Goal: Task Accomplishment & Management: Manage account settings

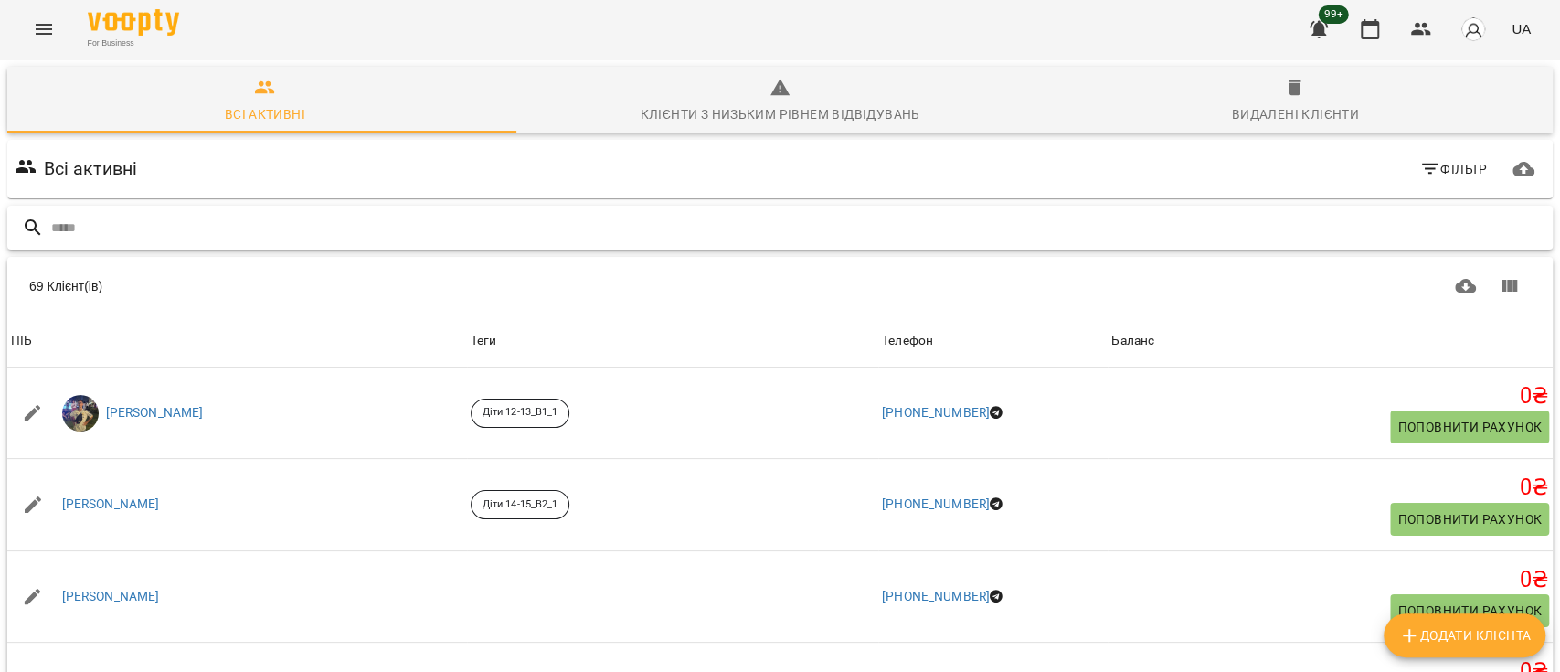
click at [645, 222] on input "text" at bounding box center [798, 228] width 1495 height 30
click at [703, 219] on input "text" at bounding box center [798, 228] width 1495 height 30
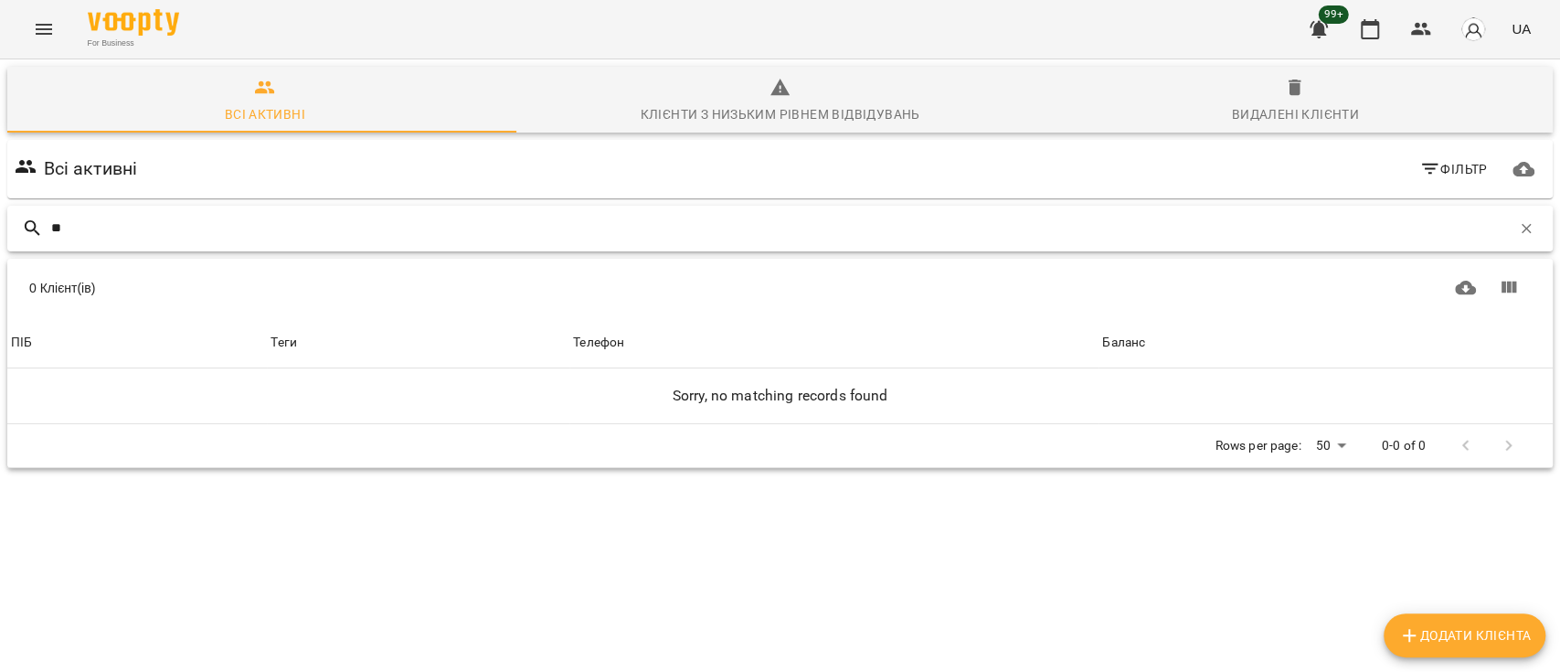
type input "*"
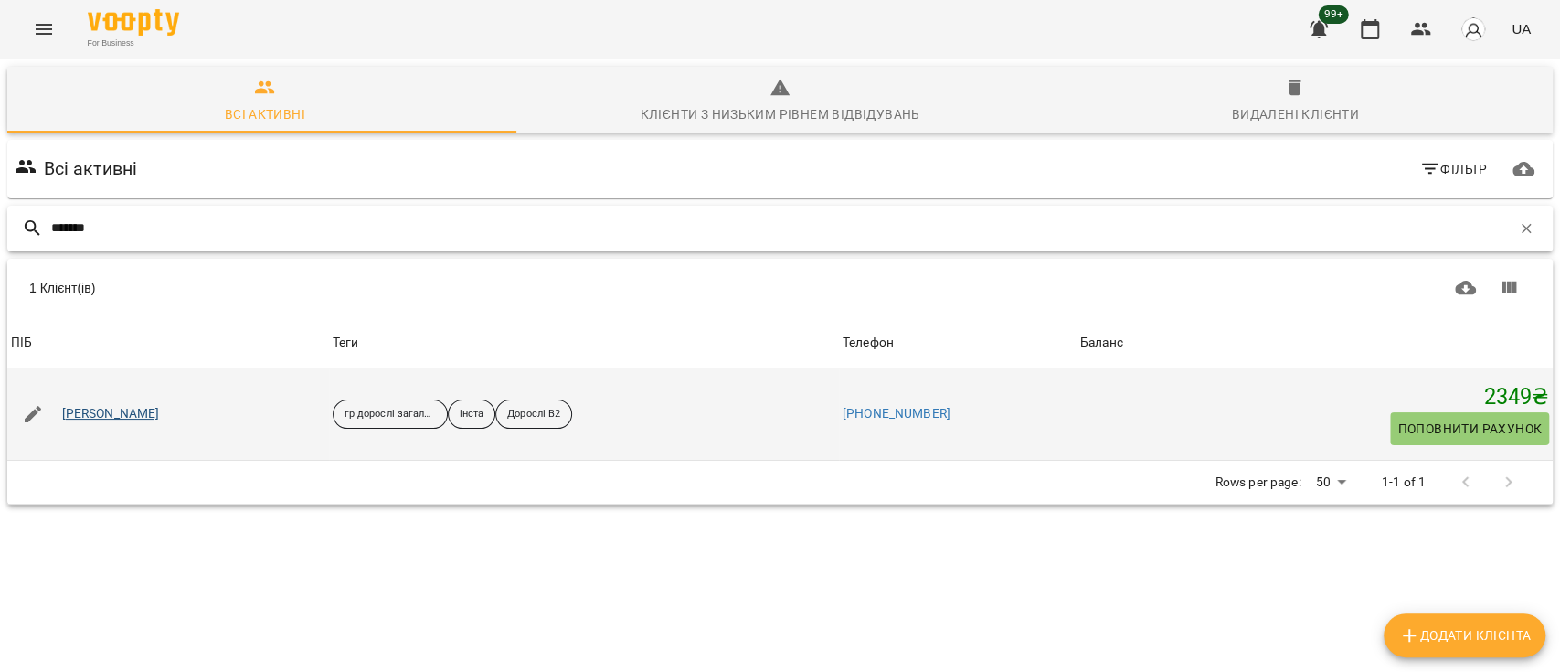
type input "*******"
click at [132, 410] on link "Шевцова Тетяна" at bounding box center [111, 414] width 98 height 18
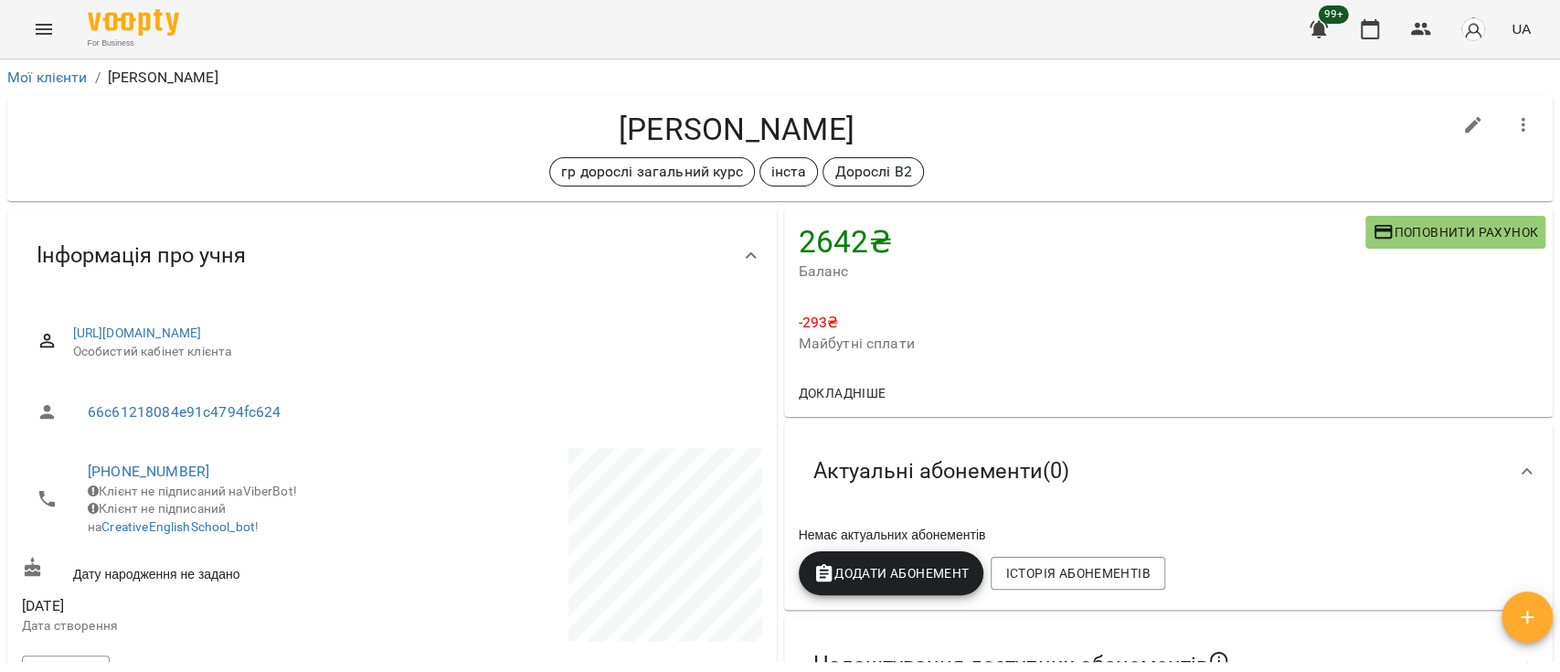
click at [1475, 30] on img "button" at bounding box center [1474, 29] width 26 height 26
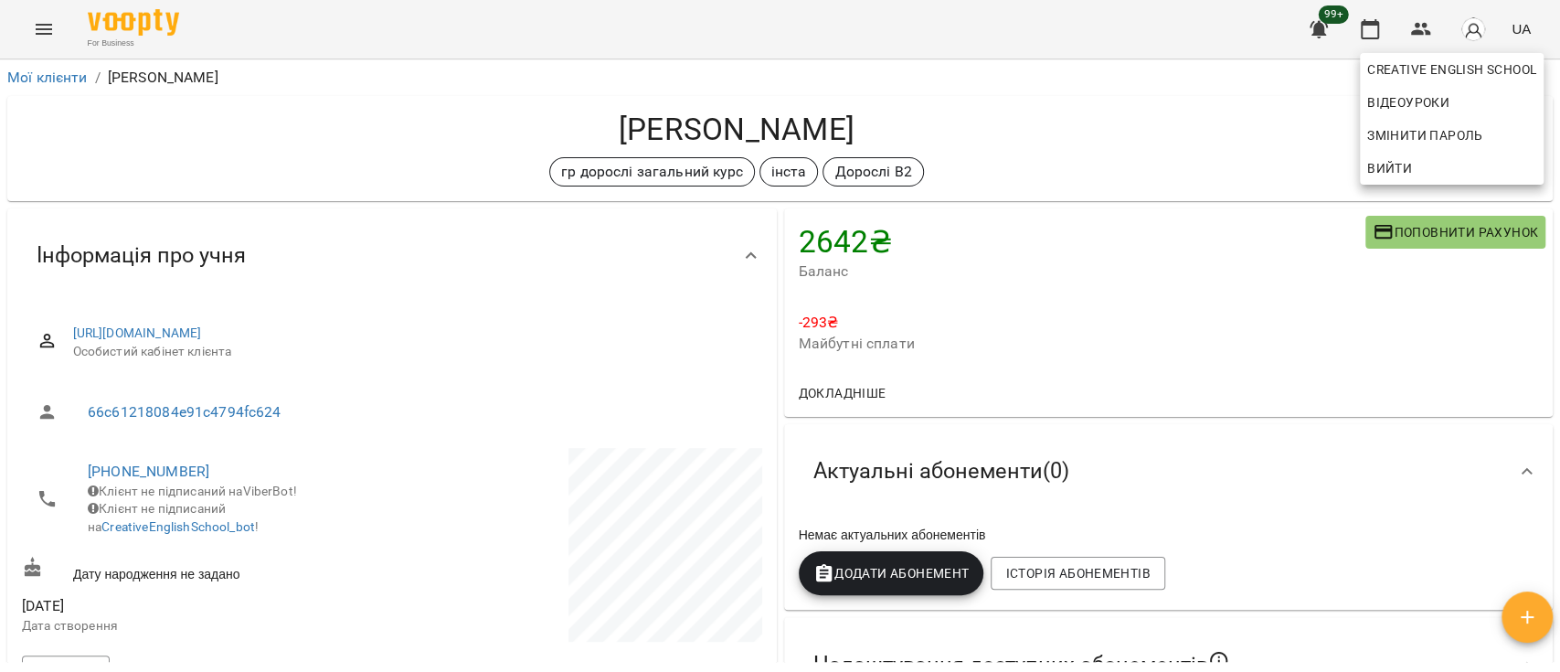
click at [49, 75] on div at bounding box center [780, 336] width 1560 height 672
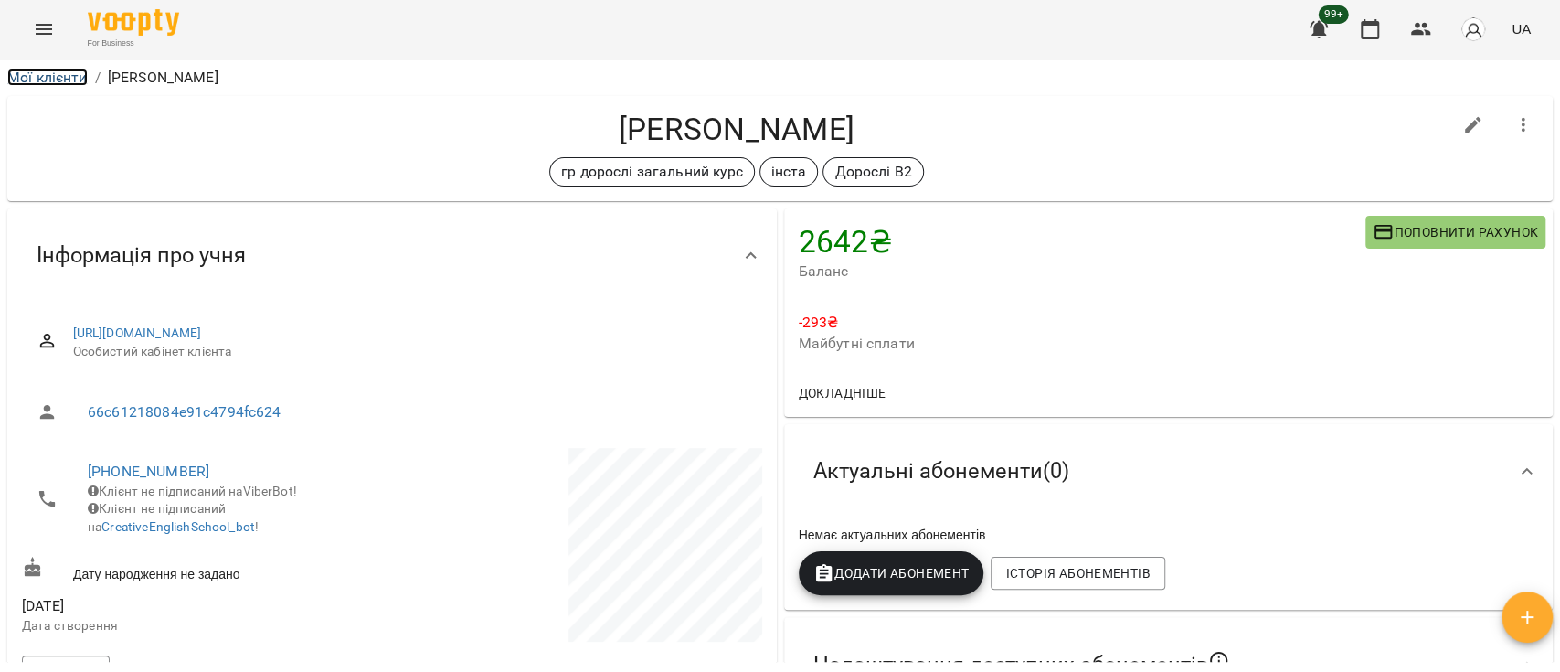
click at [52, 80] on link "Мої клієнти" at bounding box center [47, 77] width 80 height 17
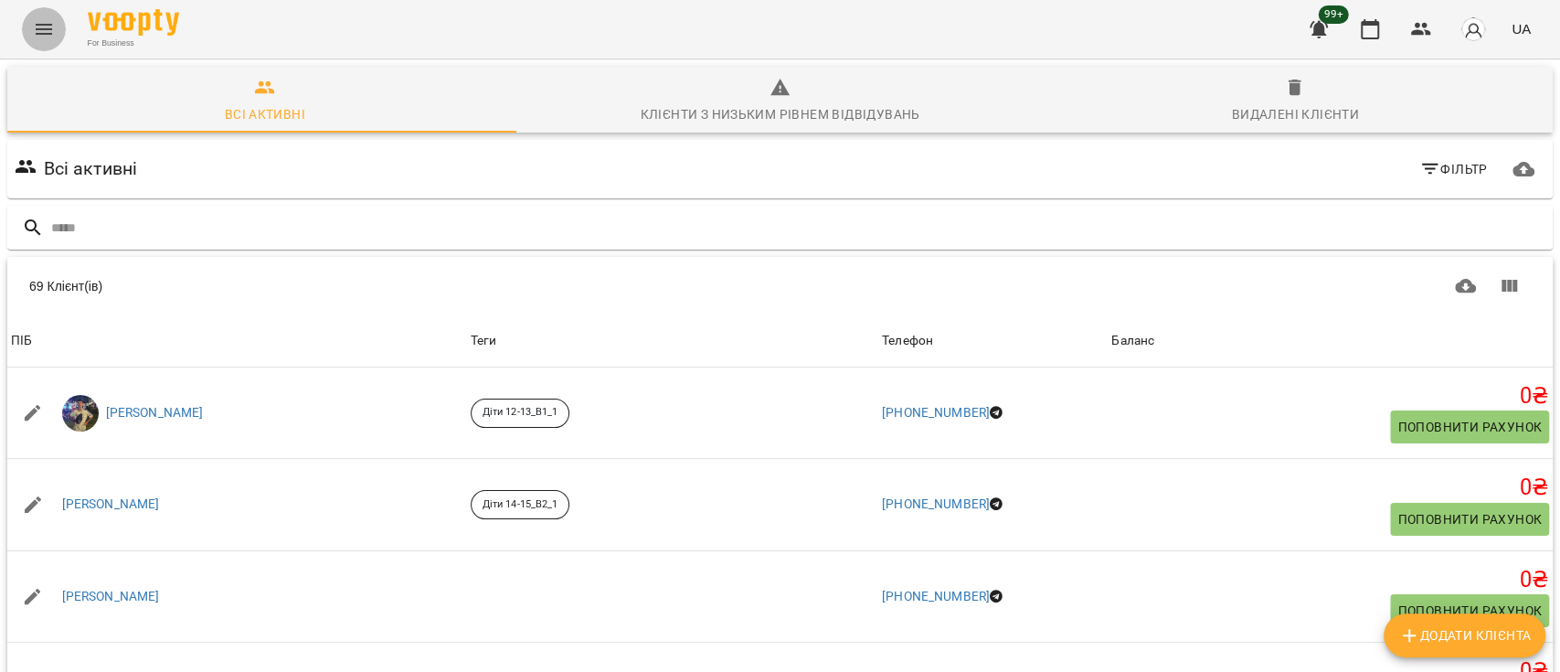
click at [44, 31] on icon "Menu" at bounding box center [44, 29] width 22 height 22
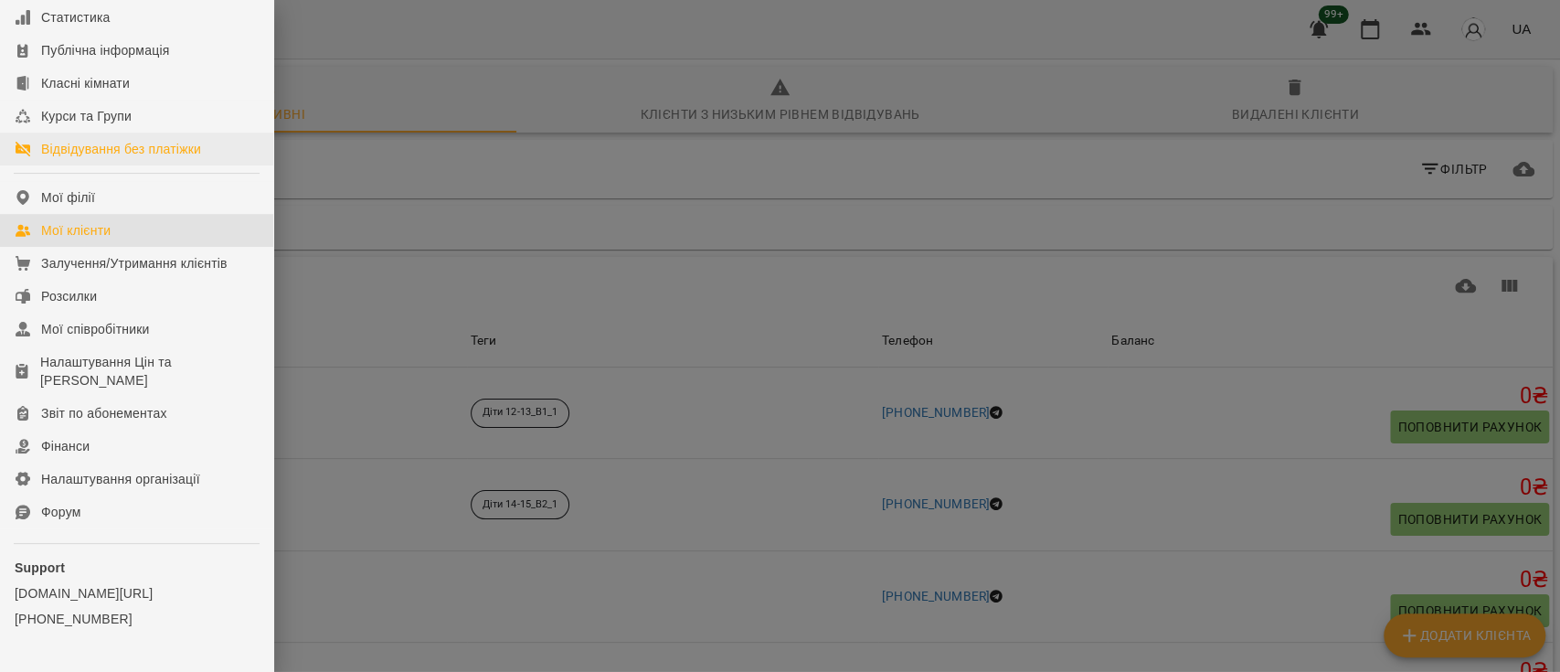
scroll to position [238, 0]
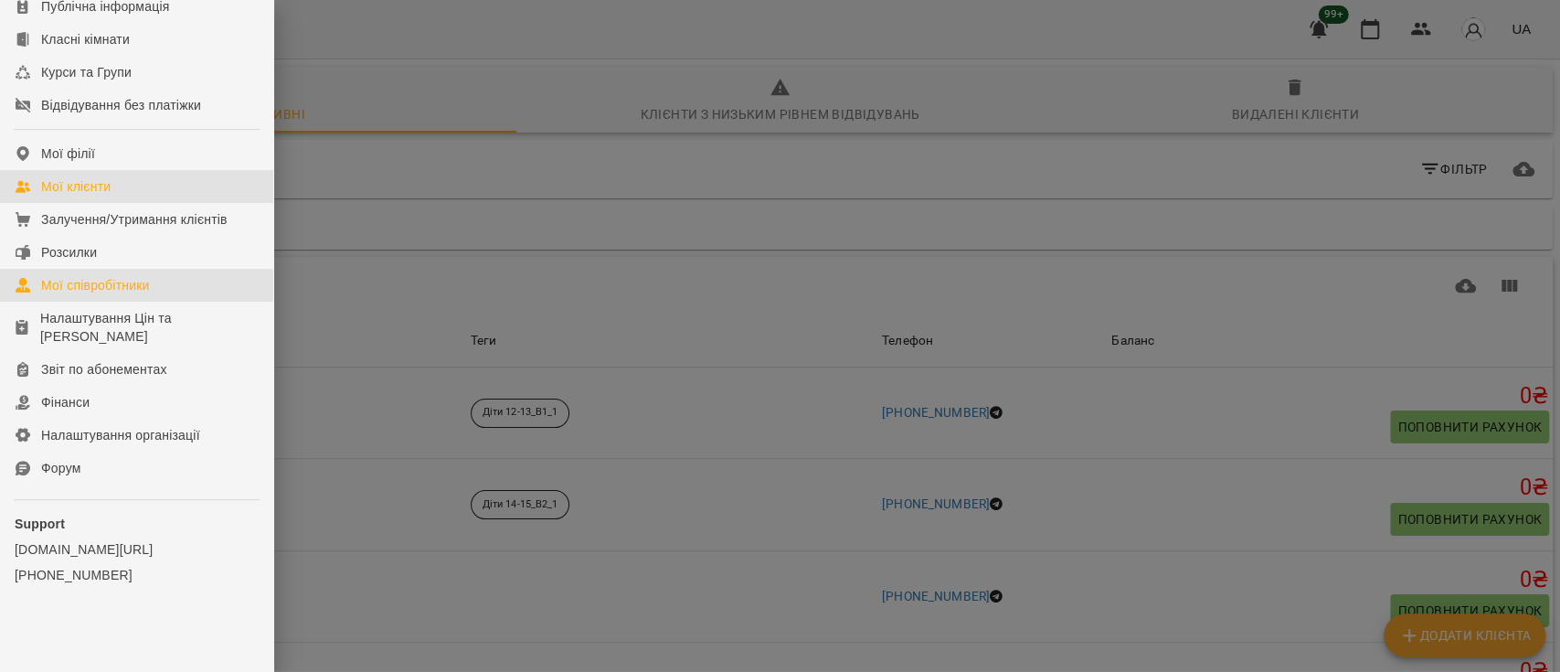
click at [117, 281] on div "Мої співробітники" at bounding box center [95, 285] width 109 height 18
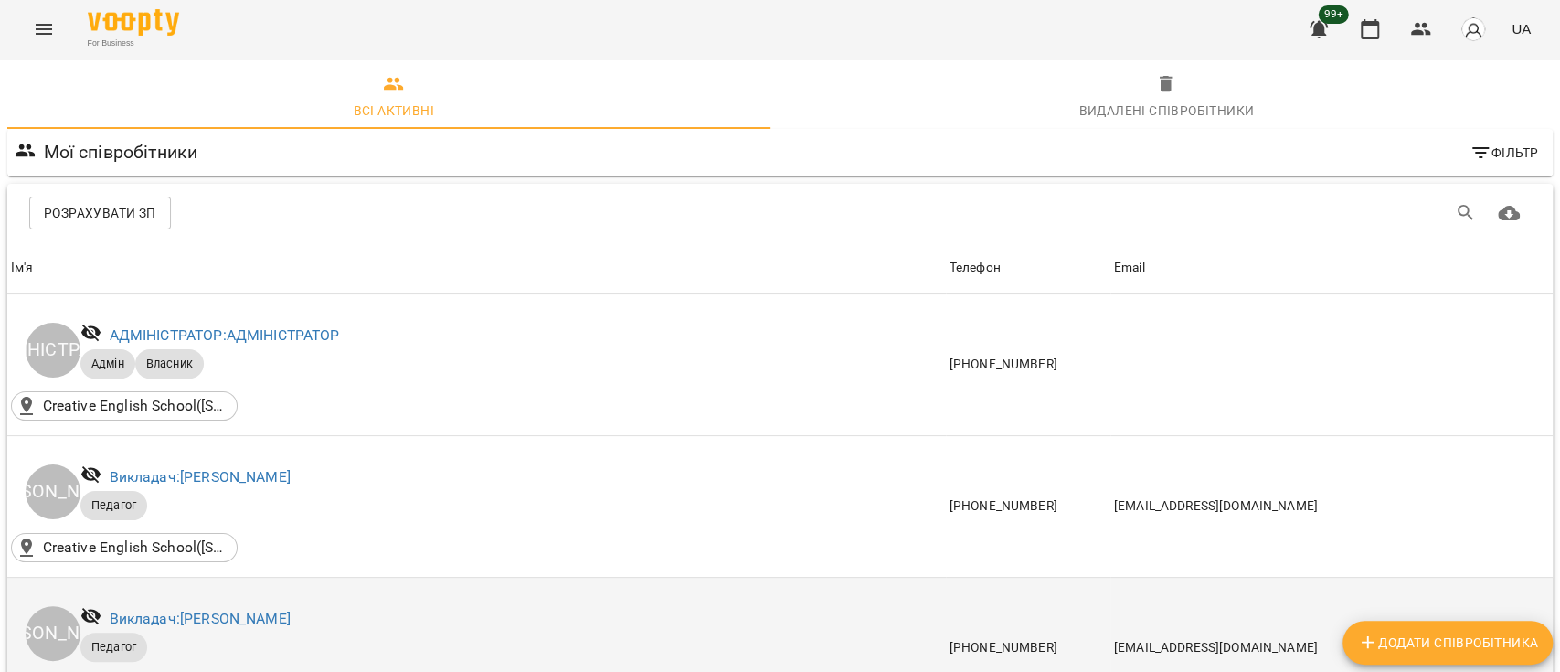
scroll to position [731, 0]
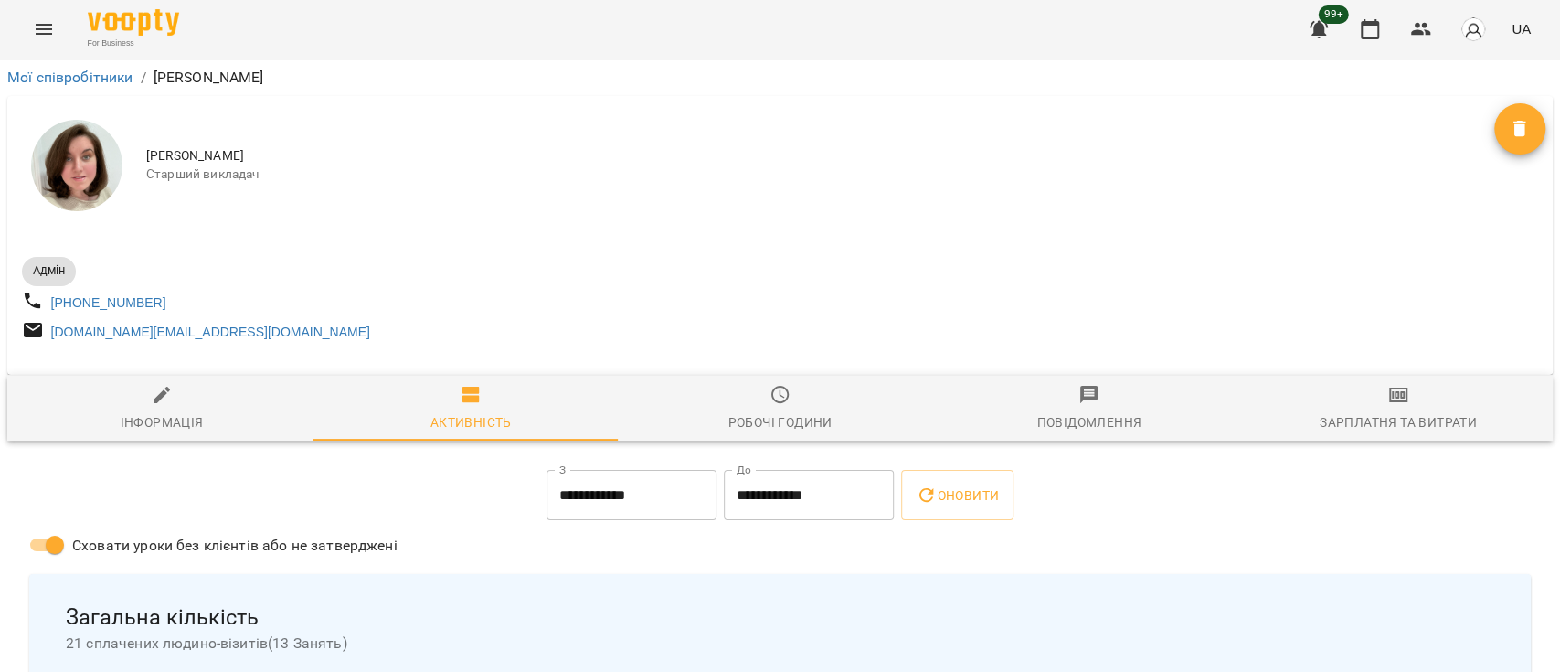
click at [185, 419] on span "Інформація" at bounding box center [161, 408] width 287 height 49
select select "**"
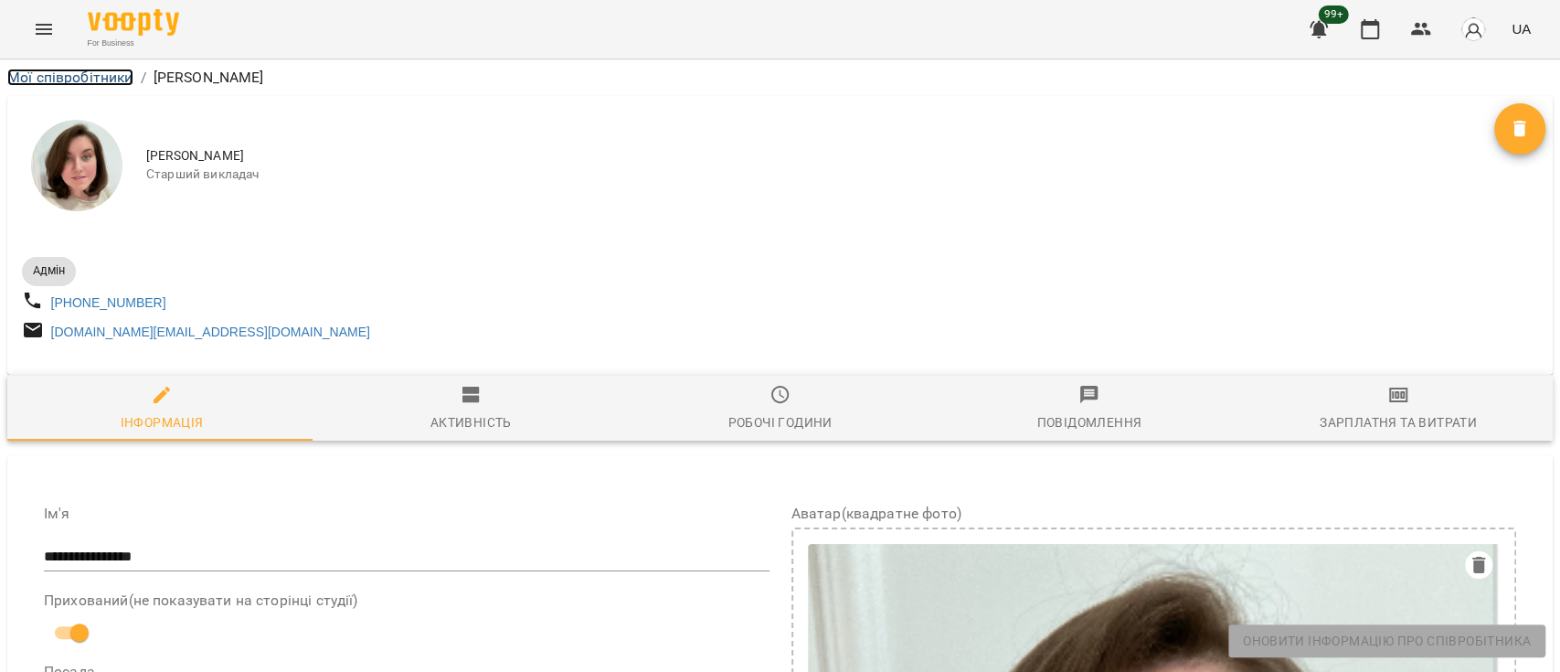
click at [50, 79] on link "Мої співробітники" at bounding box center [70, 77] width 126 height 17
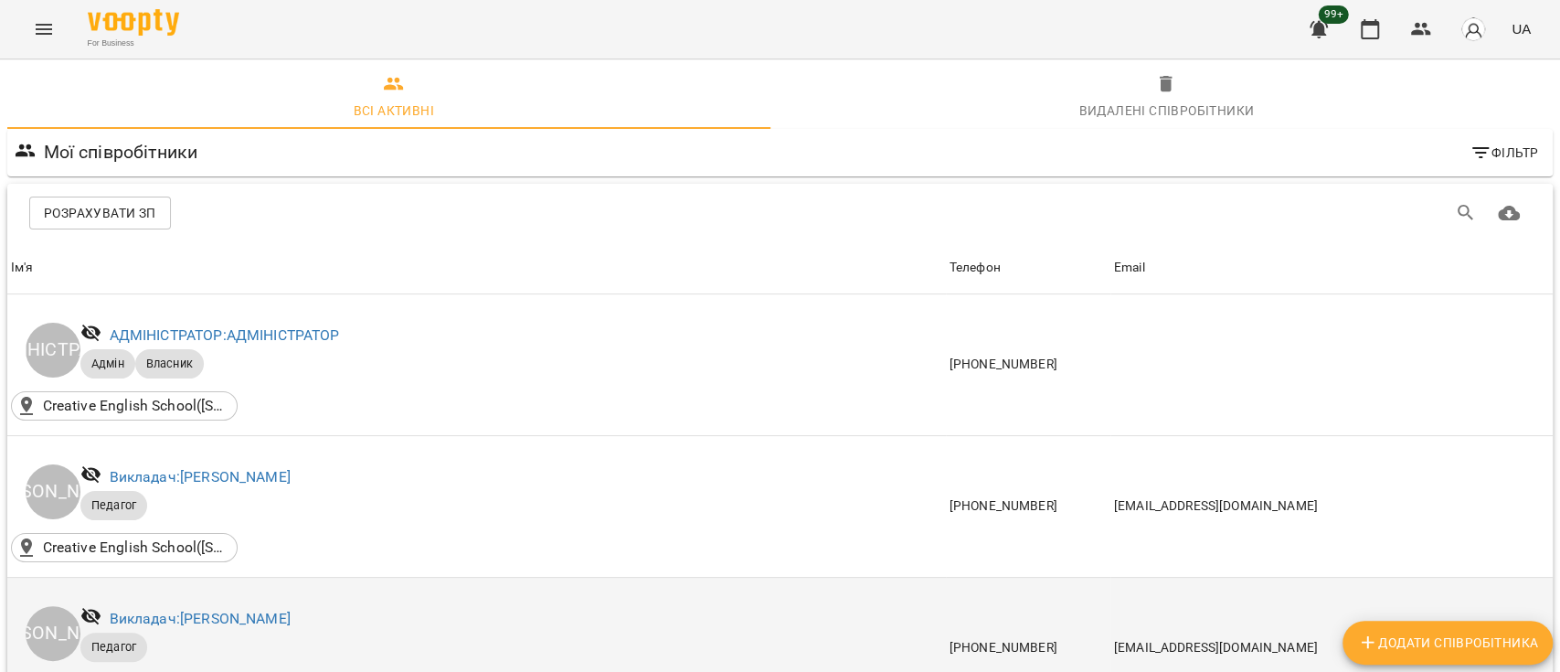
scroll to position [366, 0]
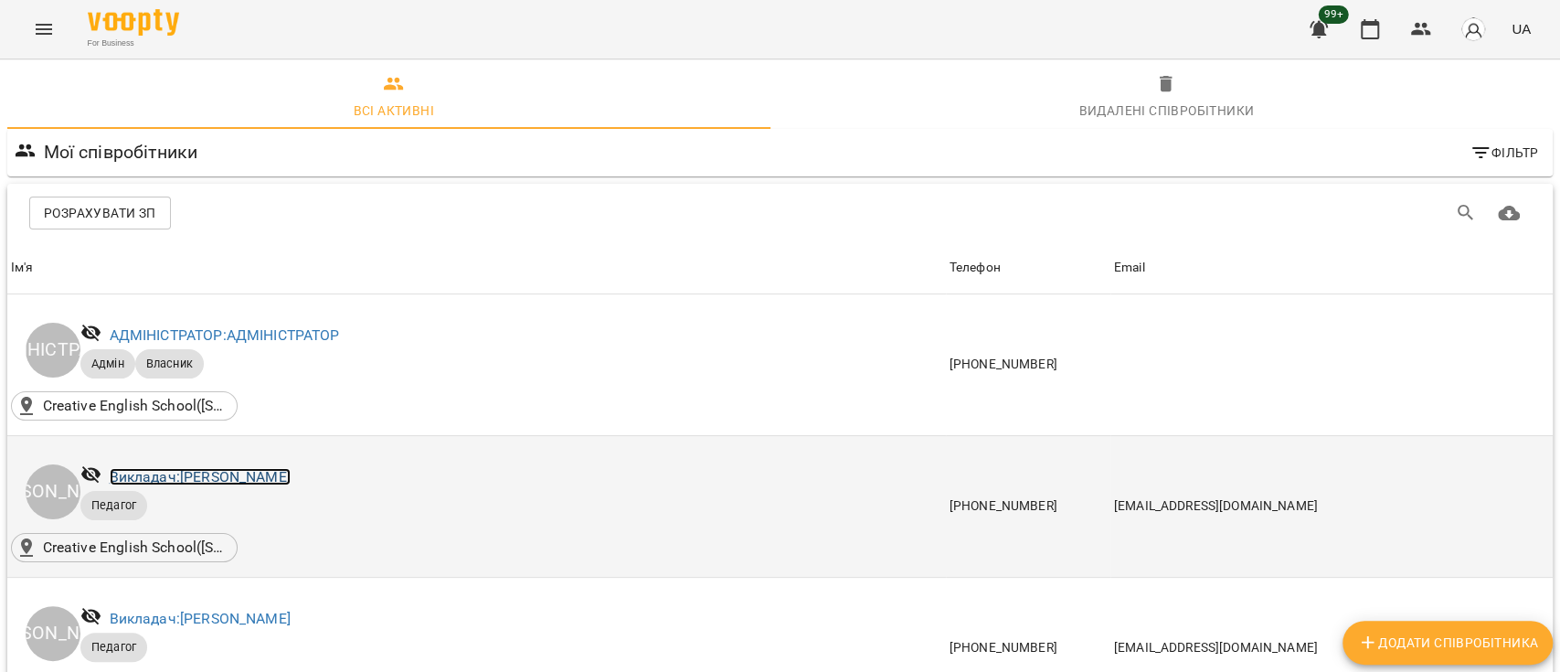
click at [249, 468] on link "Викладач: Вікторія Гринчук" at bounding box center [200, 476] width 181 height 17
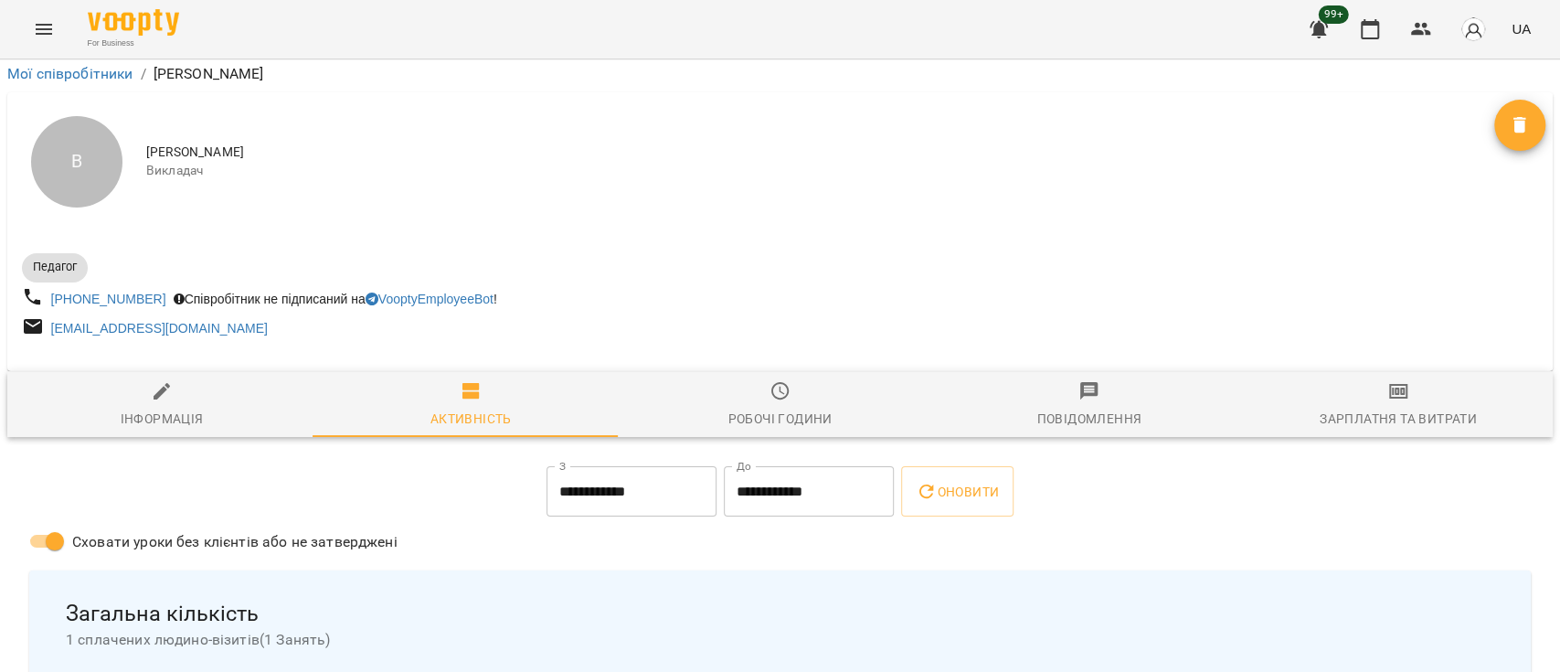
scroll to position [122, 0]
click at [151, 380] on icon "button" at bounding box center [162, 391] width 22 height 22
select select "**"
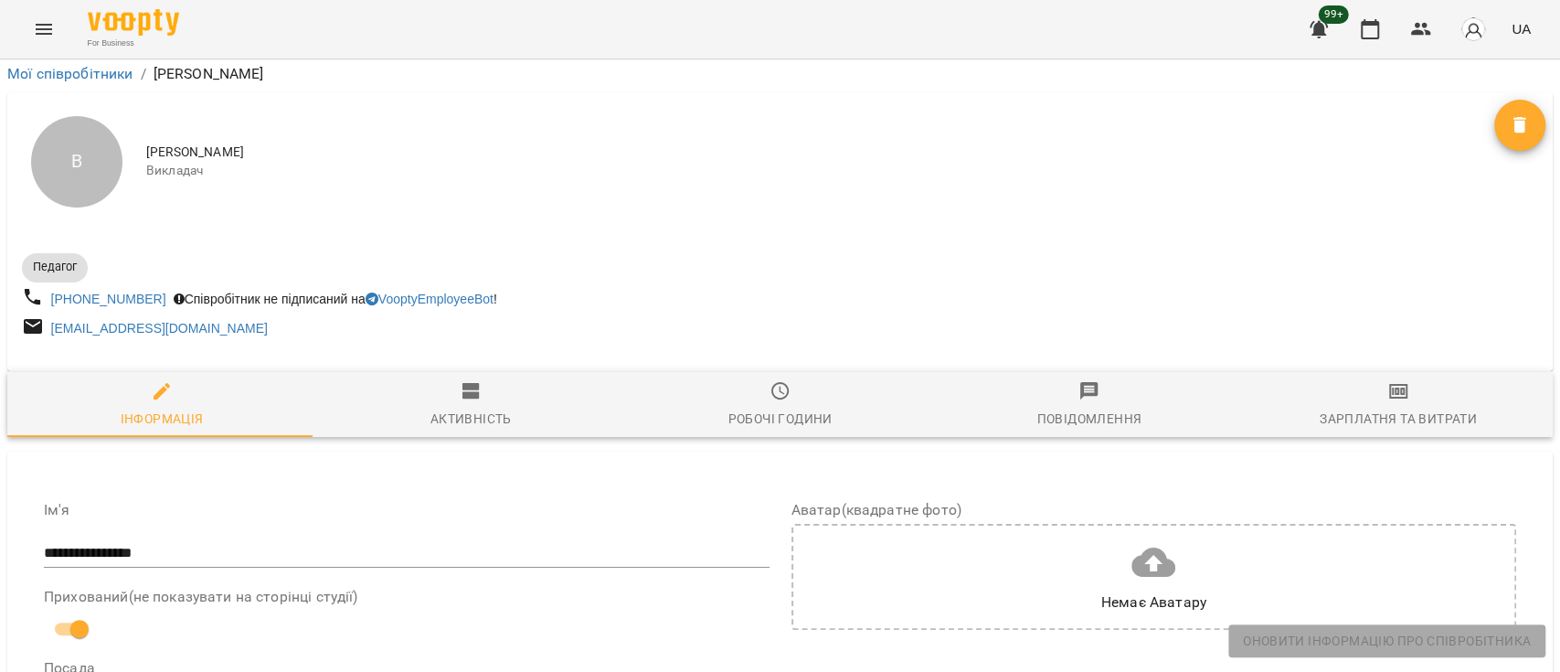
scroll to position [0, 0]
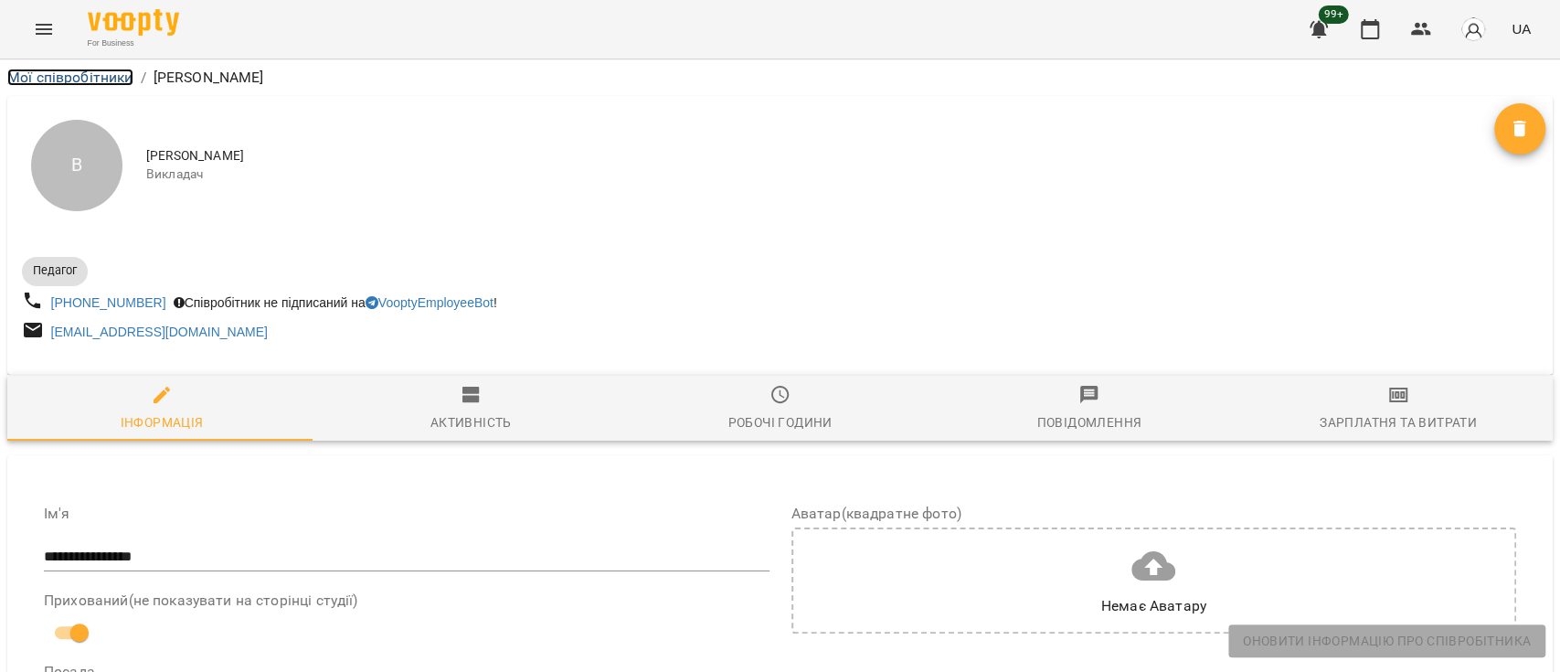
click at [76, 69] on link "Мої співробітники" at bounding box center [70, 77] width 126 height 17
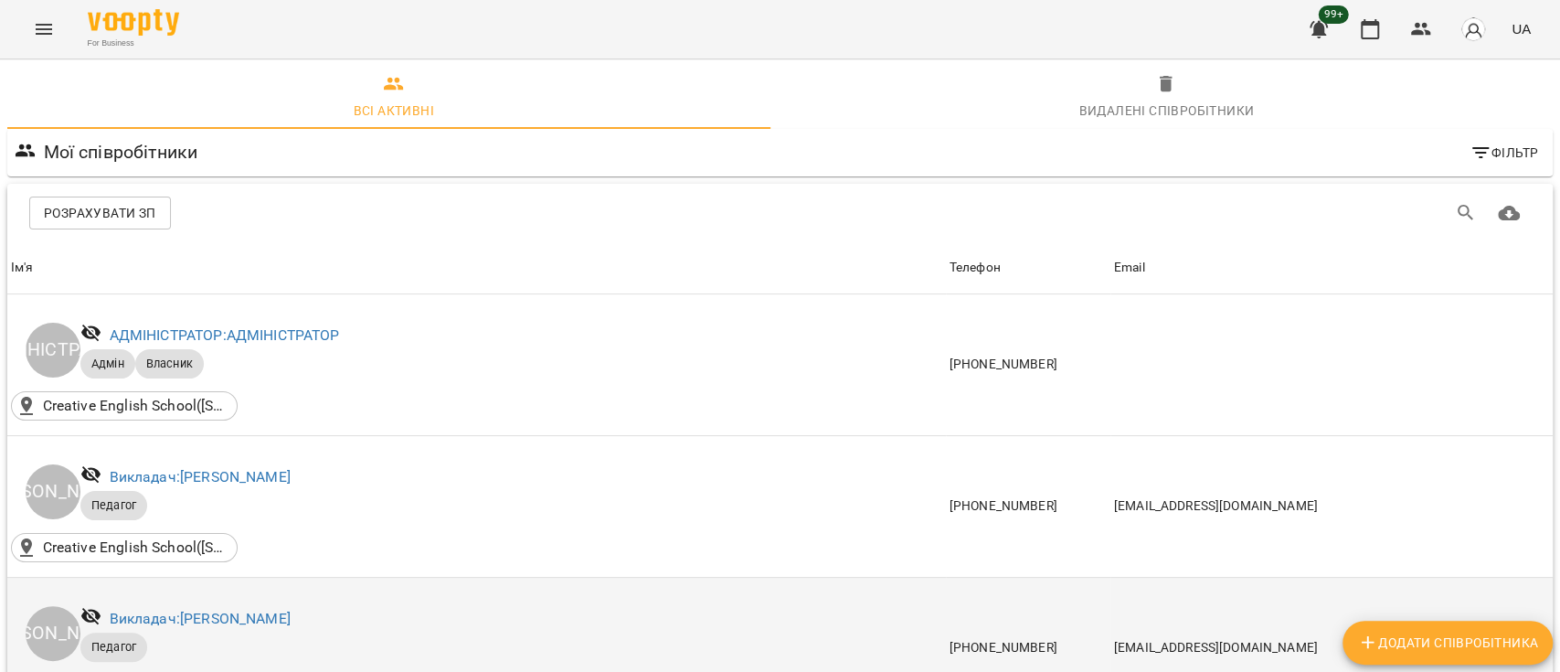
scroll to position [366, 0]
click at [269, 610] on link "Викладач: Даша Шафоростова" at bounding box center [200, 618] width 181 height 17
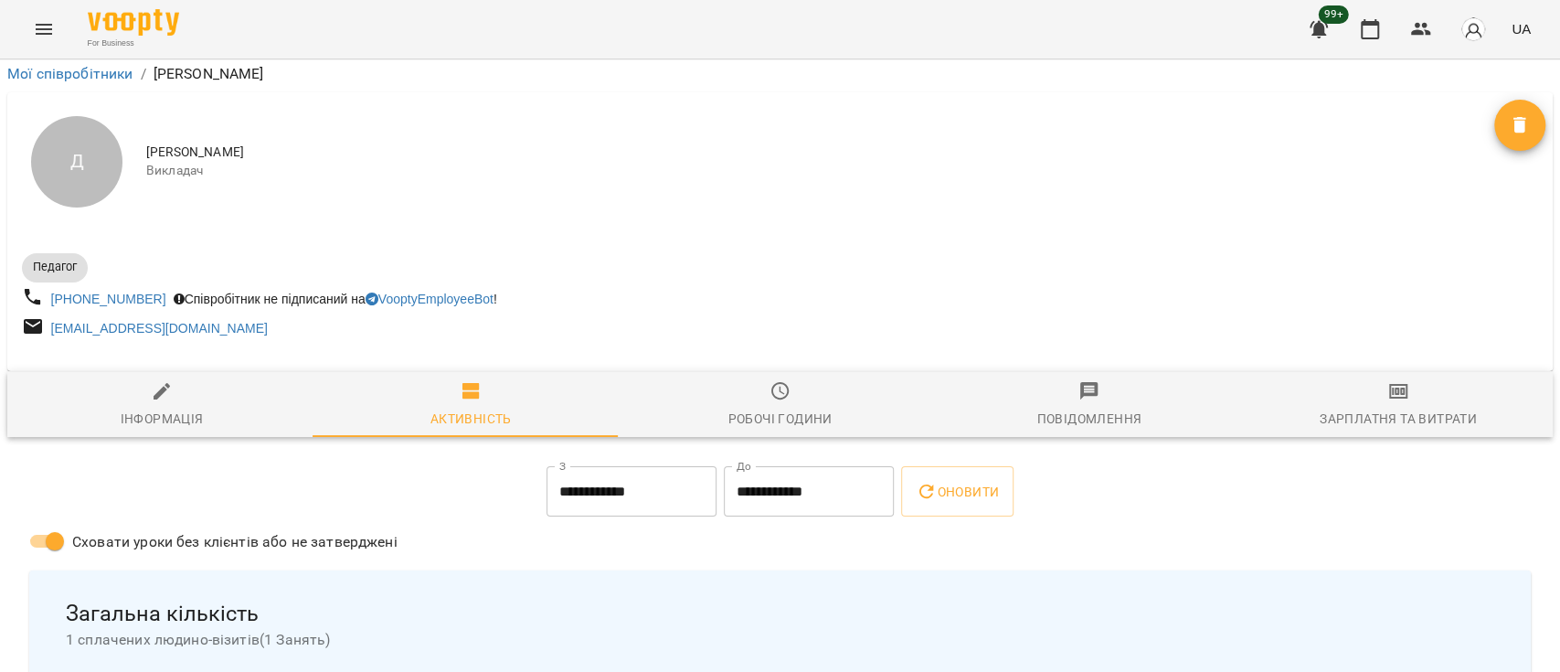
scroll to position [122, 0]
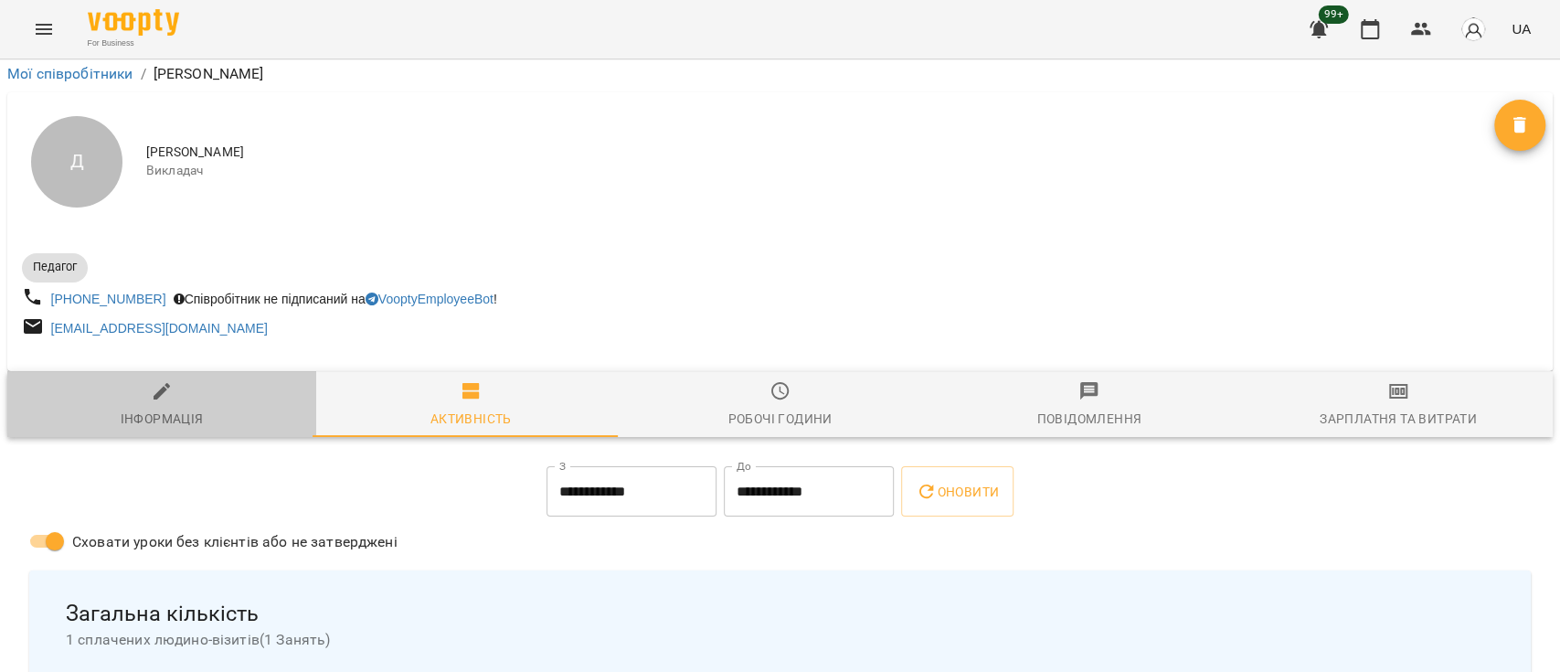
click at [175, 380] on span "Інформація" at bounding box center [161, 404] width 287 height 49
select select "**"
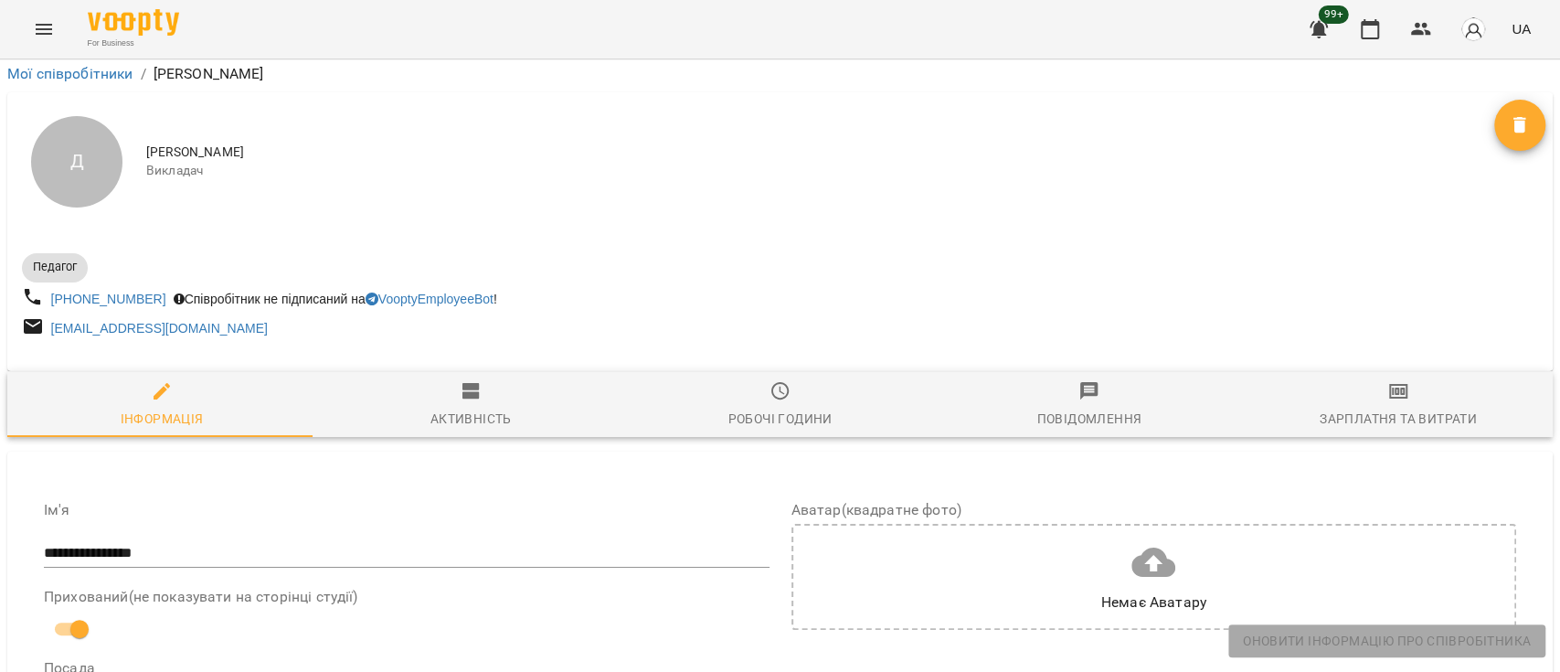
scroll to position [0, 0]
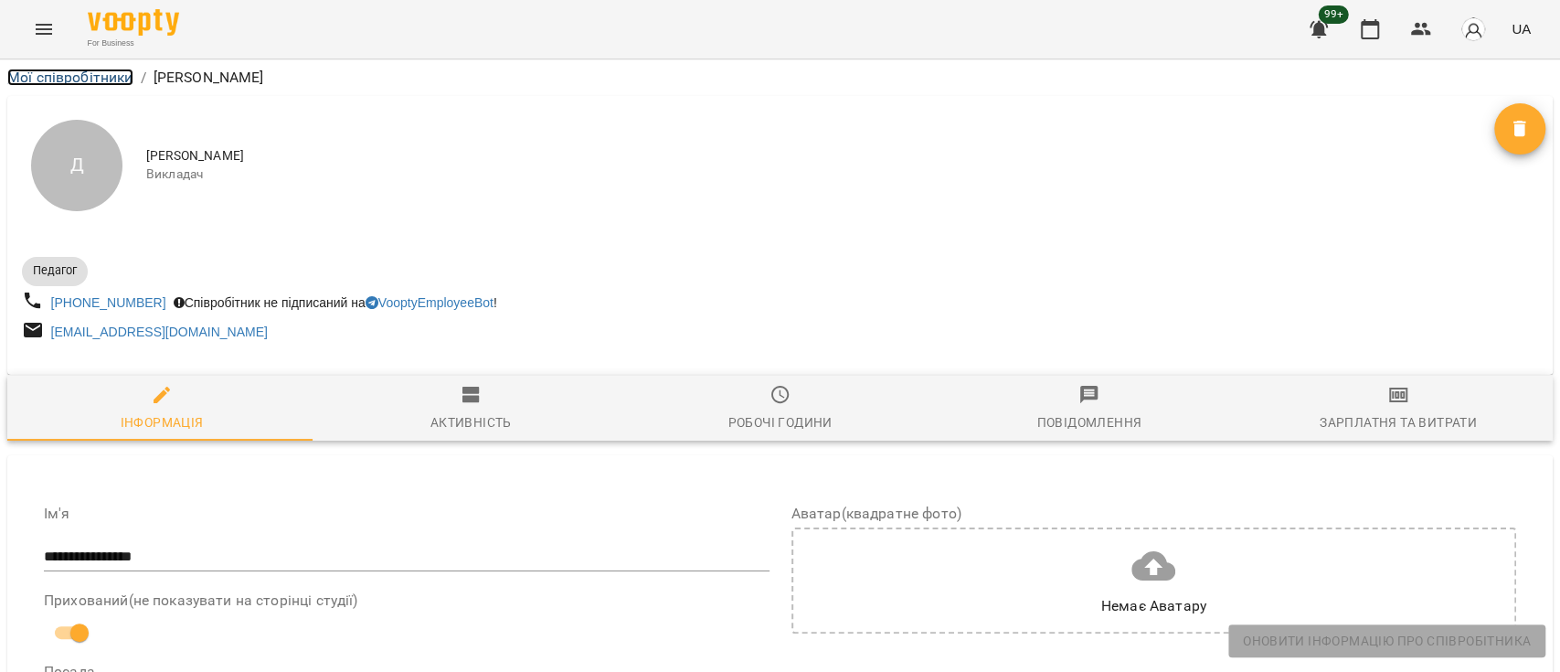
click at [88, 74] on link "Мої співробітники" at bounding box center [70, 77] width 126 height 17
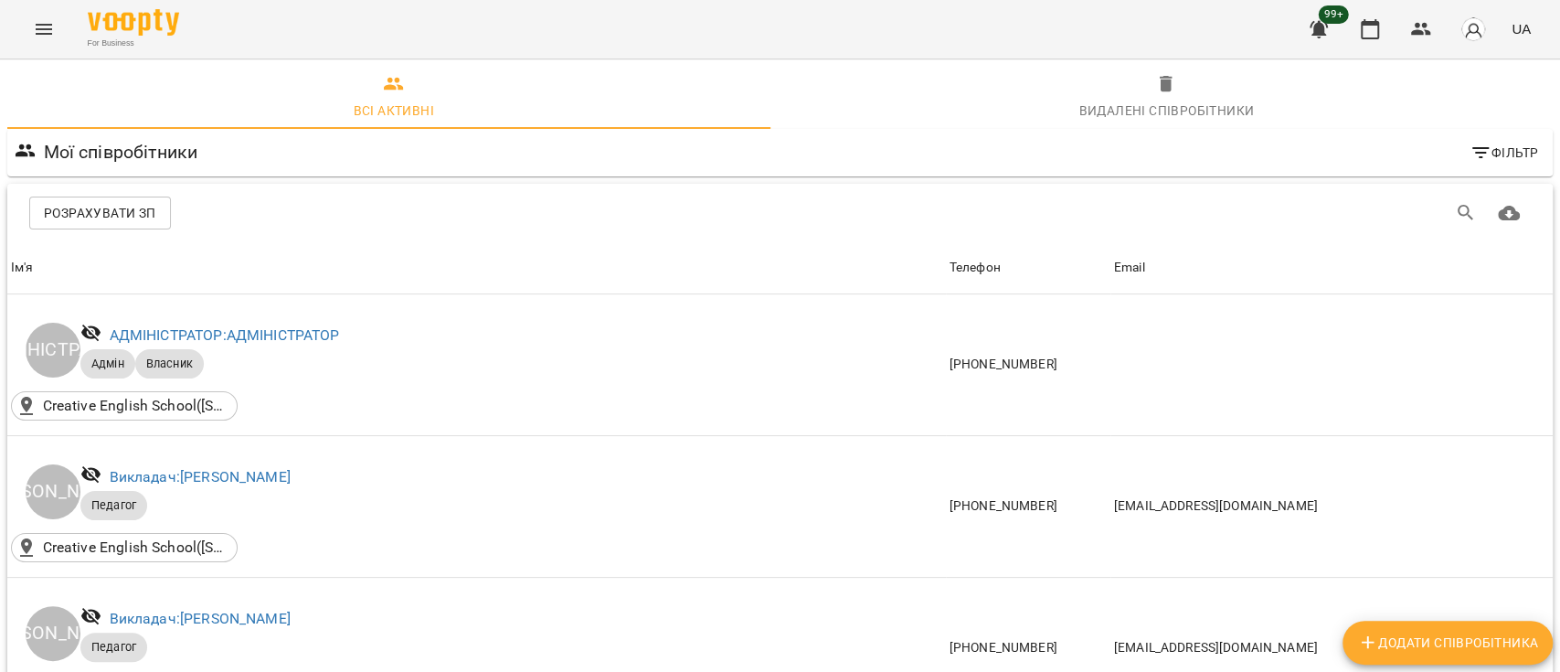
scroll to position [609, 0]
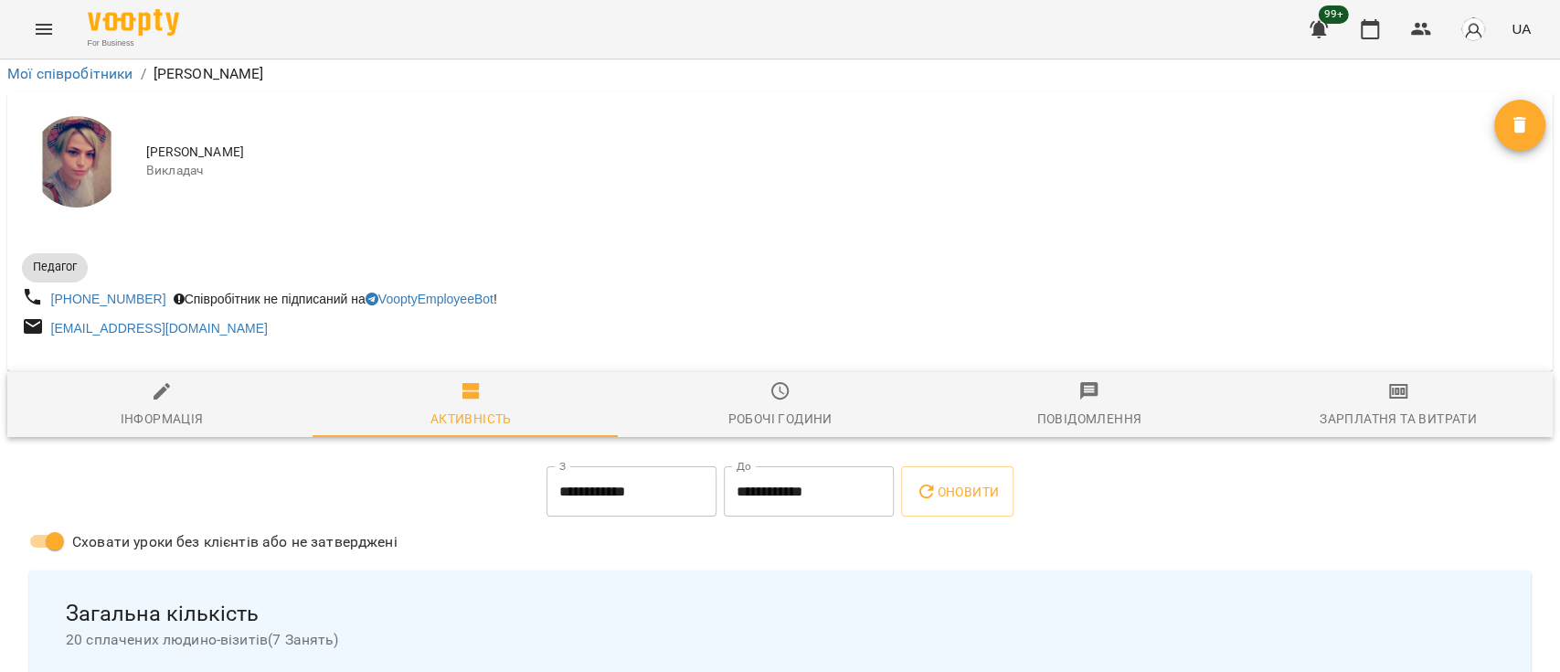
scroll to position [160, 0]
click at [157, 380] on span "Інформація" at bounding box center [161, 404] width 287 height 49
select select "**"
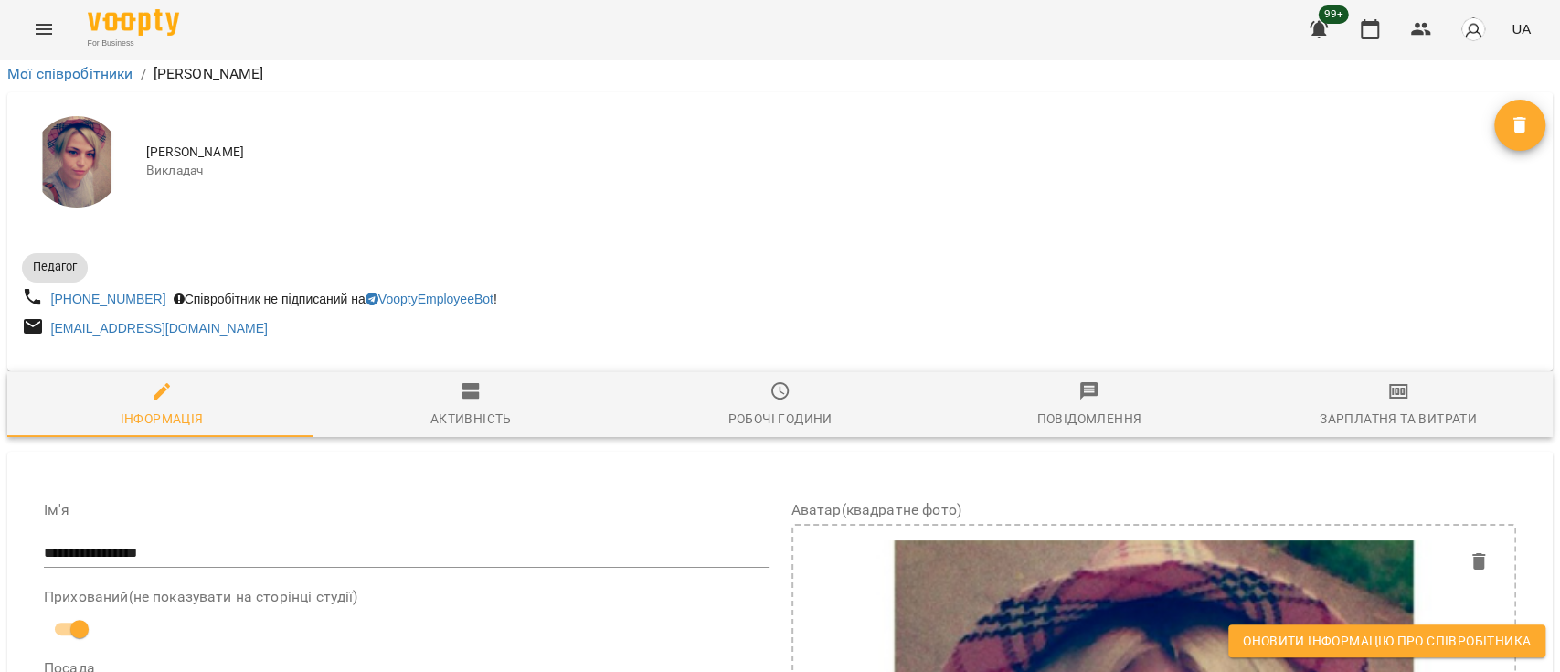
scroll to position [1319, 0]
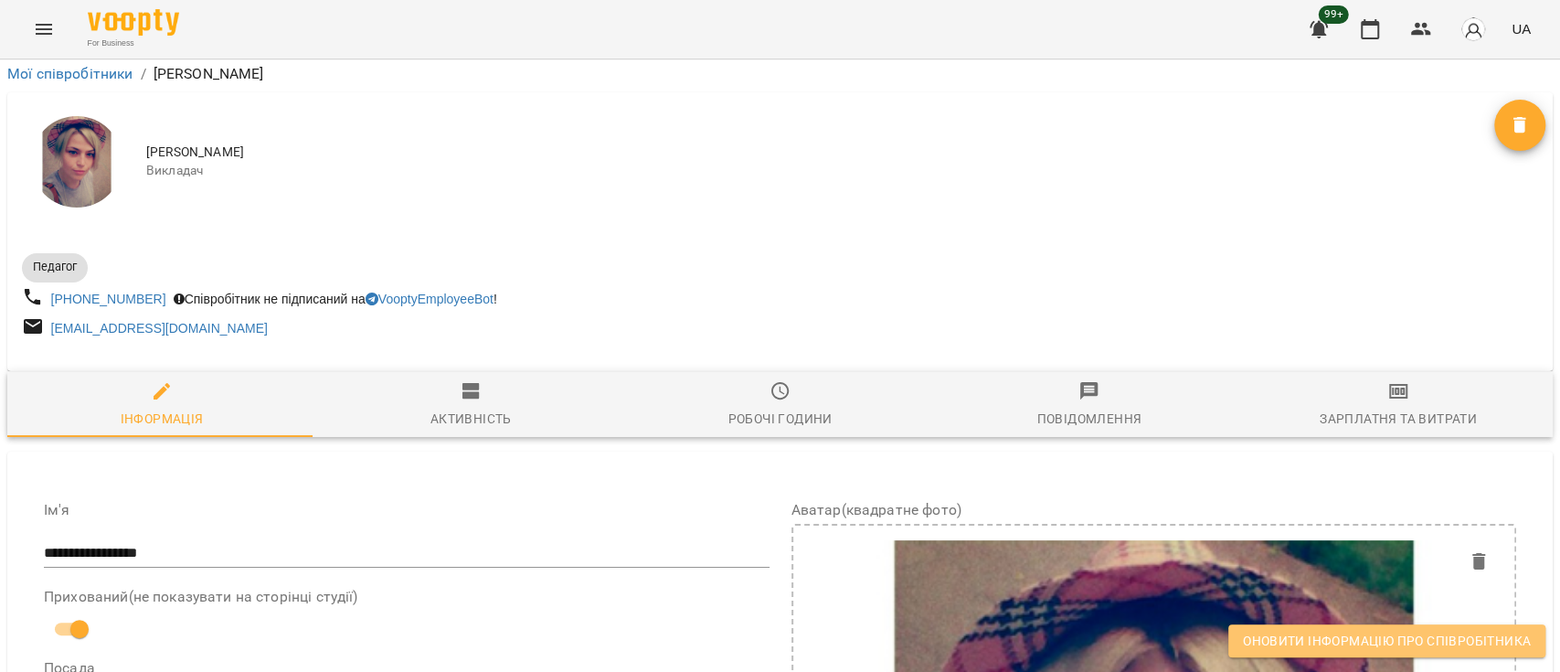
click at [1422, 634] on span "Оновити інформацію про співробітника" at bounding box center [1387, 641] width 288 height 22
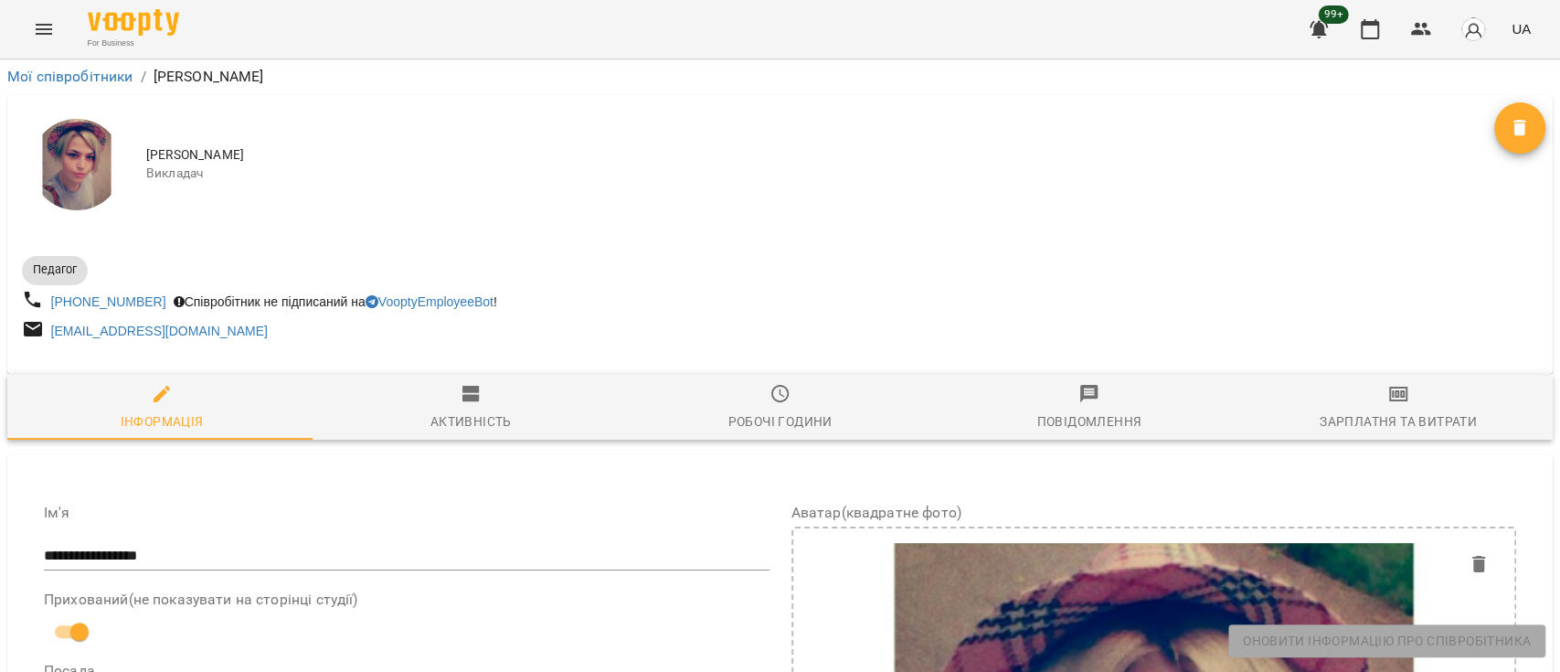
scroll to position [0, 0]
click at [73, 78] on link "Мої співробітники" at bounding box center [70, 77] width 126 height 17
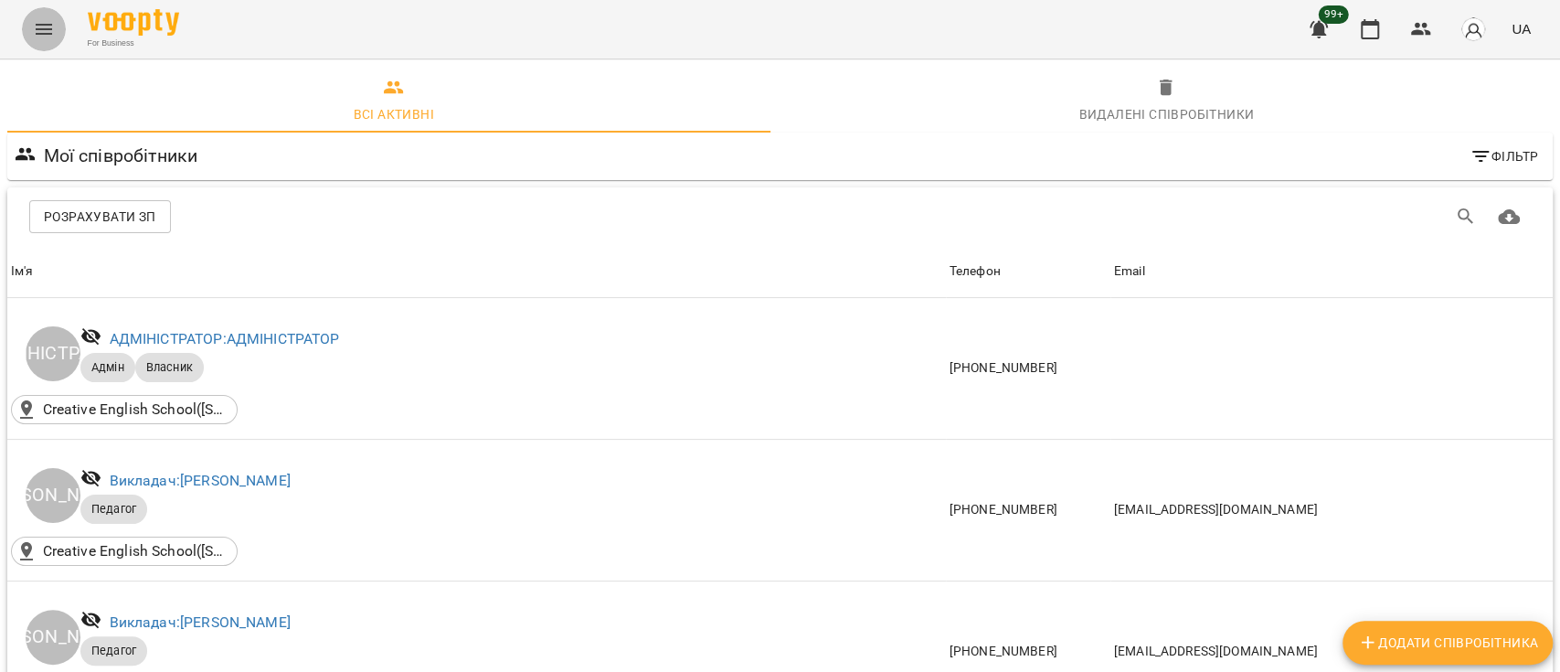
click at [52, 21] on icon "Menu" at bounding box center [44, 29] width 22 height 22
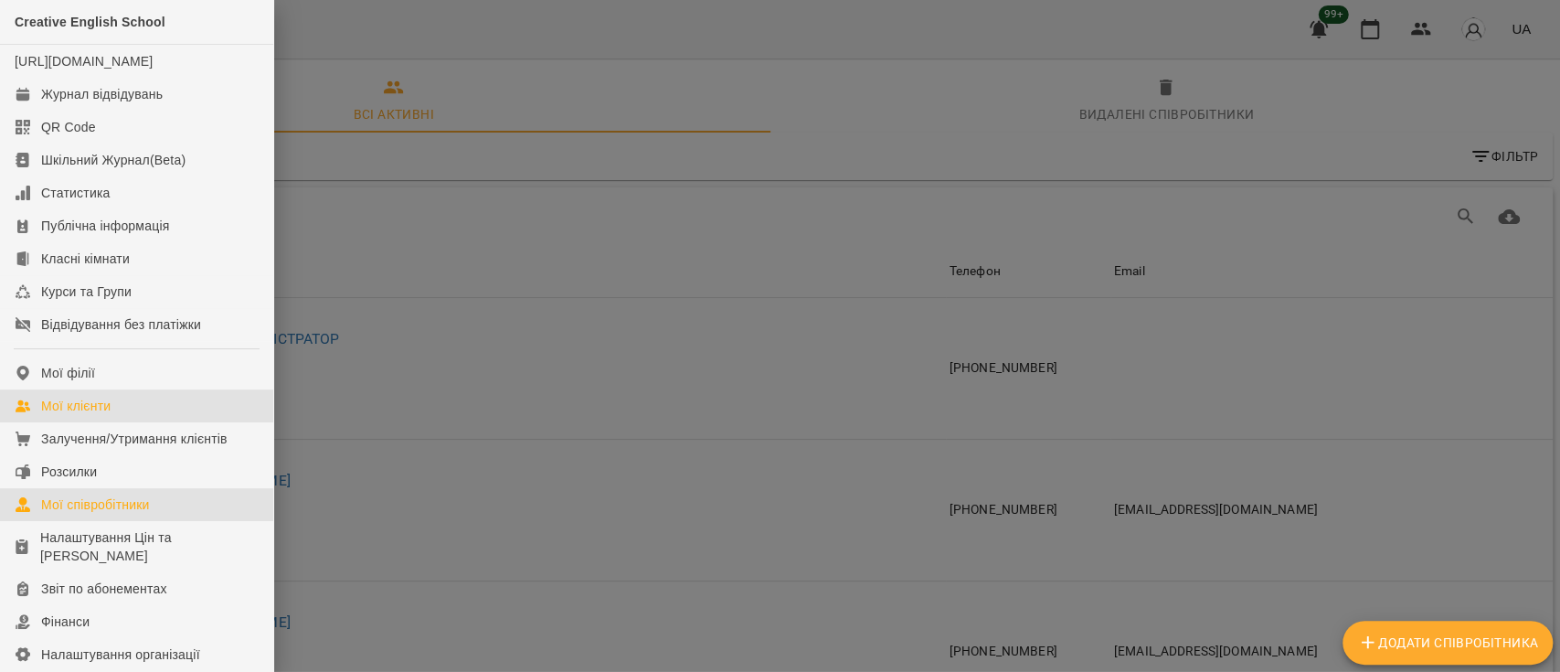
click at [105, 415] on div "Мої клієнти" at bounding box center [75, 406] width 69 height 18
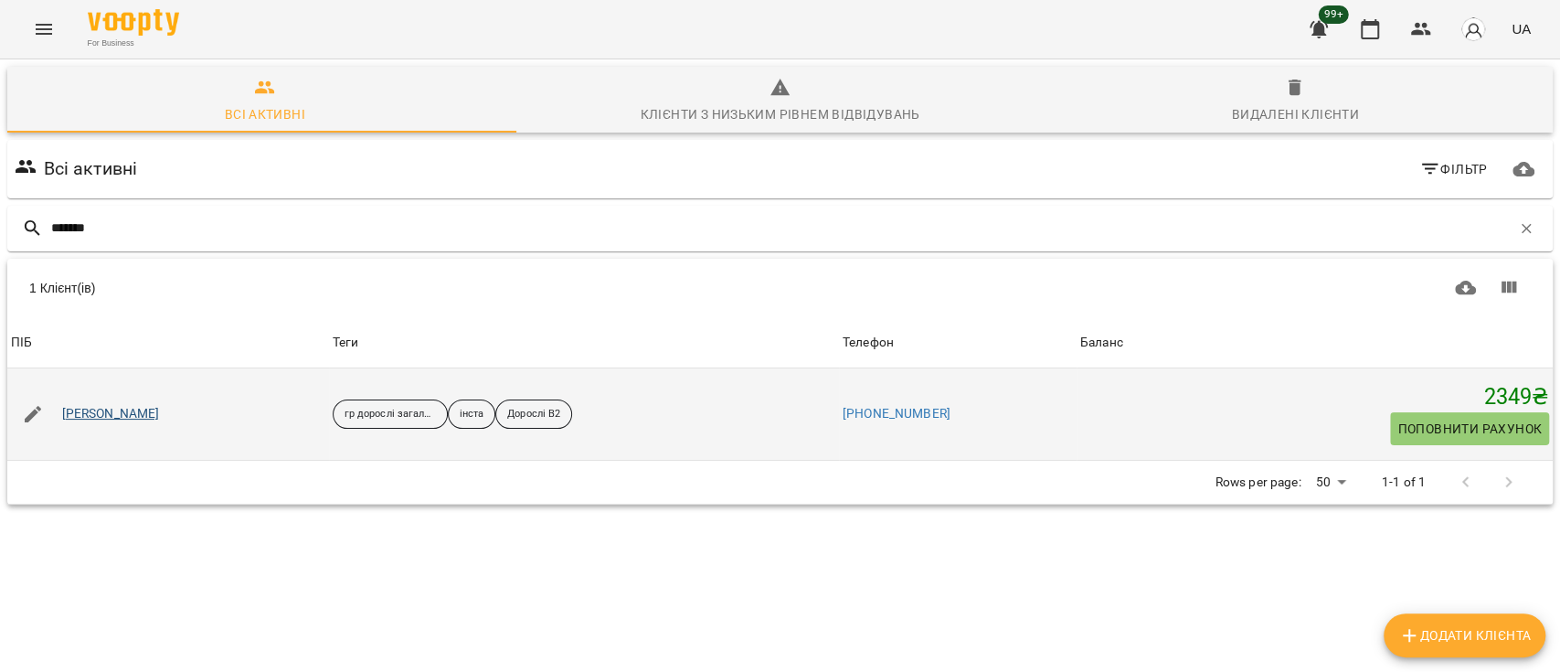
type input "*******"
click at [88, 413] on link "Шевцова Тетяна" at bounding box center [111, 414] width 98 height 18
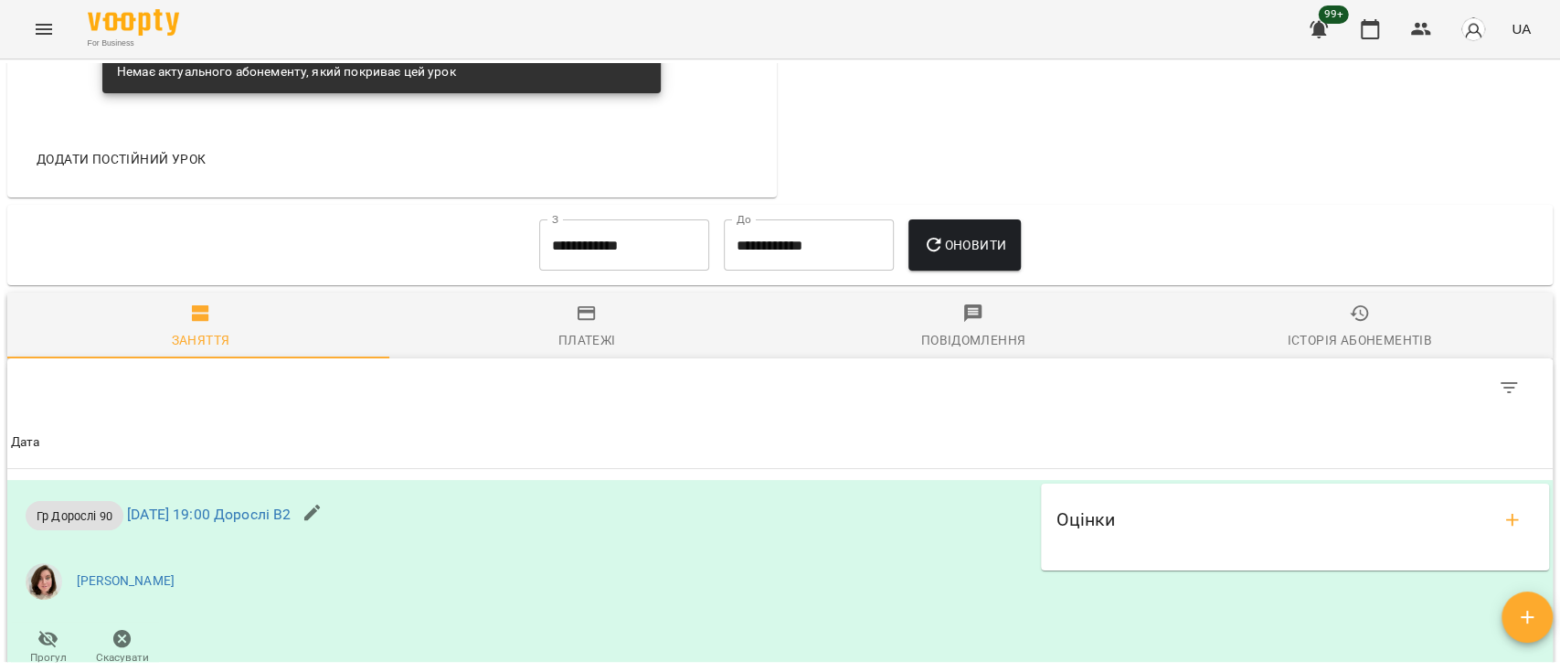
scroll to position [1097, 0]
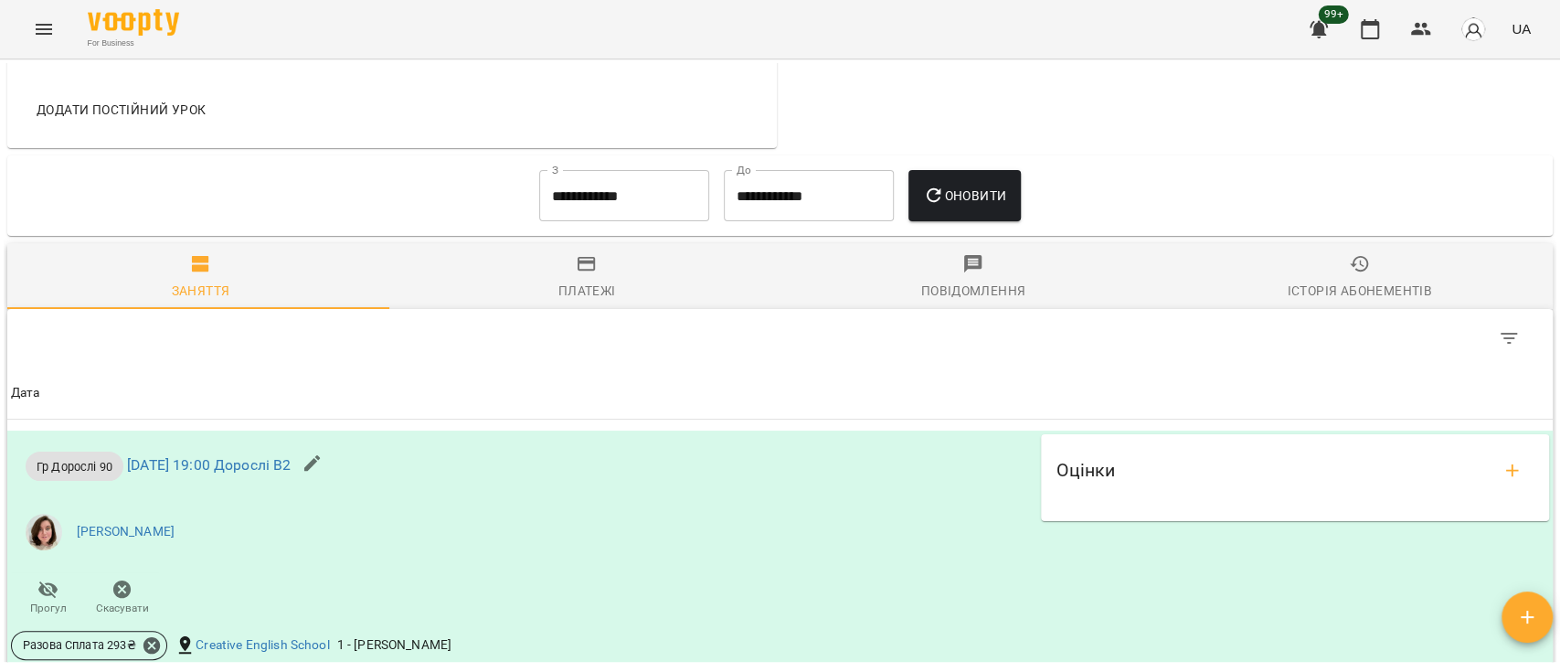
click at [1256, 287] on span "Історія абонементів" at bounding box center [1359, 277] width 365 height 49
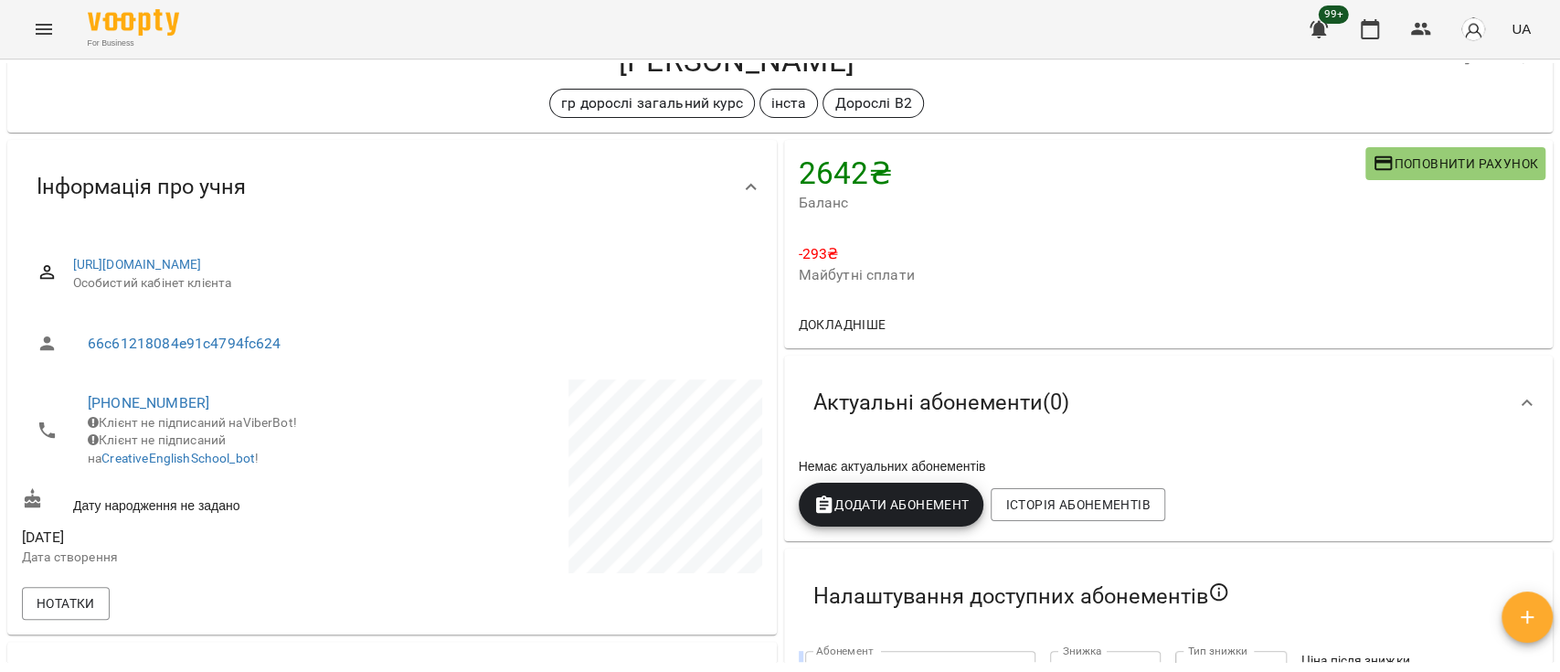
scroll to position [0, 0]
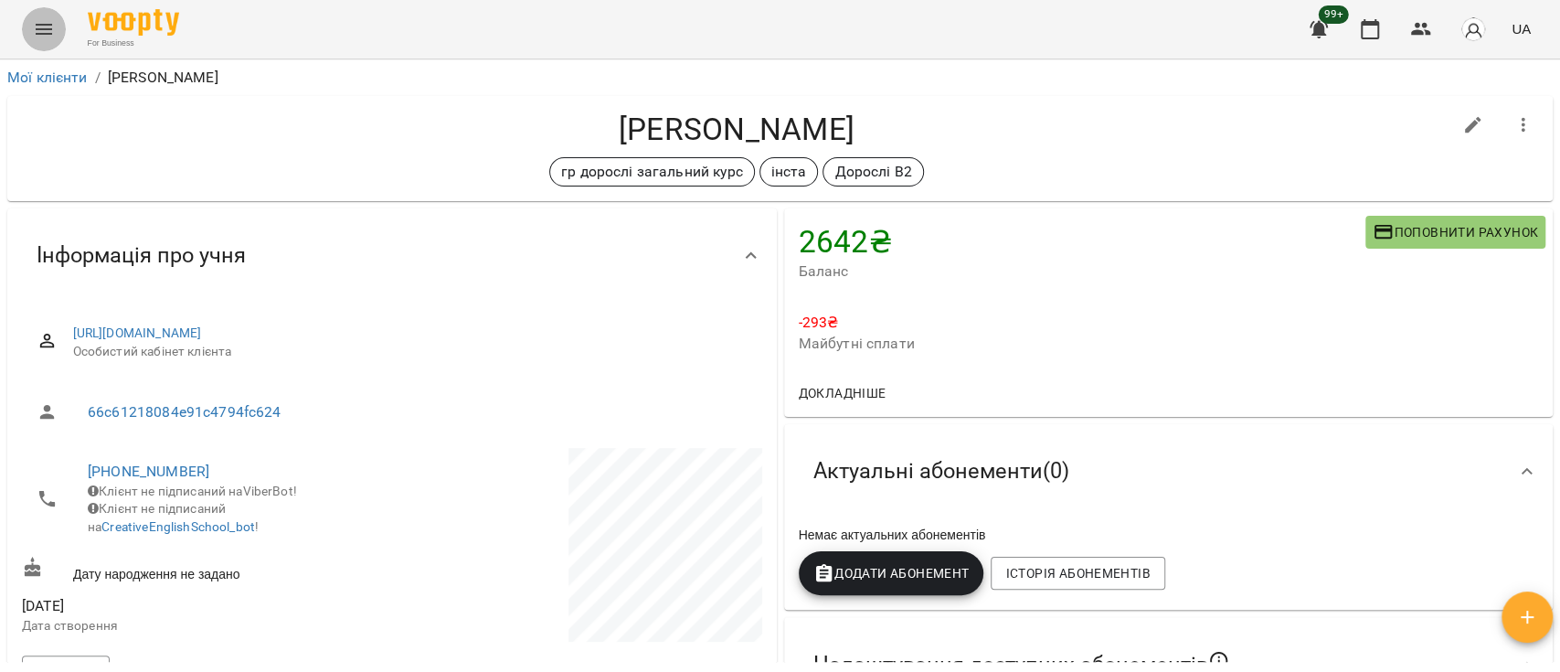
click at [33, 31] on icon "Menu" at bounding box center [44, 29] width 22 height 22
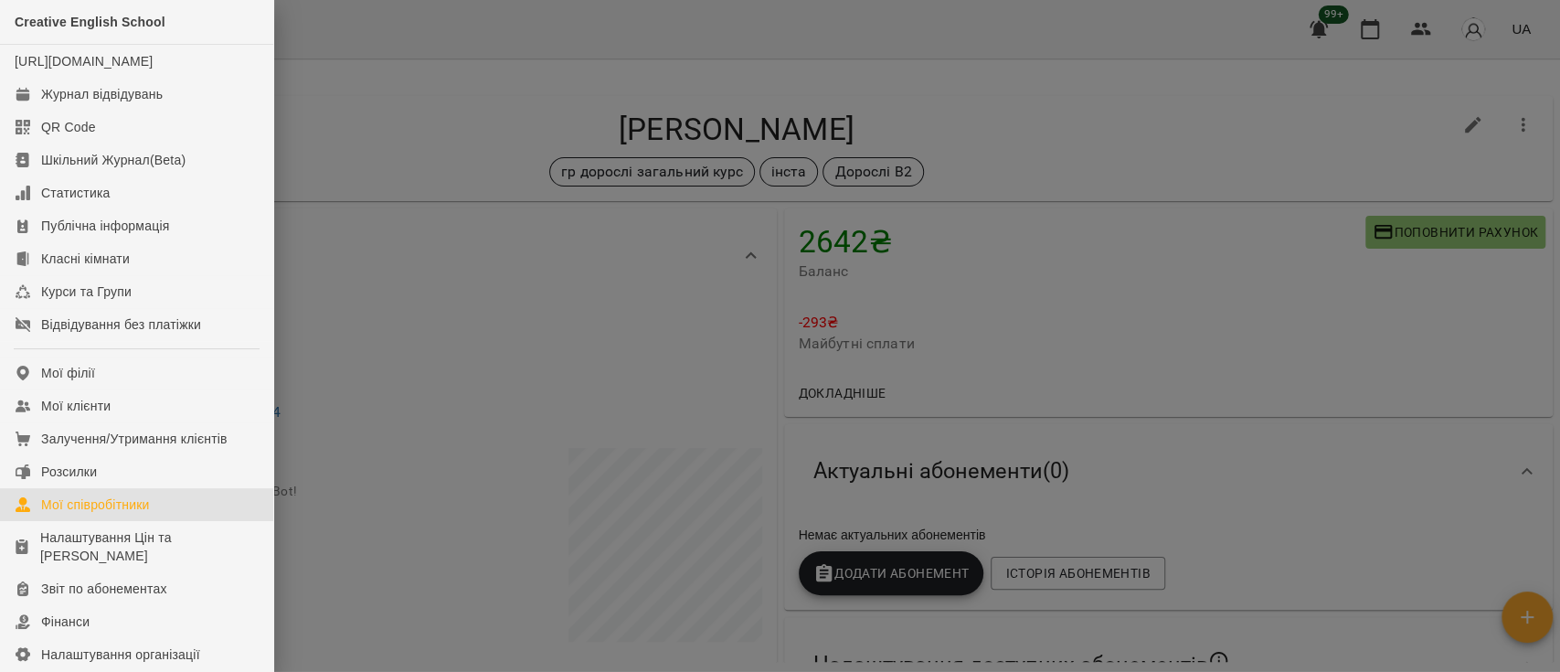
click at [122, 514] on div "Мої співробітники" at bounding box center [95, 504] width 109 height 18
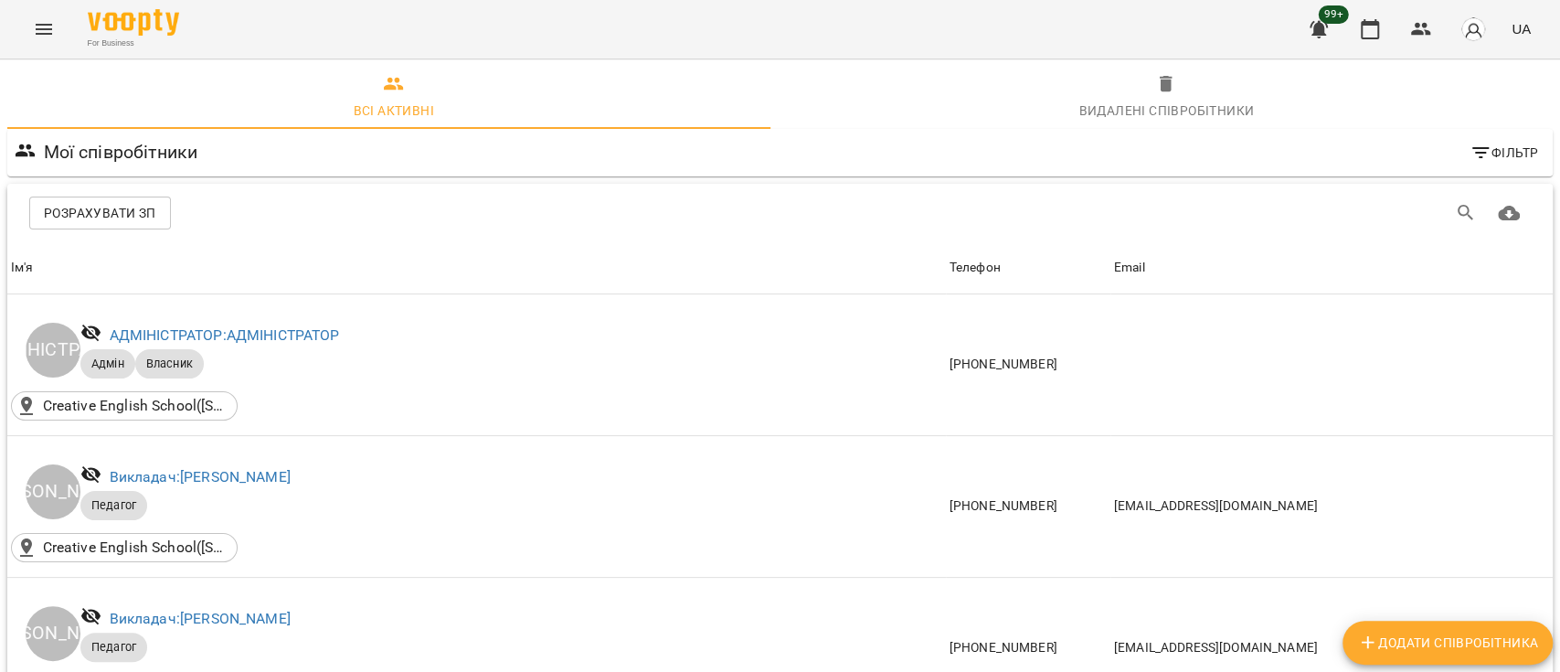
scroll to position [1046, 0]
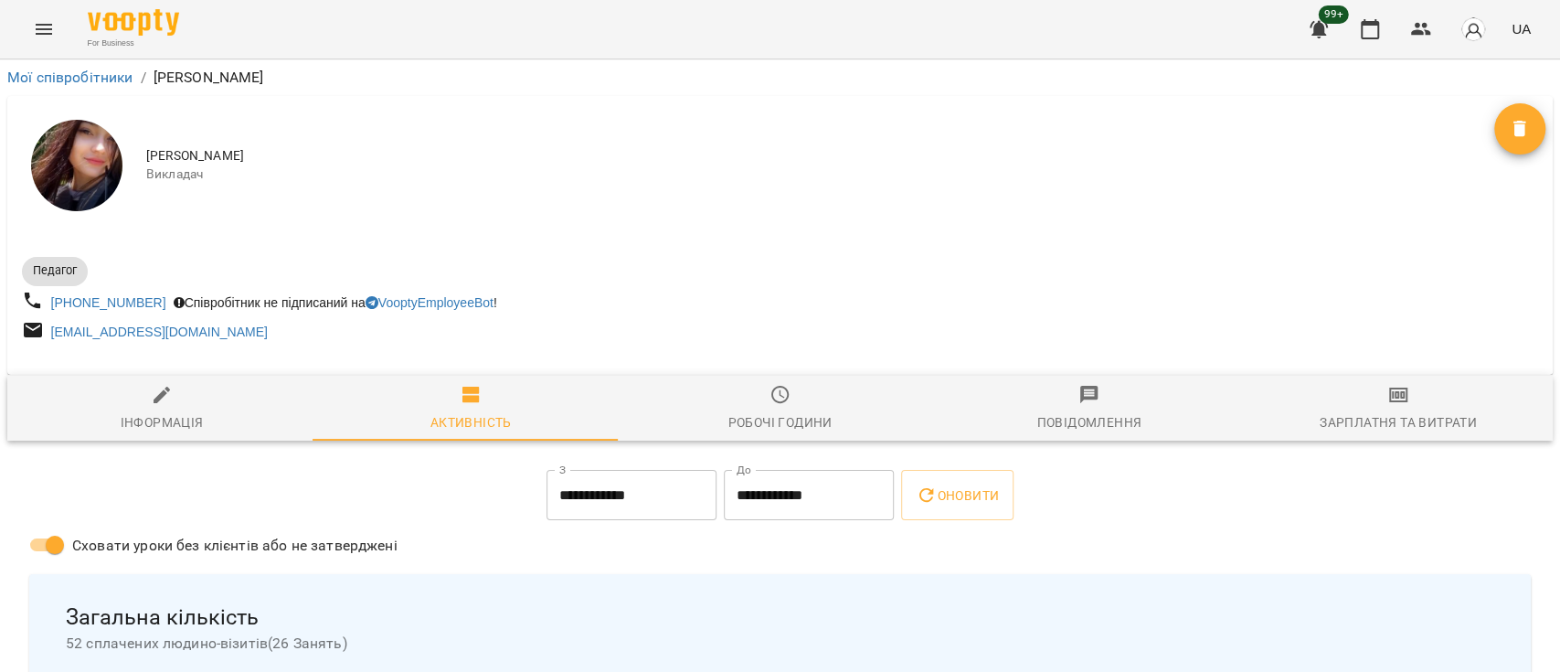
click at [165, 404] on icon "button" at bounding box center [162, 395] width 22 height 22
select select "**"
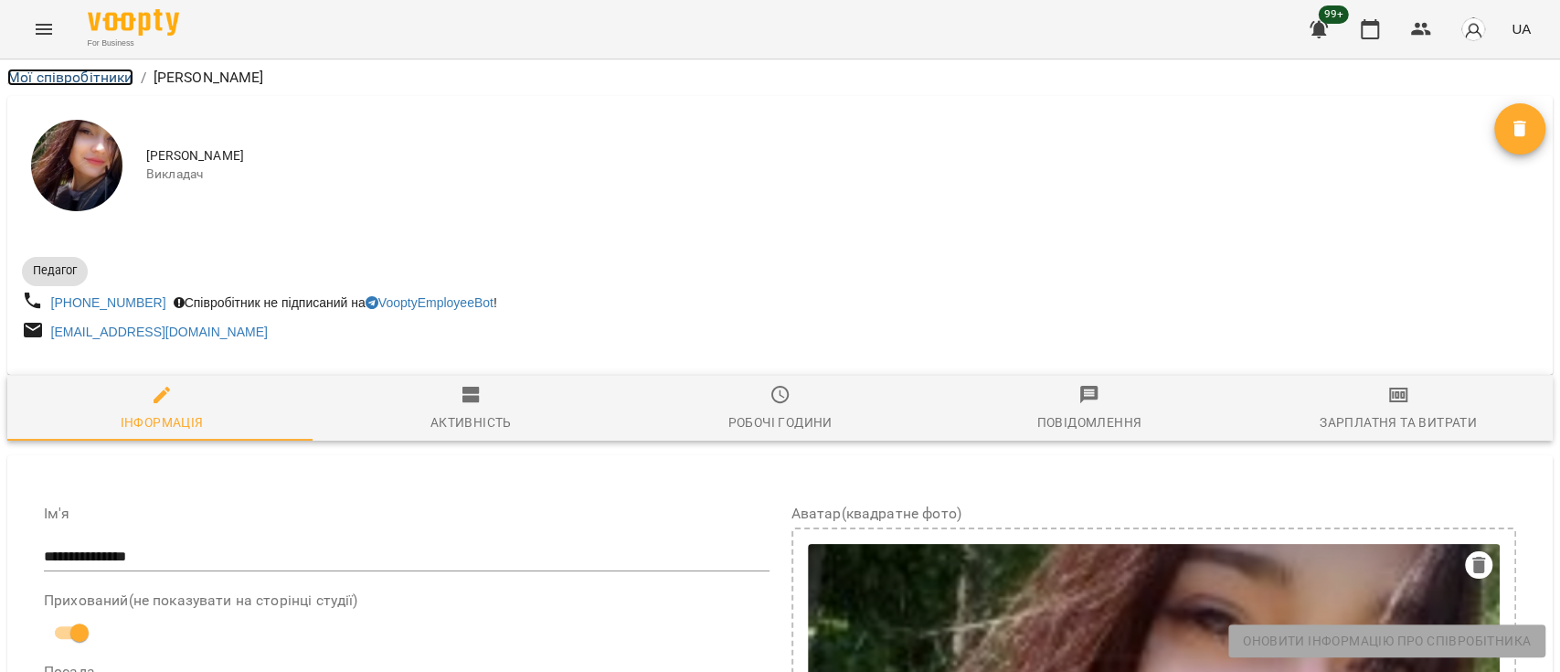
click at [83, 74] on link "Мої співробітники" at bounding box center [70, 77] width 126 height 17
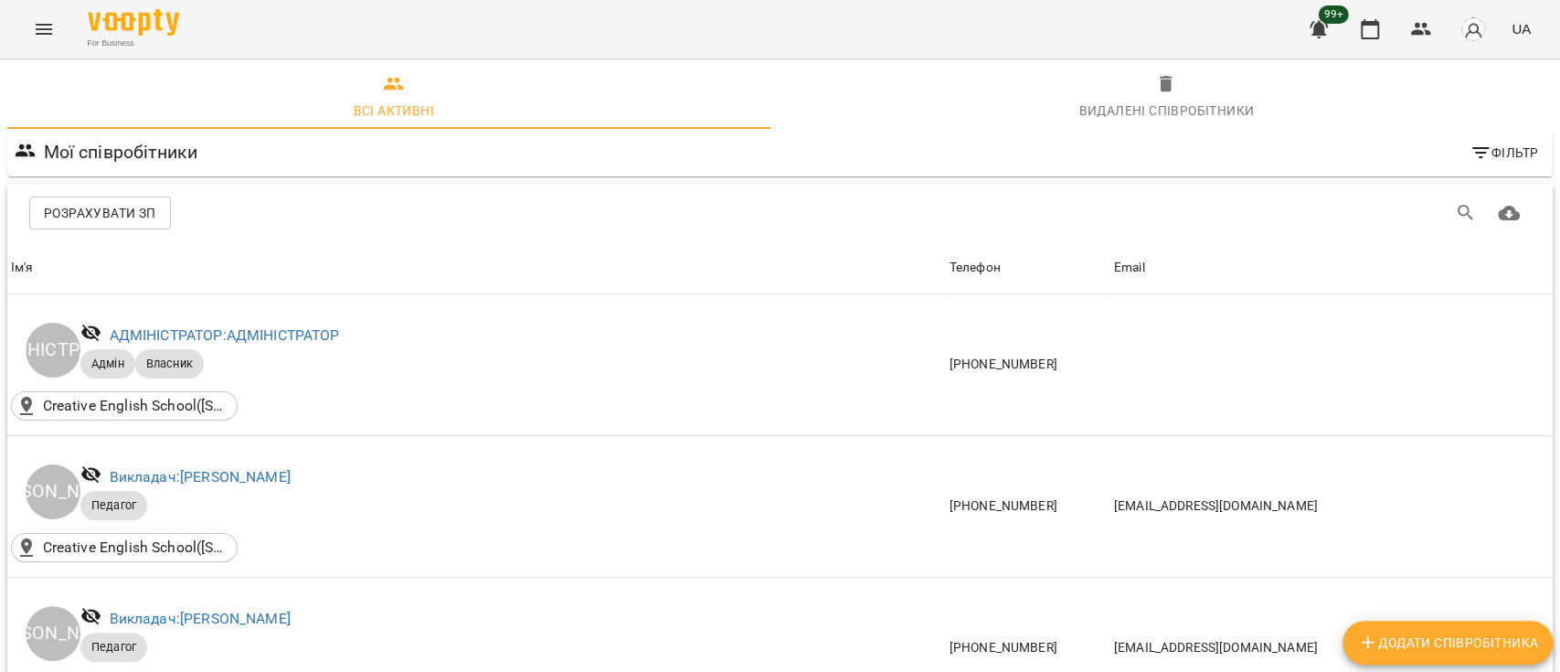
scroll to position [1046, 0]
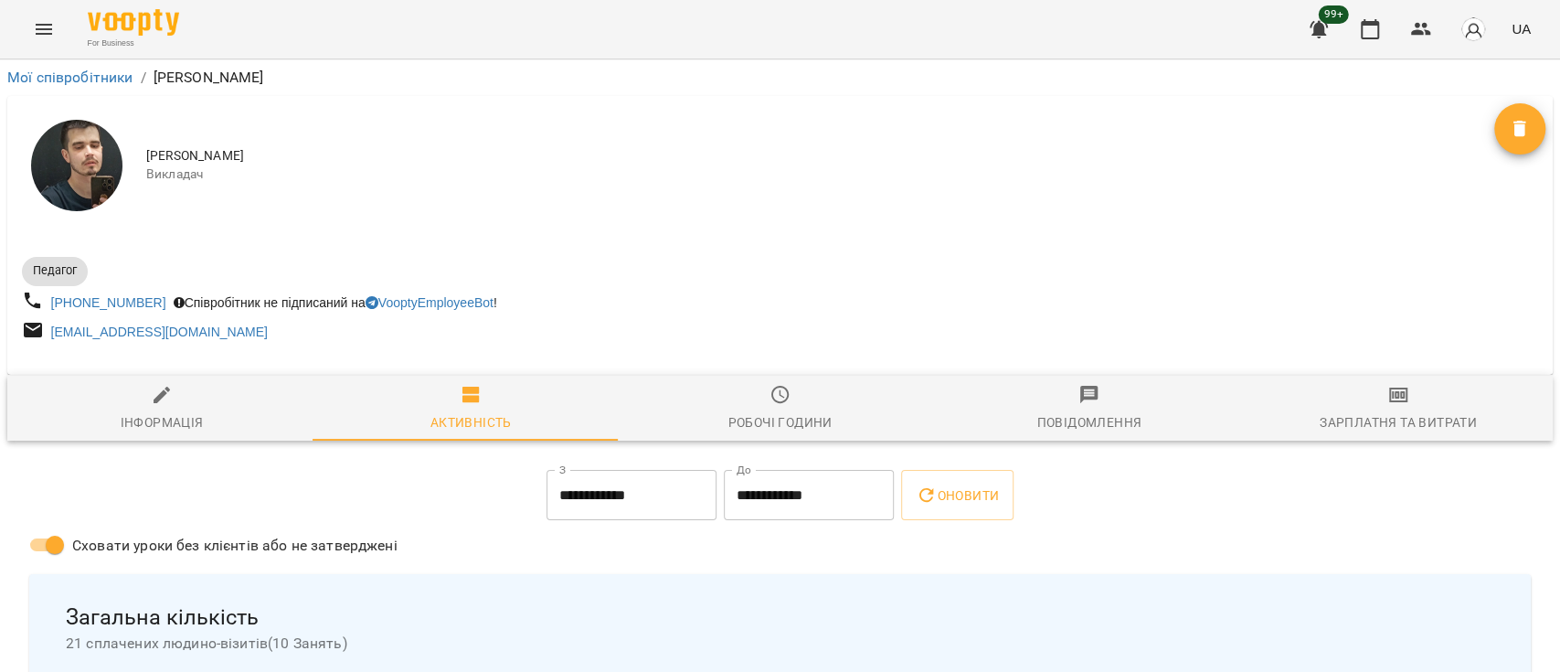
click at [156, 406] on icon "button" at bounding box center [162, 395] width 22 height 22
select select "**"
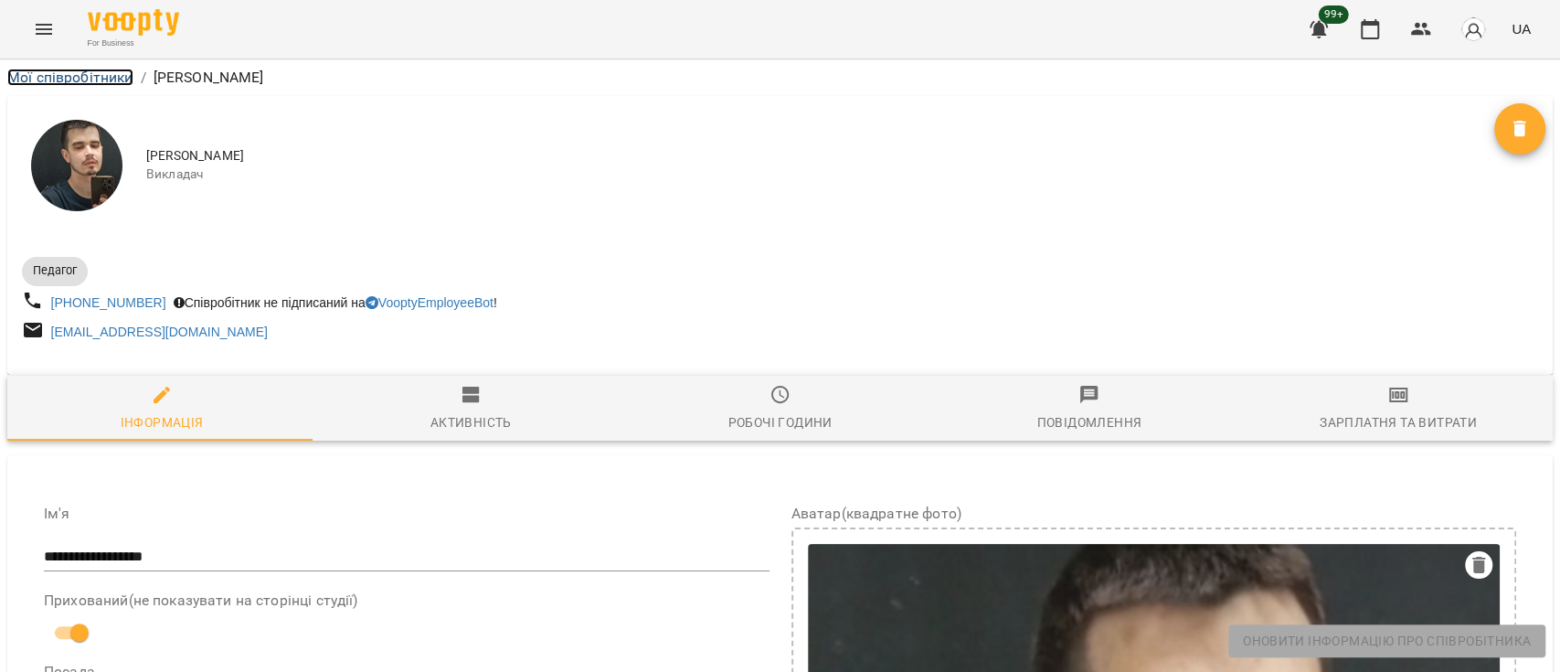
click at [72, 71] on link "Мої співробітники" at bounding box center [70, 77] width 126 height 17
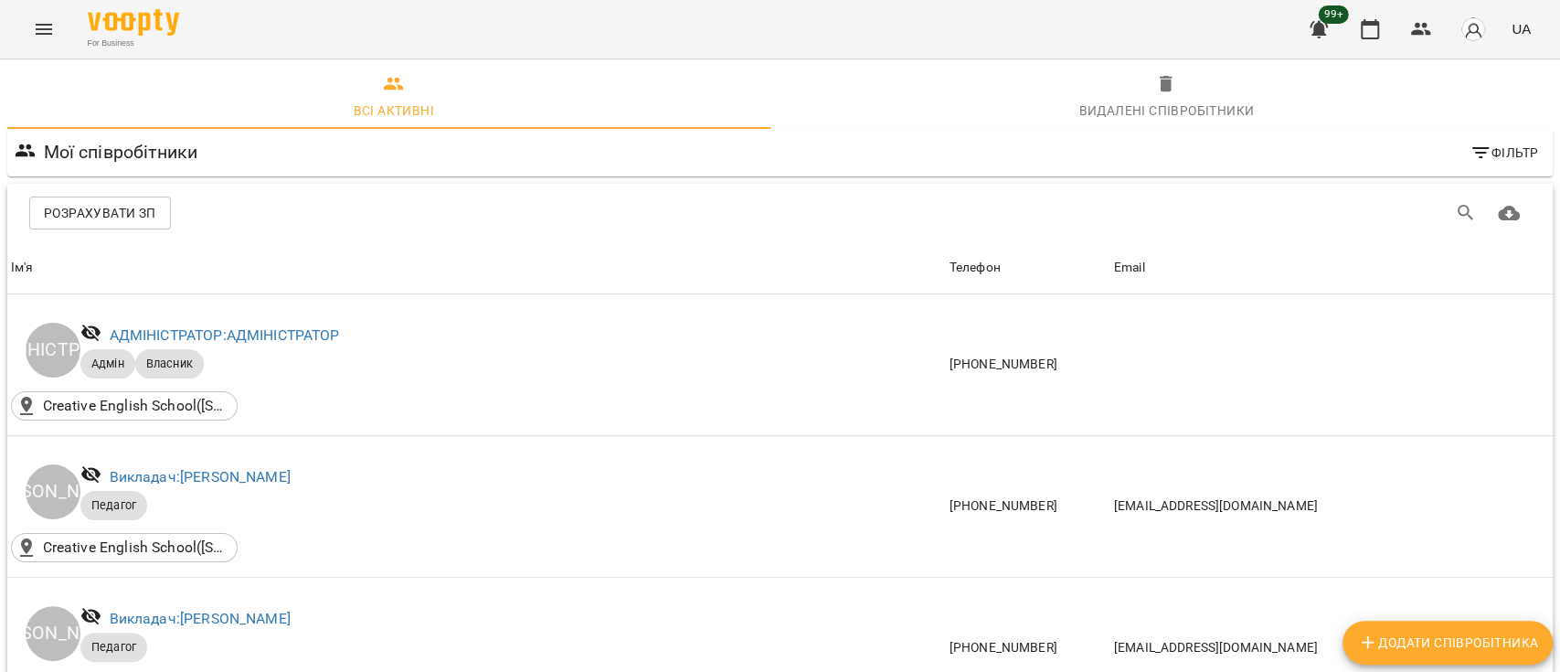
scroll to position [923, 0]
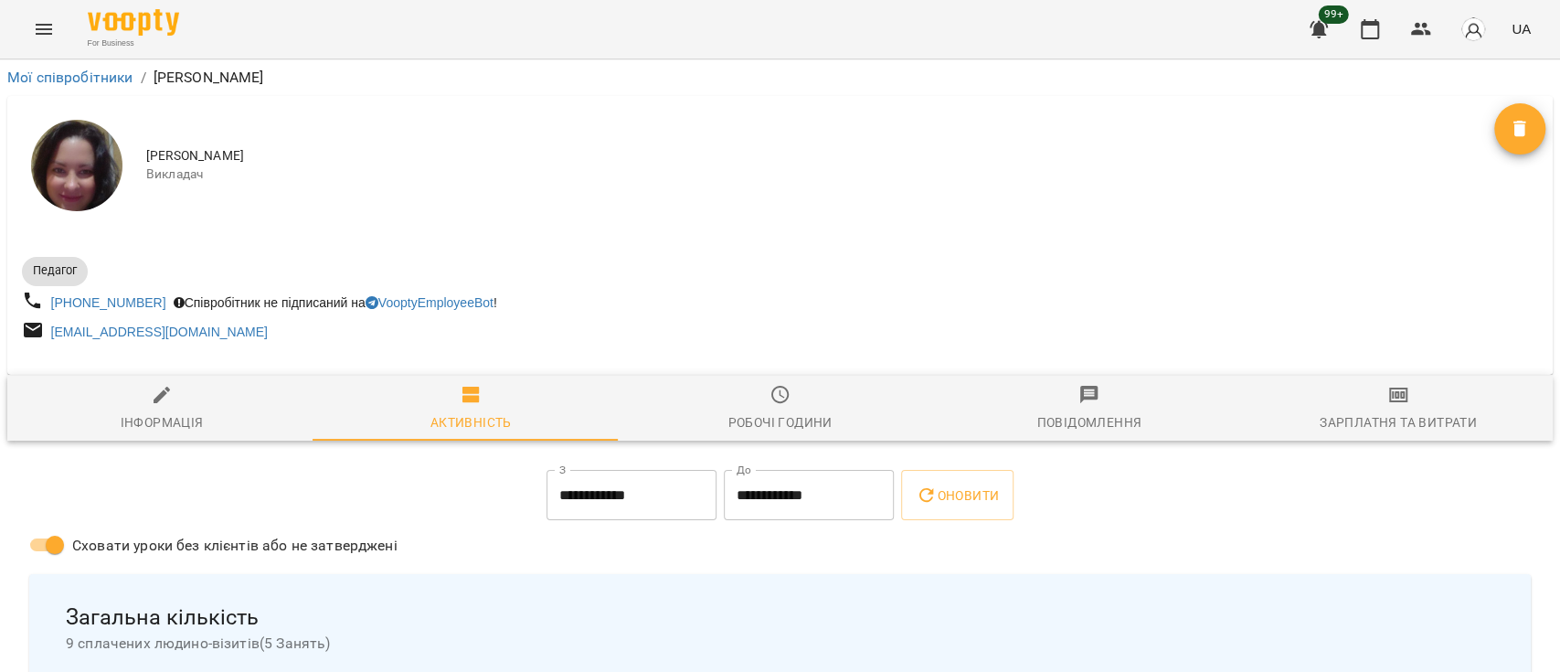
click at [145, 415] on div "Інформація" at bounding box center [162, 422] width 83 height 22
select select "**"
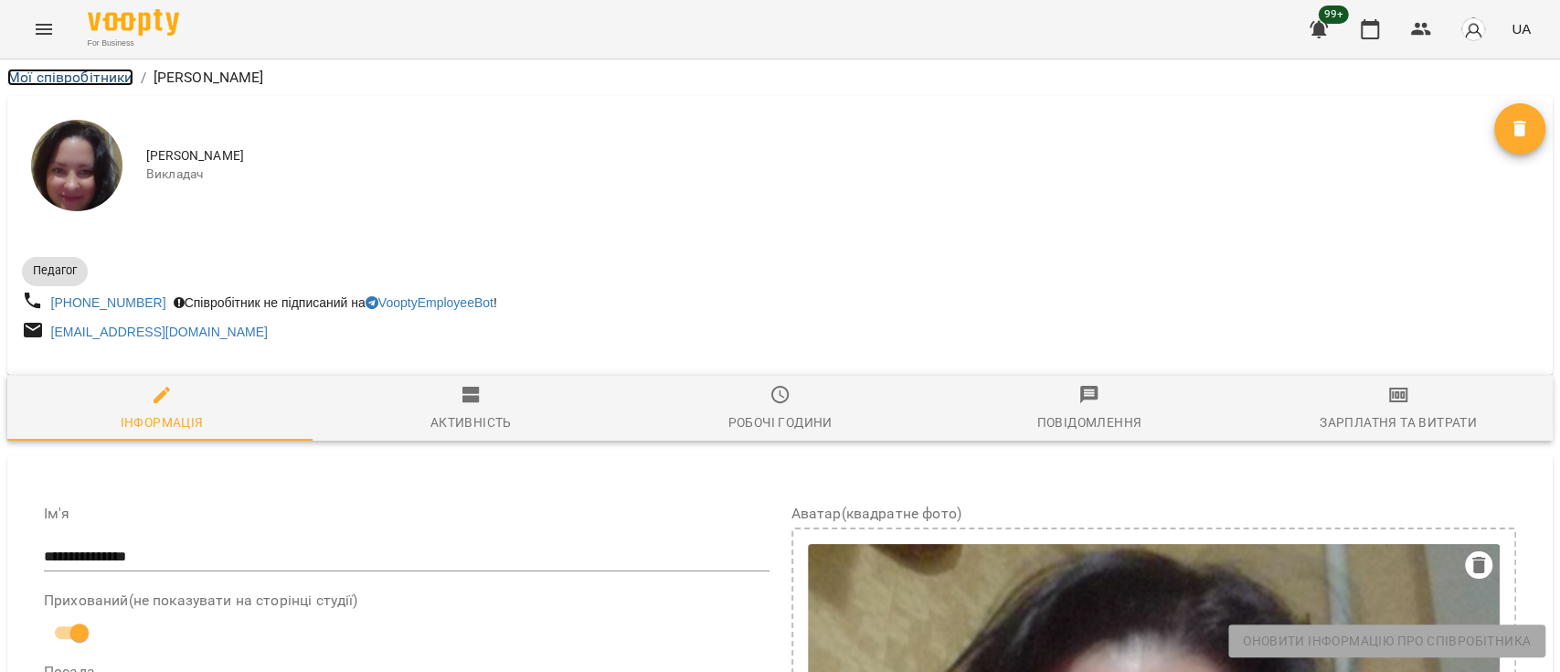
click at [88, 80] on link "Мої співробітники" at bounding box center [70, 77] width 126 height 17
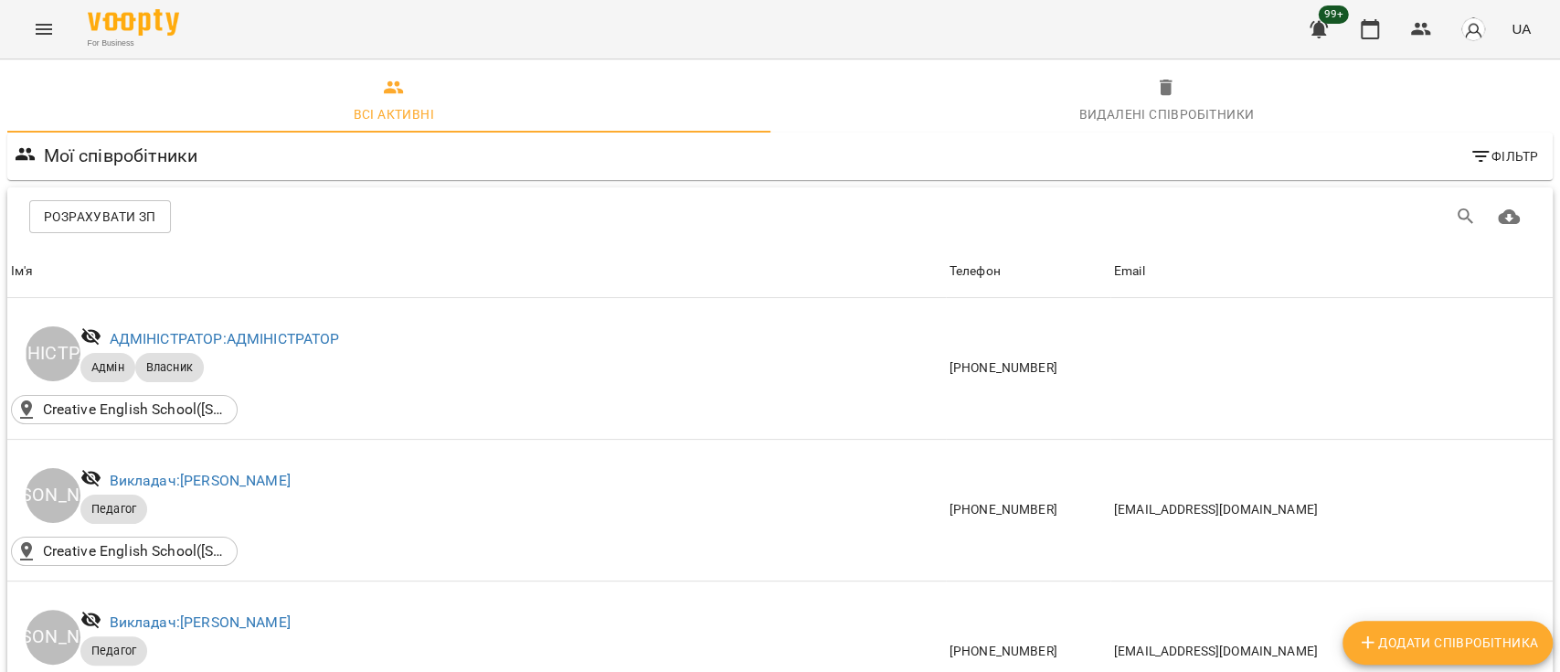
click at [1009, 112] on span "Видалені cпівробітники" at bounding box center [1167, 101] width 751 height 49
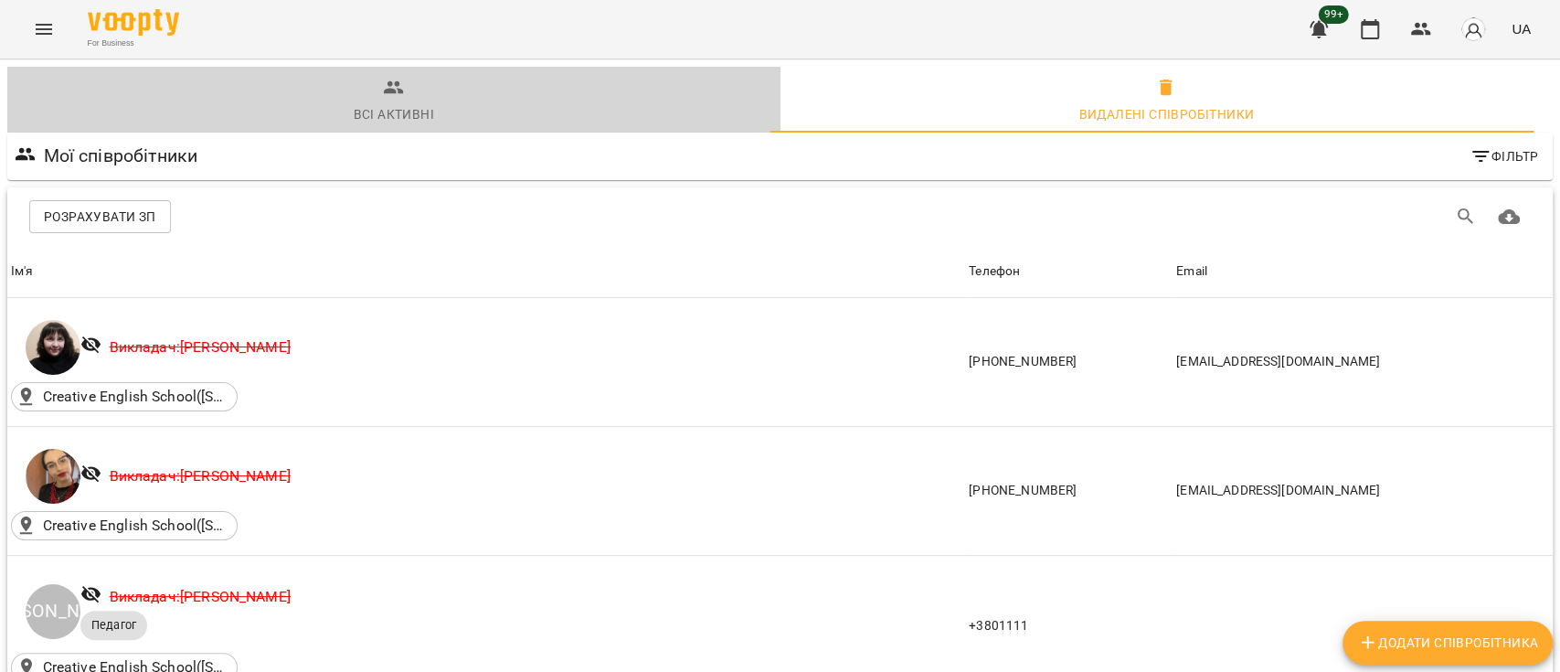
click at [401, 115] on div "Всі активні" at bounding box center [394, 114] width 80 height 22
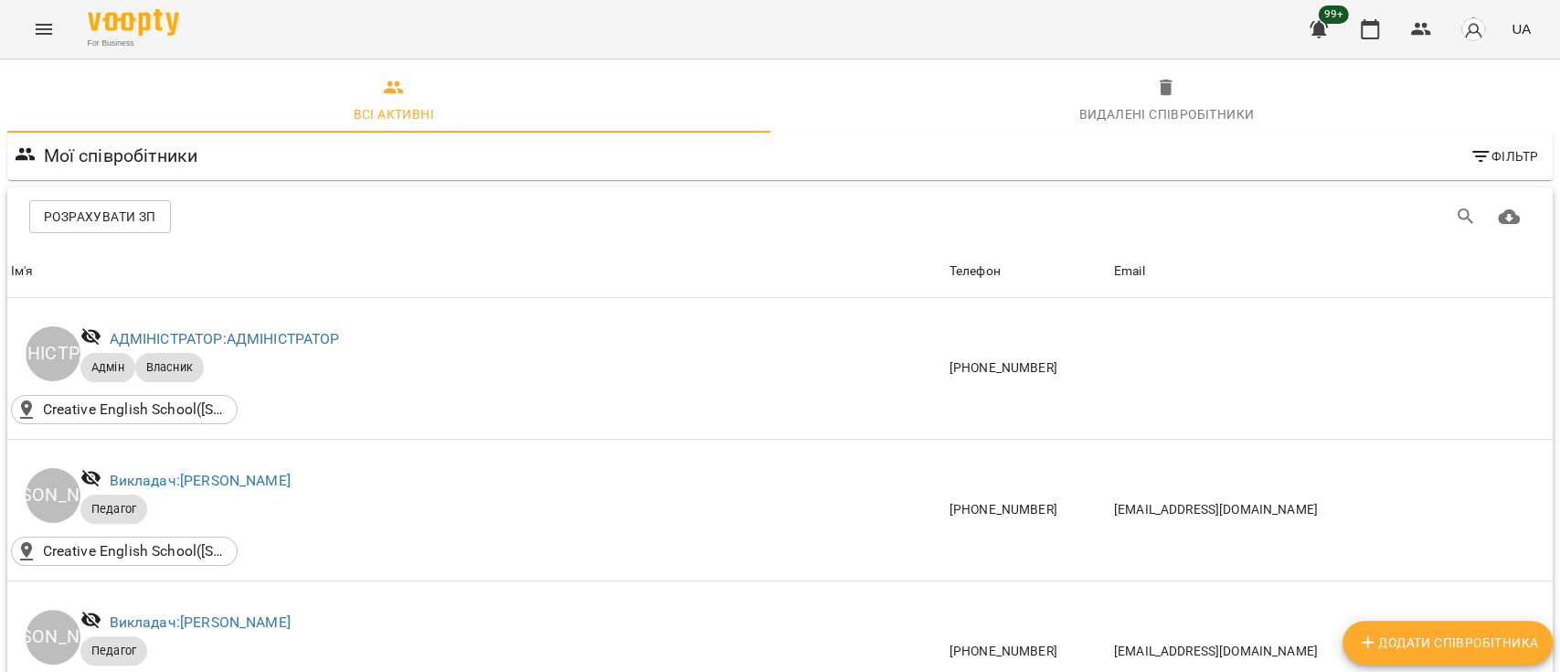
click at [43, 37] on icon "Menu" at bounding box center [44, 29] width 22 height 22
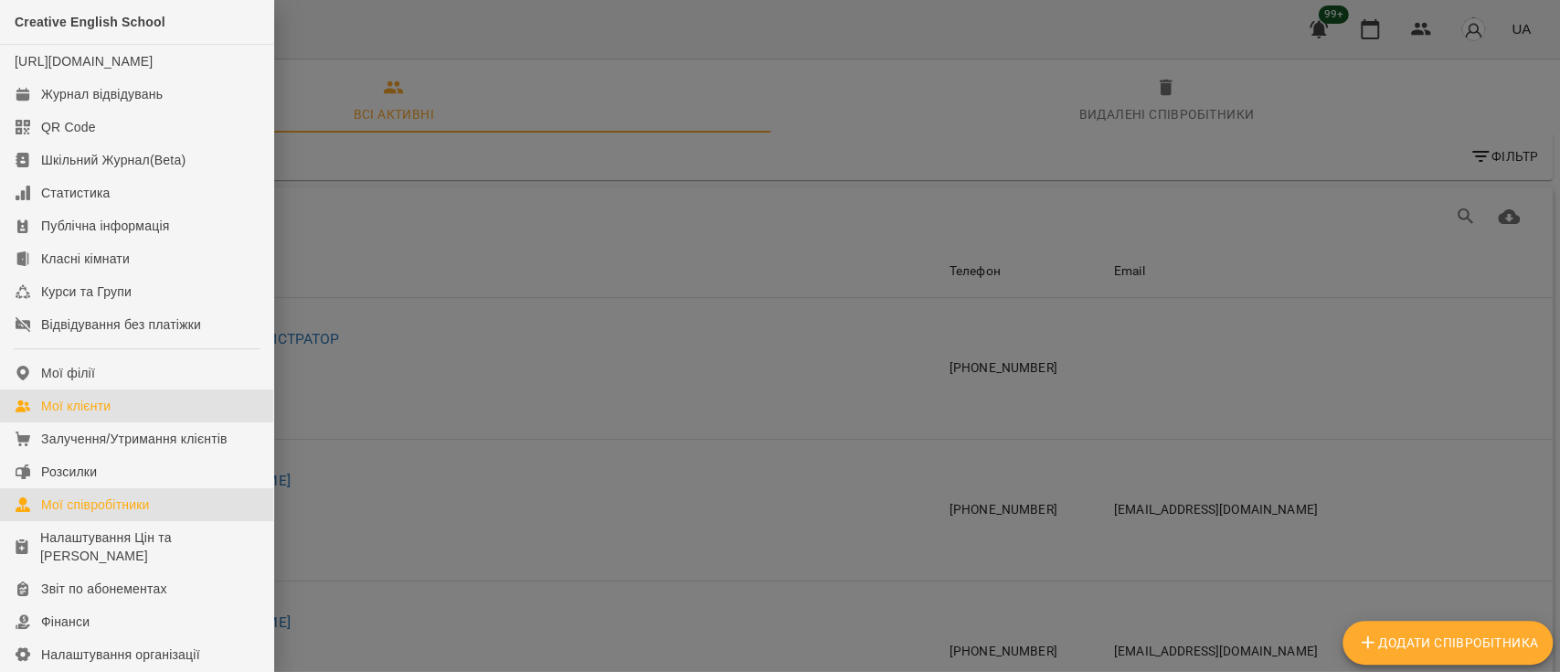
click at [124, 418] on link "Мої клієнти" at bounding box center [136, 405] width 273 height 33
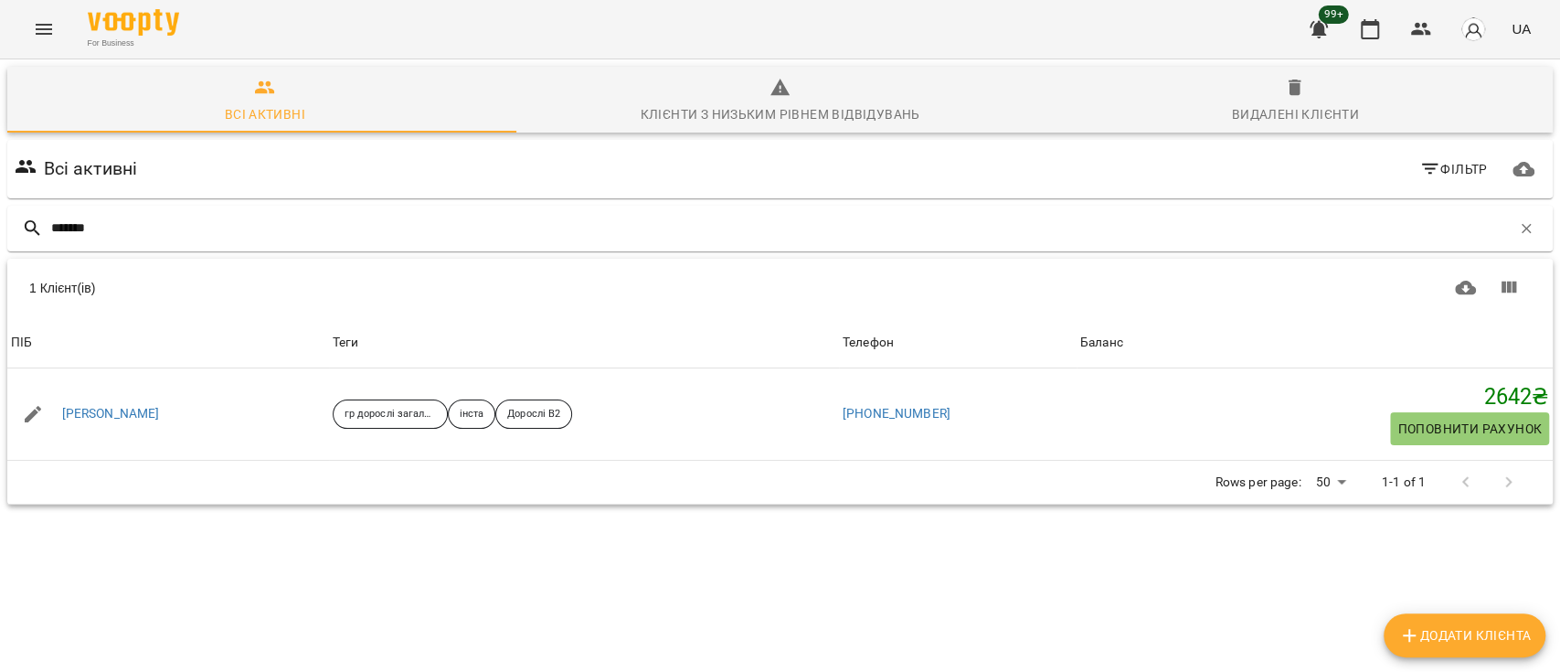
type input "*******"
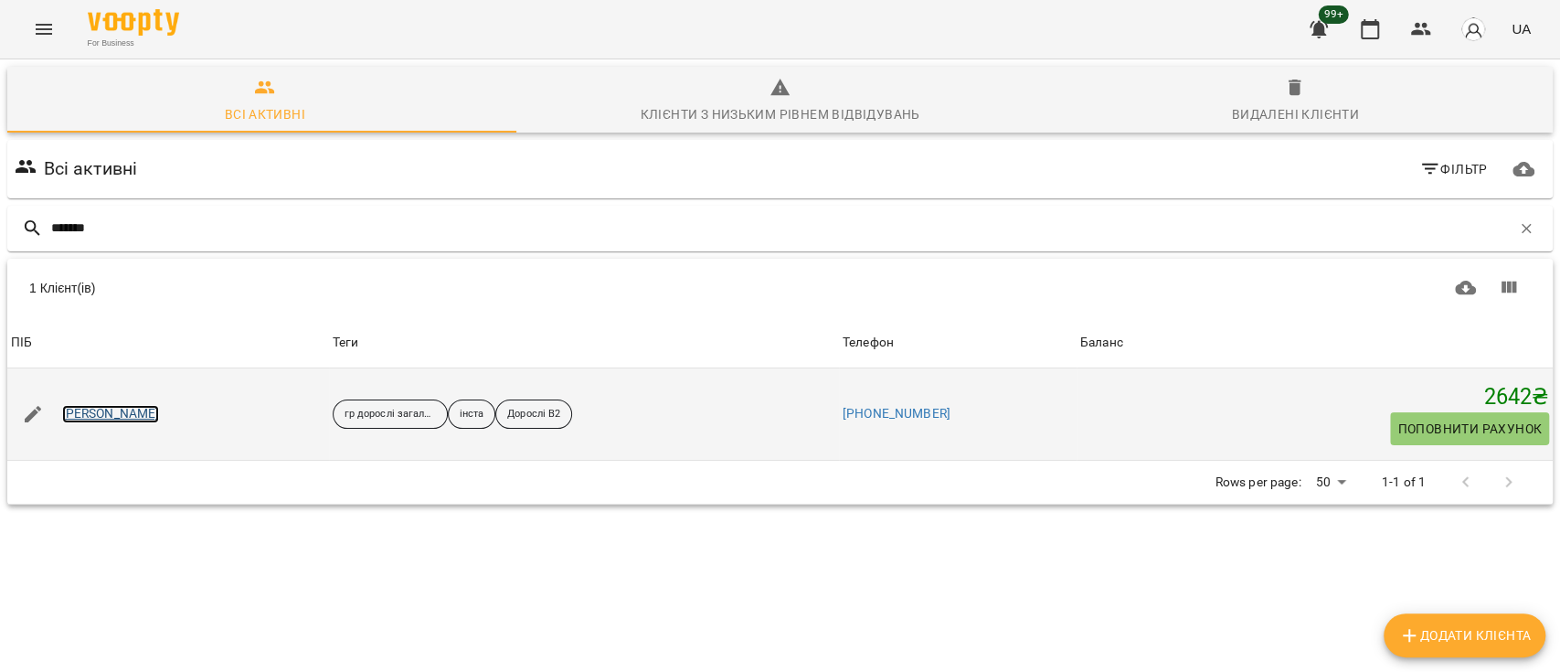
click at [133, 415] on link "Шевцова Тетяна" at bounding box center [111, 414] width 98 height 18
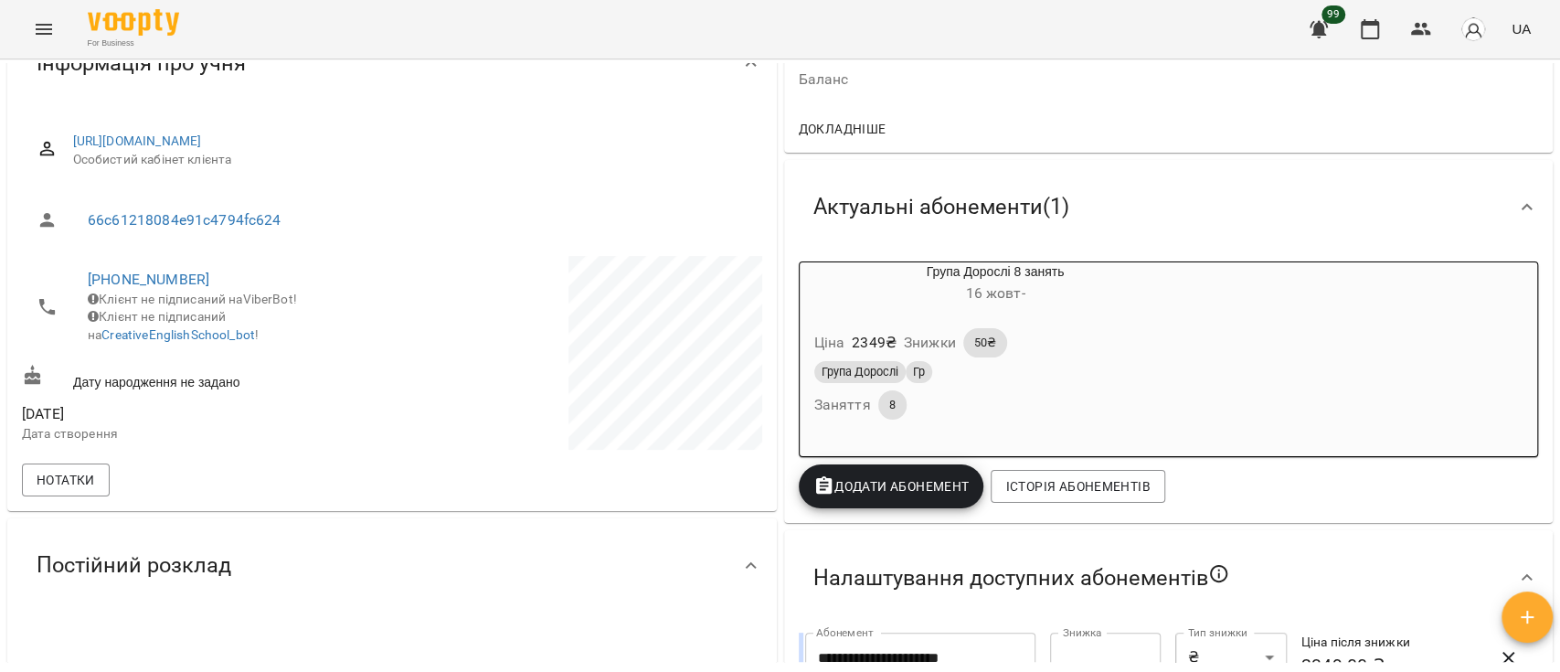
scroll to position [243, 0]
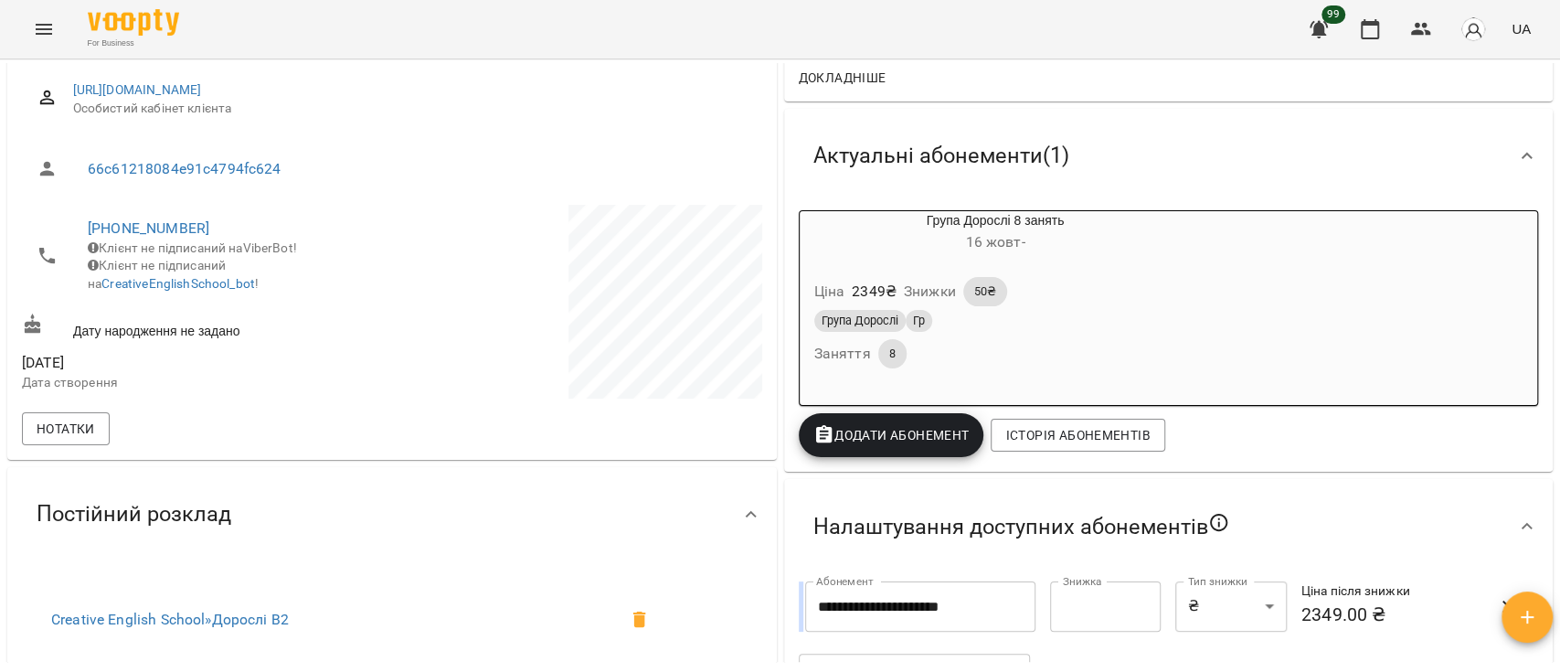
click at [1177, 318] on div "Група Дорослі Гр" at bounding box center [996, 321] width 363 height 22
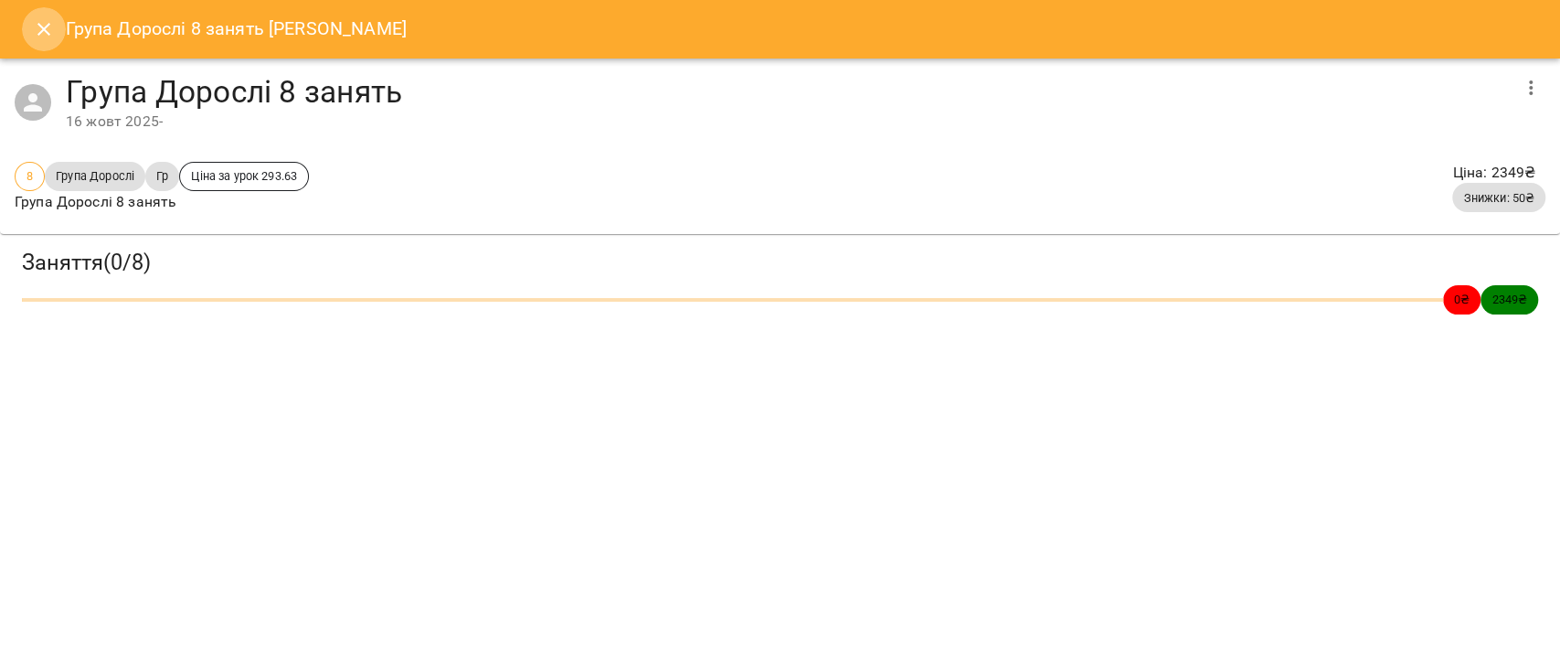
click at [37, 31] on icon "Close" at bounding box center [44, 29] width 22 height 22
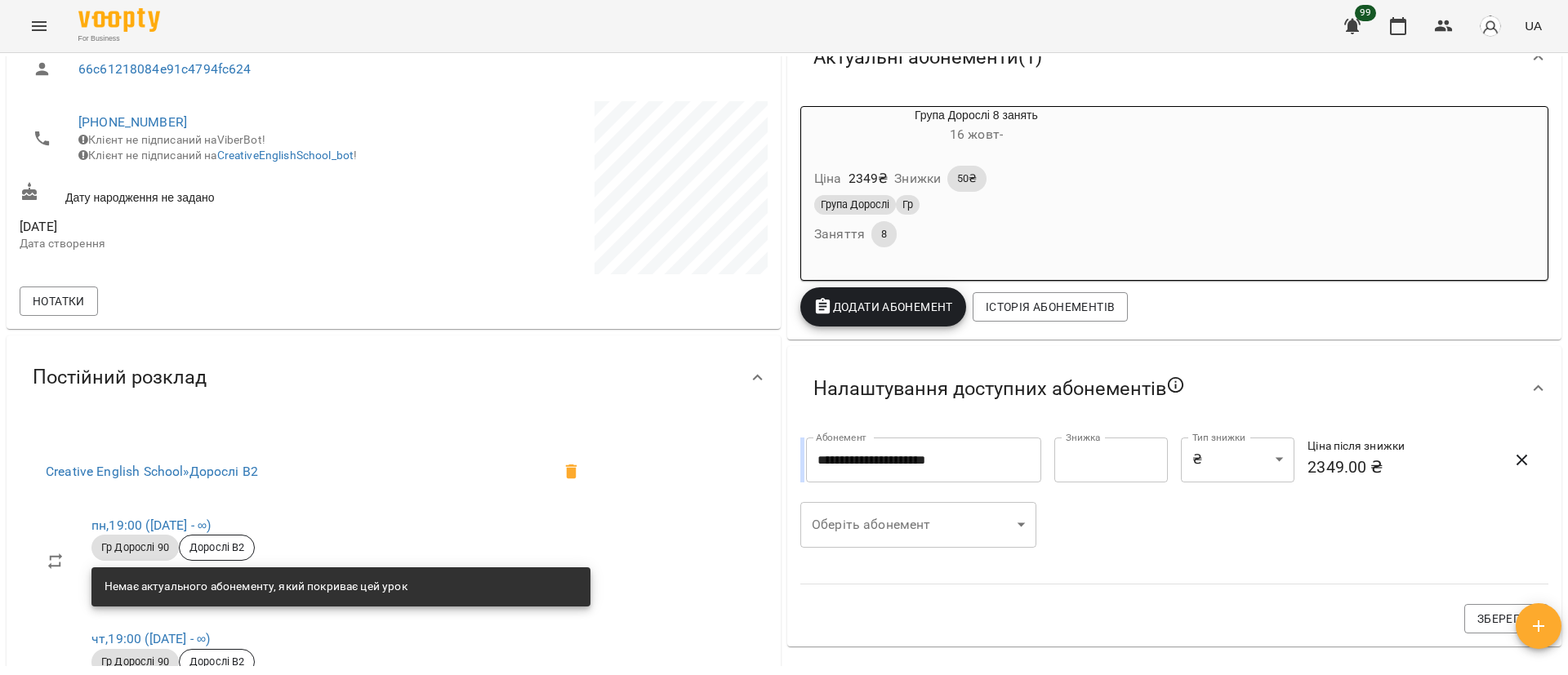
scroll to position [122, 0]
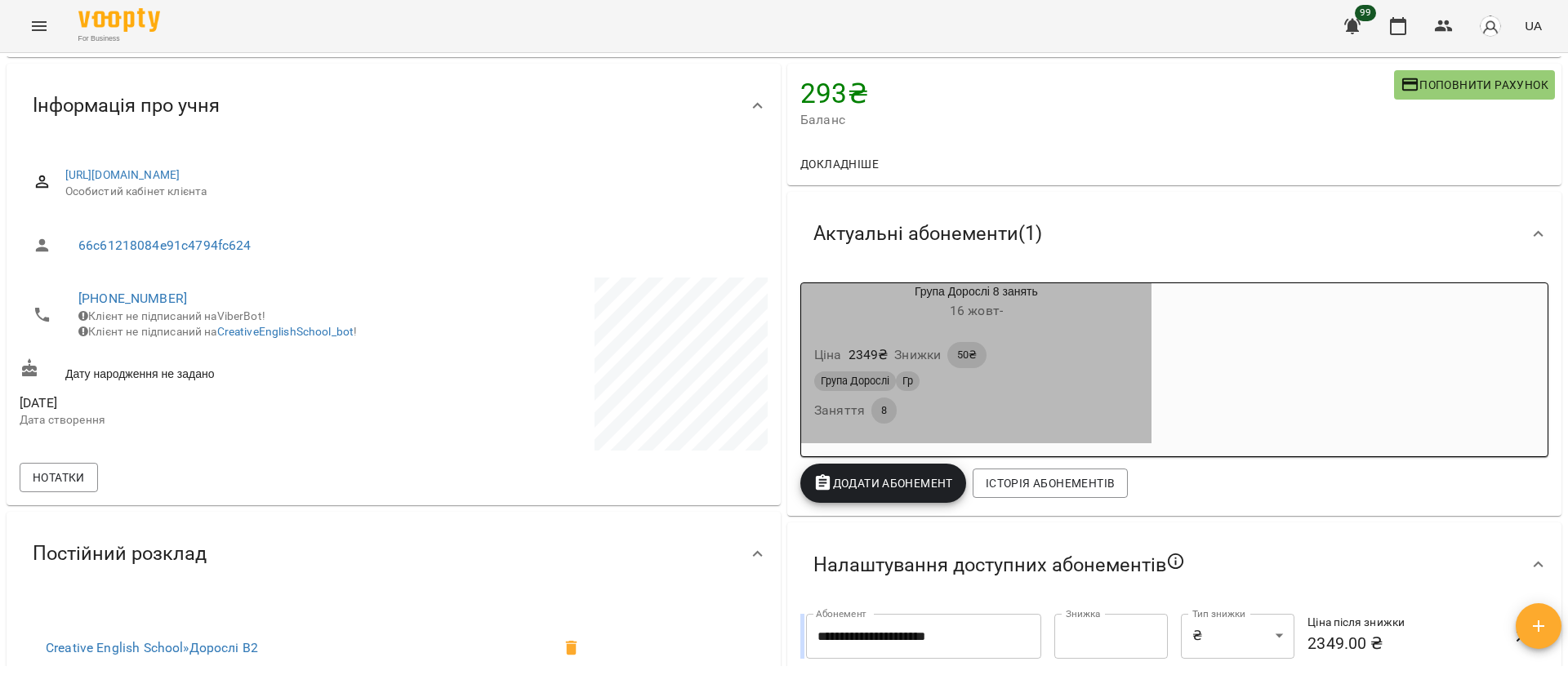
click at [1044, 308] on h6 "16 жовт -" at bounding box center [977, 312] width 350 height 23
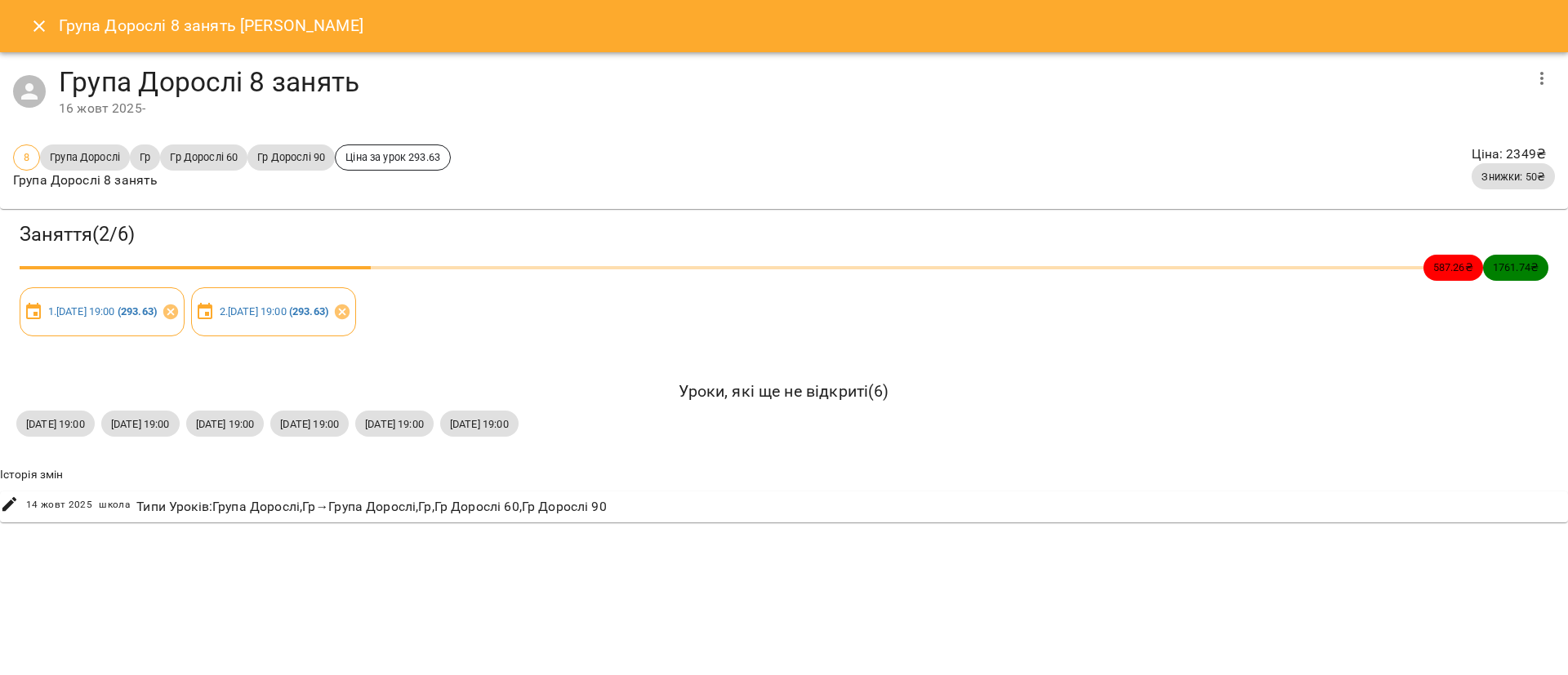
click at [44, 31] on icon "Close" at bounding box center [39, 26] width 20 height 20
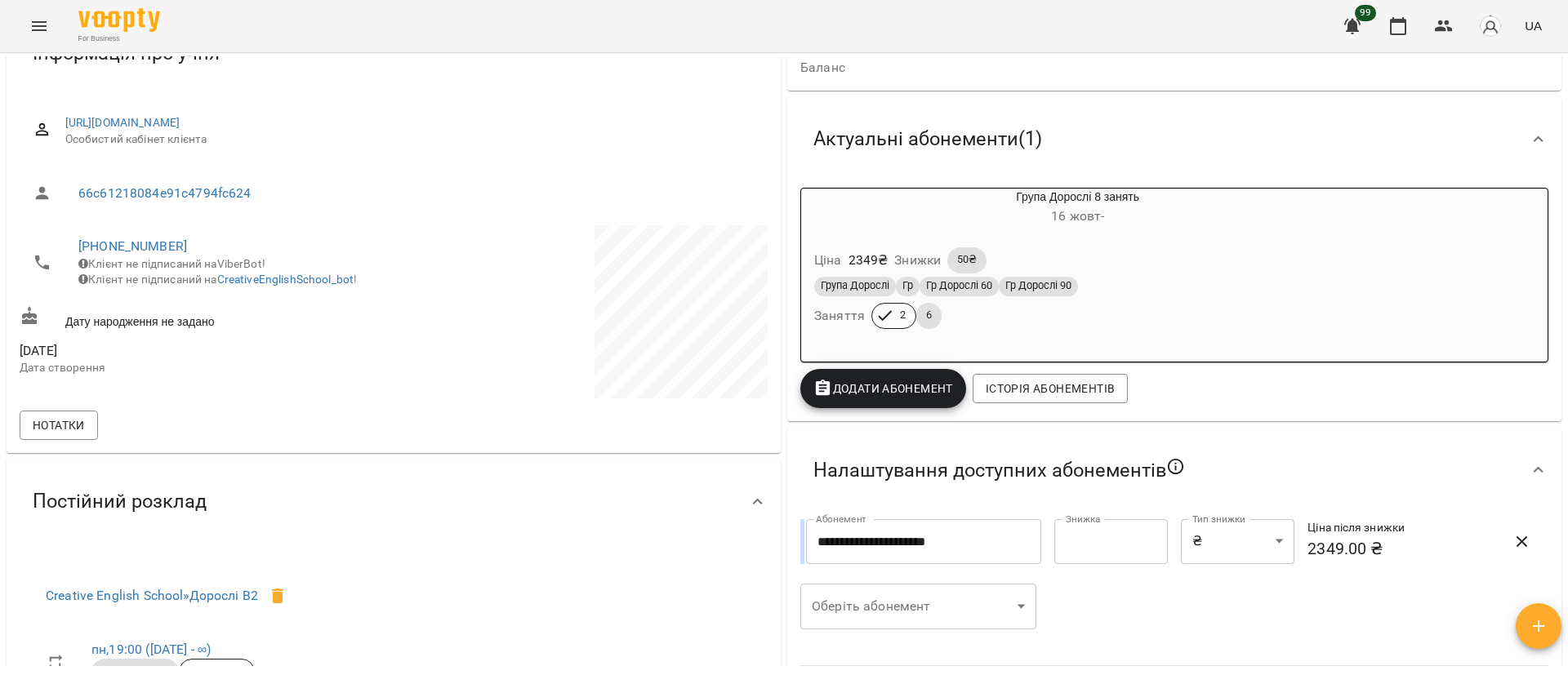
scroll to position [0, 0]
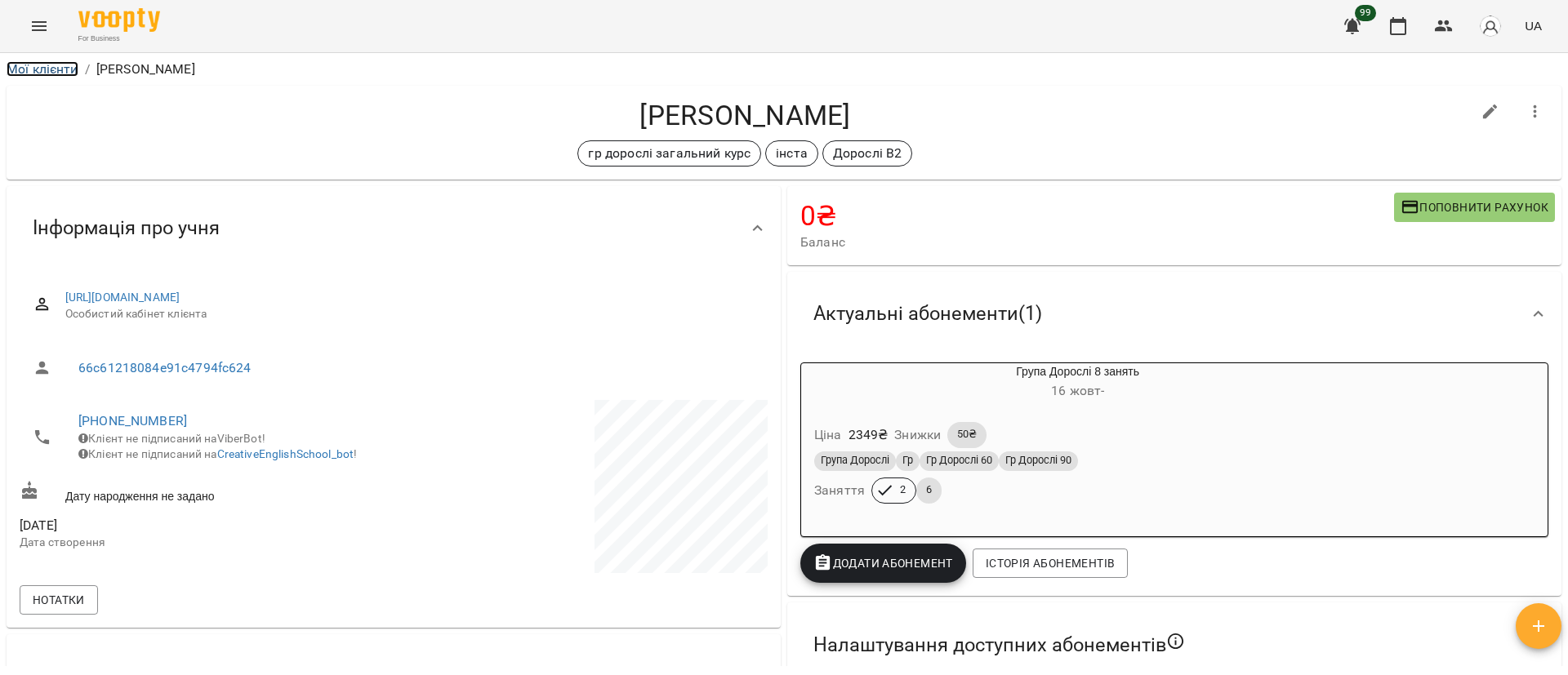
click at [38, 73] on link "Мої клієнти" at bounding box center [42, 69] width 71 height 15
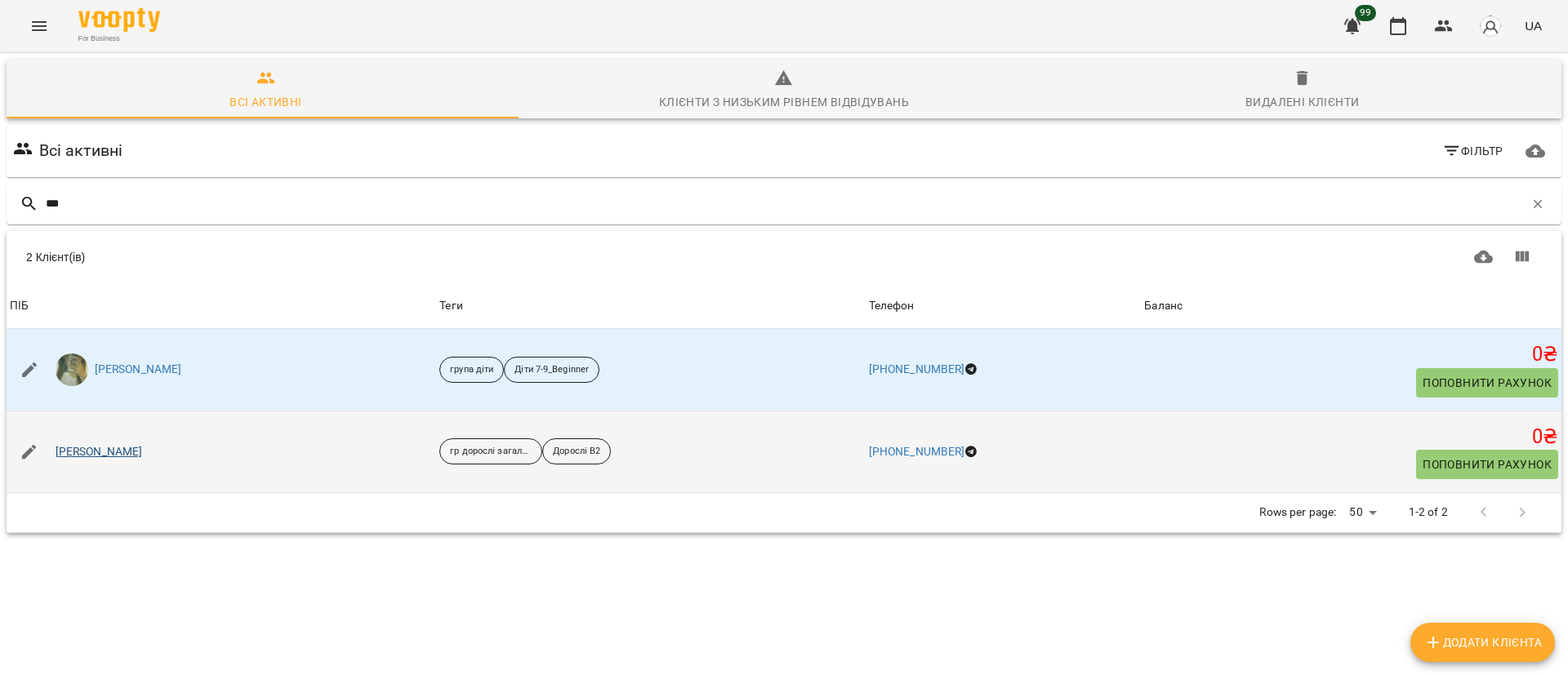
type input "***"
click at [116, 450] on link "Фоміна Олена" at bounding box center [99, 452] width 88 height 16
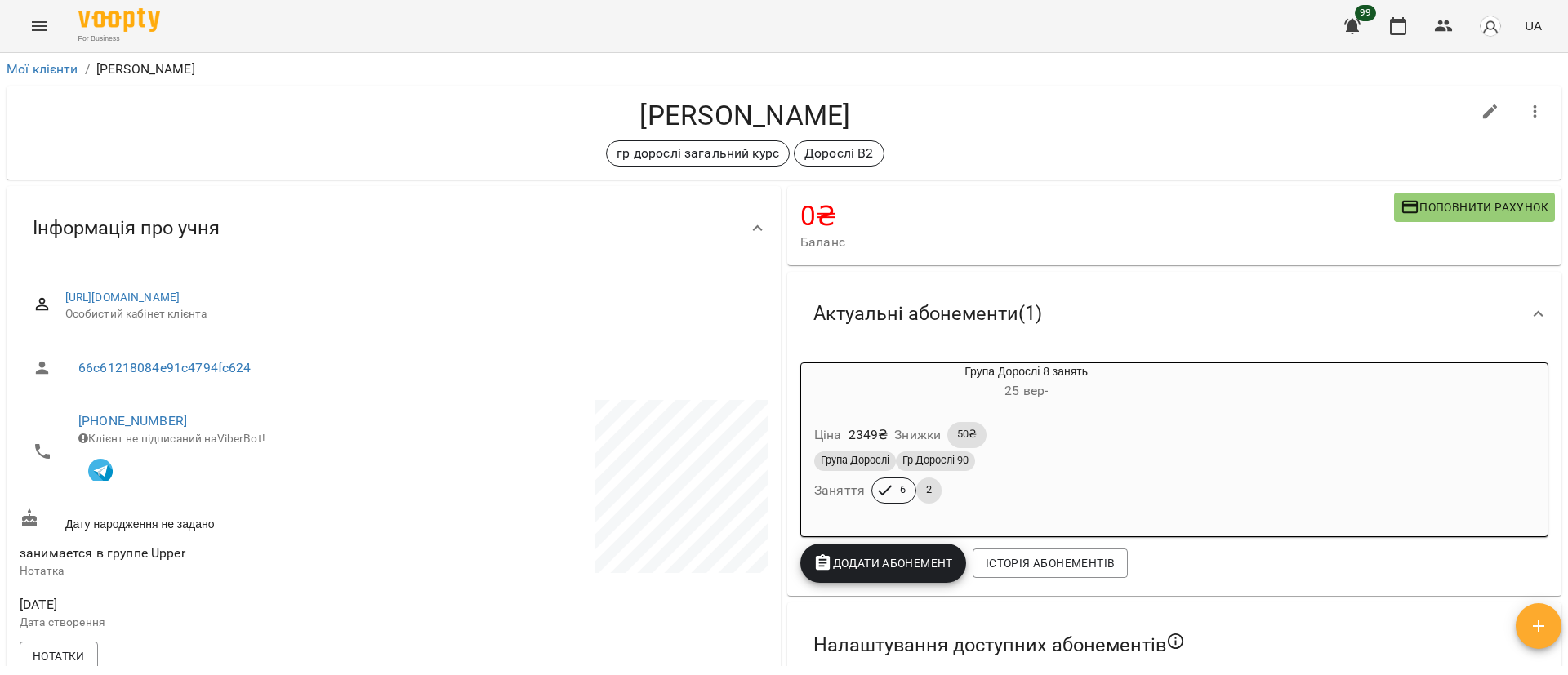
click at [1239, 420] on div "Ціна 2349 ₴ Знижки 50₴" at bounding box center [1027, 435] width 431 height 33
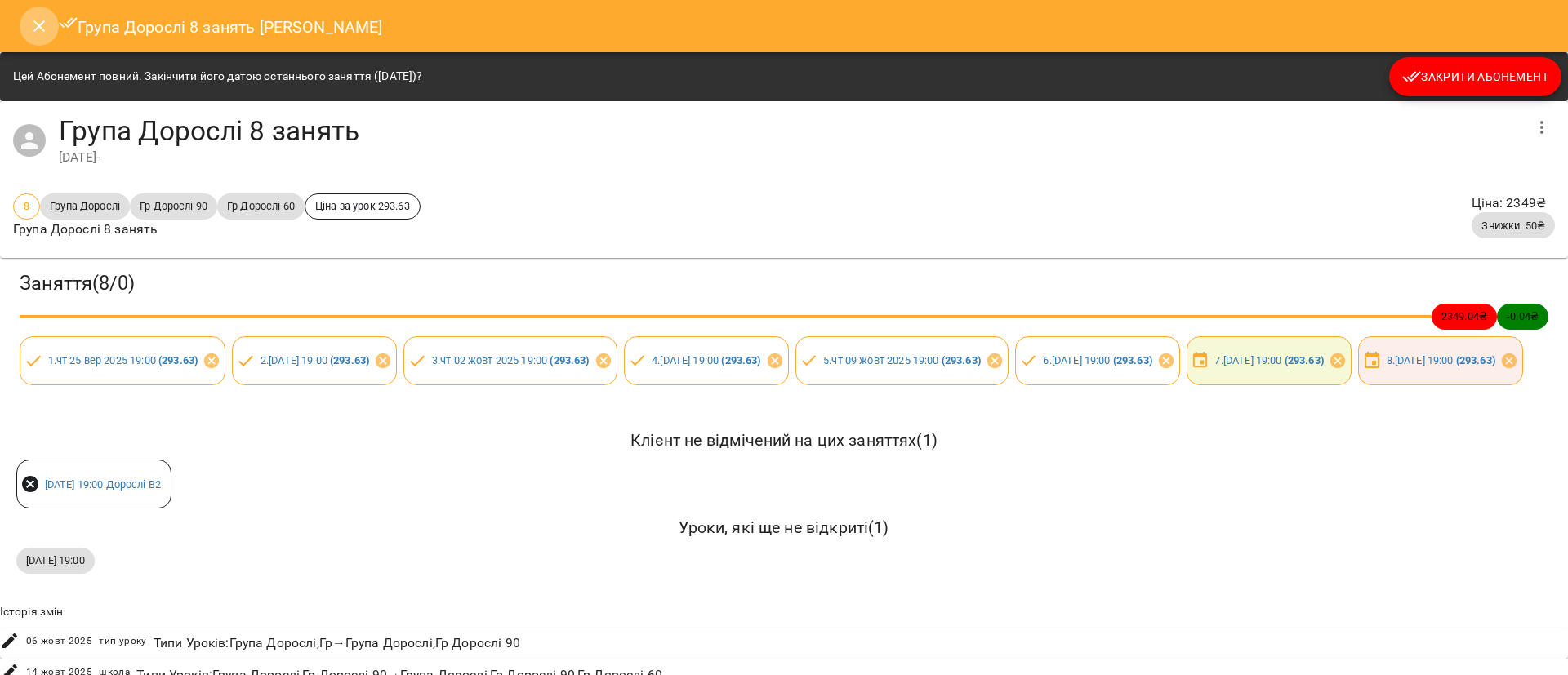
click at [38, 32] on icon "Close" at bounding box center [39, 26] width 20 height 20
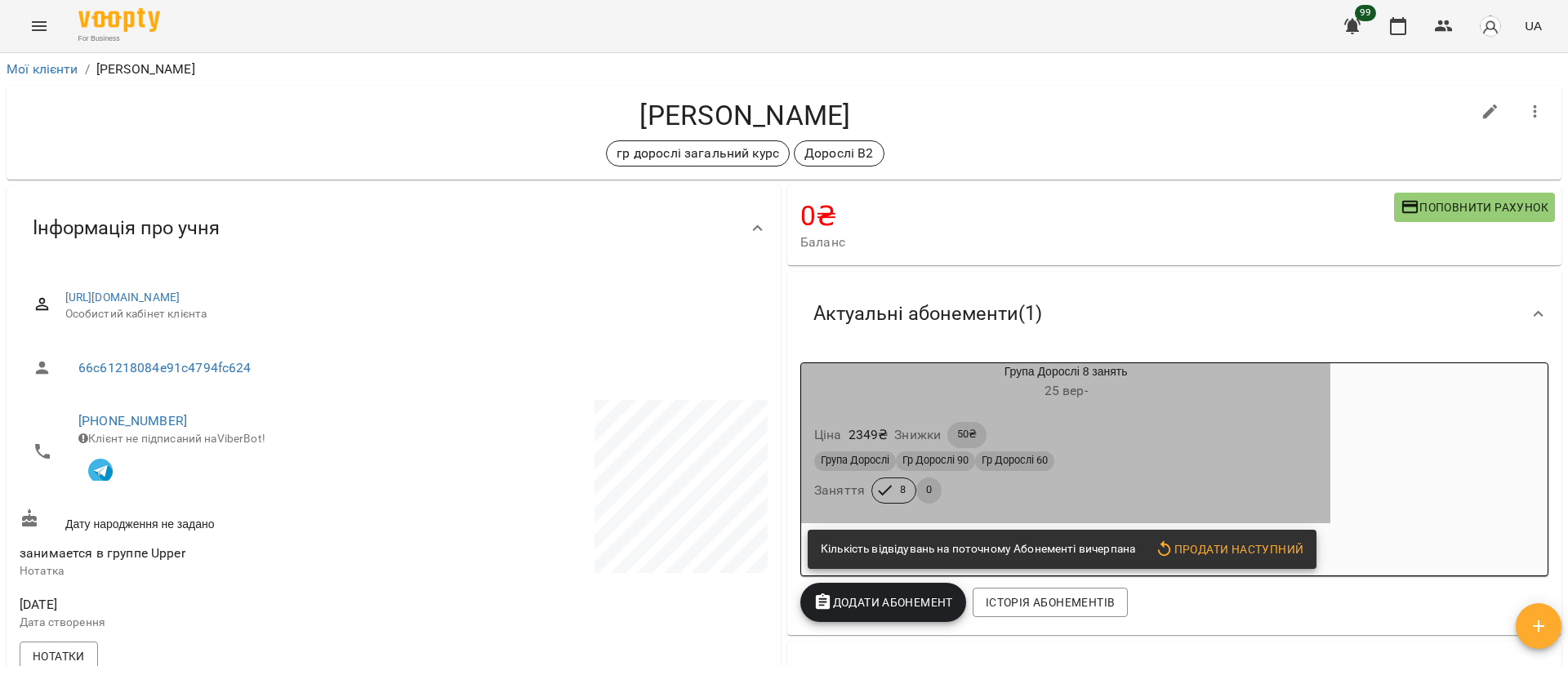
click at [1237, 434] on div "Ціна 2349 ₴ Знижки 50₴" at bounding box center [1066, 435] width 509 height 33
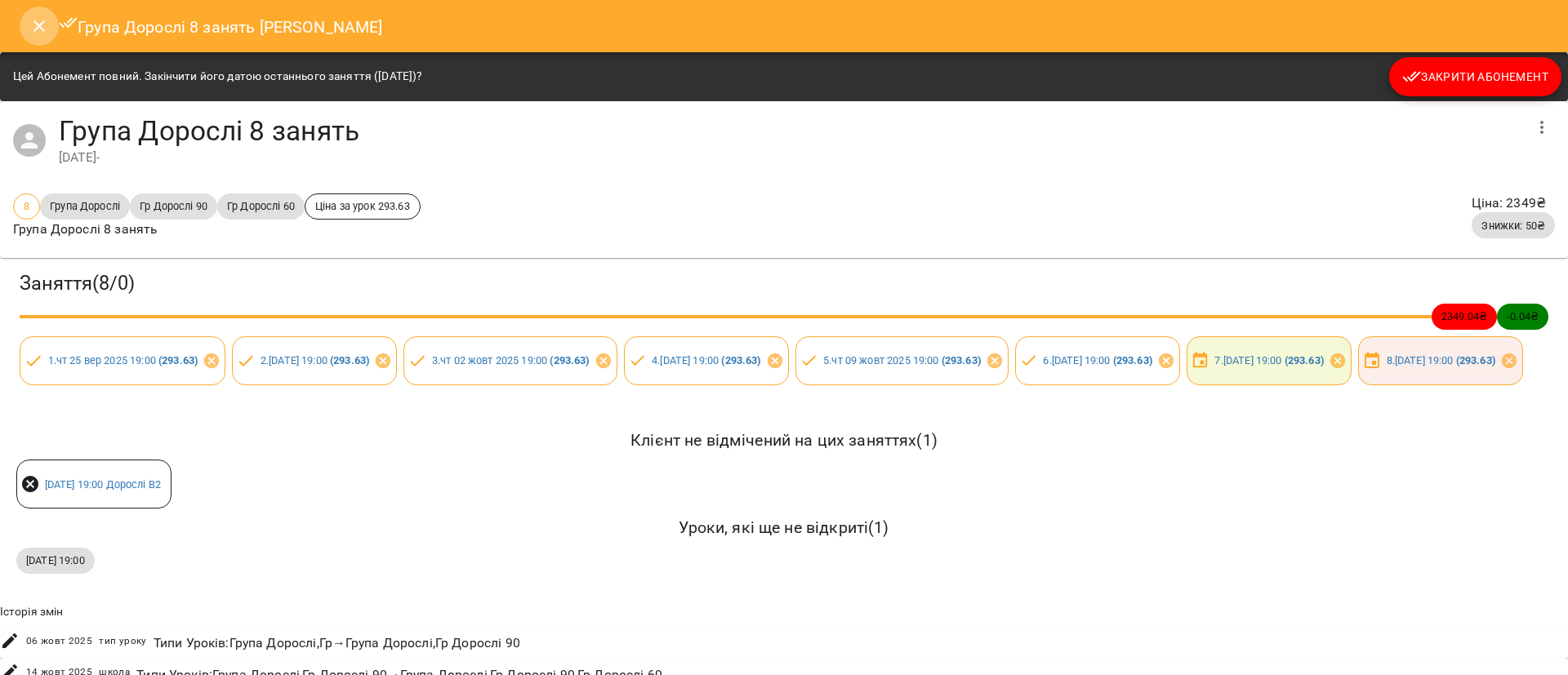
click at [37, 24] on icon "Close" at bounding box center [38, 26] width 12 height 12
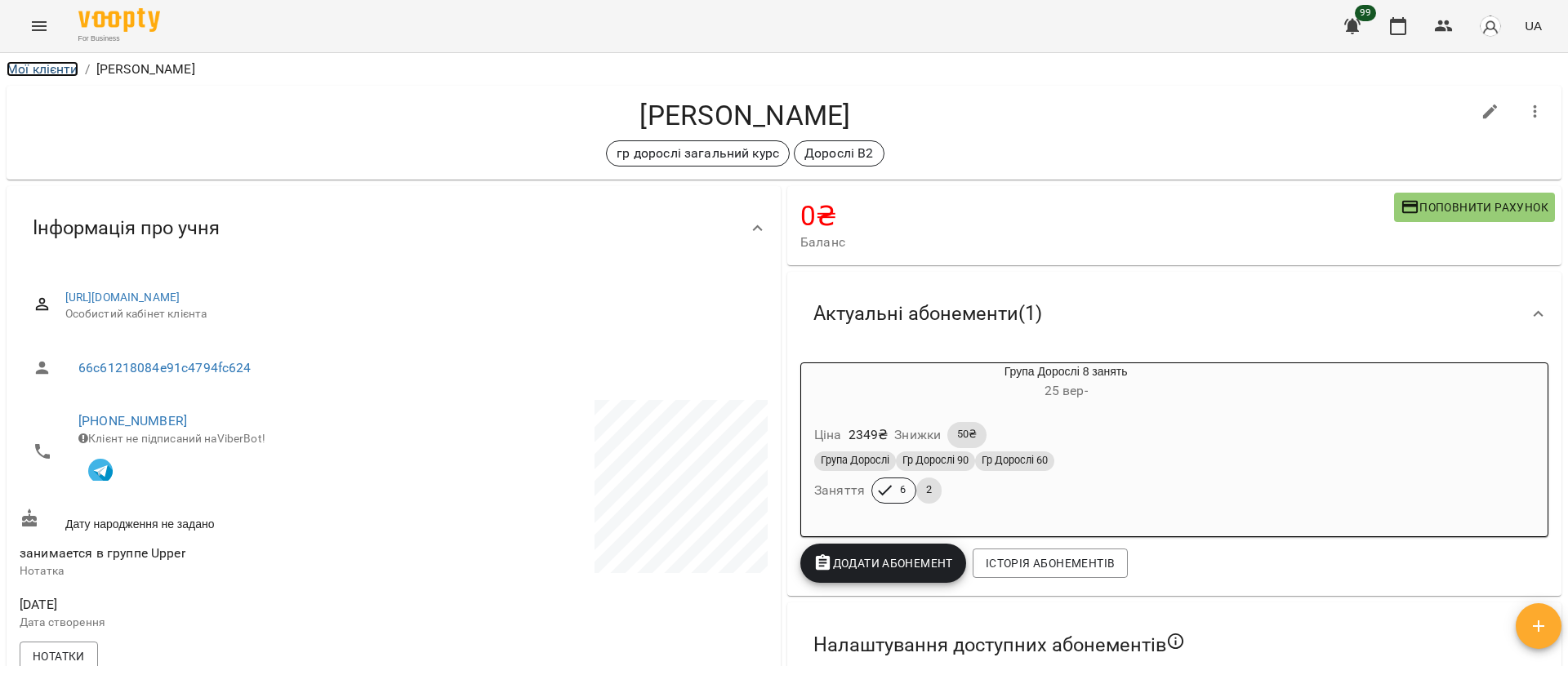
click at [56, 70] on link "Мої клієнти" at bounding box center [42, 69] width 71 height 15
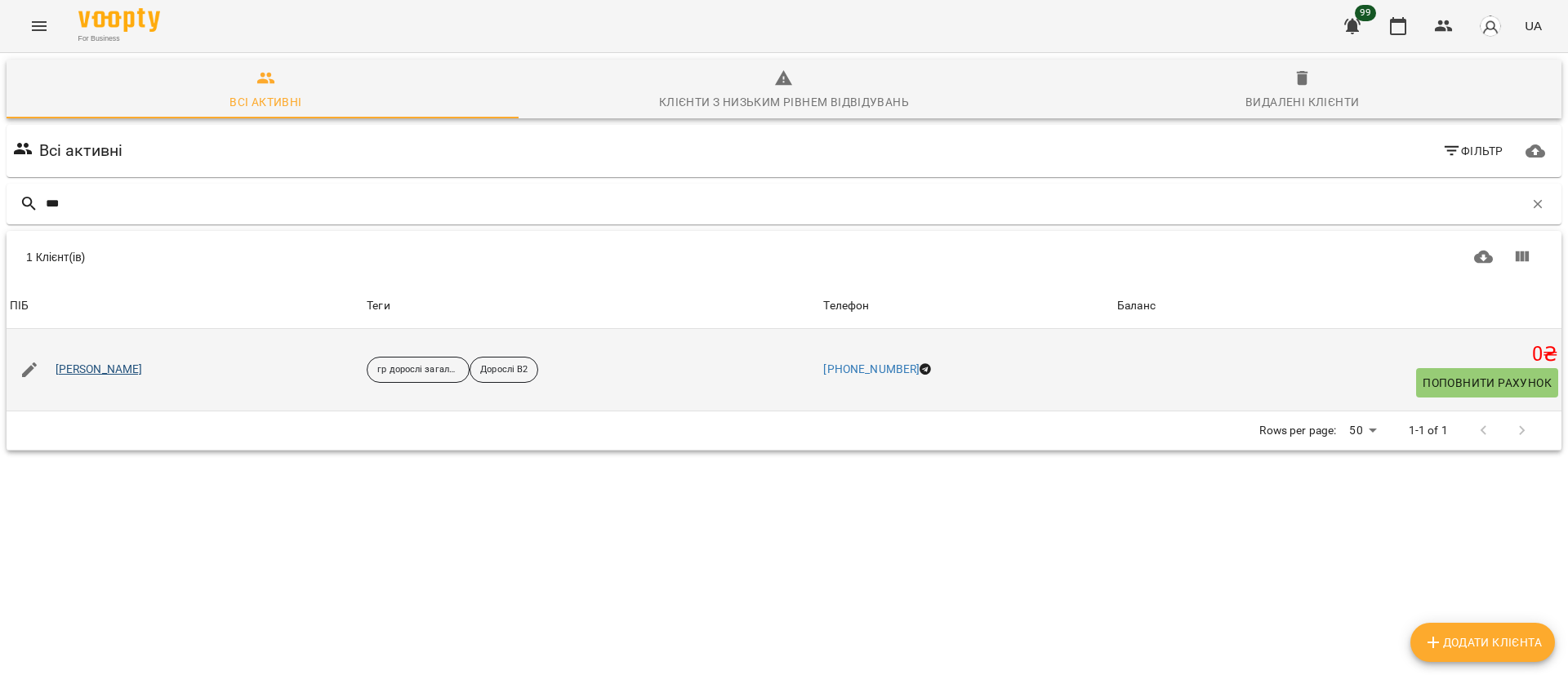
type input "***"
click at [125, 366] on link "Кобизева Ірина" at bounding box center [99, 370] width 88 height 16
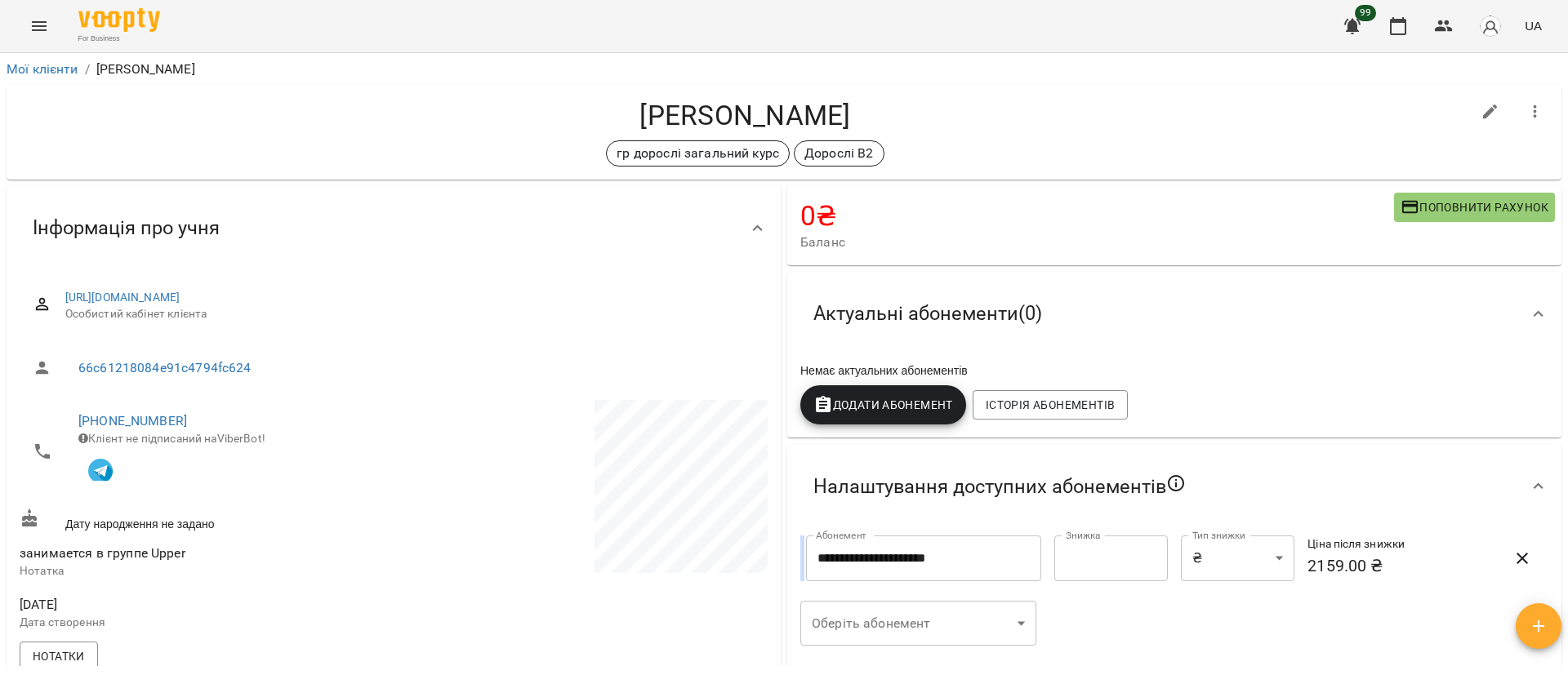
click at [35, 27] on icon "Menu" at bounding box center [39, 26] width 20 height 20
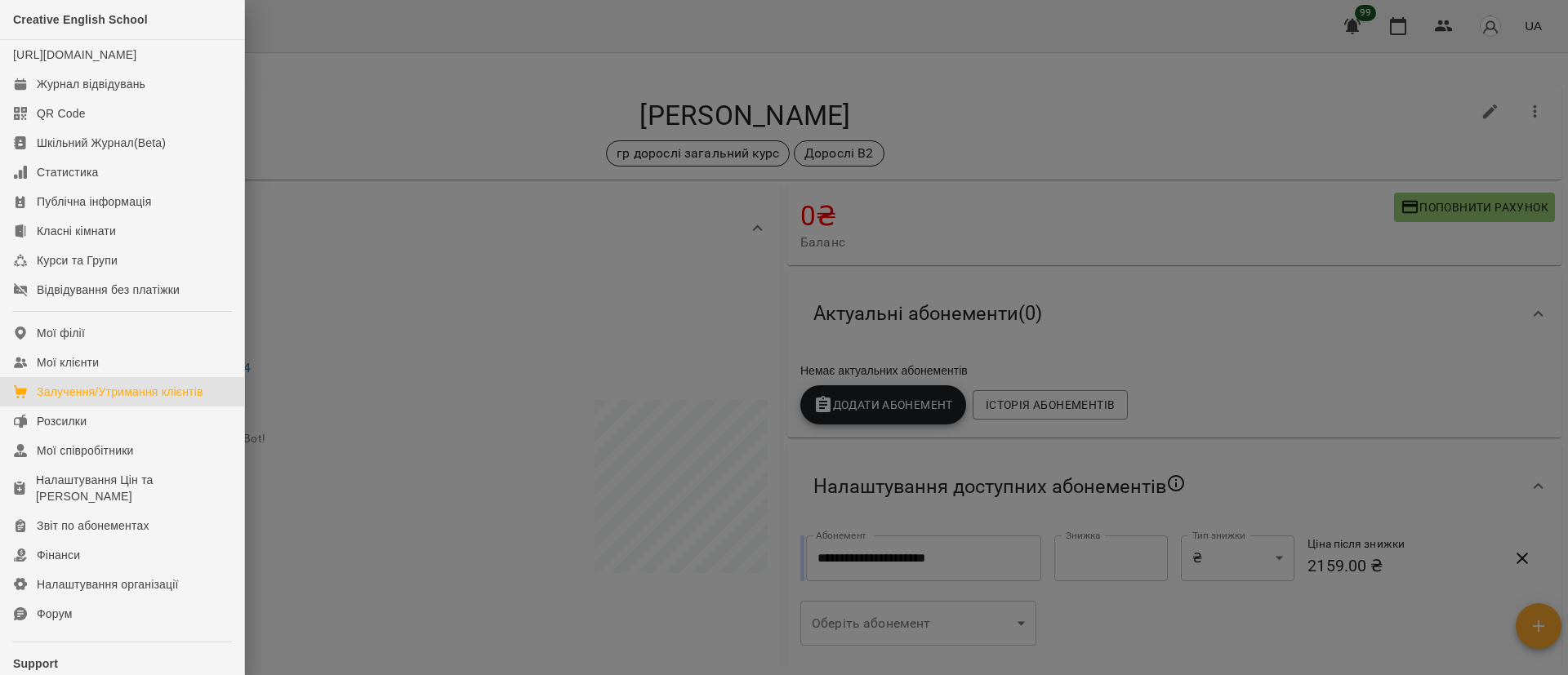
click at [182, 399] on div "Залучення/Утримання клієнтів" at bounding box center [120, 392] width 166 height 16
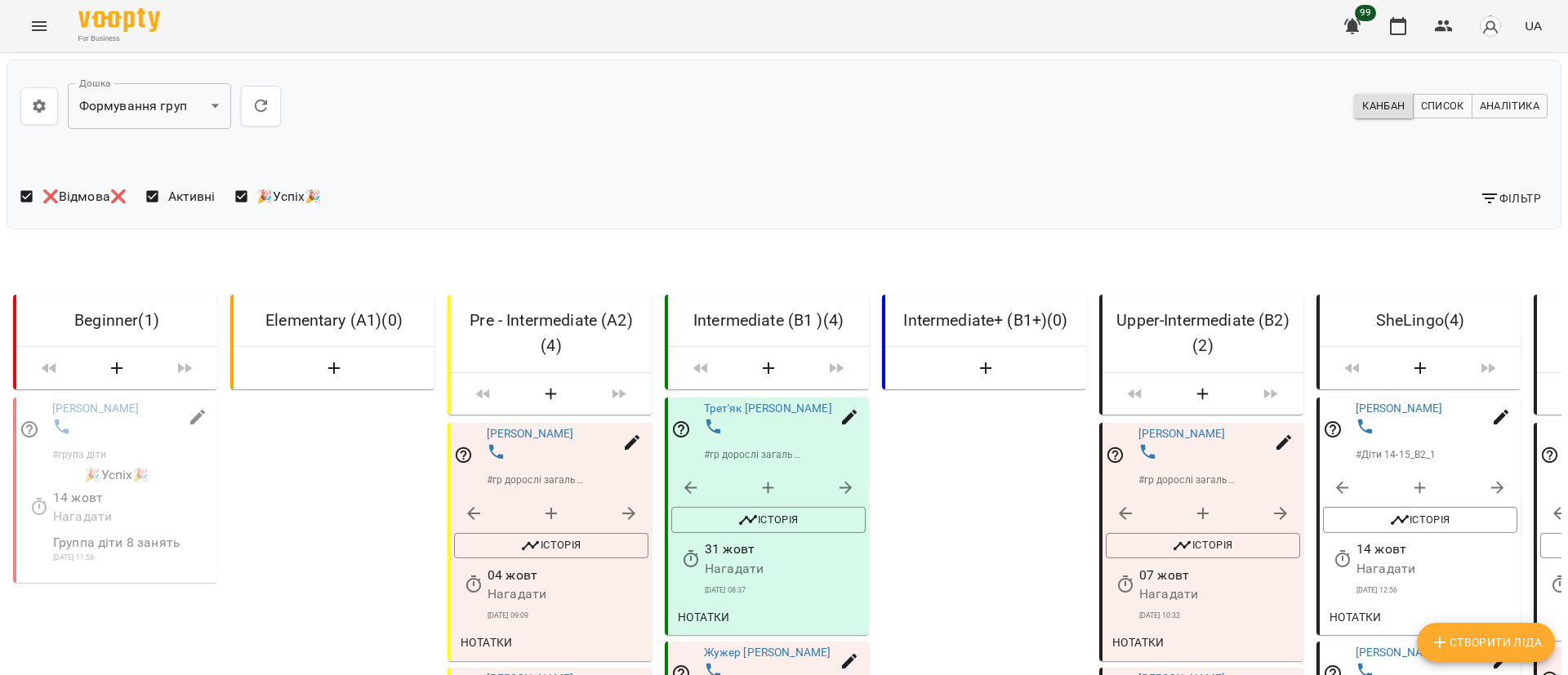
click at [1483, 198] on span "Фільтр" at bounding box center [1510, 198] width 62 height 20
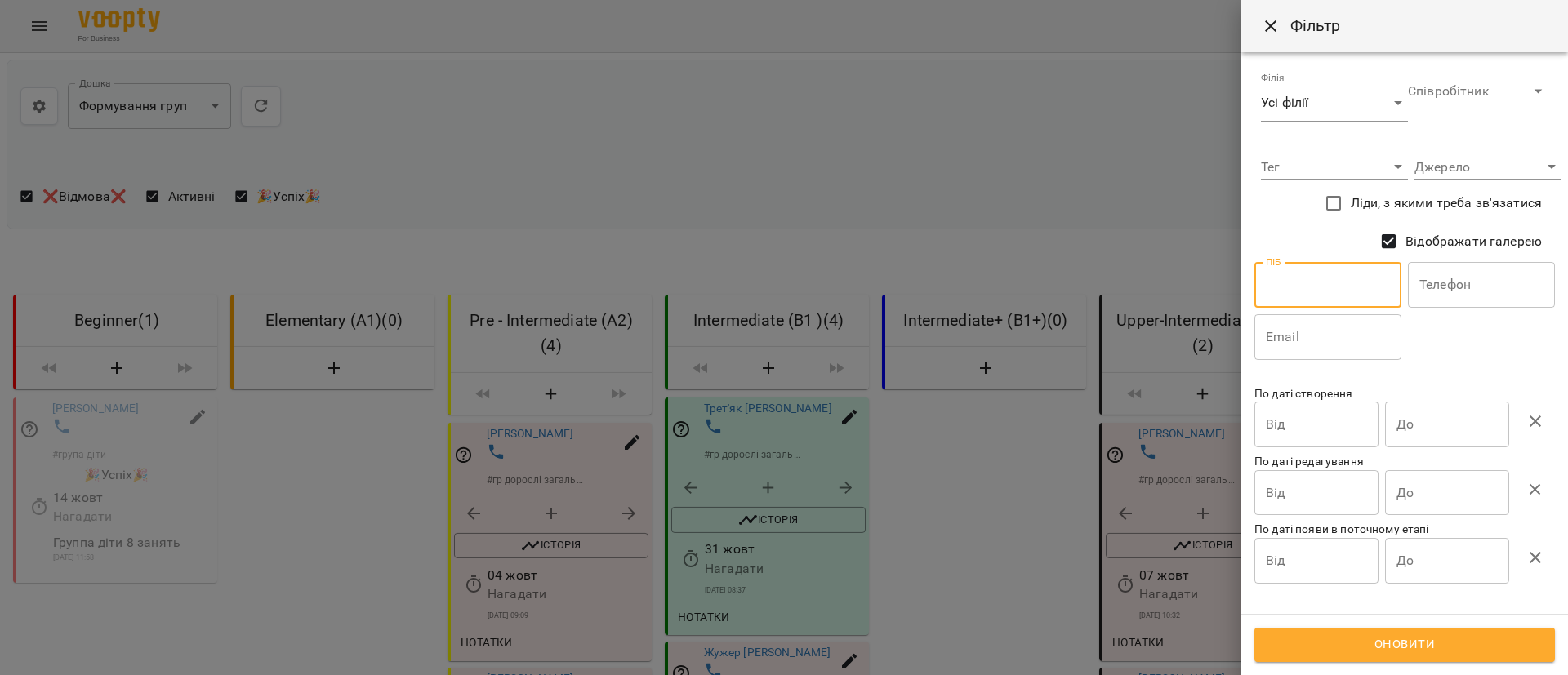
click at [1328, 289] on input "text" at bounding box center [1328, 284] width 147 height 46
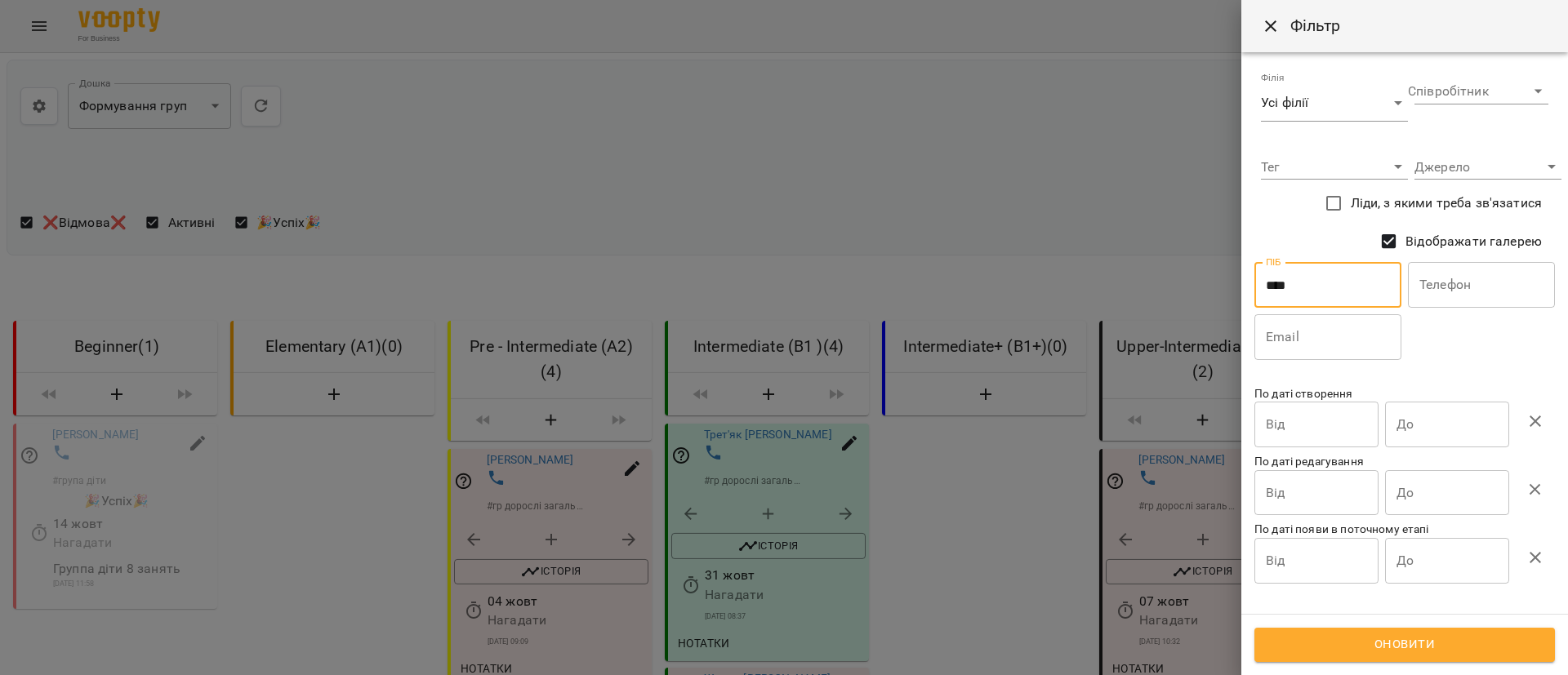
type input "****"
click at [1095, 203] on div at bounding box center [784, 338] width 1568 height 675
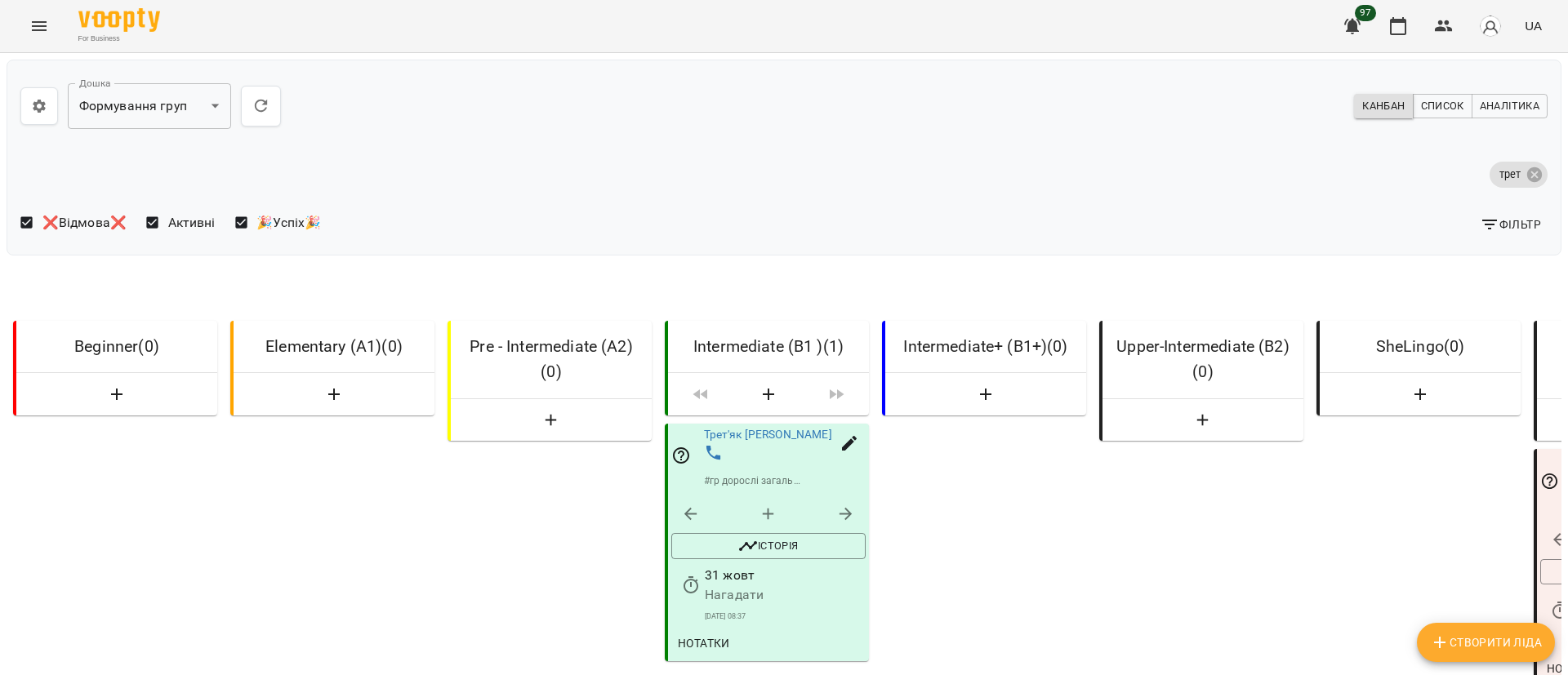
click at [40, 29] on icon "Menu" at bounding box center [39, 26] width 20 height 20
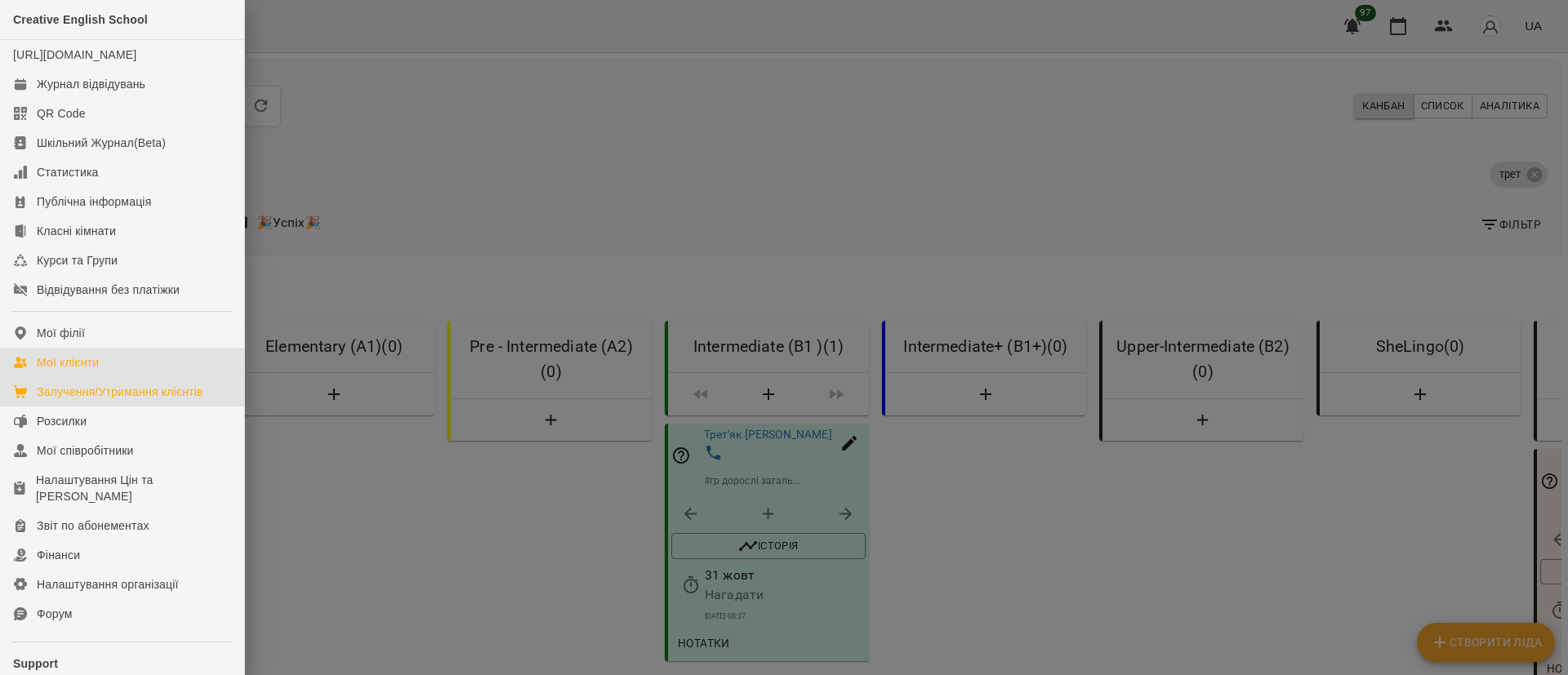
click at [119, 377] on link "Мої клієнти" at bounding box center [122, 362] width 244 height 29
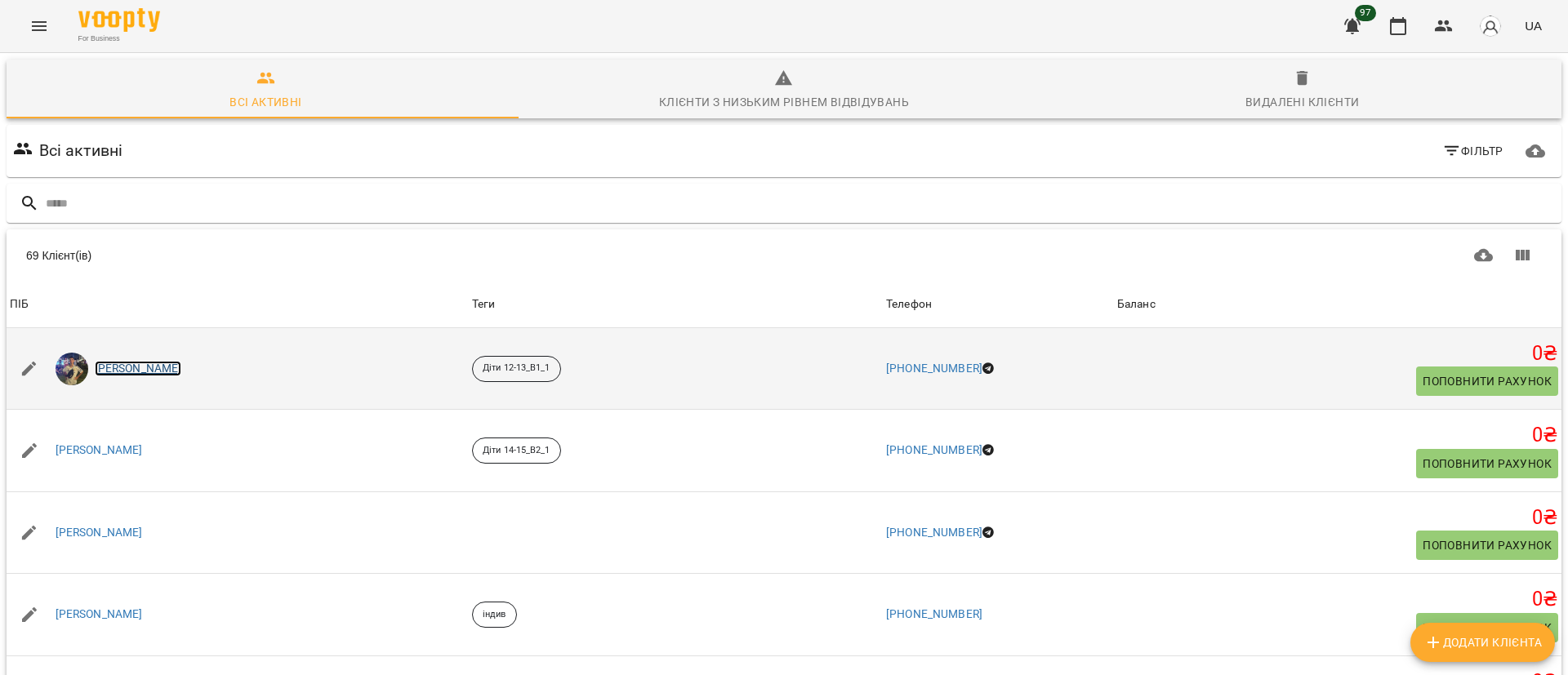
click at [124, 370] on link "Авалян Арам" at bounding box center [138, 369] width 88 height 16
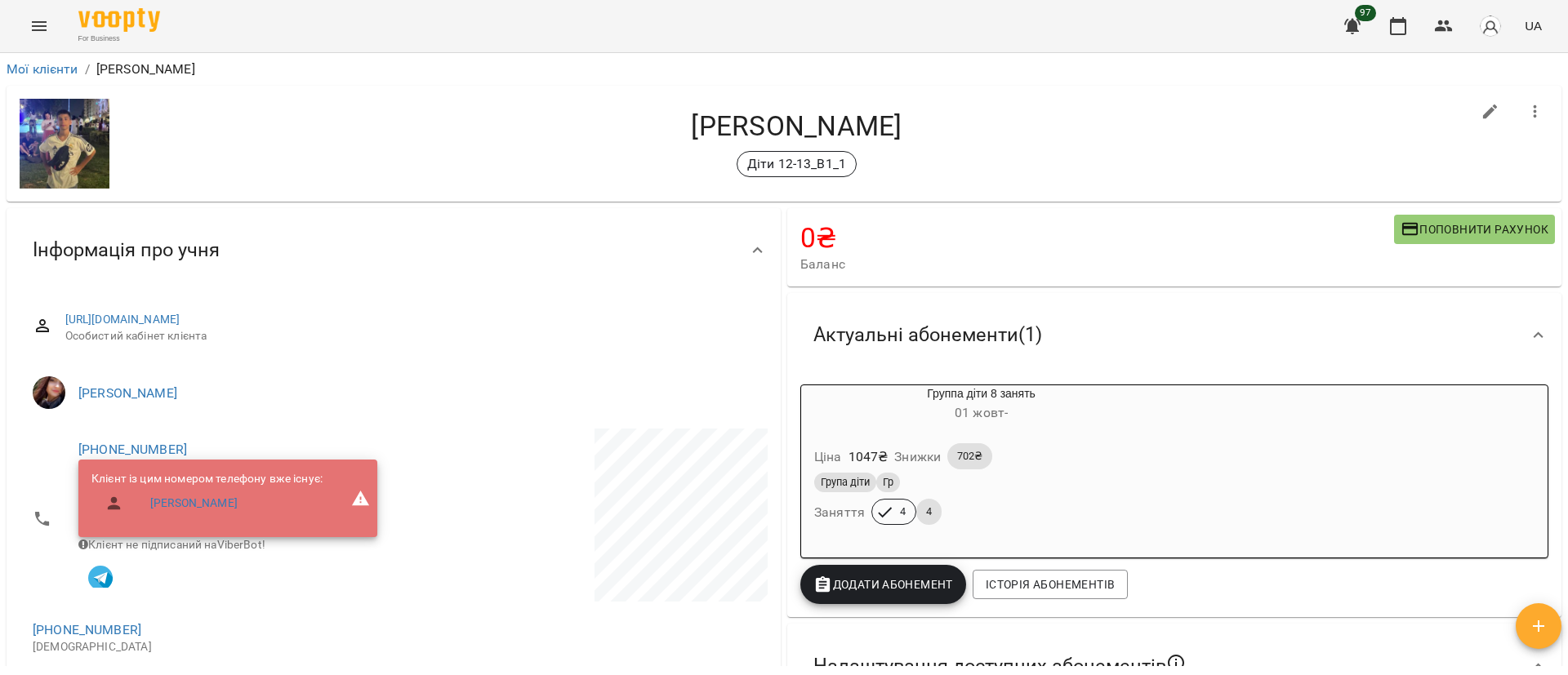
click at [42, 30] on icon "Menu" at bounding box center [39, 26] width 14 height 10
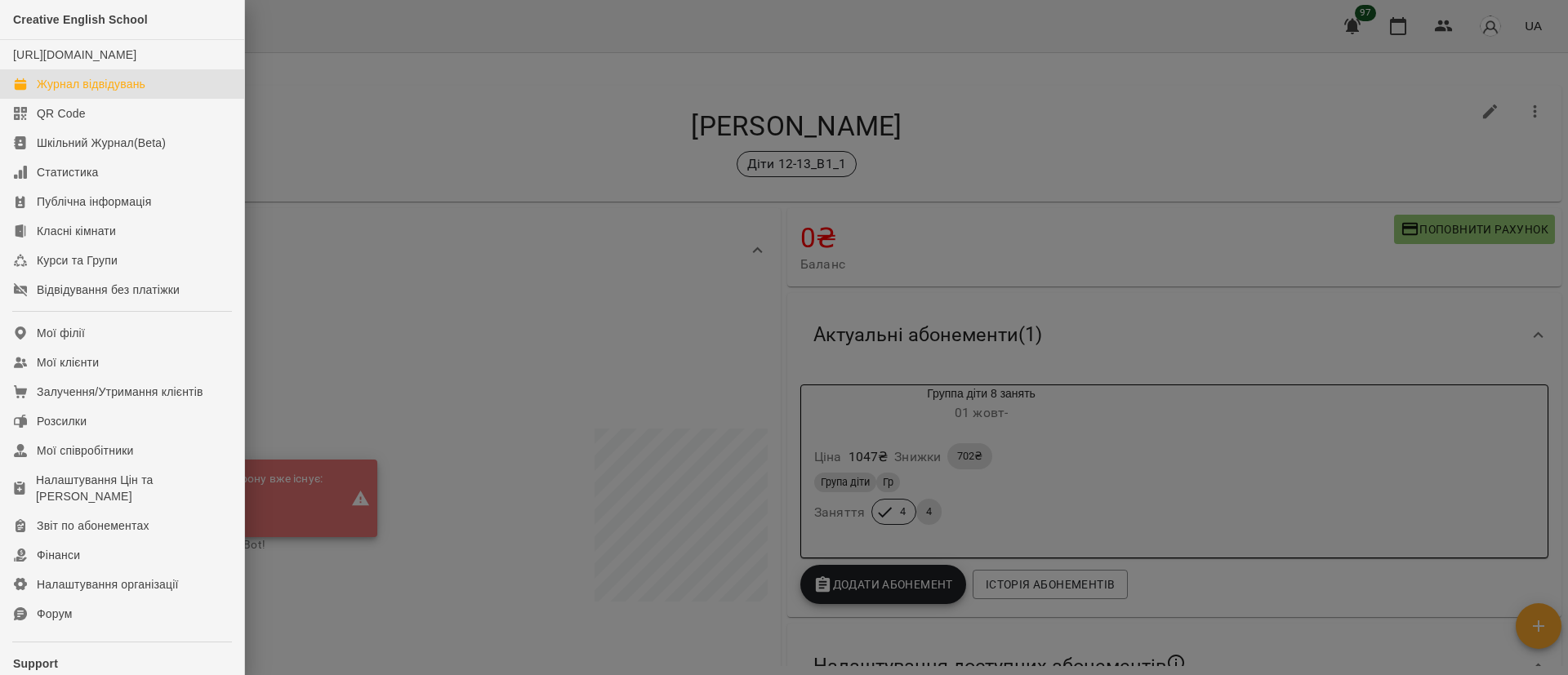
click at [59, 92] on div "Журнал відвідувань" at bounding box center [91, 84] width 109 height 16
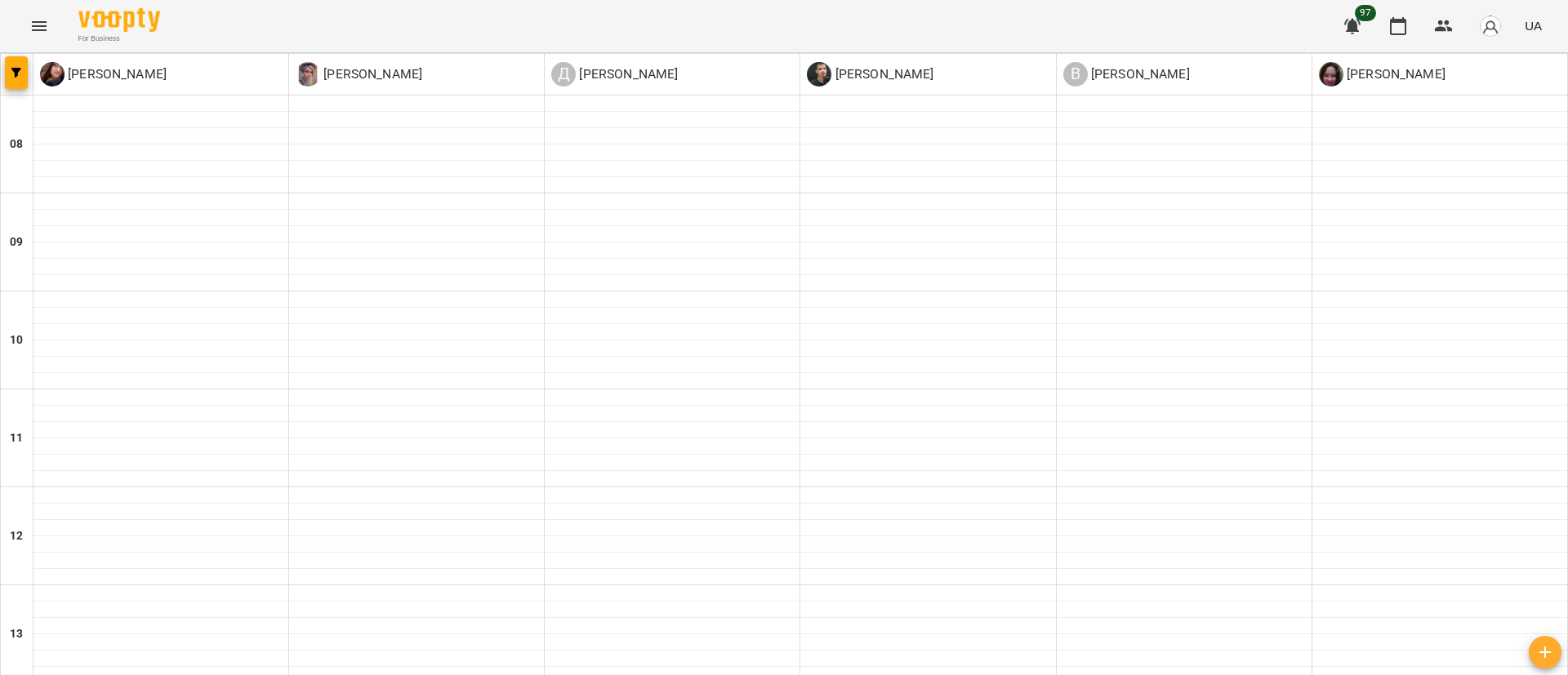
scroll to position [490, 0]
type input "**********"
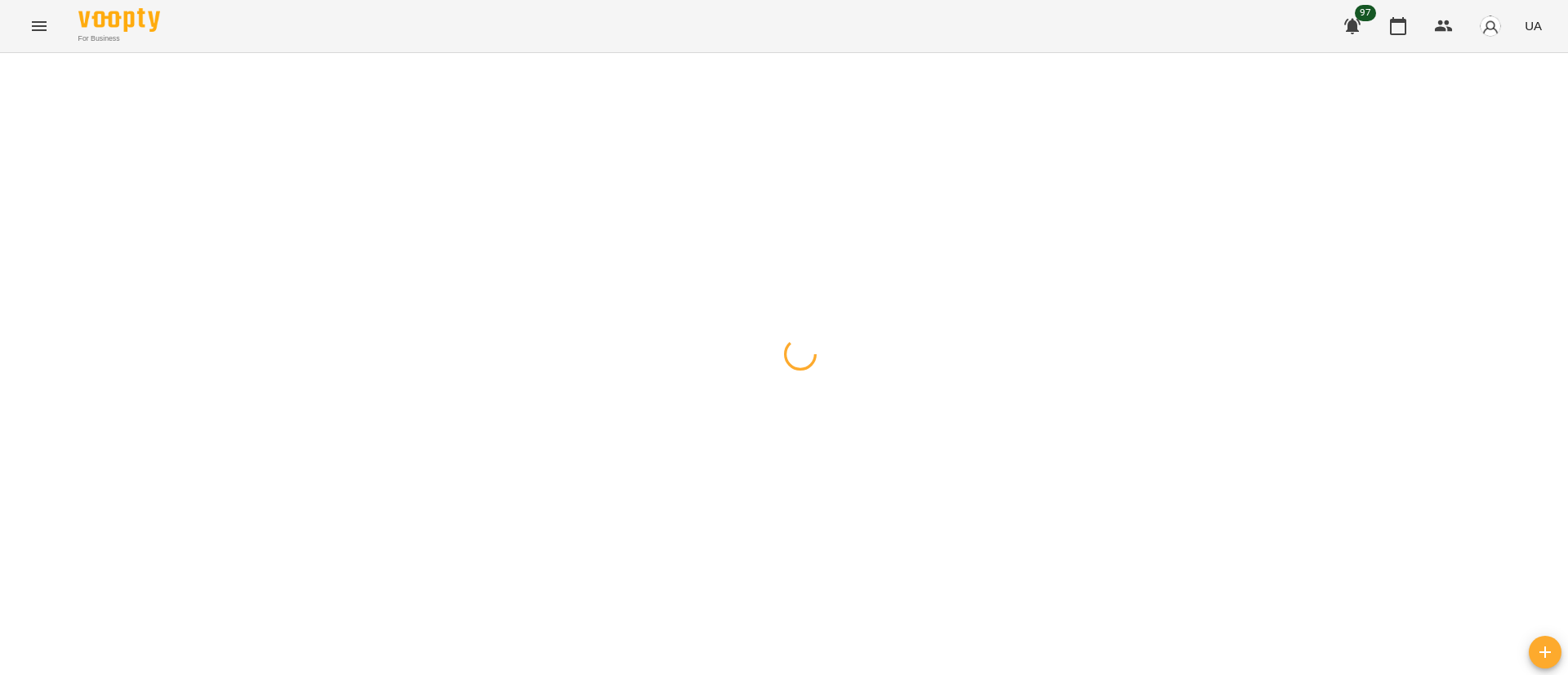
click at [890, 53] on div at bounding box center [784, 53] width 1568 height 0
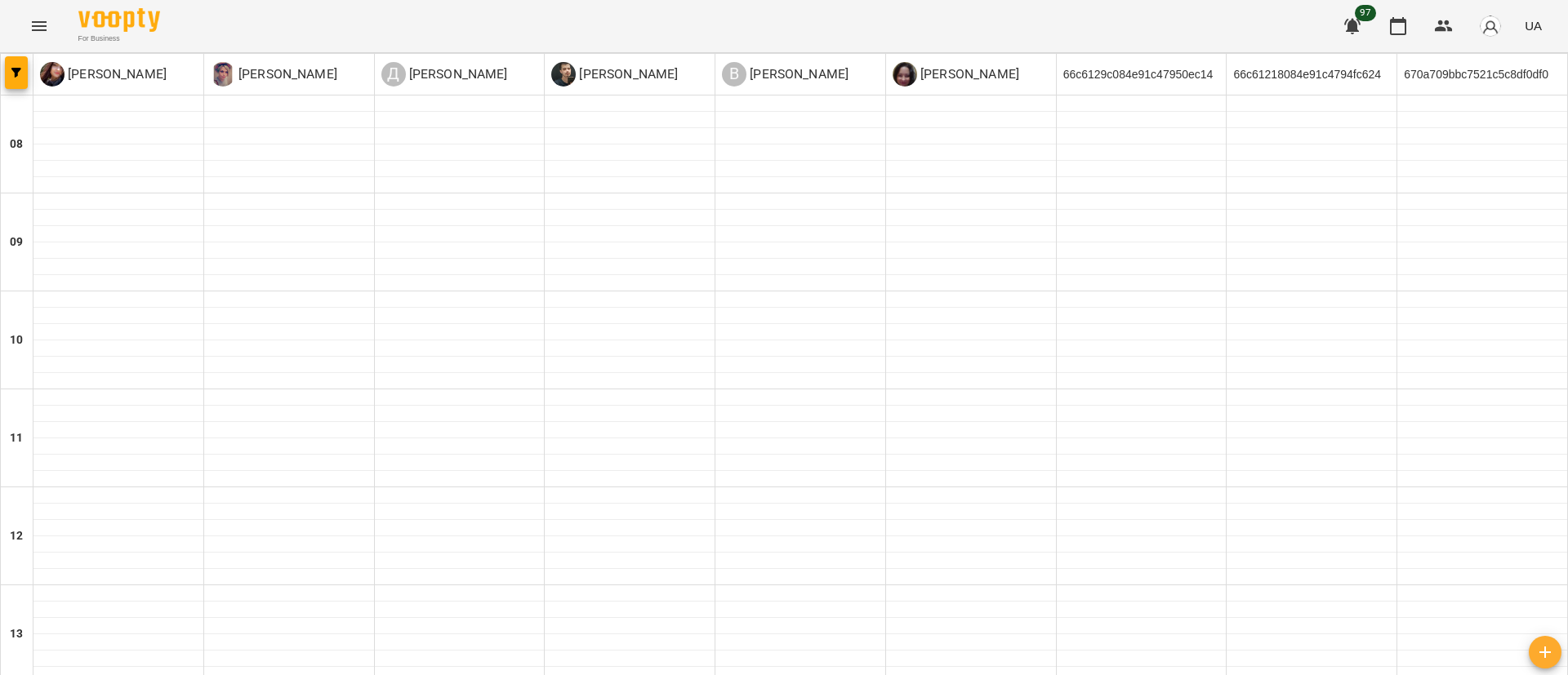
type input "**********"
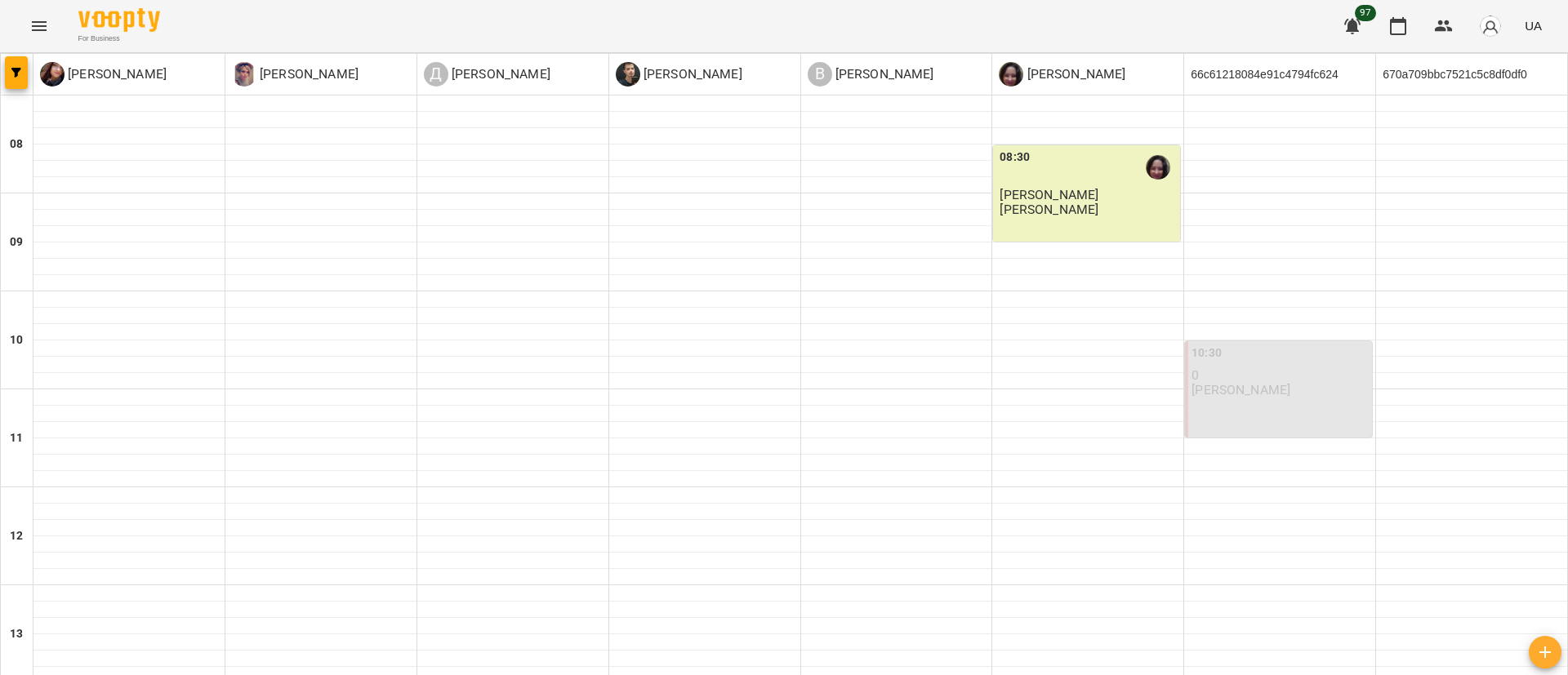
type input "**********"
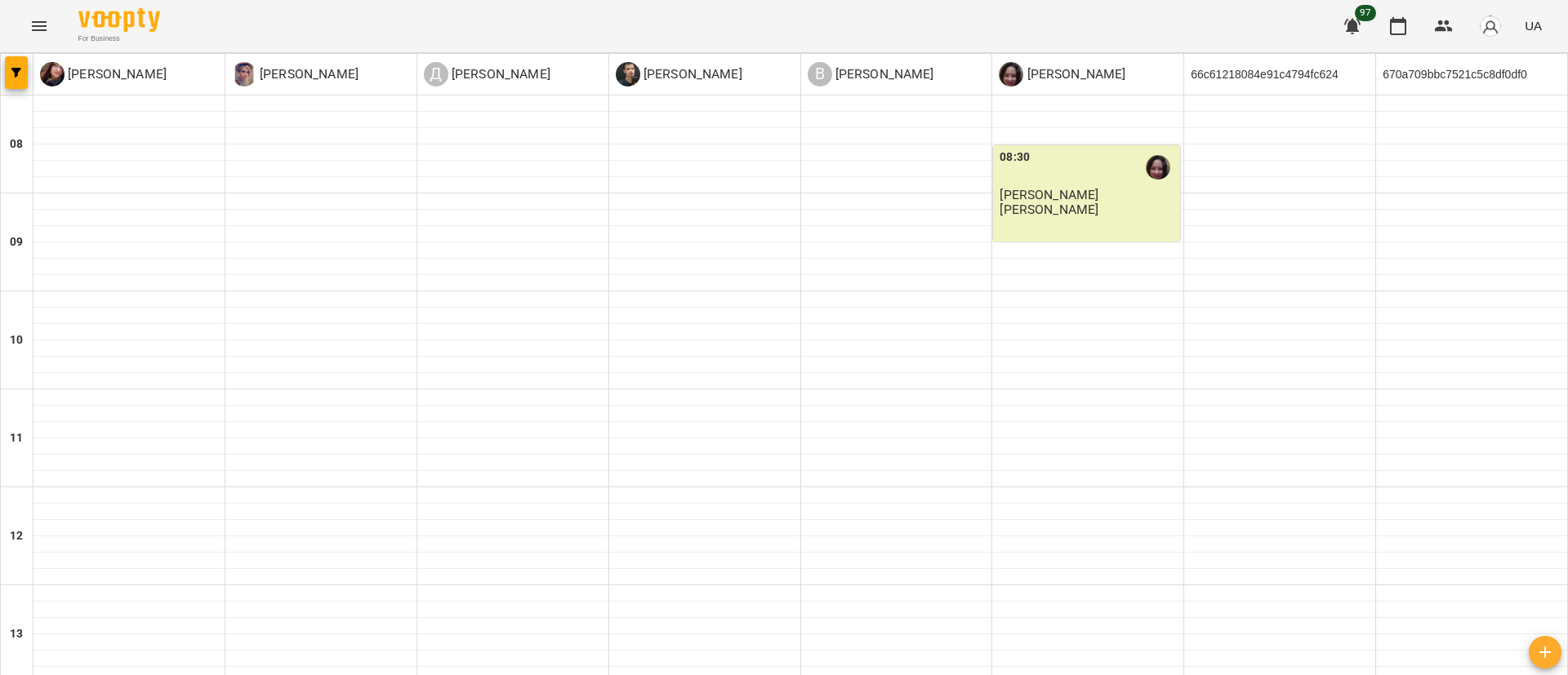
type input "**********"
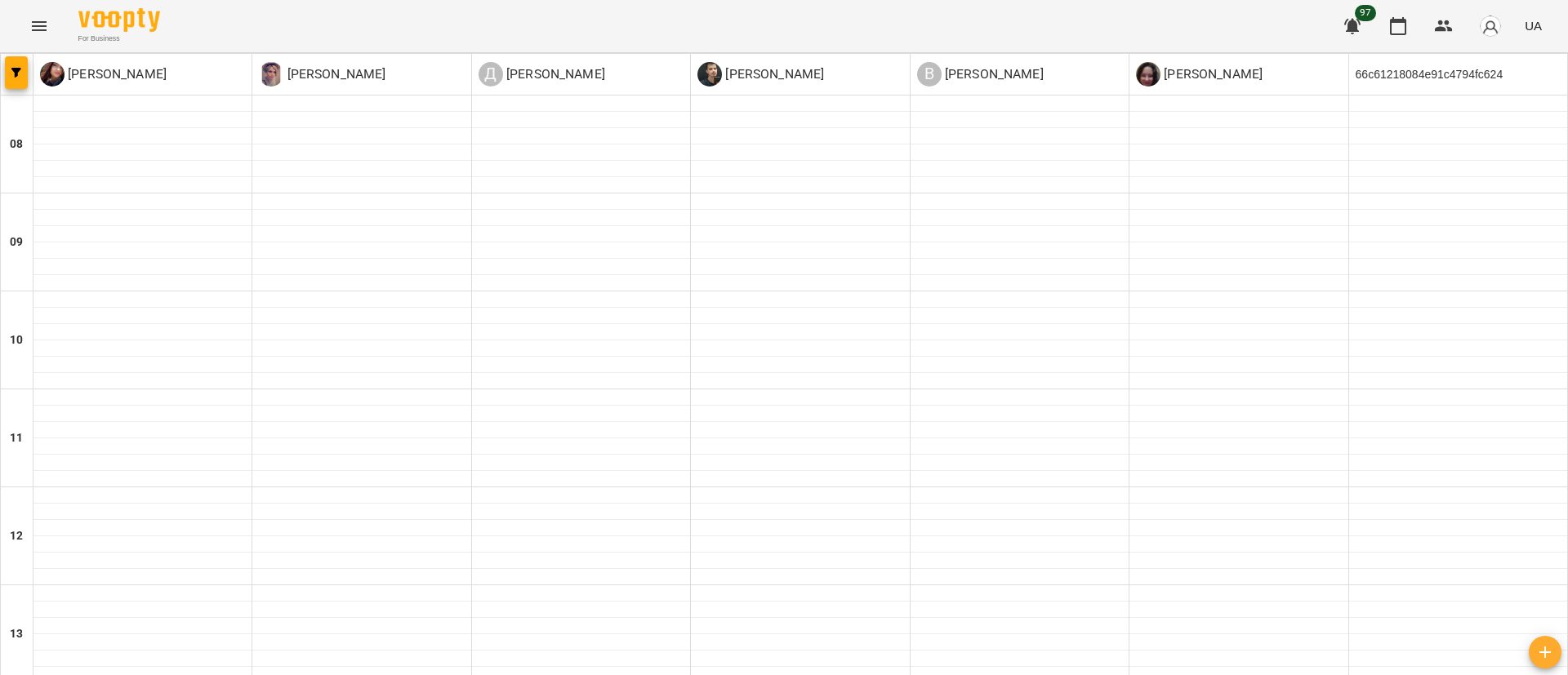
type input "**********"
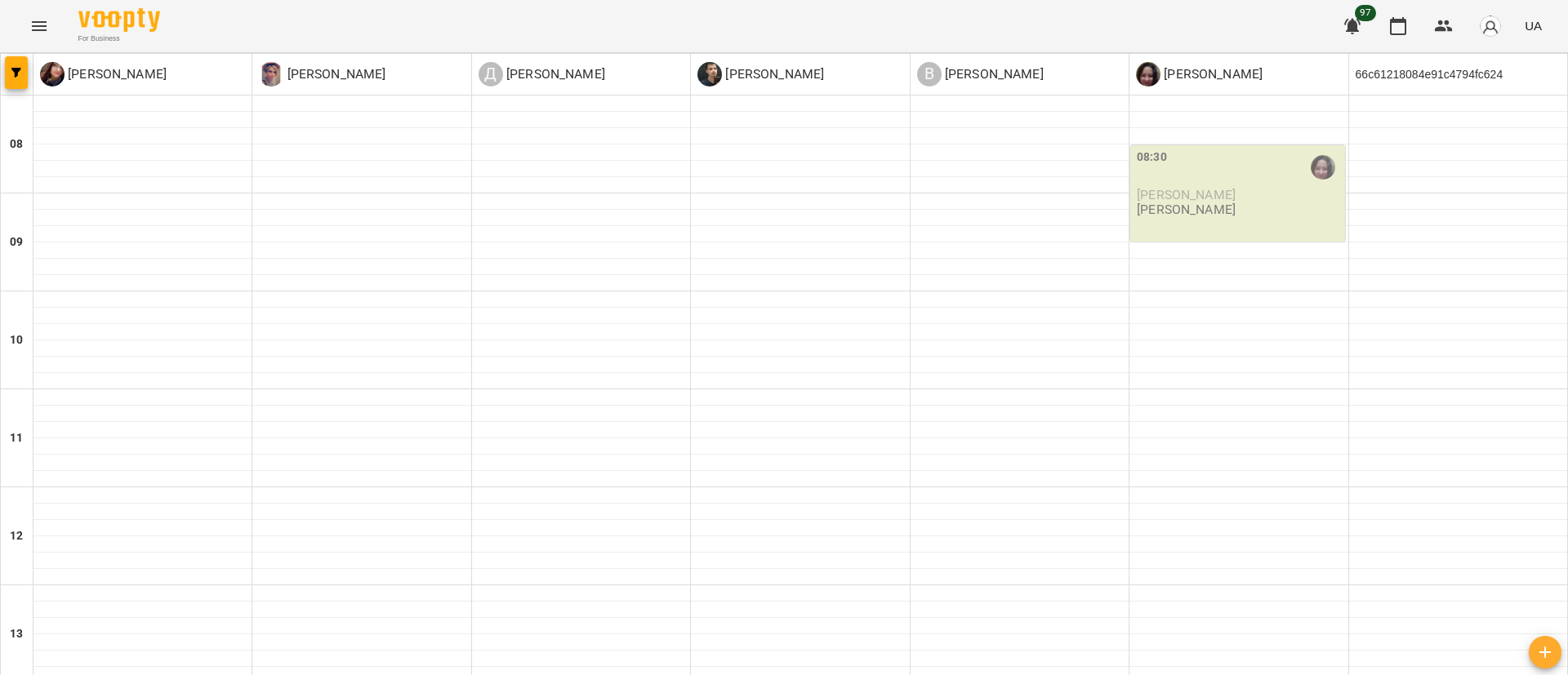
scroll to position [704, 0]
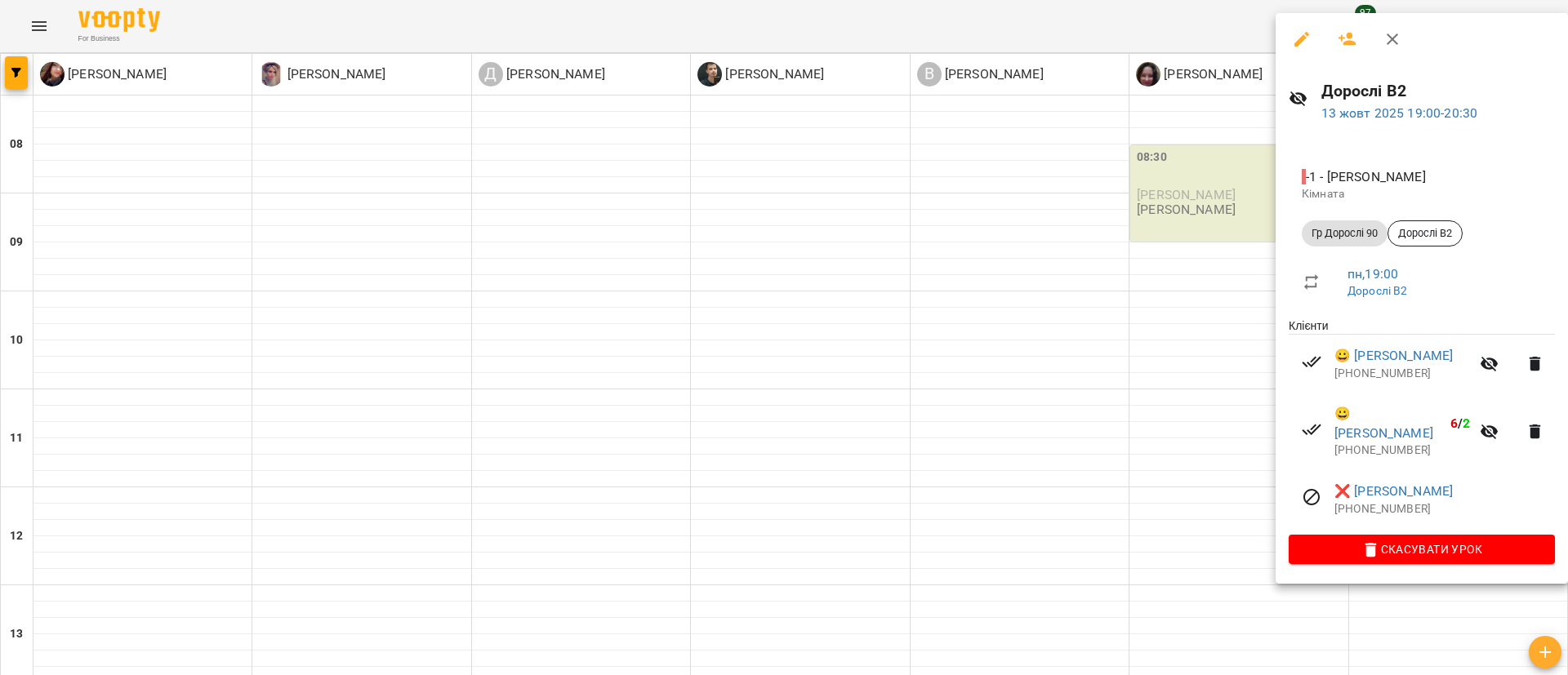
click at [1304, 40] on icon "button" at bounding box center [1302, 39] width 20 height 20
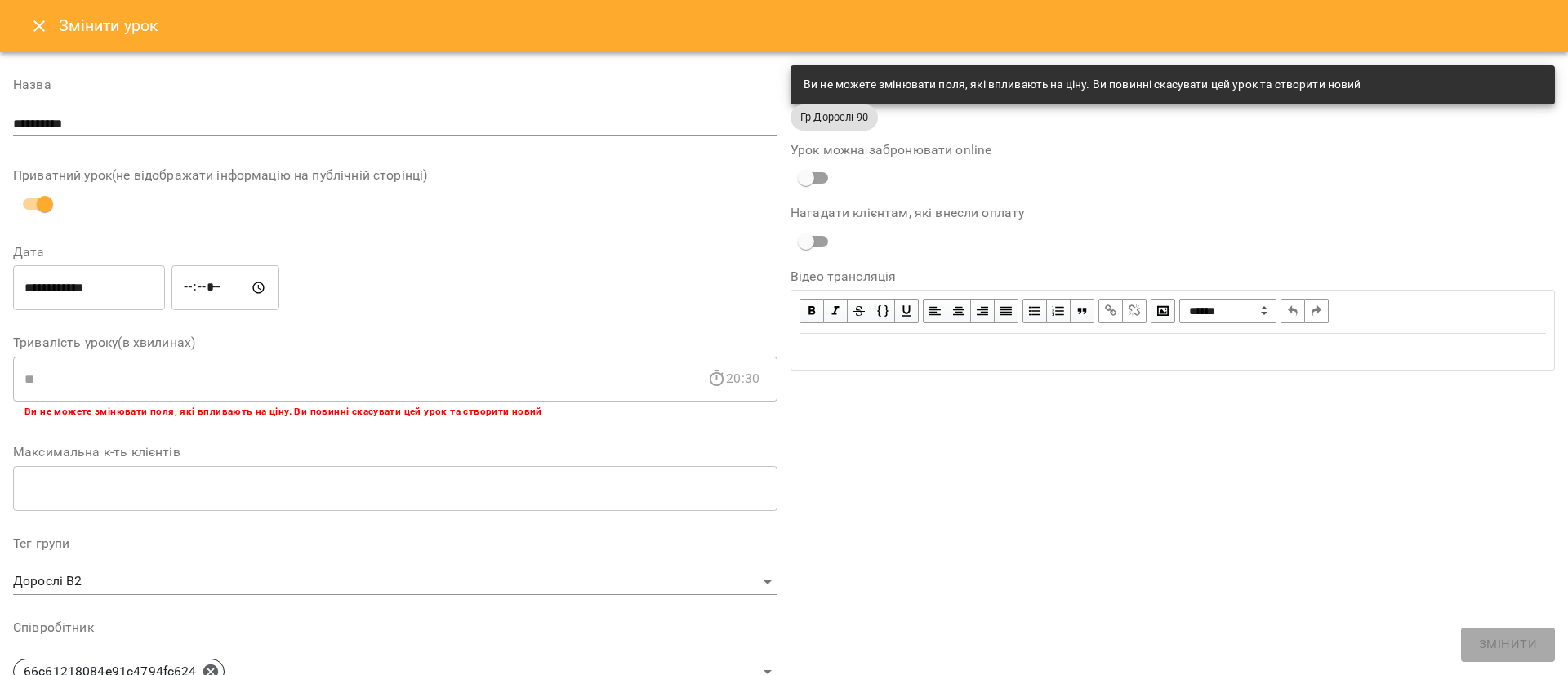
click at [43, 29] on icon "Close" at bounding box center [39, 26] width 20 height 20
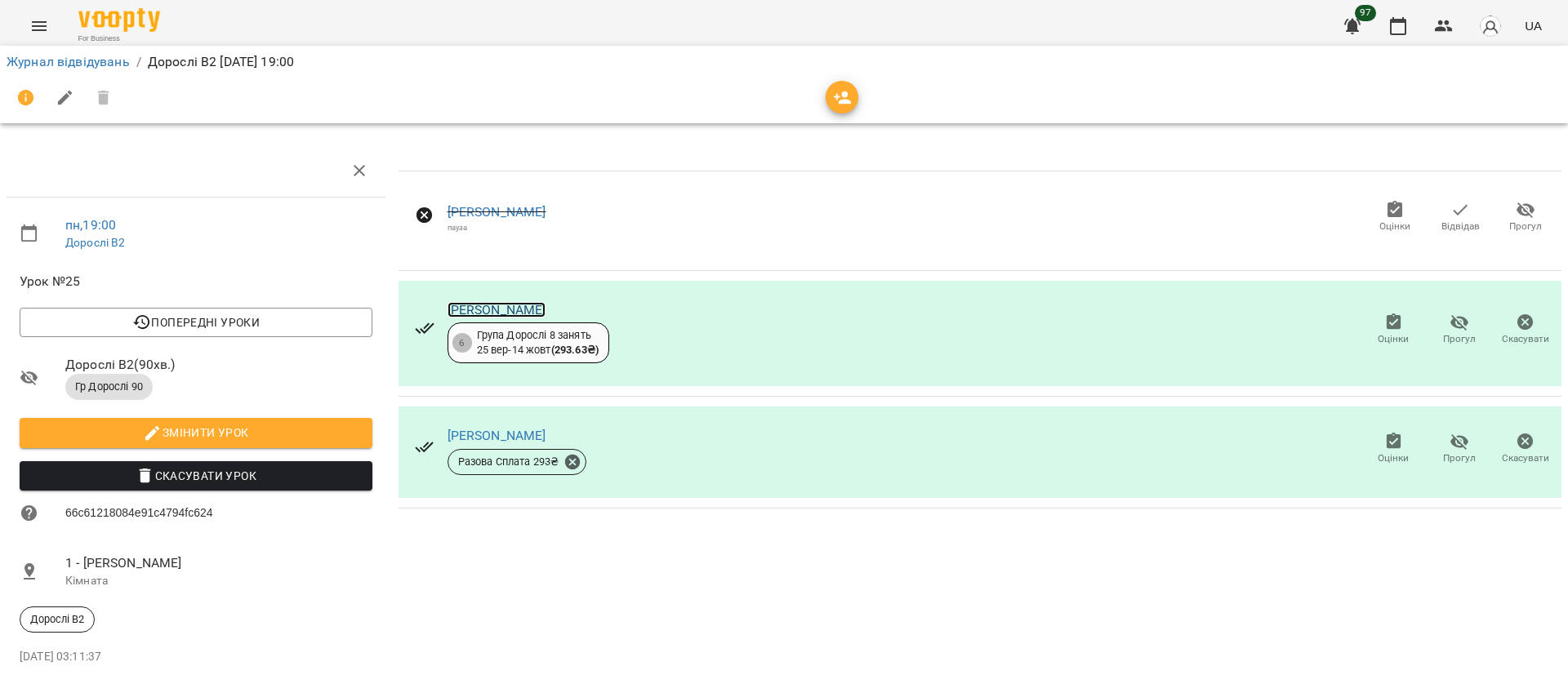
click at [485, 308] on link "Фоміна Олена" at bounding box center [497, 309] width 99 height 15
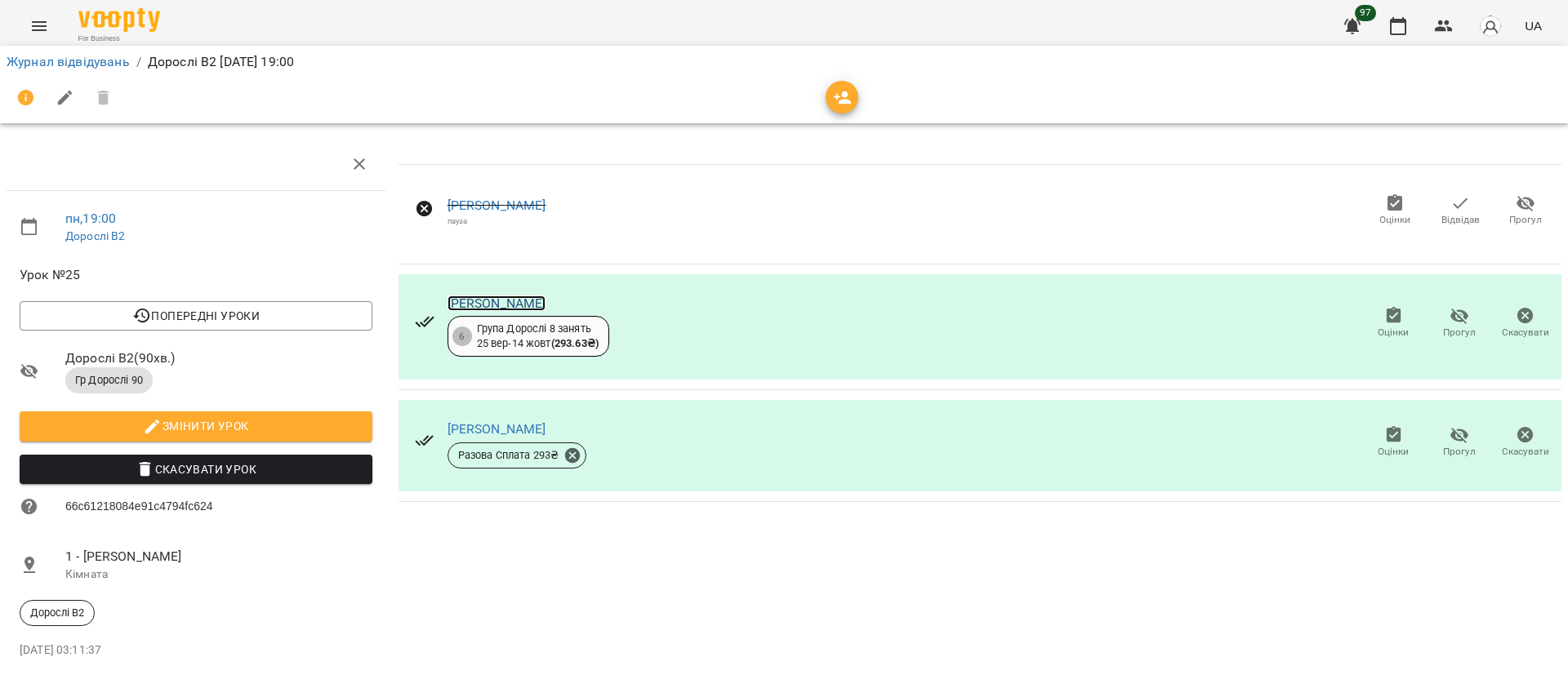
scroll to position [81, 0]
click at [485, 296] on link "Фоміна Олена" at bounding box center [497, 303] width 99 height 15
click at [1355, 33] on icon "button" at bounding box center [1353, 26] width 20 height 20
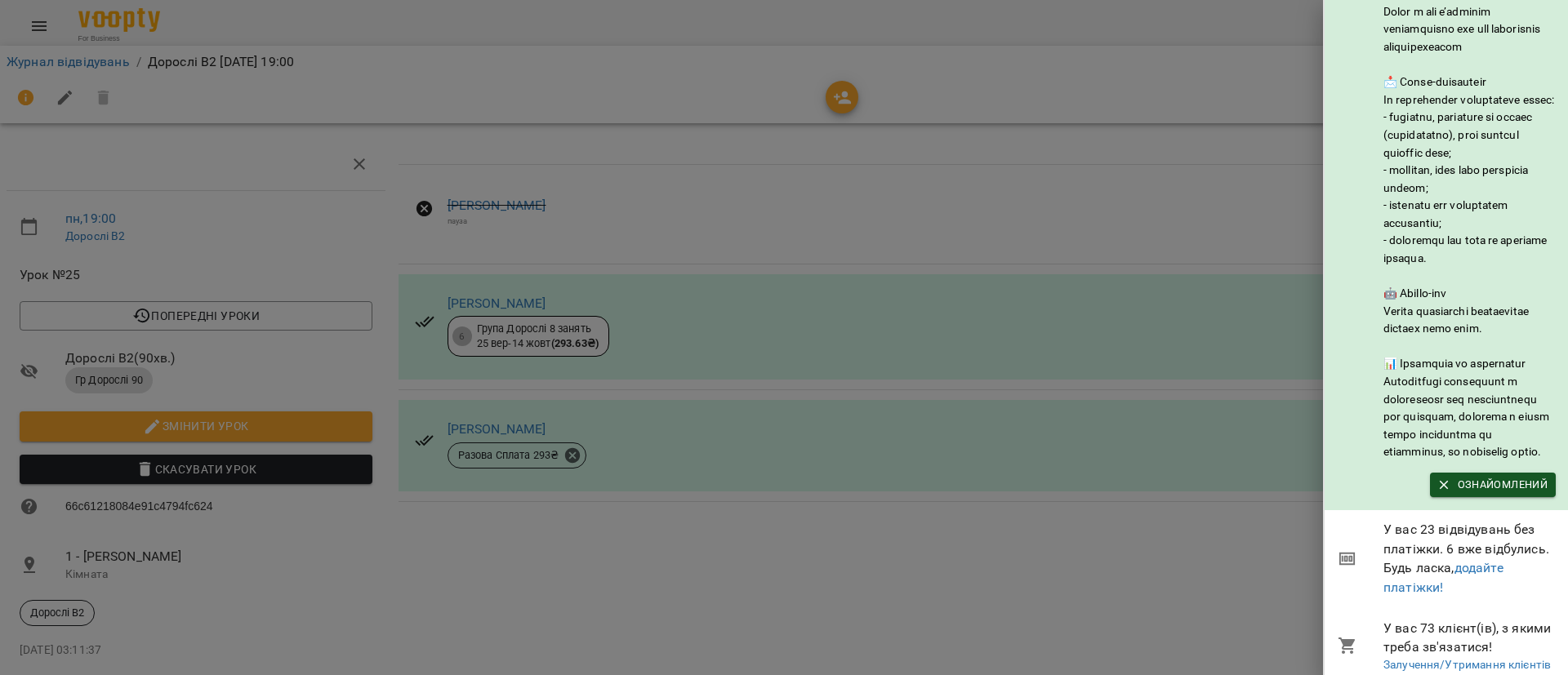
scroll to position [222, 0]
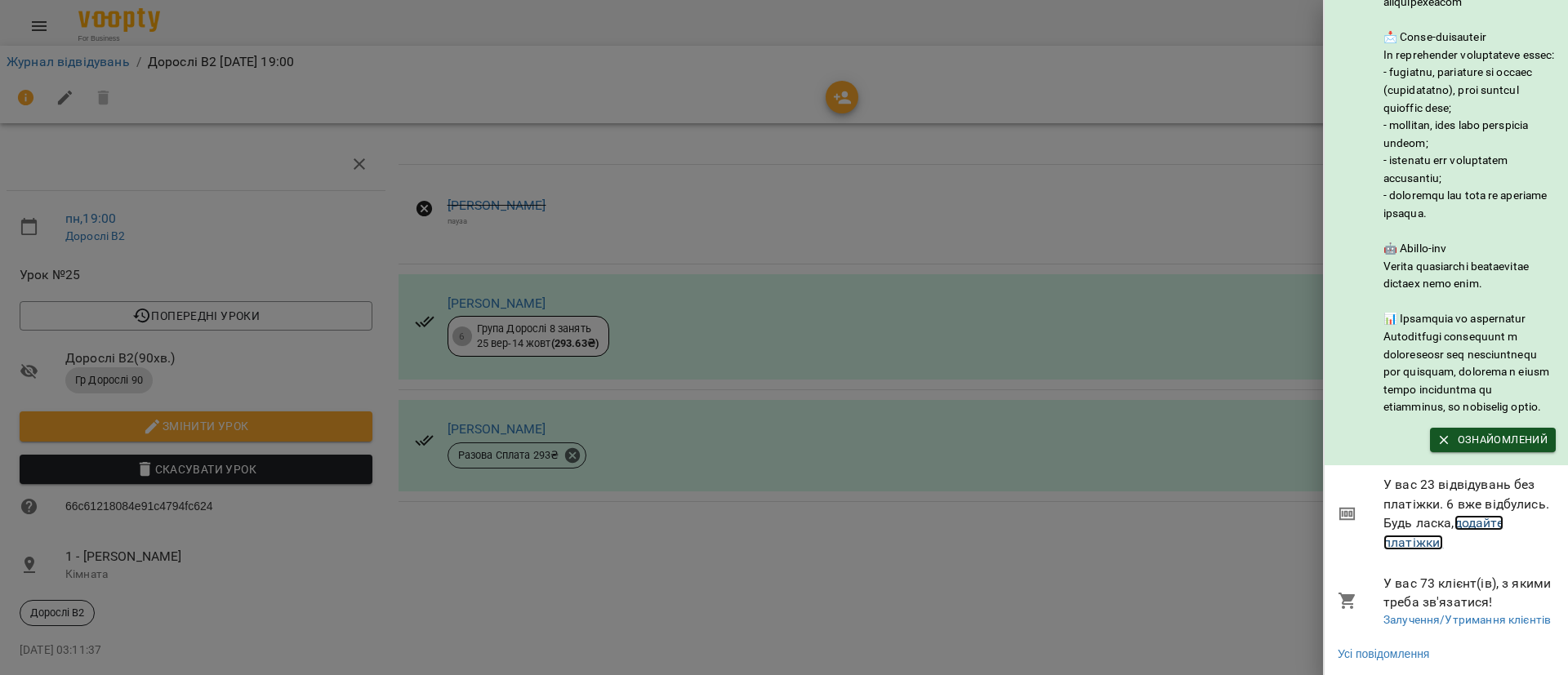
click at [1468, 515] on link "додайте платіжки!" at bounding box center [1444, 532] width 120 height 35
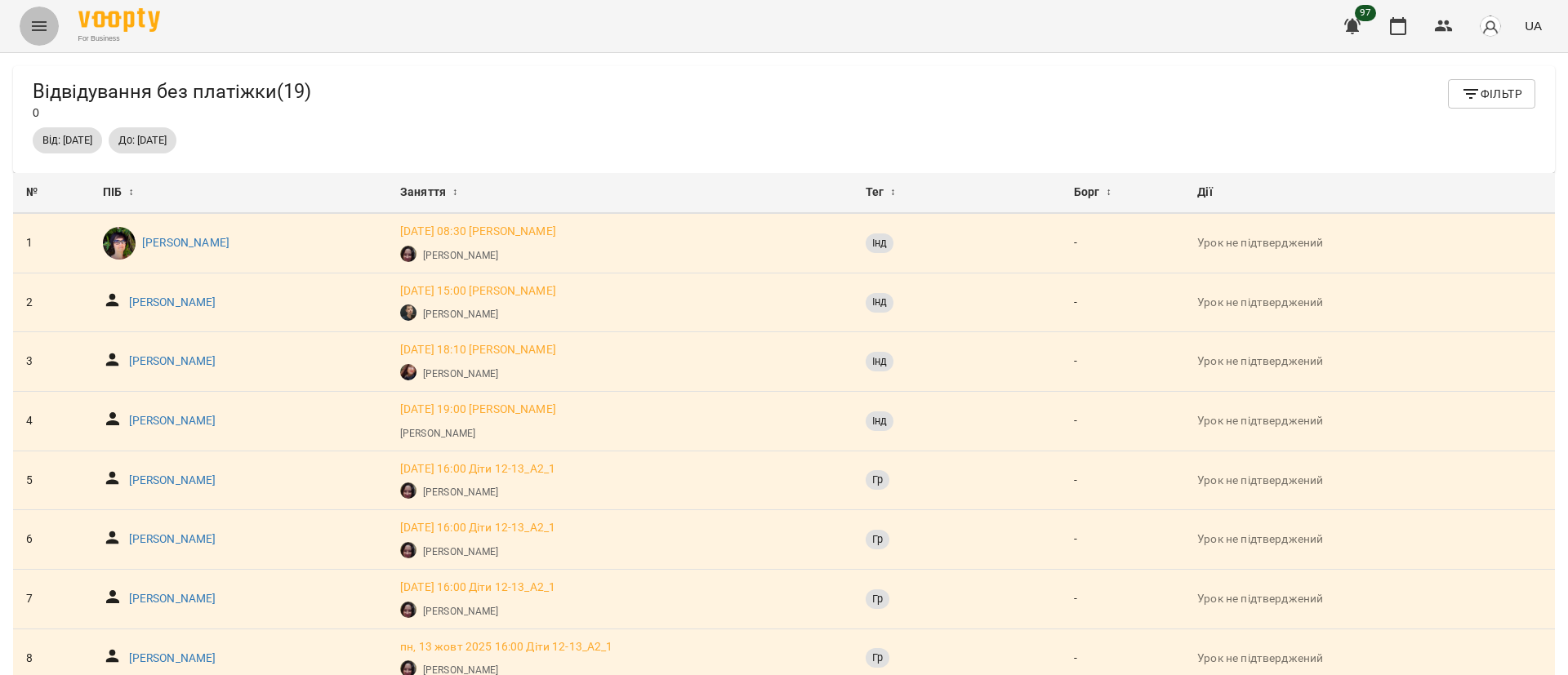
click at [38, 33] on icon "Menu" at bounding box center [39, 26] width 20 height 20
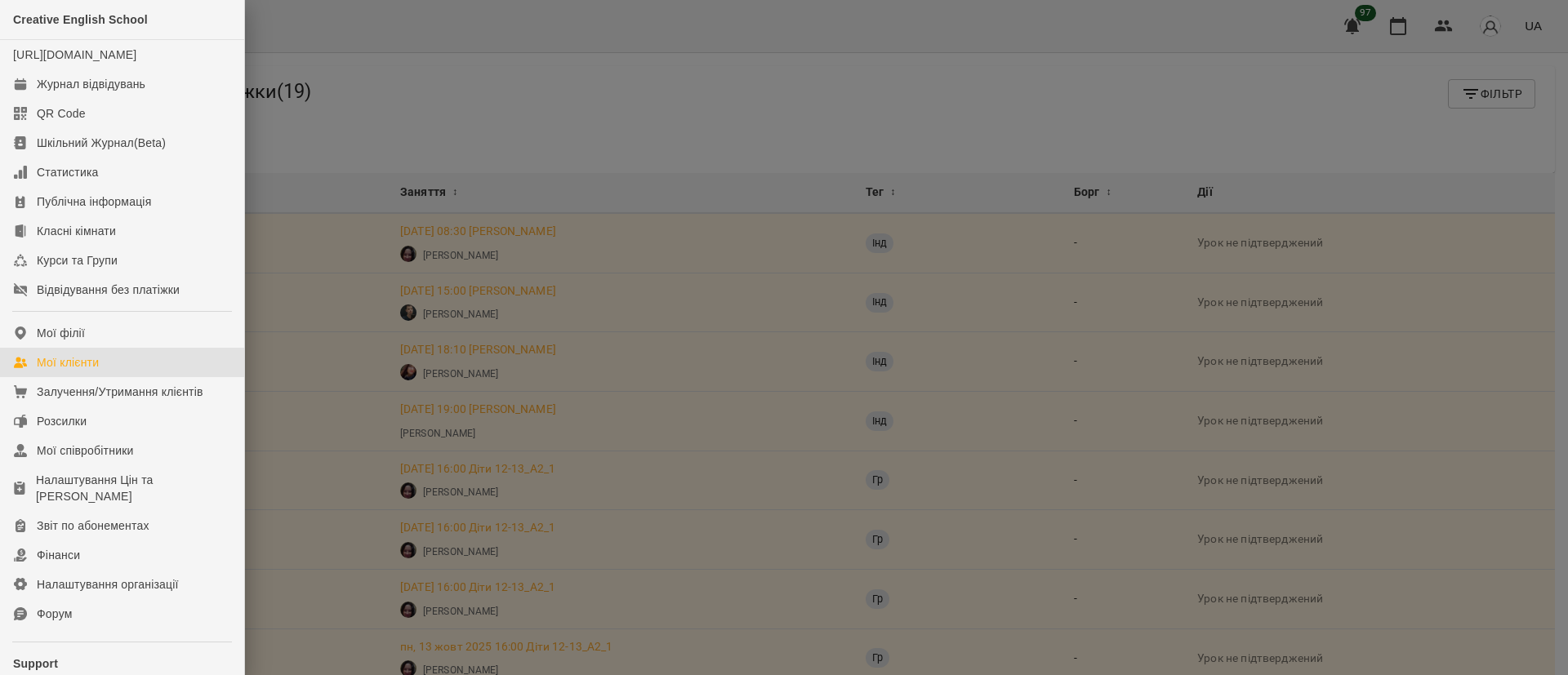
click at [85, 371] on div "Мої клієнти" at bounding box center [67, 362] width 62 height 16
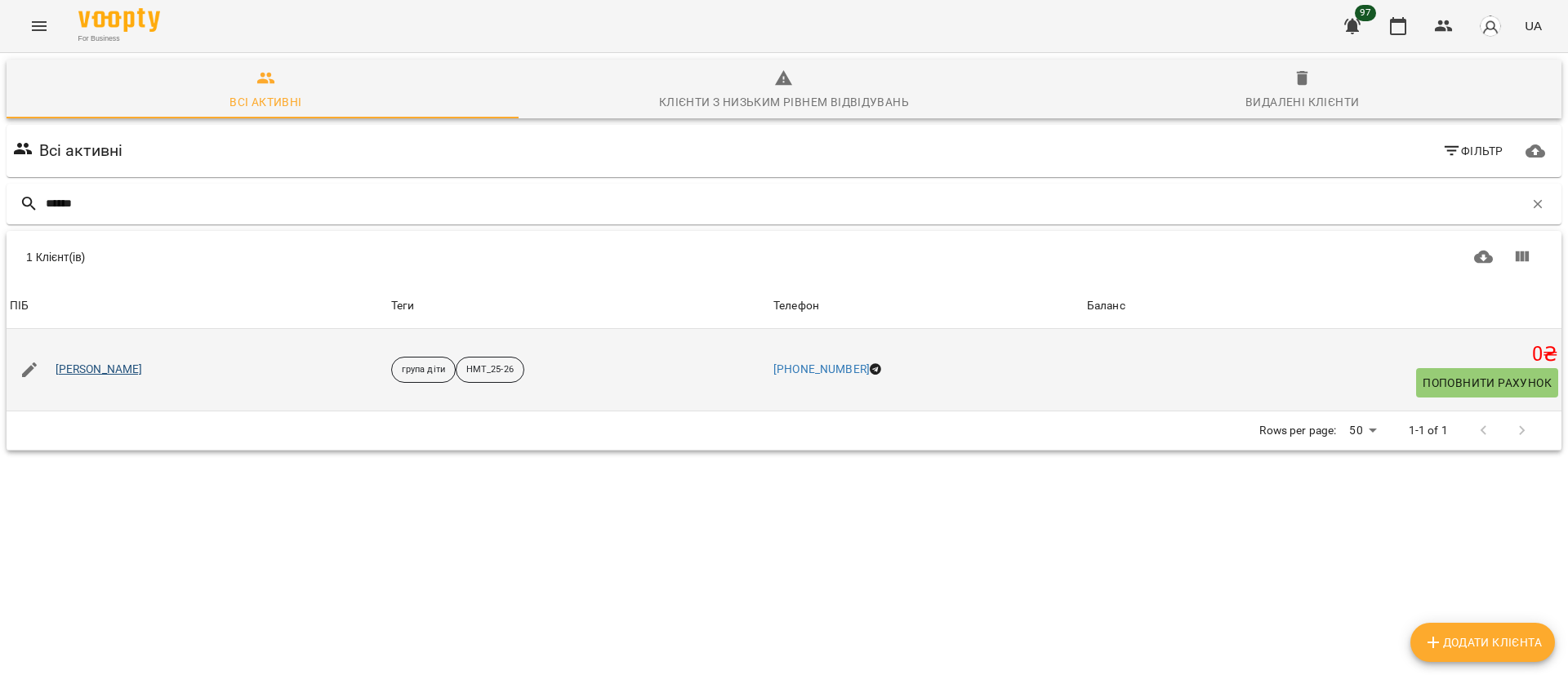
type input "******"
click at [71, 371] on link "Сердюк Іванна" at bounding box center [99, 370] width 88 height 16
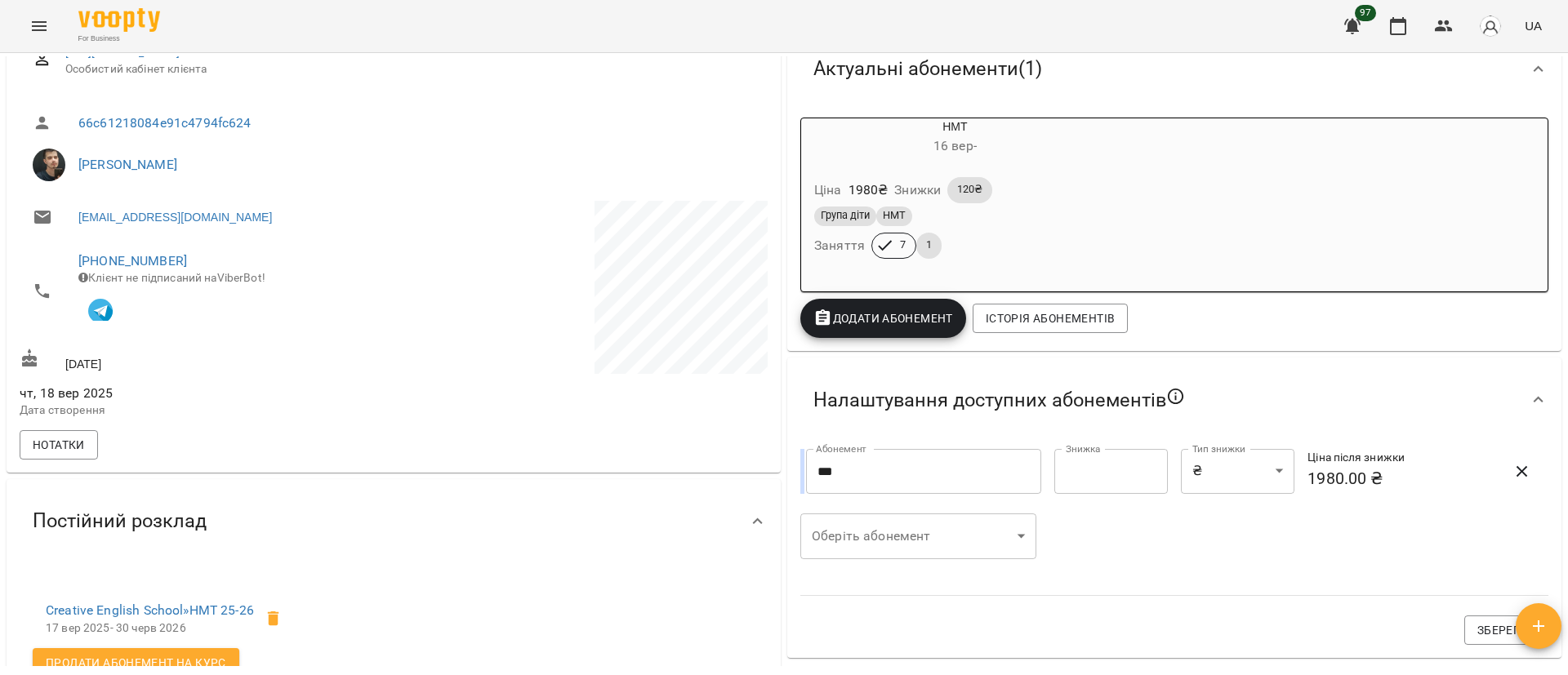
scroll to position [122, 0]
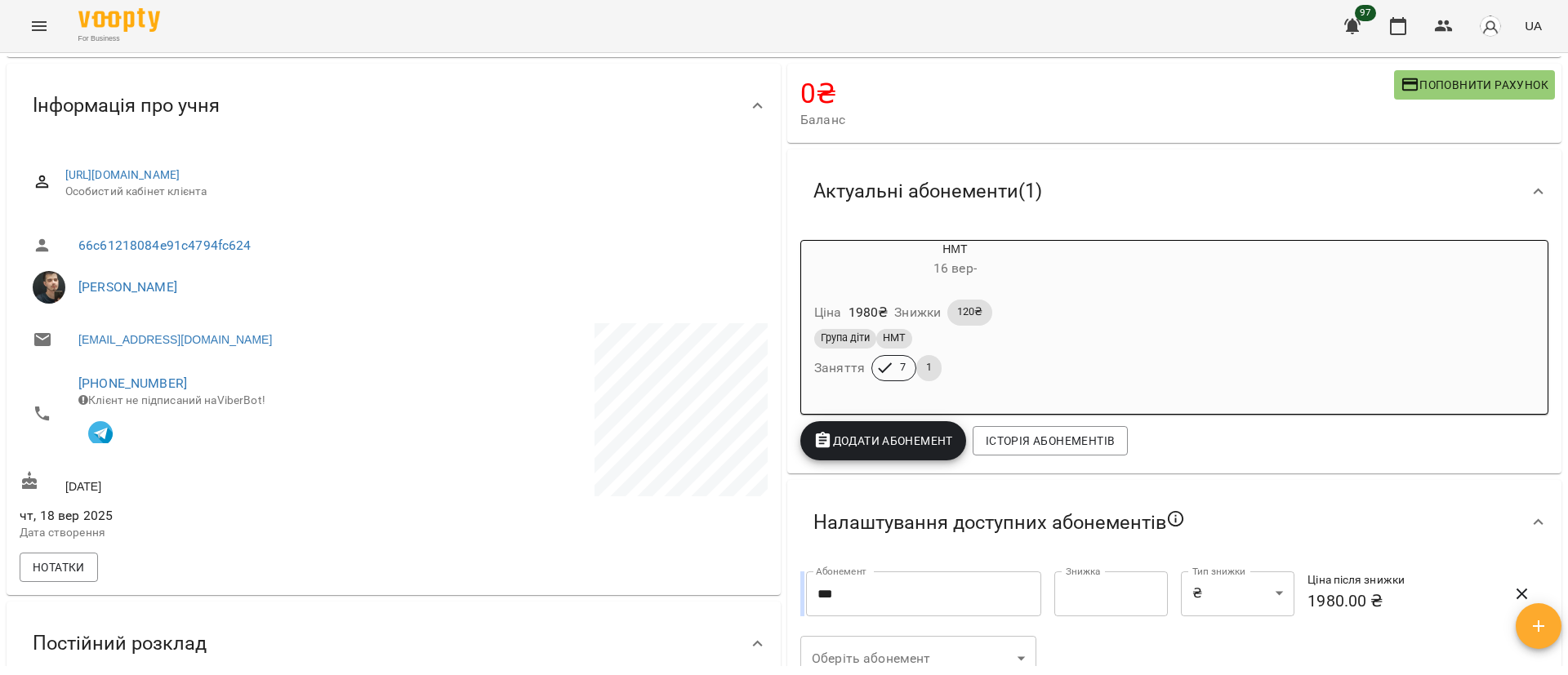
click at [1212, 345] on div "НМТ 16 вер - Ціна 1980 ₴ Знижки 120₴ Група діти НМТ Заняття 7 1" at bounding box center [1174, 328] width 748 height 175
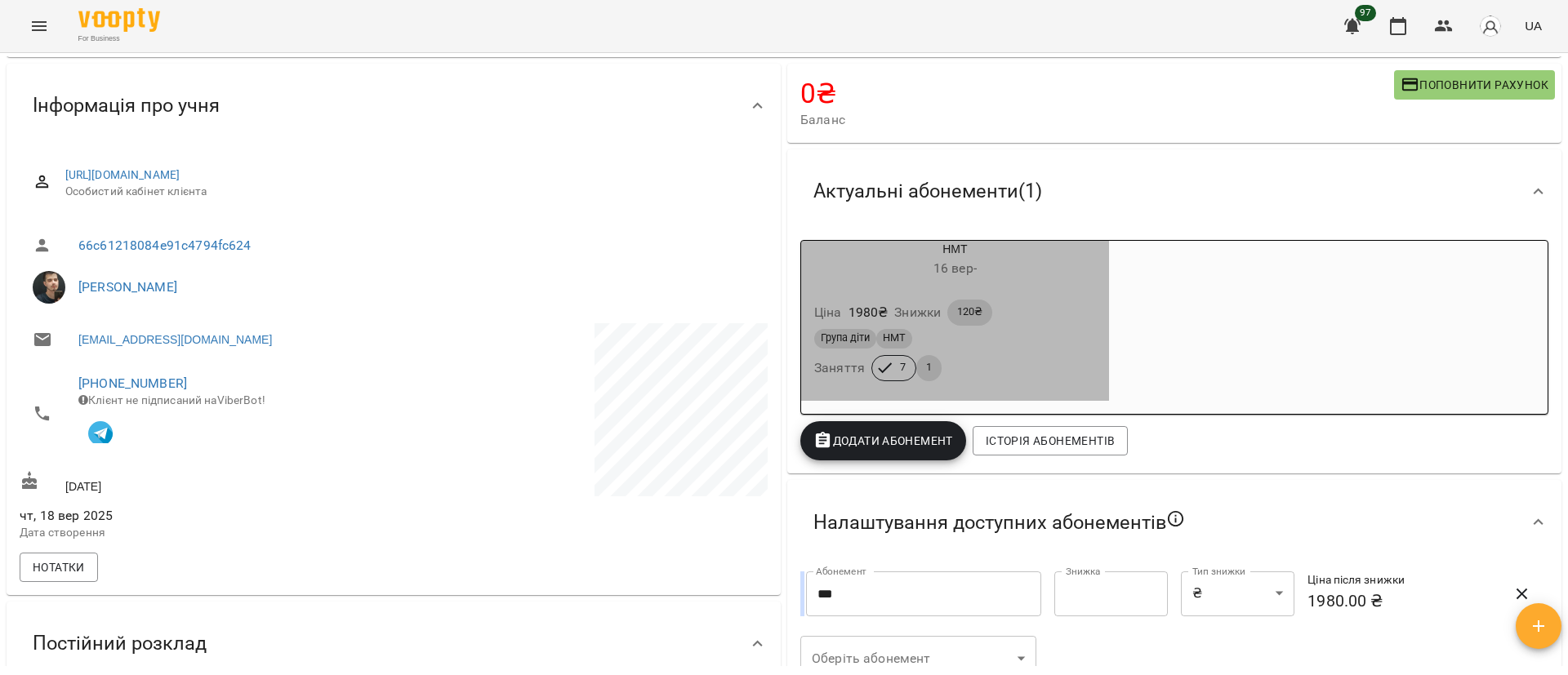
click at [1022, 331] on div "Група діти НМТ" at bounding box center [954, 338] width 281 height 20
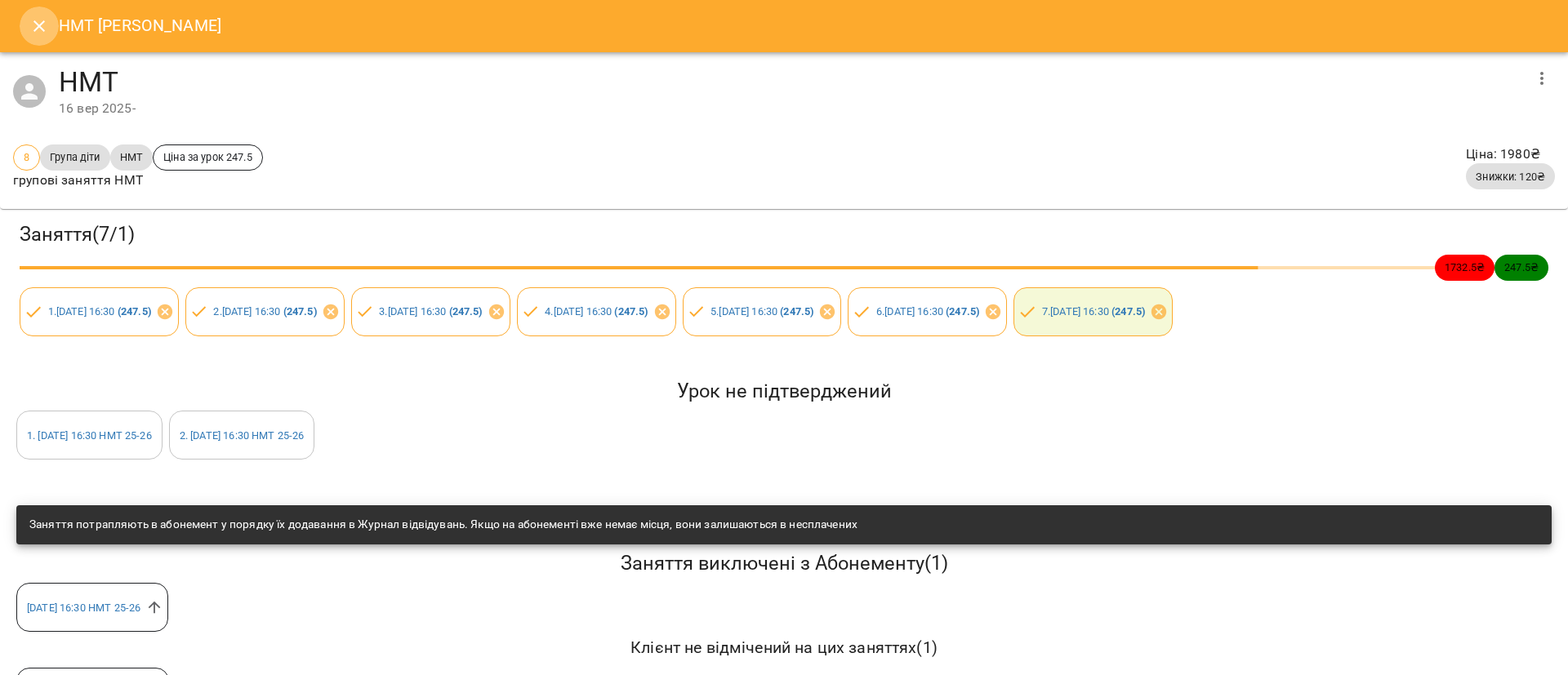
click at [41, 24] on icon "Close" at bounding box center [38, 26] width 12 height 12
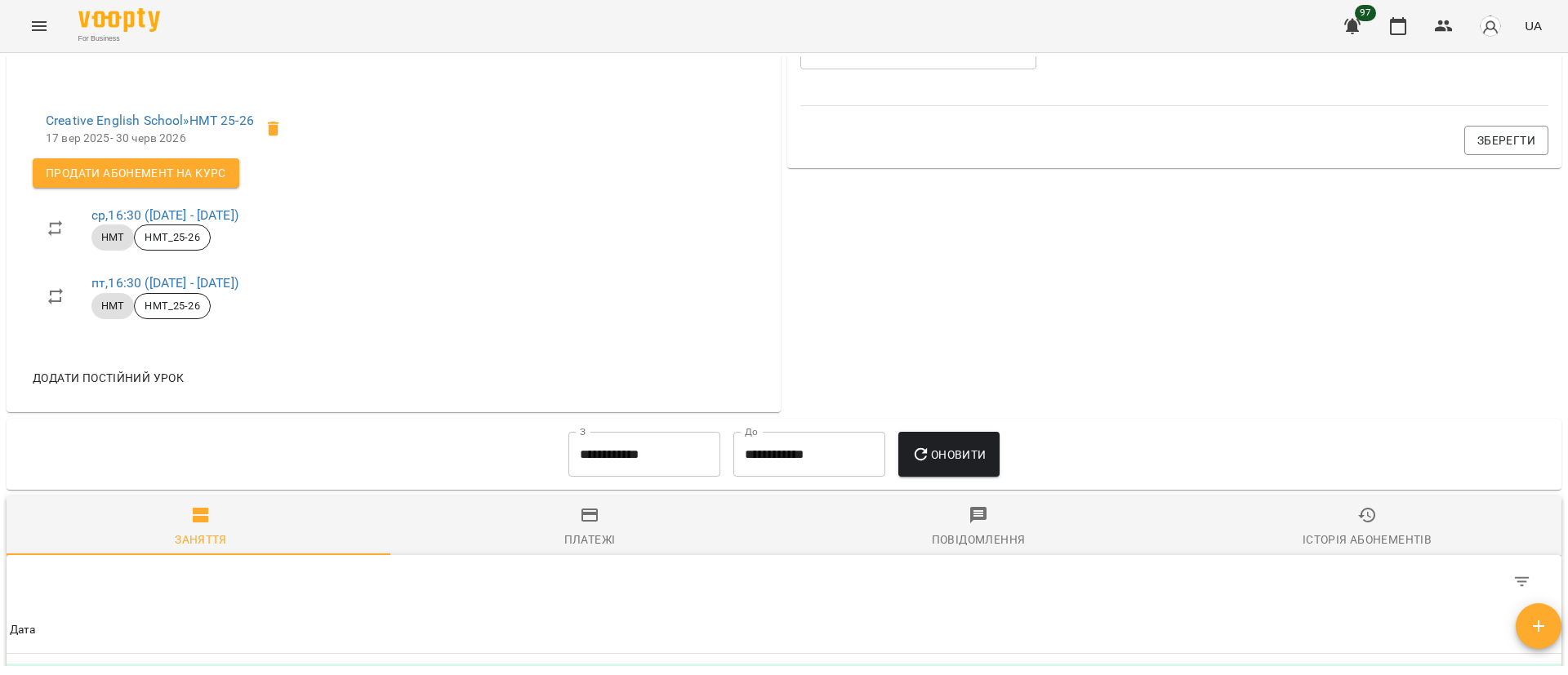
scroll to position [0, 0]
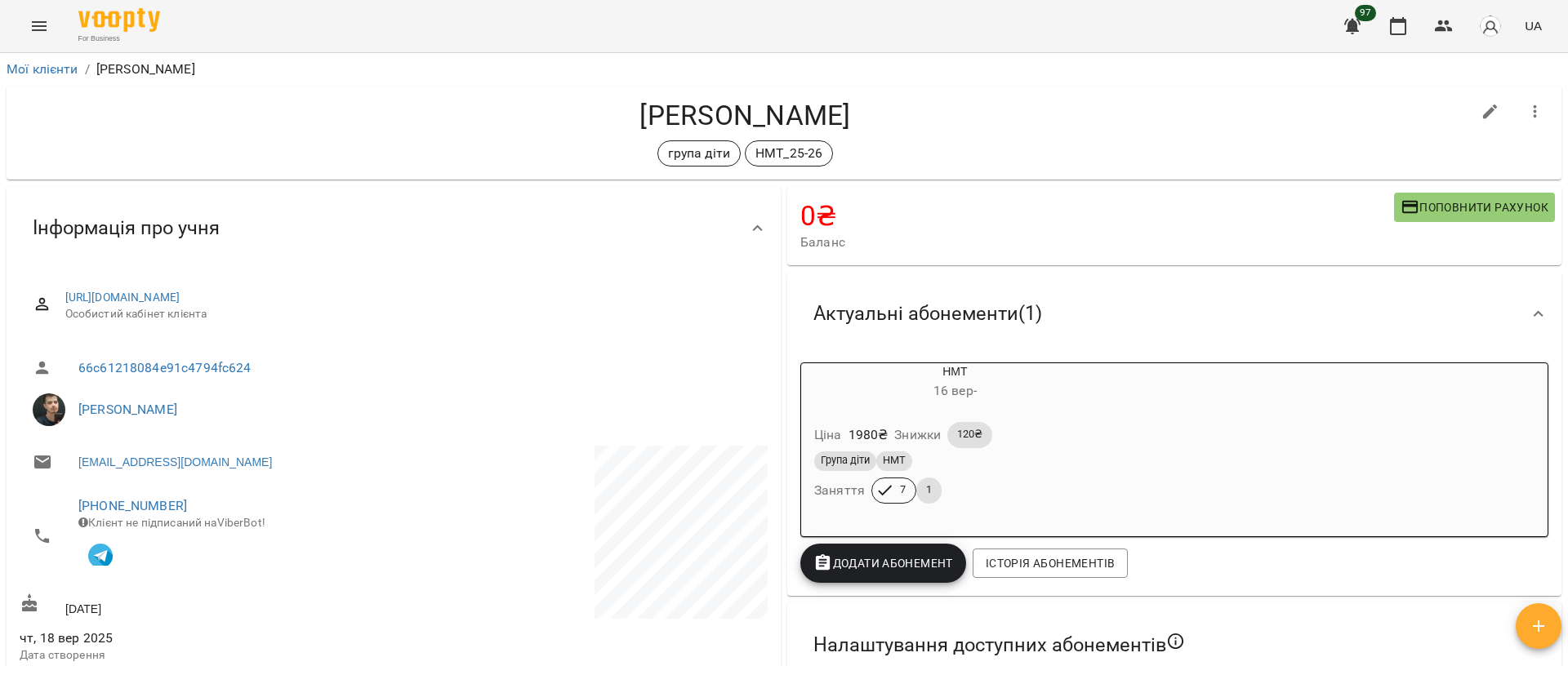
click at [26, 54] on div "Мої клієнти / Сердюк Іванна Сердюк Іванна група діти НМТ_25-26 0 ₴ Баланс Попов…" at bounding box center [784, 390] width 1568 height 675
click at [27, 65] on link "Мої клієнти" at bounding box center [42, 69] width 71 height 15
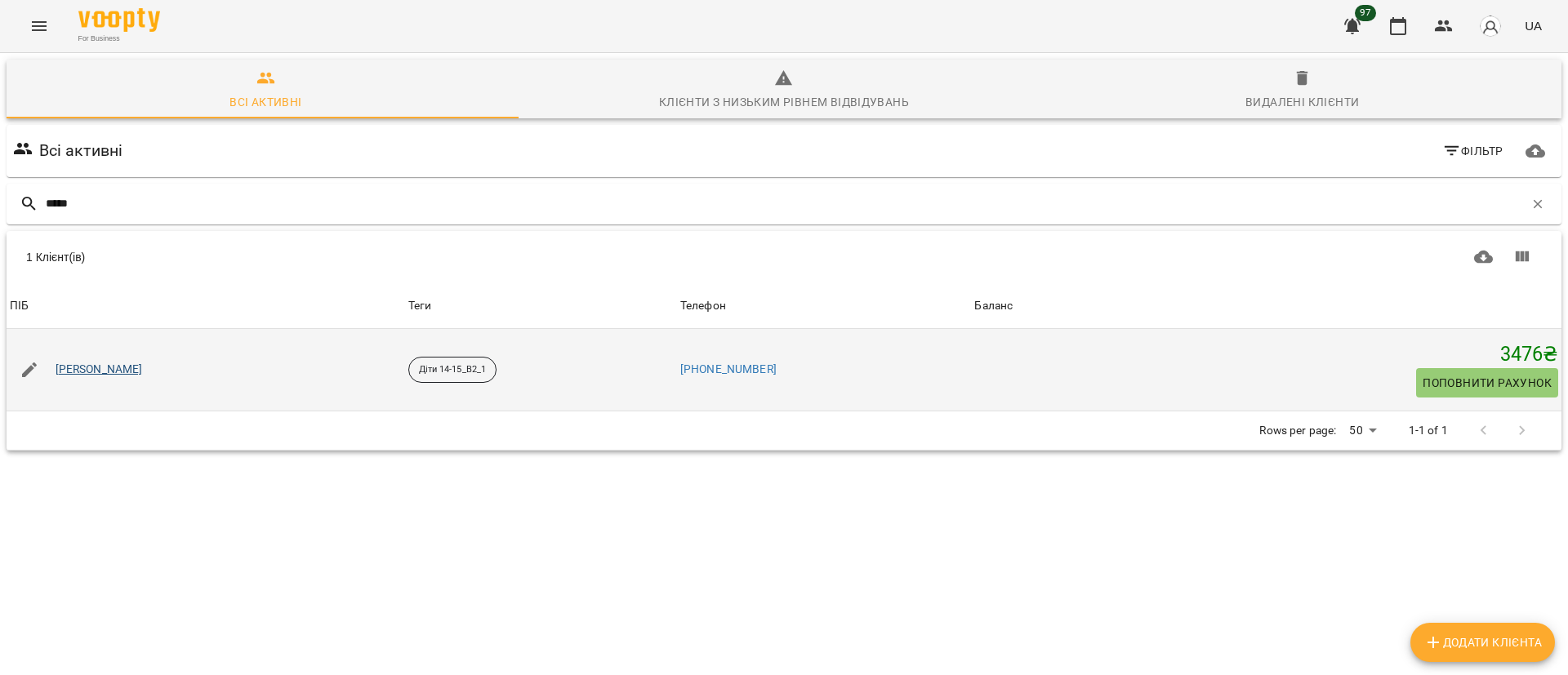
type input "*****"
click at [100, 374] on link "Путятіна Даша" at bounding box center [99, 370] width 88 height 16
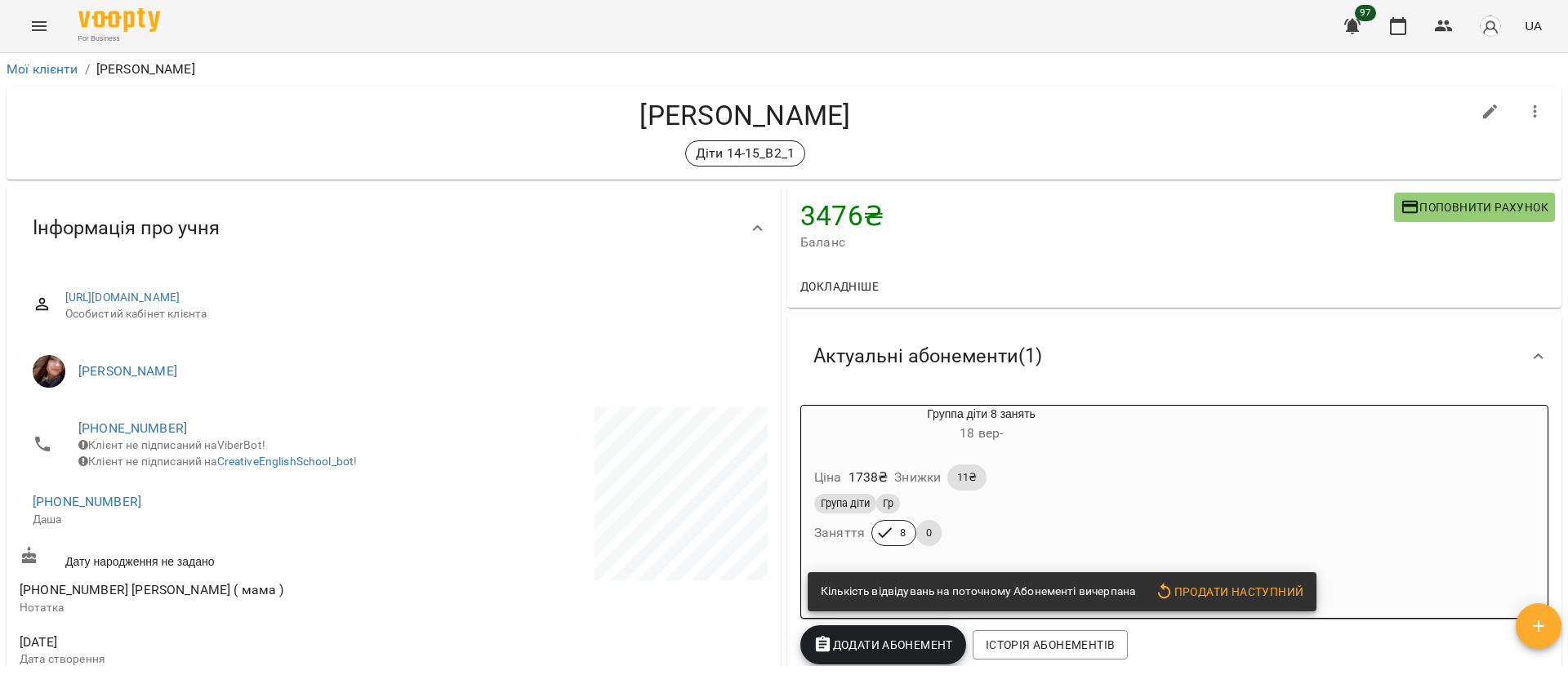
click at [1124, 473] on div "Ціна 1738 ₴ Знижки 11₴" at bounding box center [981, 478] width 340 height 33
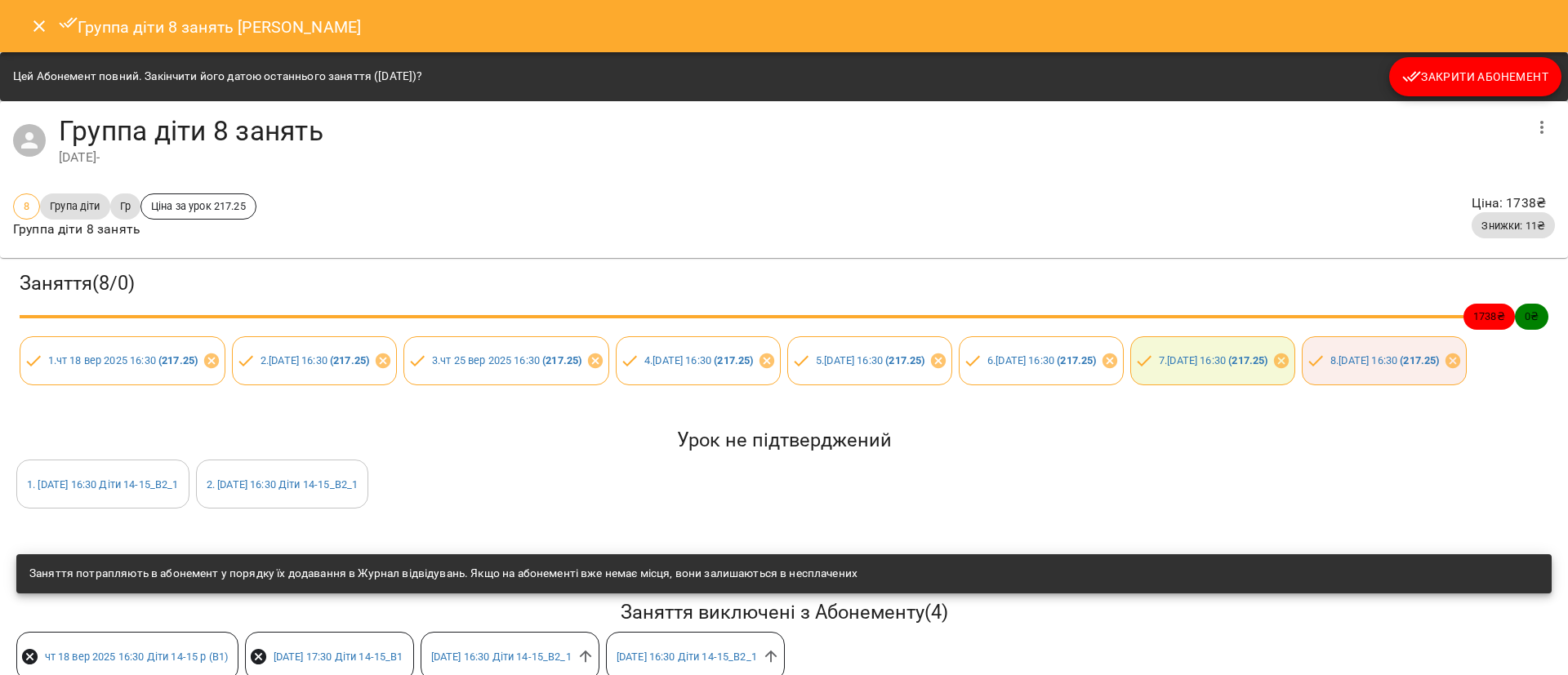
click at [38, 33] on icon "Close" at bounding box center [39, 26] width 20 height 20
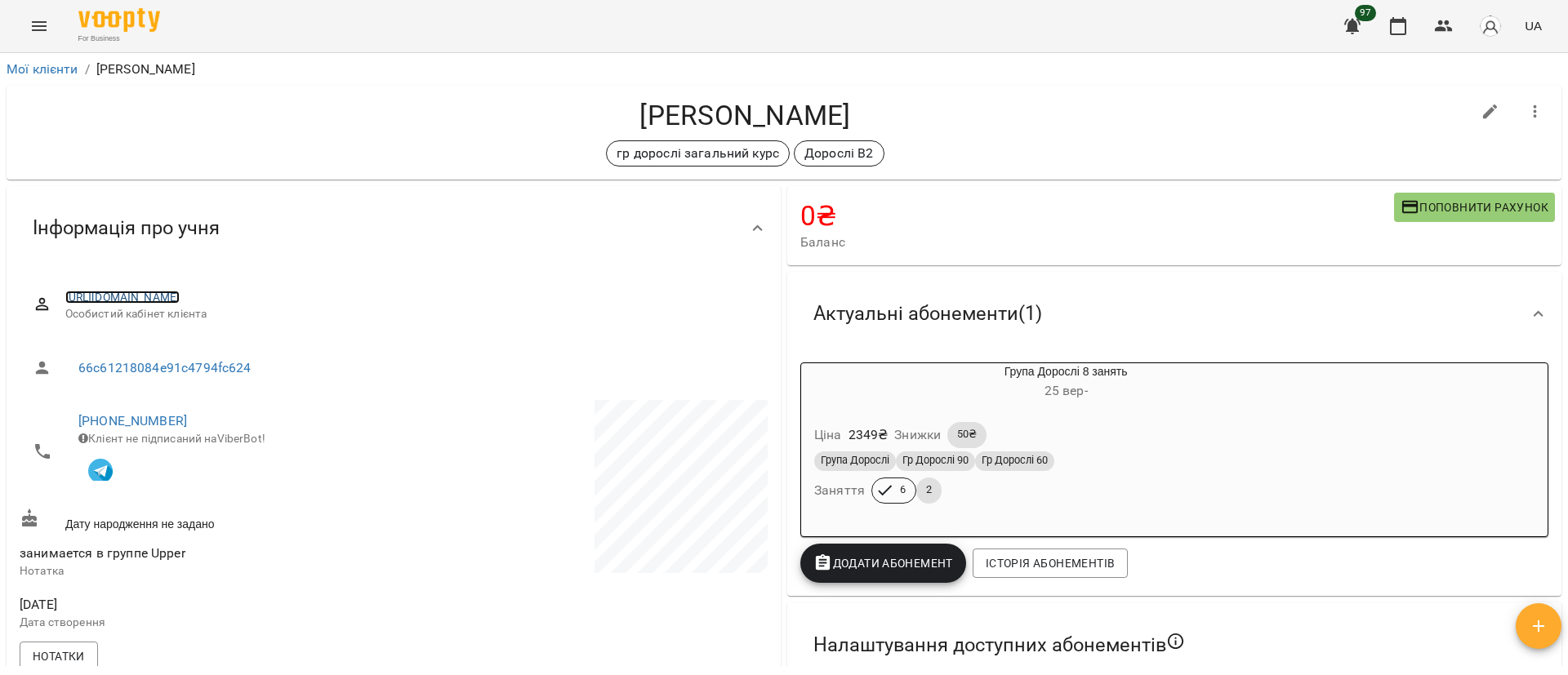
click at [180, 301] on link "[URL][DOMAIN_NAME]" at bounding box center [122, 296] width 115 height 13
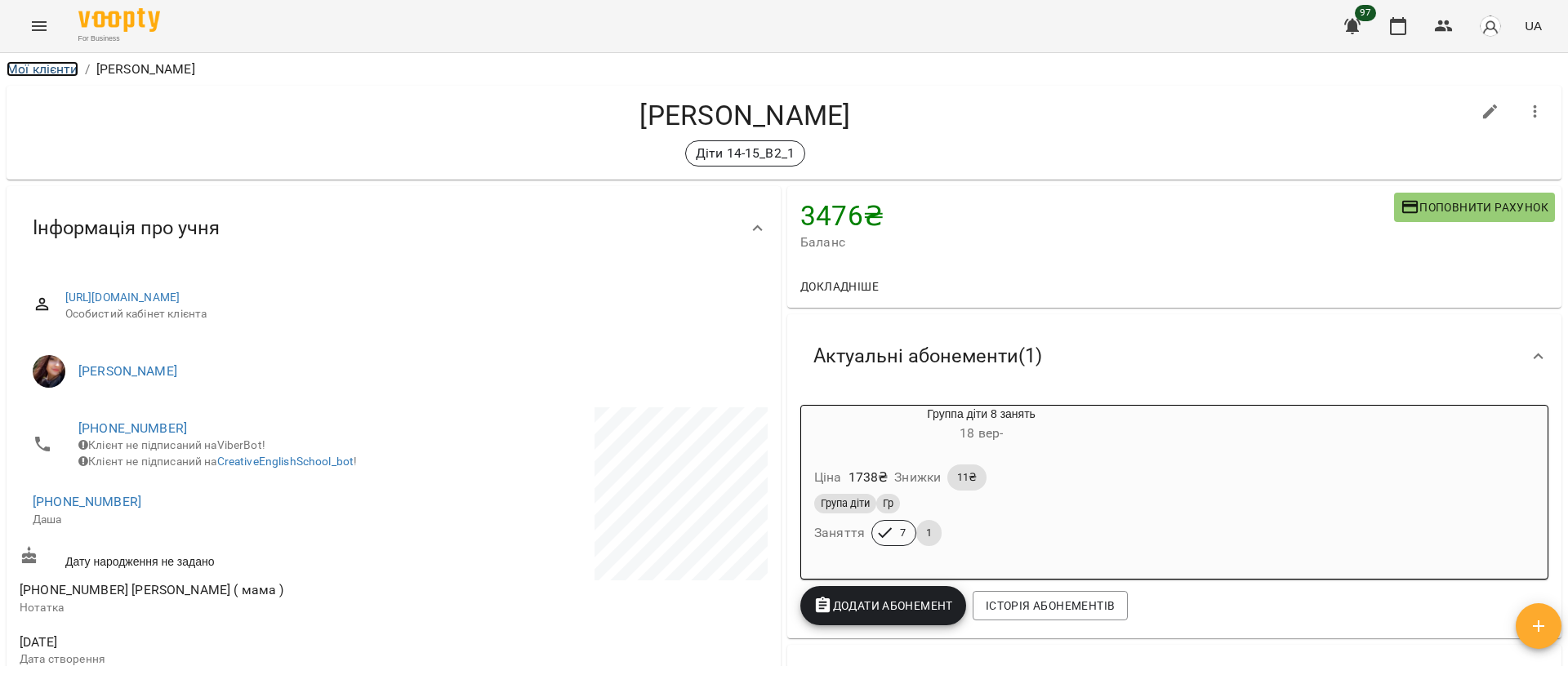
click at [29, 69] on link "Мої клієнти" at bounding box center [42, 69] width 71 height 15
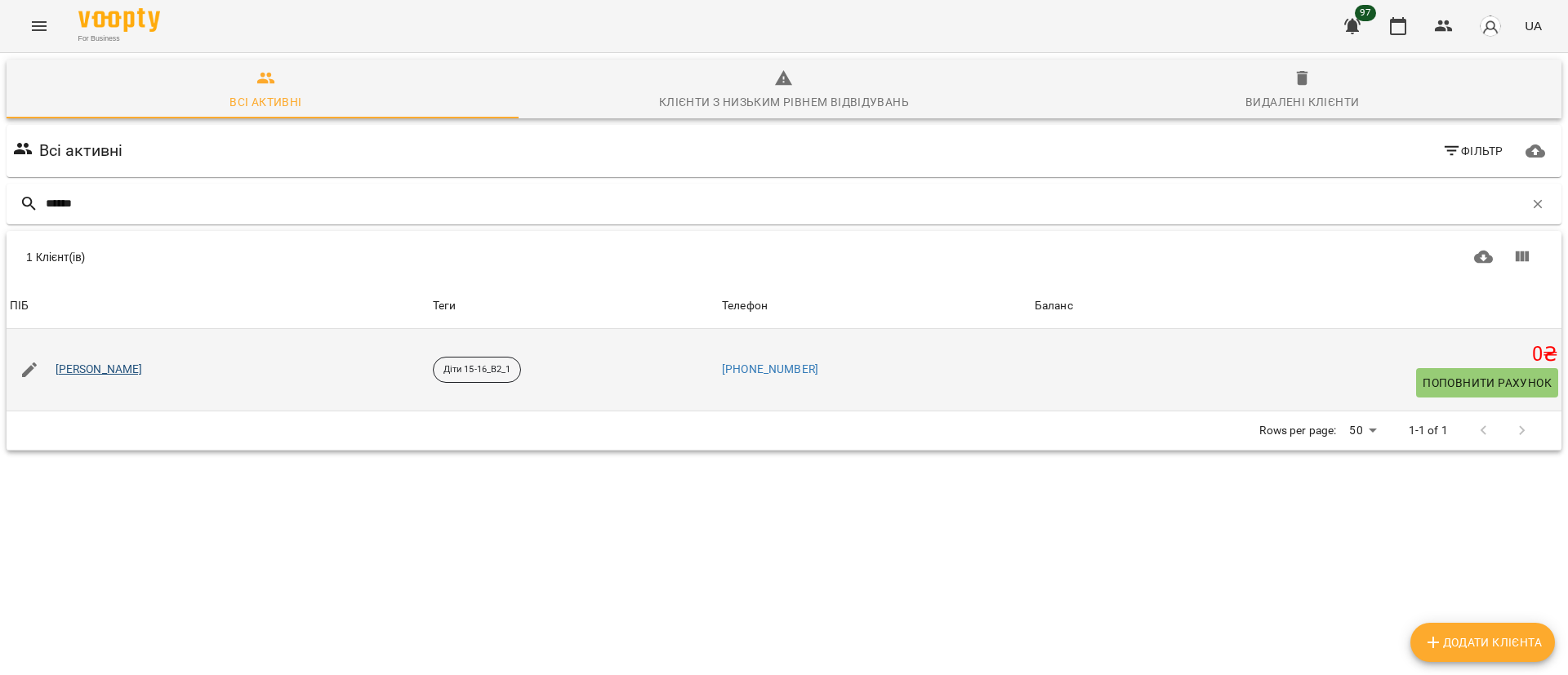
type input "******"
click at [96, 374] on link "[PERSON_NAME]" at bounding box center [99, 370] width 88 height 16
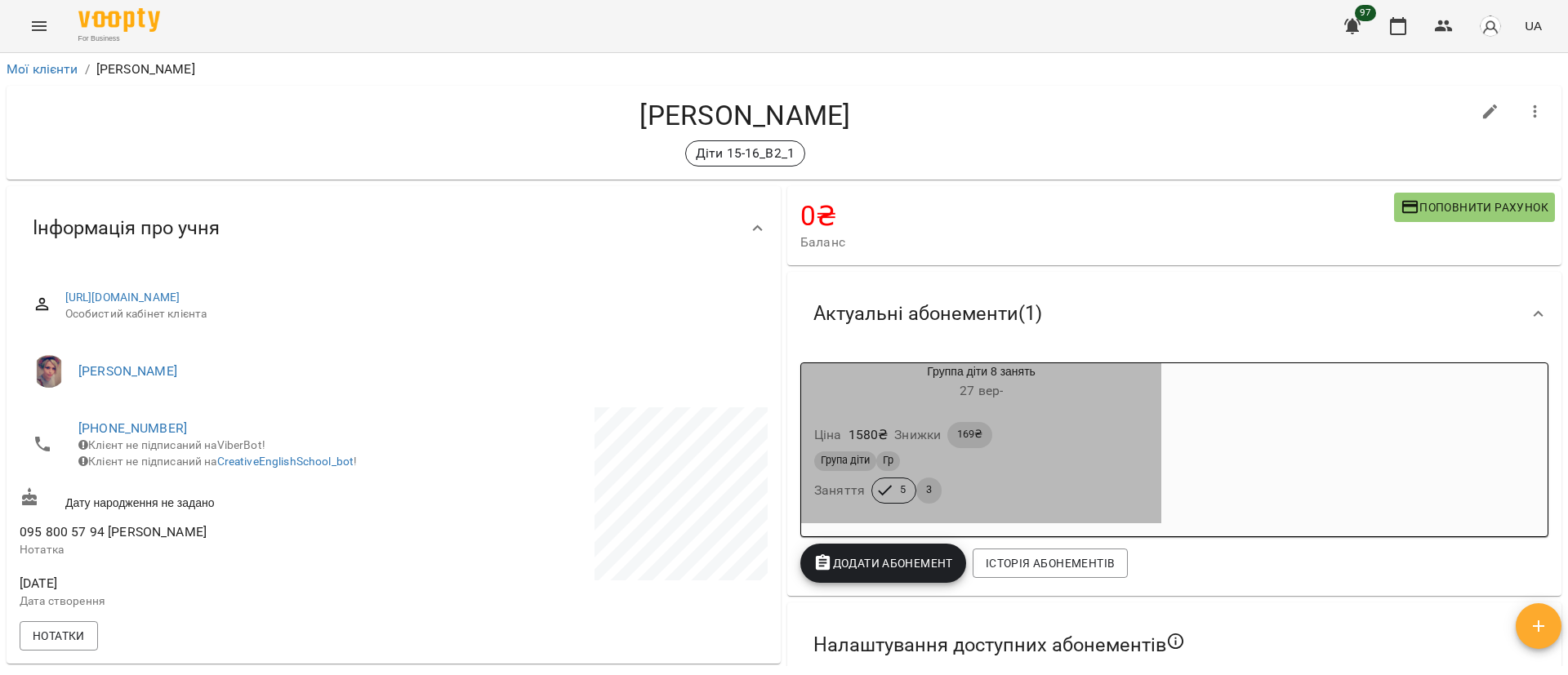
click at [1099, 461] on div "Група діти Гр" at bounding box center [981, 462] width 334 height 20
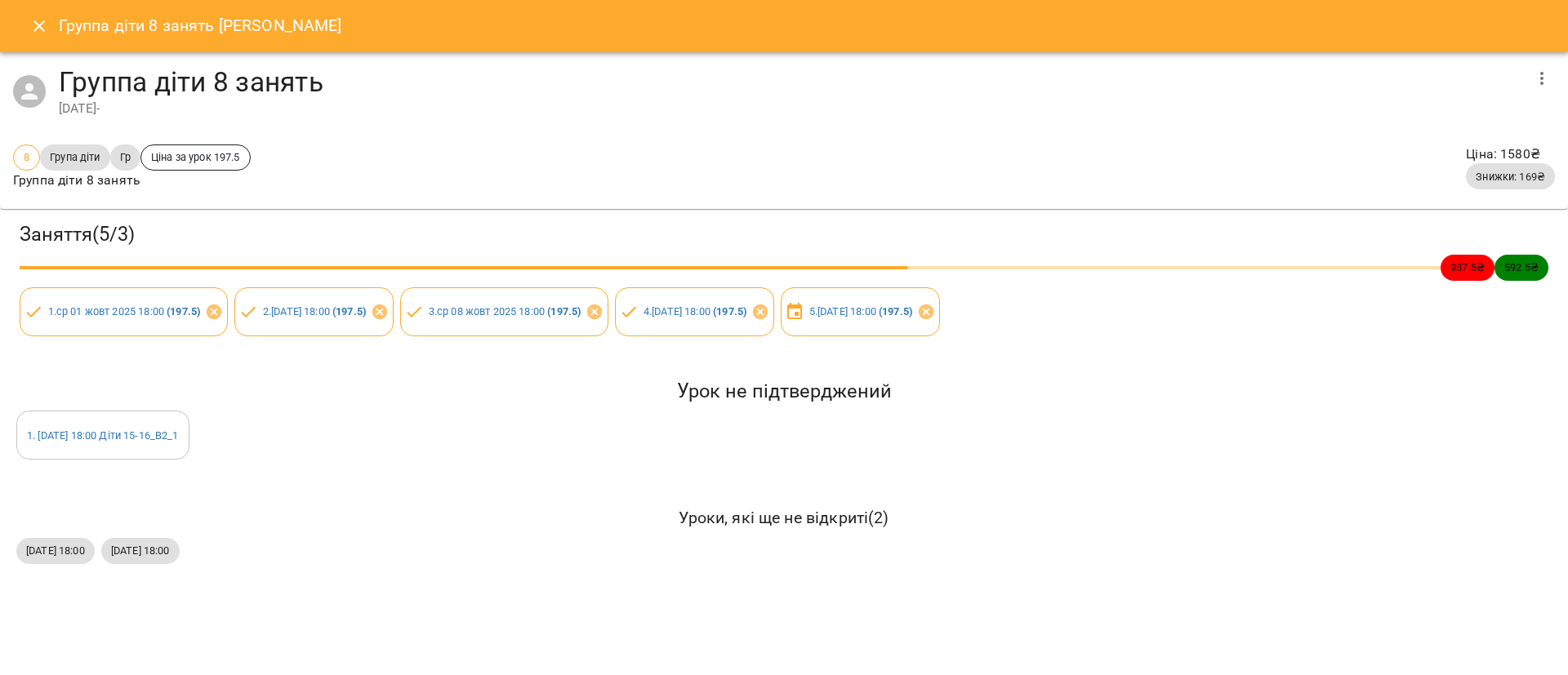
click at [38, 29] on icon "Close" at bounding box center [39, 26] width 20 height 20
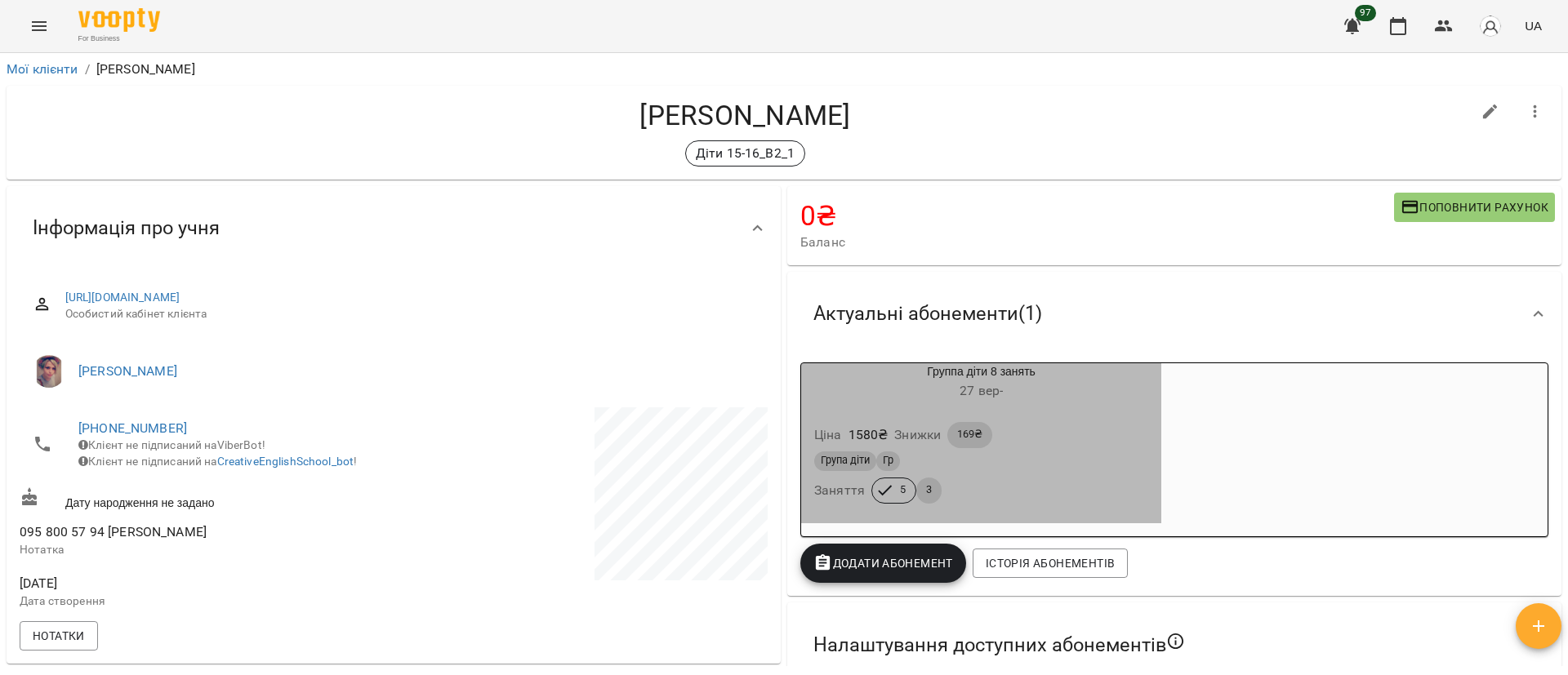
click at [1023, 454] on div "Група діти Гр" at bounding box center [981, 462] width 334 height 20
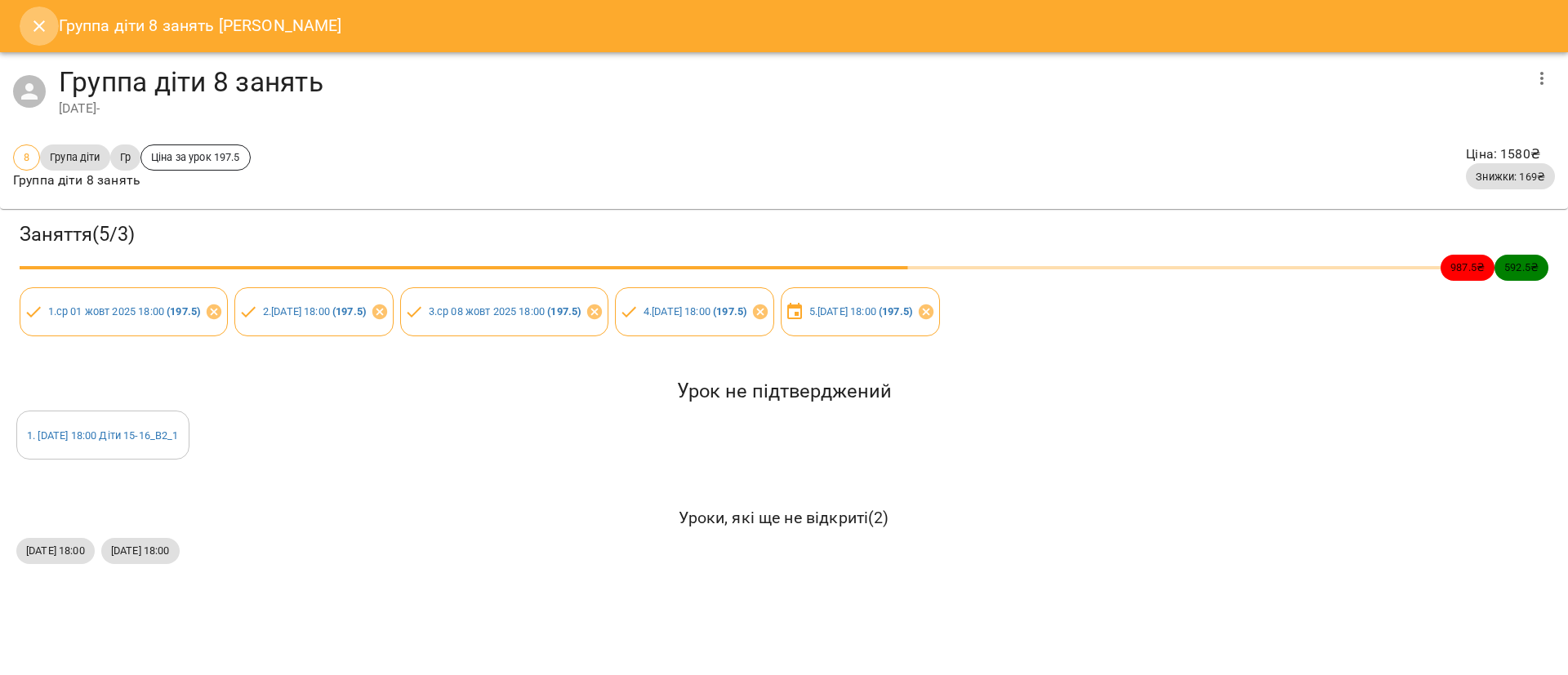
click at [40, 27] on icon "Close" at bounding box center [38, 26] width 12 height 12
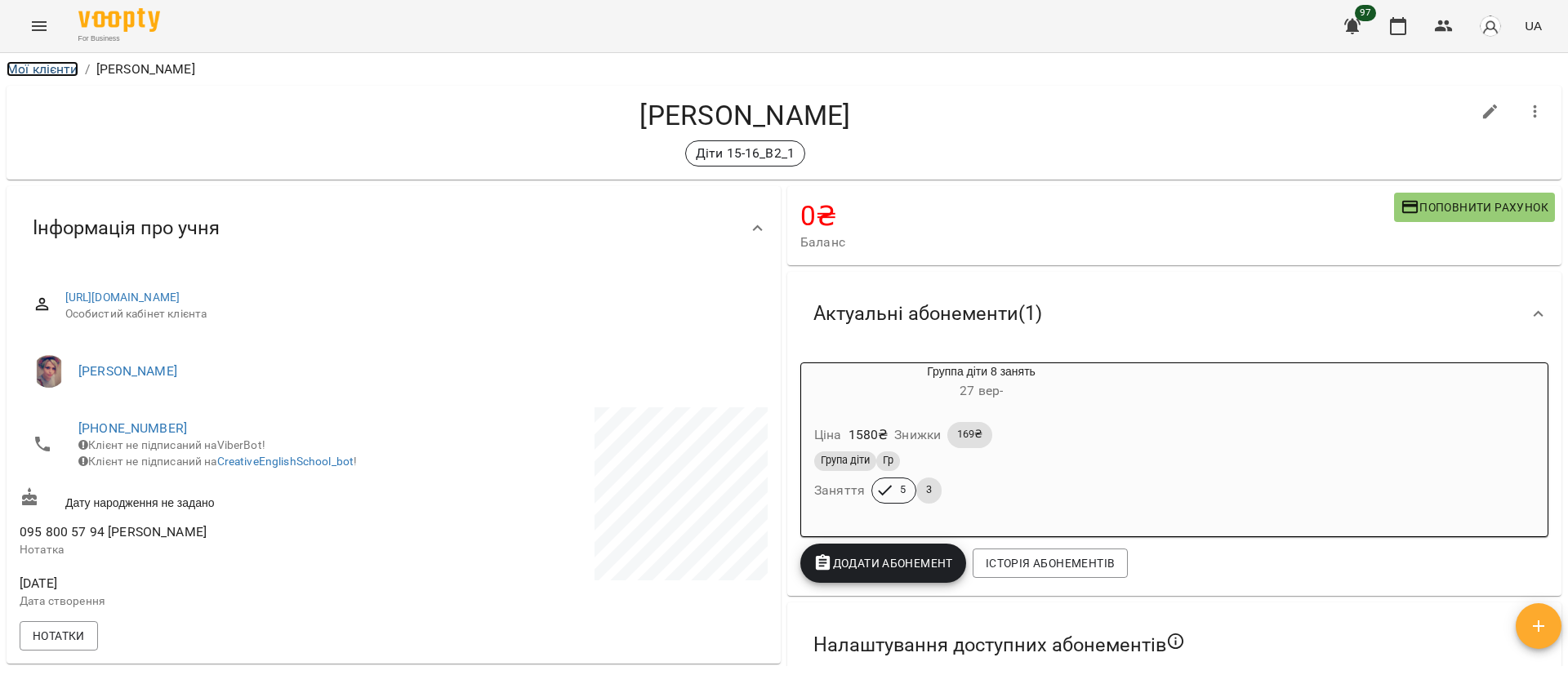
click at [38, 71] on link "Мої клієнти" at bounding box center [42, 69] width 71 height 15
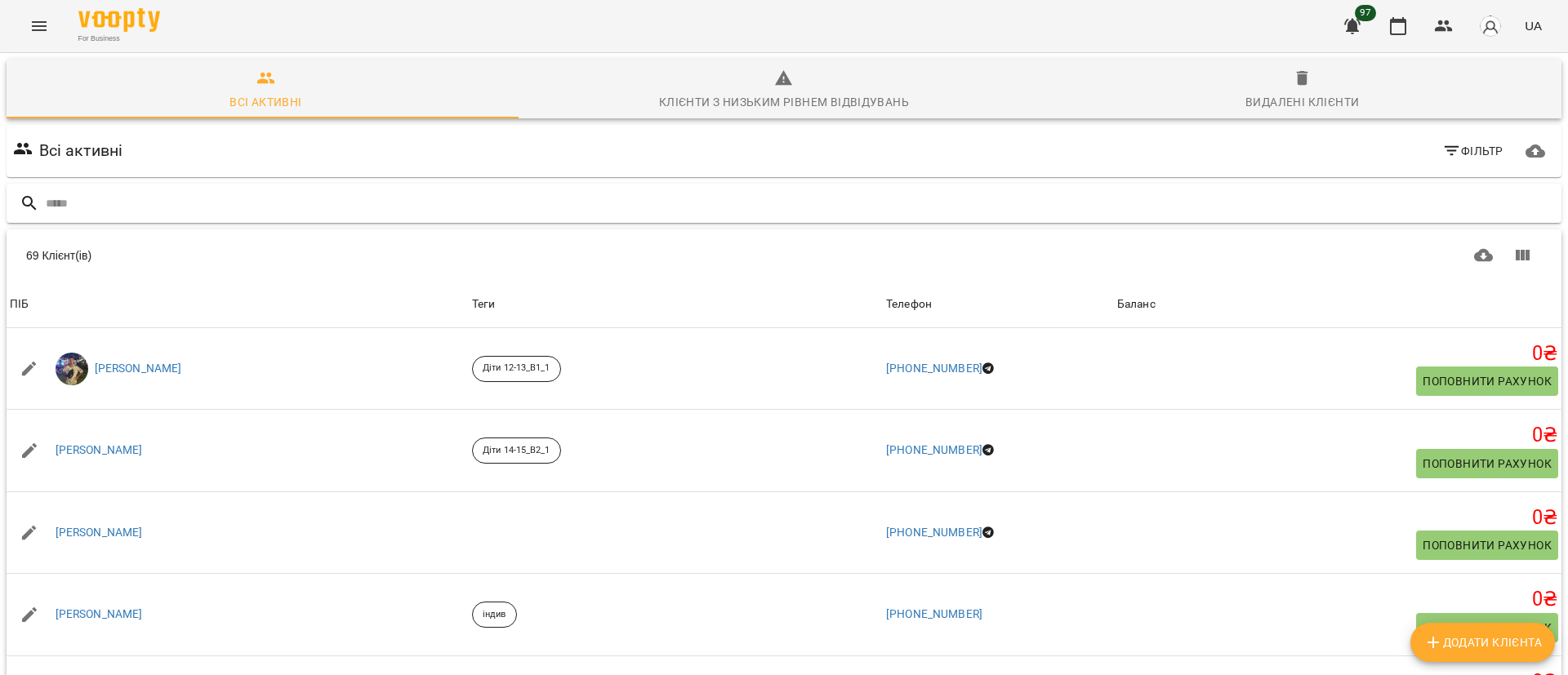
click at [153, 210] on input "text" at bounding box center [800, 204] width 1509 height 27
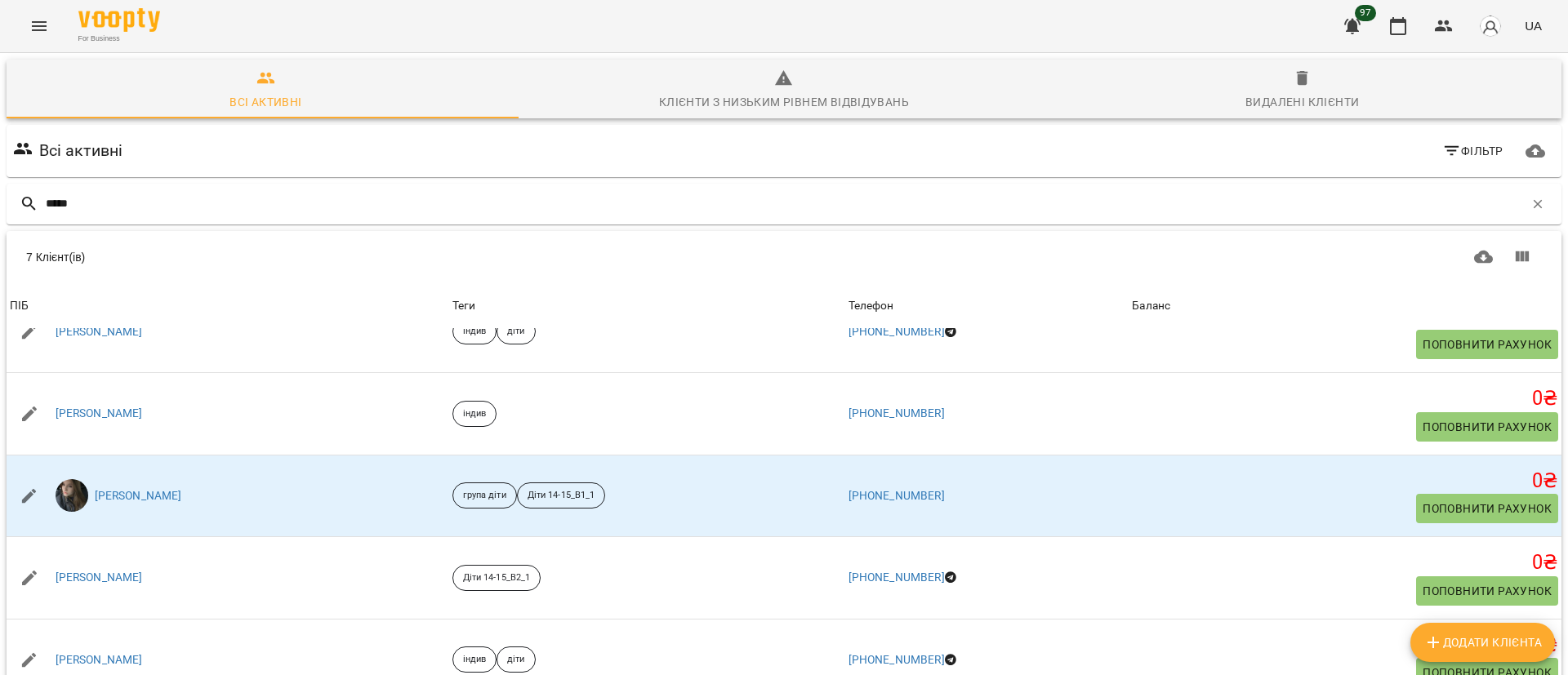
scroll to position [213, 0]
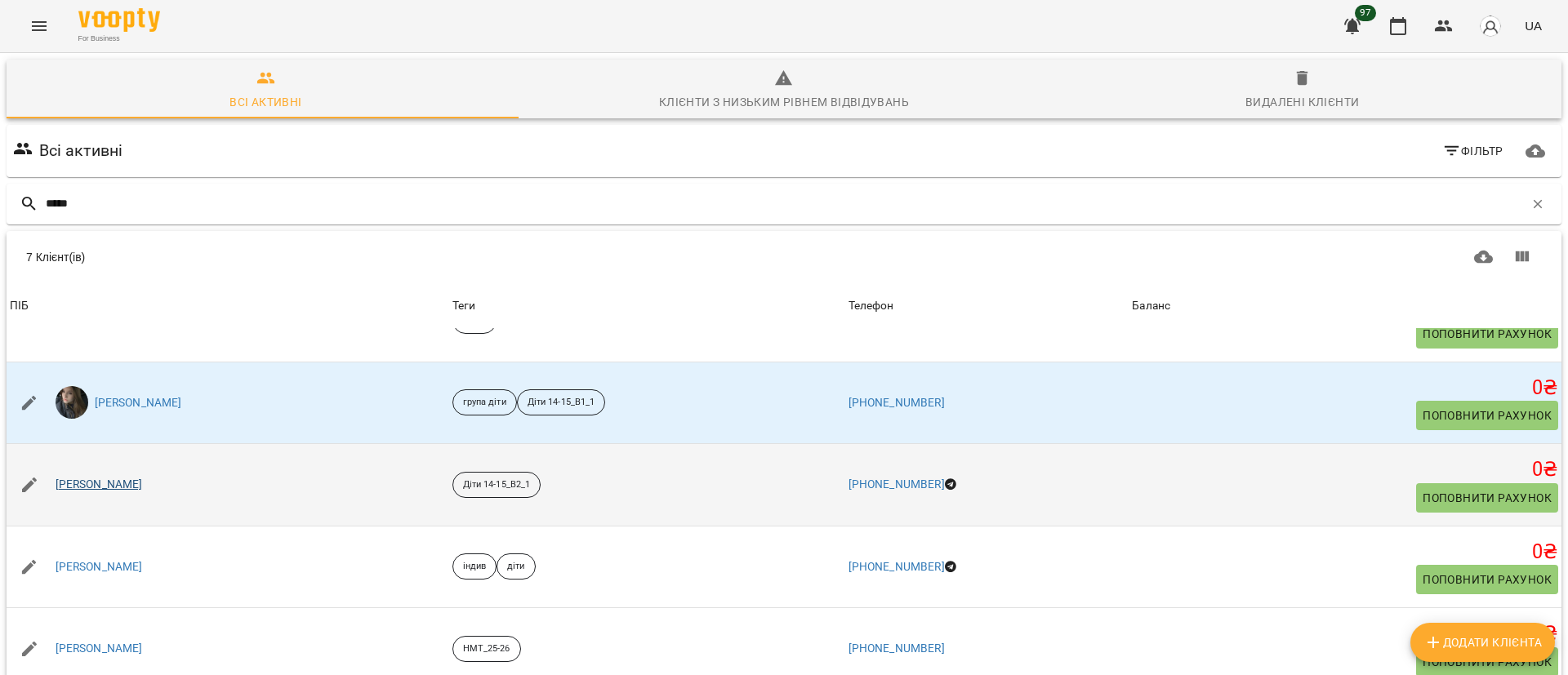
type input "*****"
click at [111, 477] on link "Нікішенко Нікіта" at bounding box center [99, 485] width 88 height 16
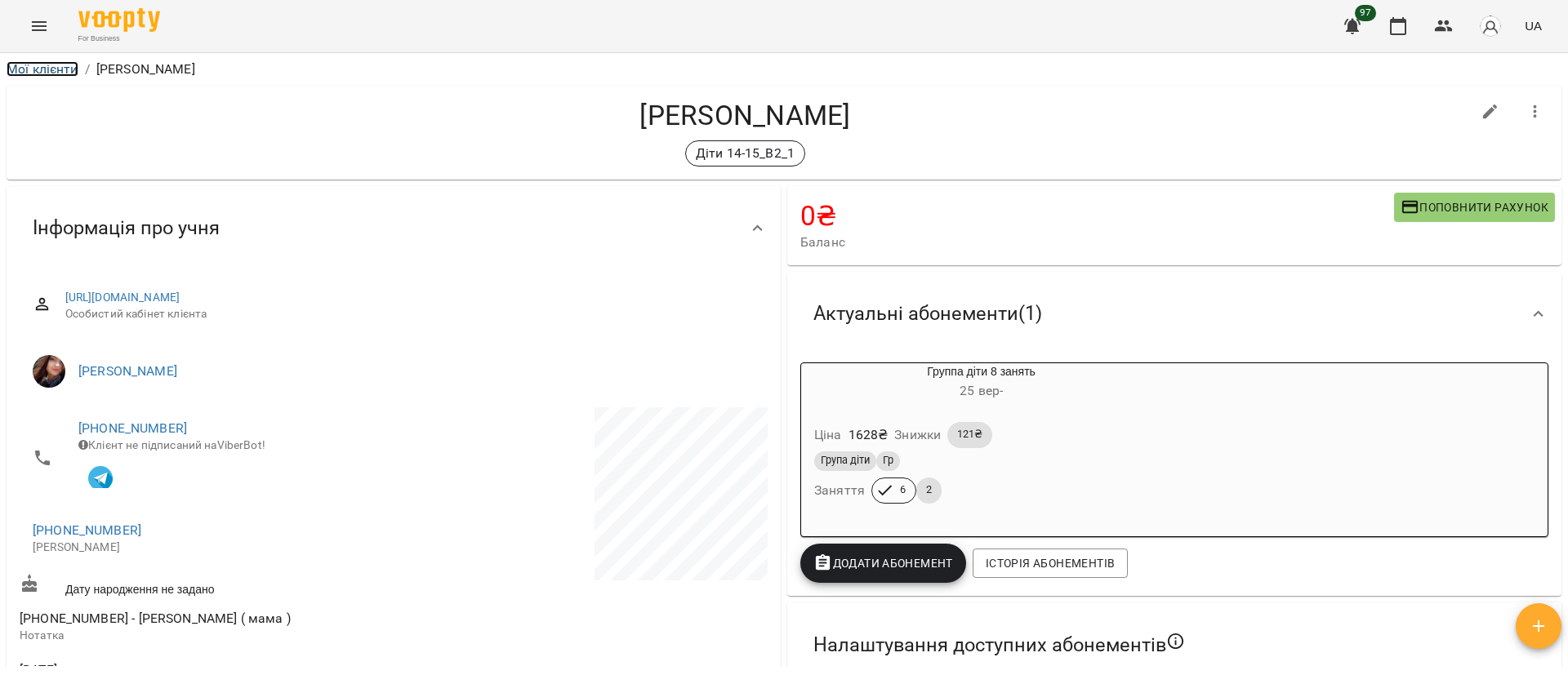
click at [53, 62] on link "Мої клієнти" at bounding box center [42, 69] width 71 height 15
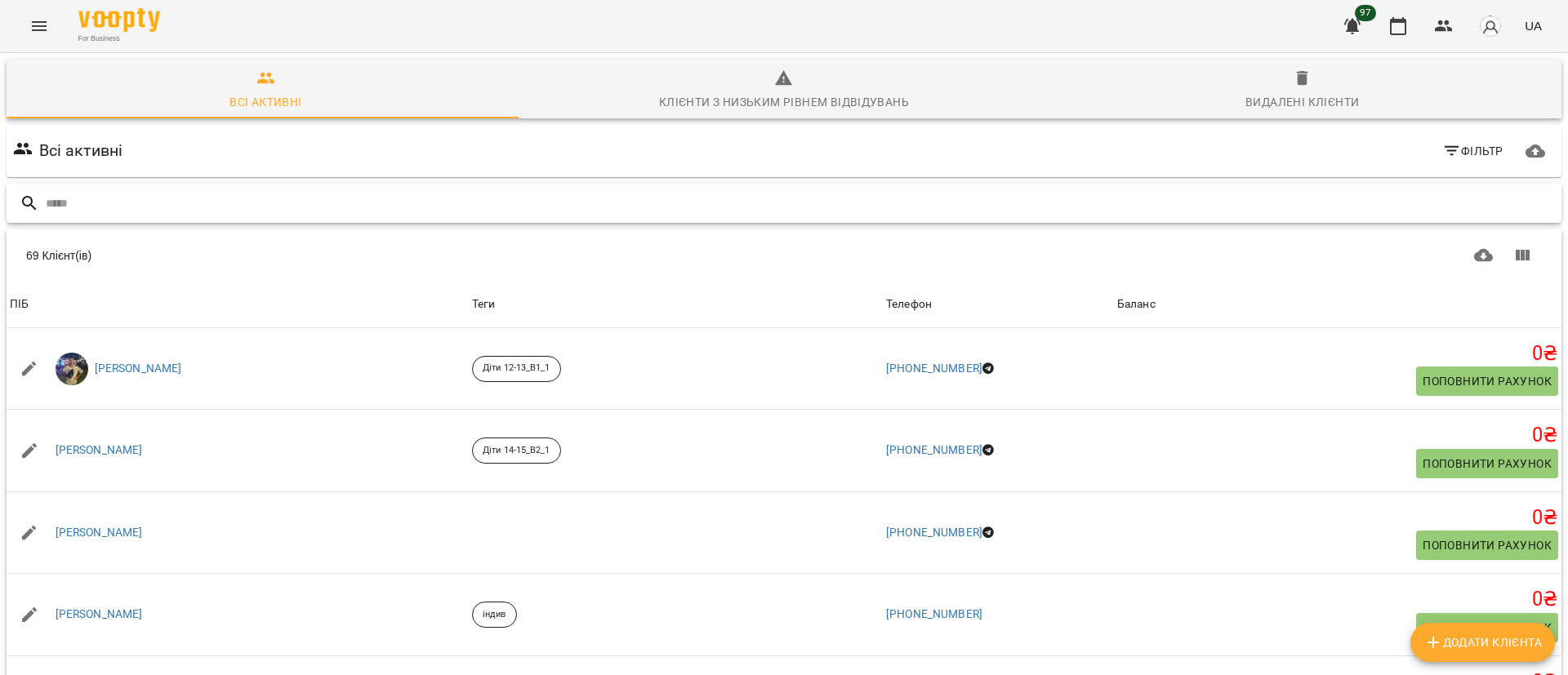
click at [147, 209] on input "text" at bounding box center [800, 204] width 1509 height 27
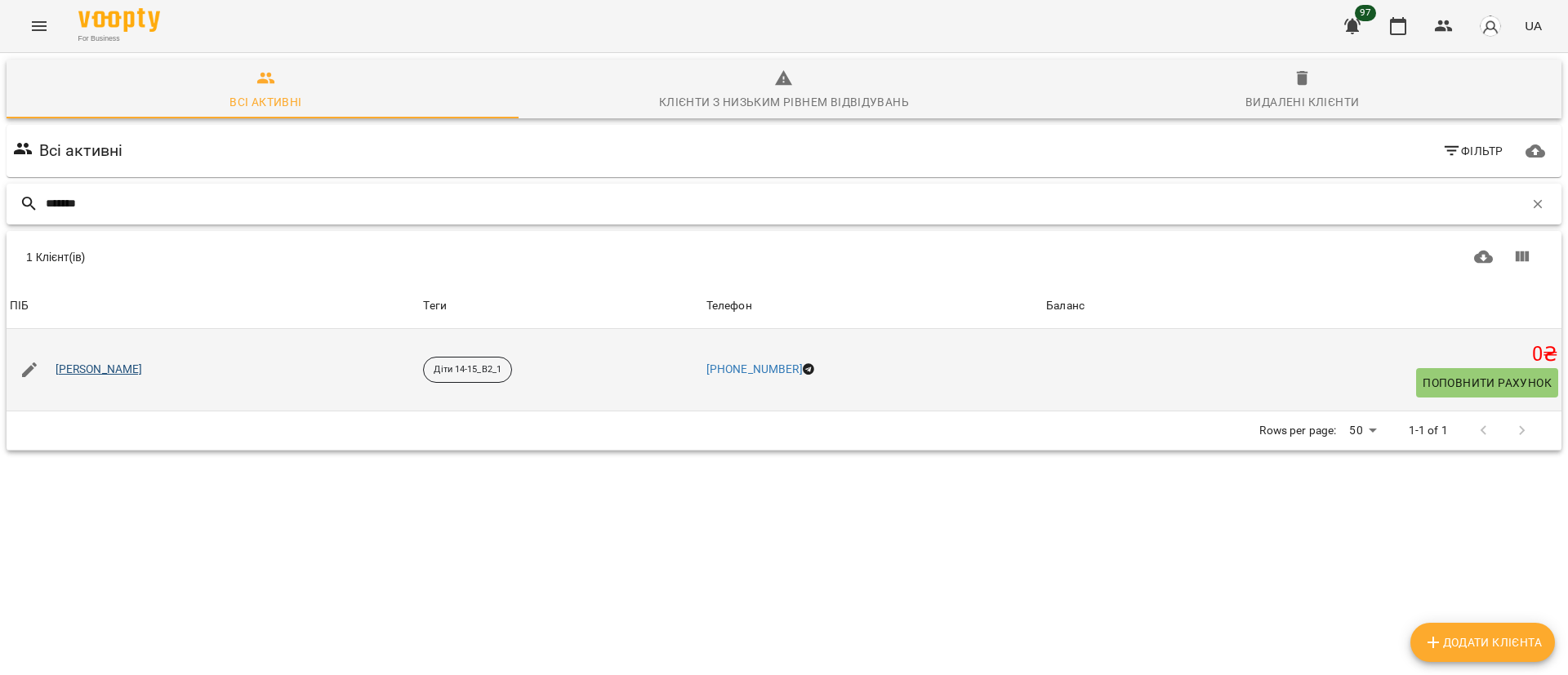
type input "*******"
click at [121, 370] on link "[PERSON_NAME]" at bounding box center [99, 370] width 88 height 16
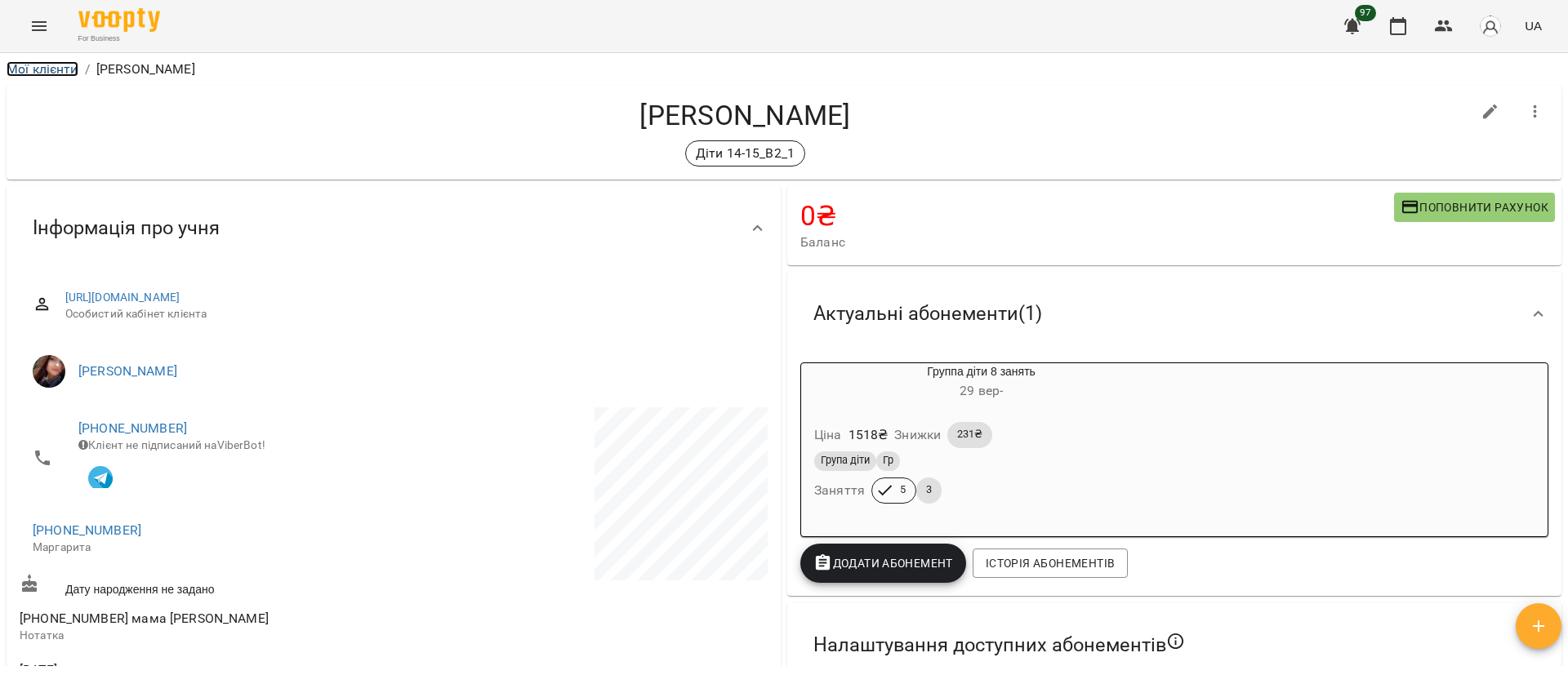
click at [30, 73] on link "Мої клієнти" at bounding box center [42, 69] width 71 height 15
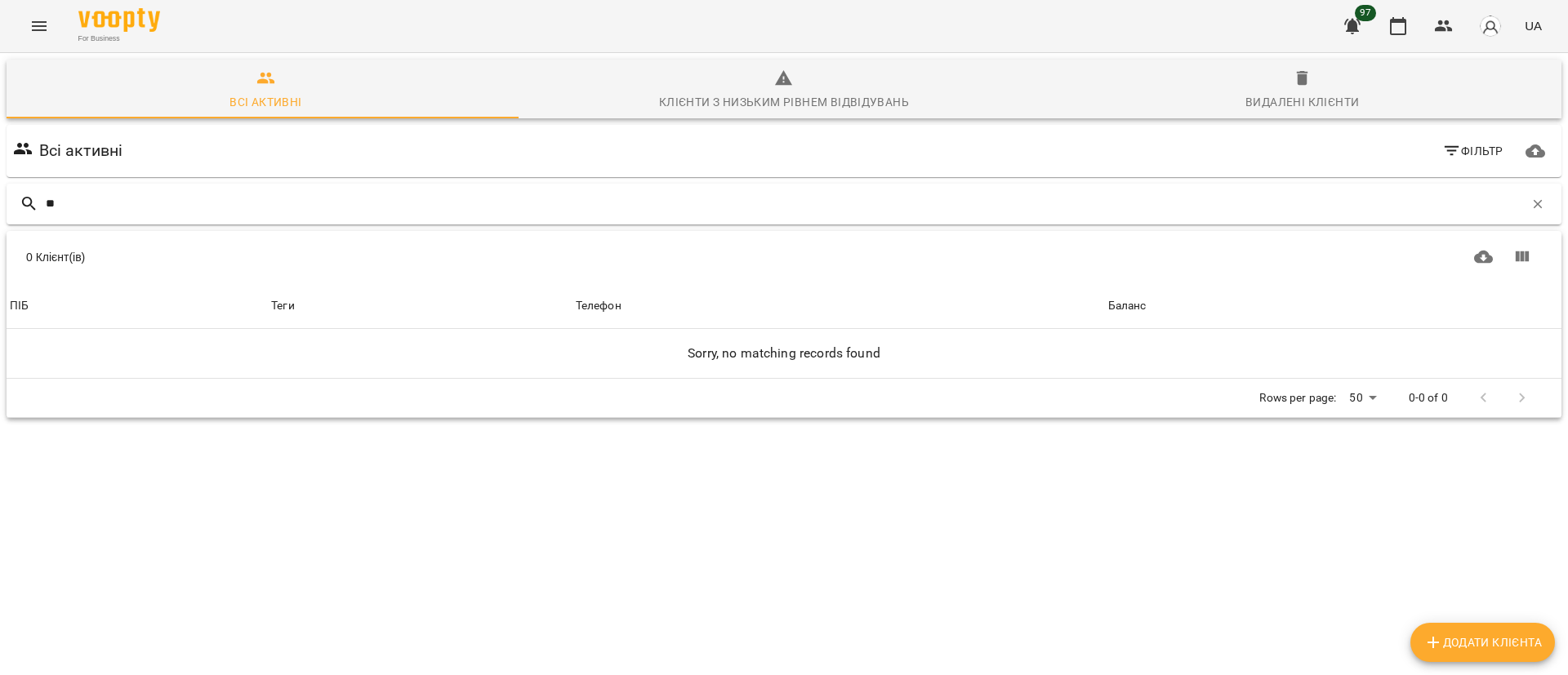
type input "*"
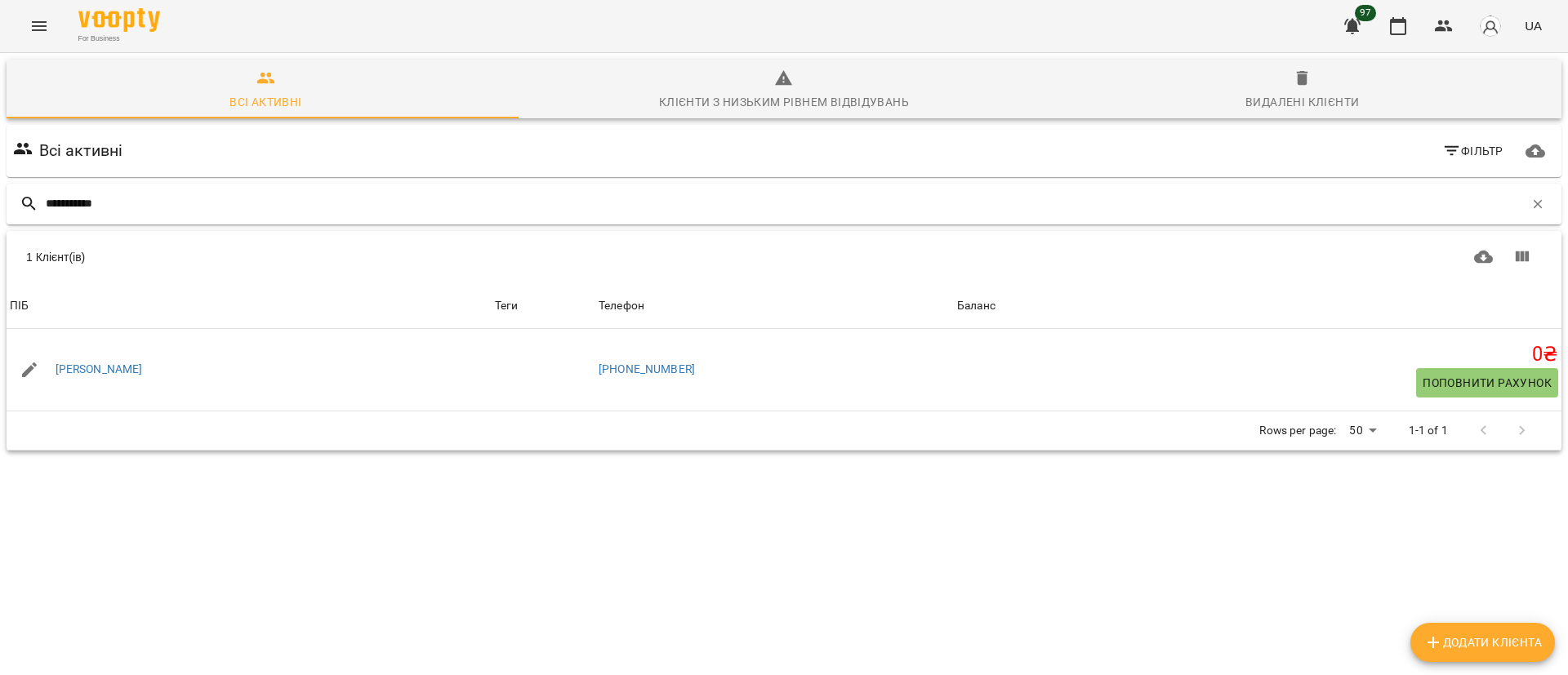
type input "**********"
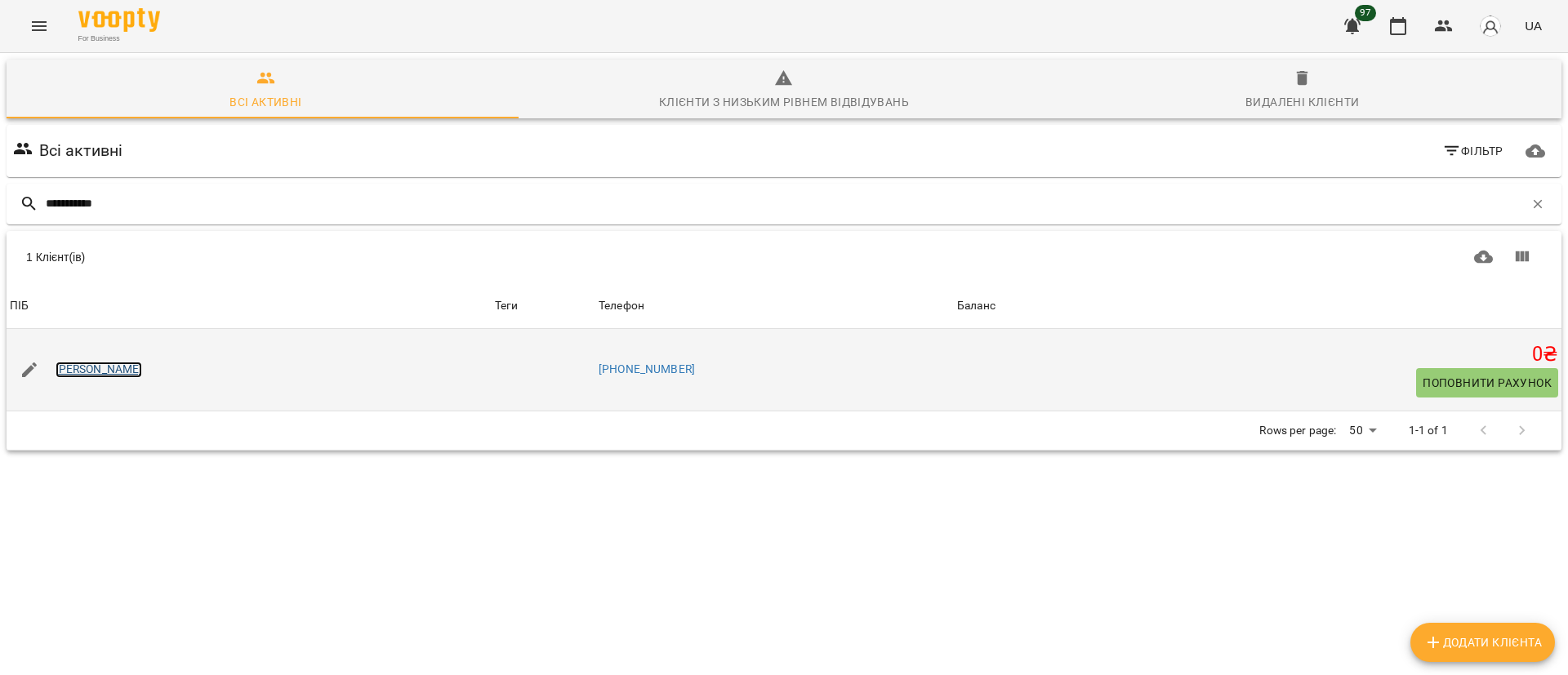
click at [118, 370] on link "Сагайдачная Арина" at bounding box center [99, 370] width 88 height 16
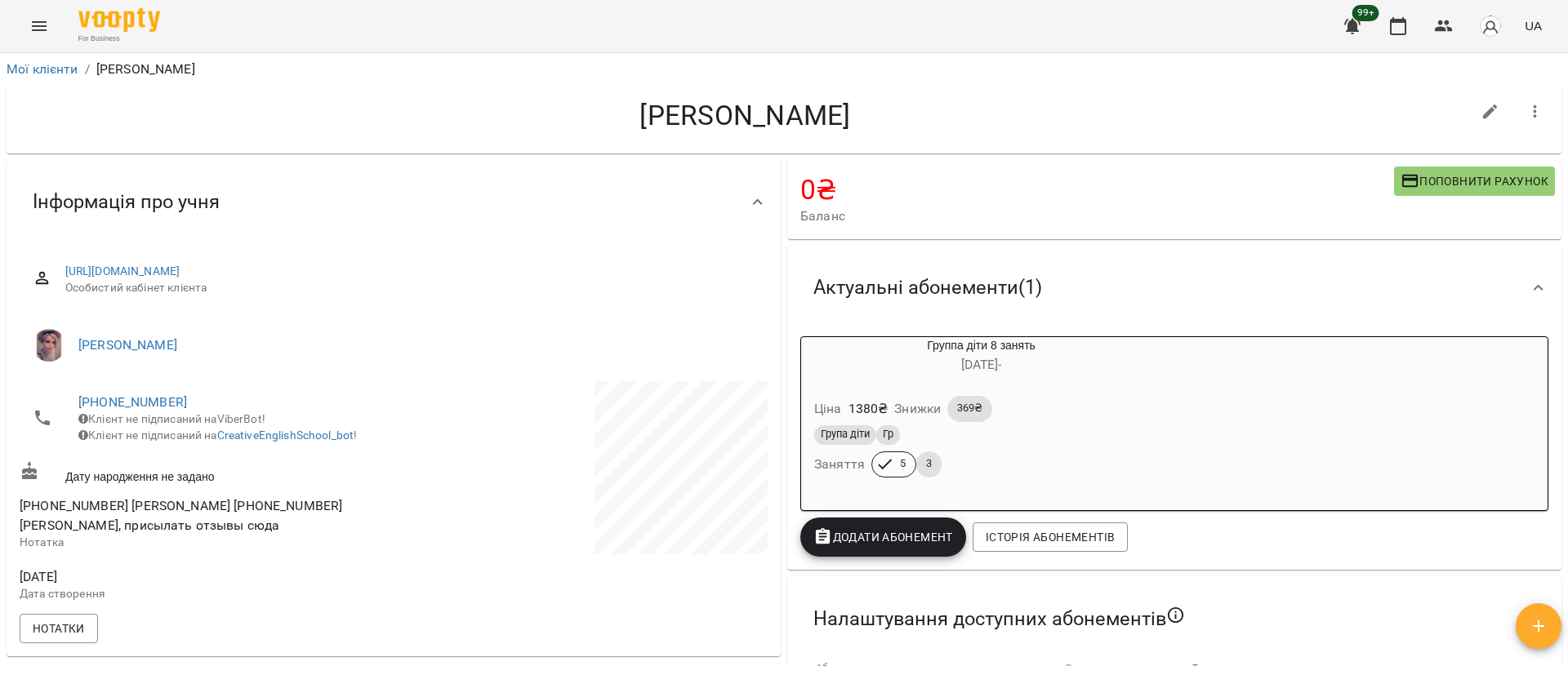
click at [43, 26] on icon "Menu" at bounding box center [39, 26] width 14 height 10
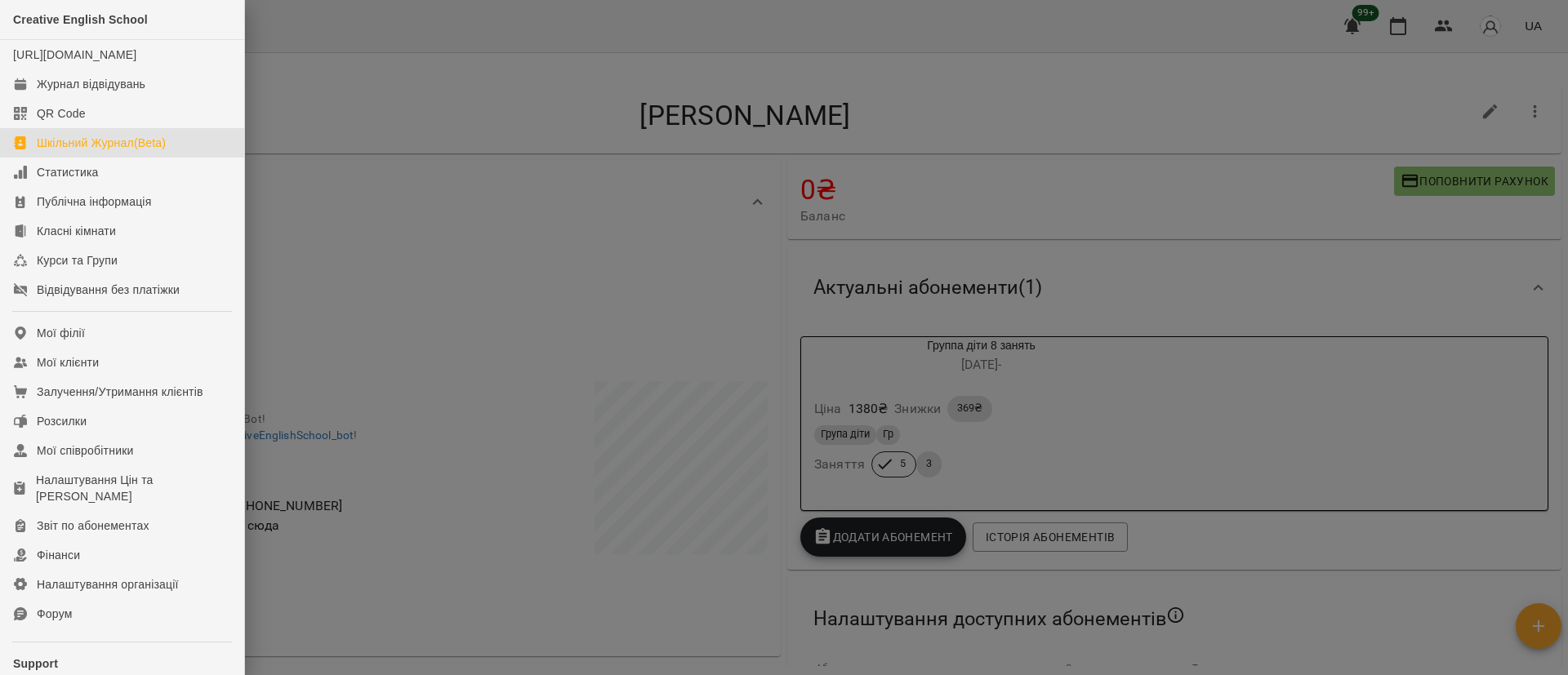
click at [65, 157] on link "Шкільний Журнал(Beta)" at bounding box center [122, 143] width 244 height 29
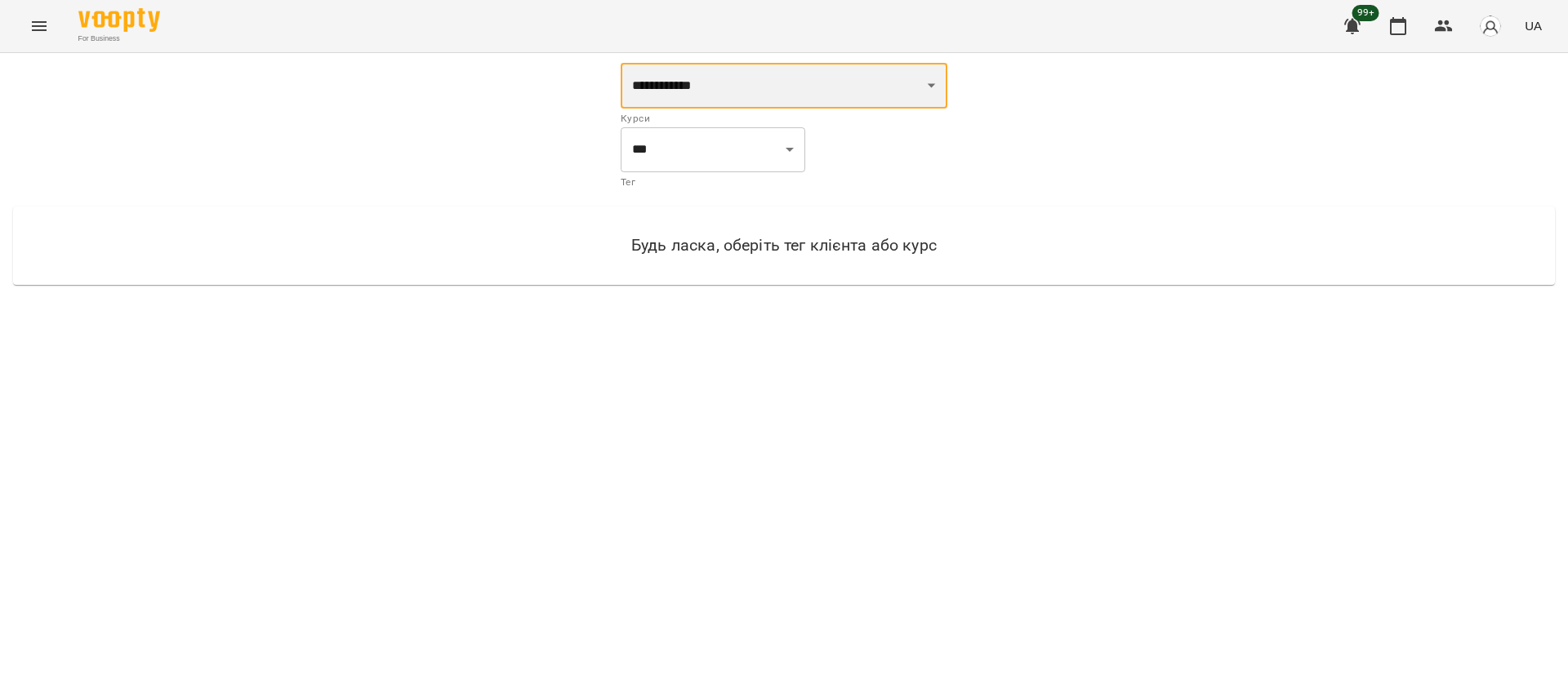
click at [947, 86] on select "**********" at bounding box center [784, 85] width 327 height 46
select select "**********"
click at [621, 62] on select "**********" at bounding box center [784, 85] width 327 height 46
click at [799, 154] on select "**********" at bounding box center [713, 149] width 185 height 46
click at [776, 147] on select "**********" at bounding box center [713, 149] width 185 height 46
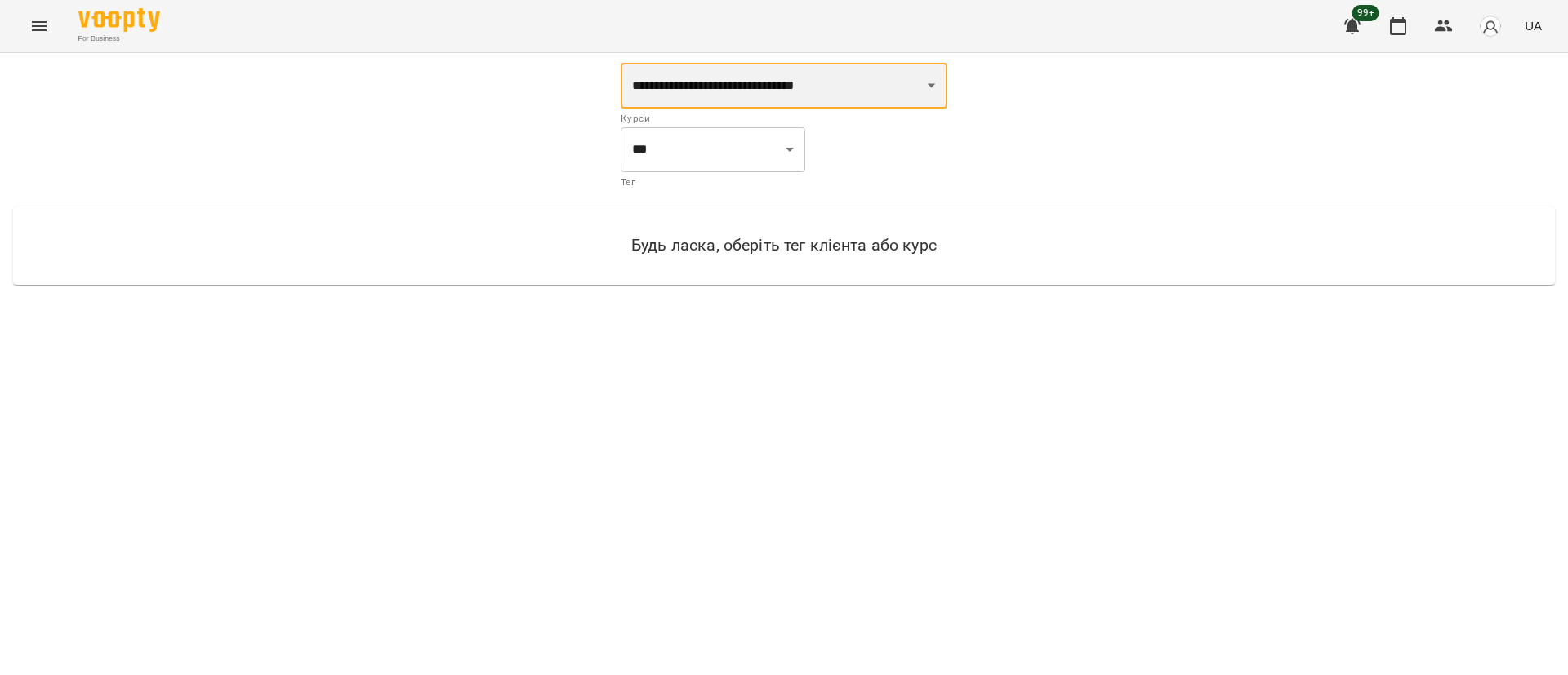
click at [920, 89] on select "**********" at bounding box center [784, 85] width 327 height 46
select select "**********"
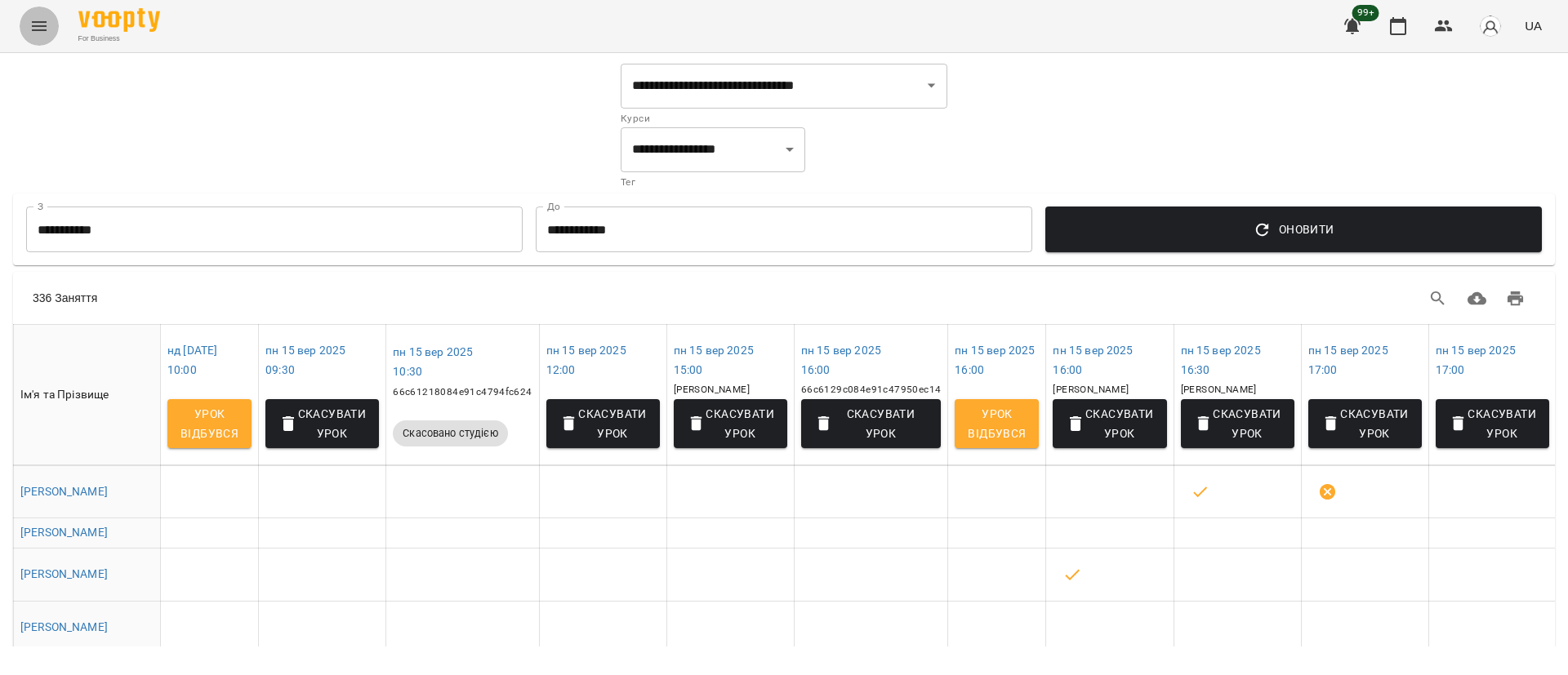
click at [43, 27] on icon "Menu" at bounding box center [39, 26] width 20 height 20
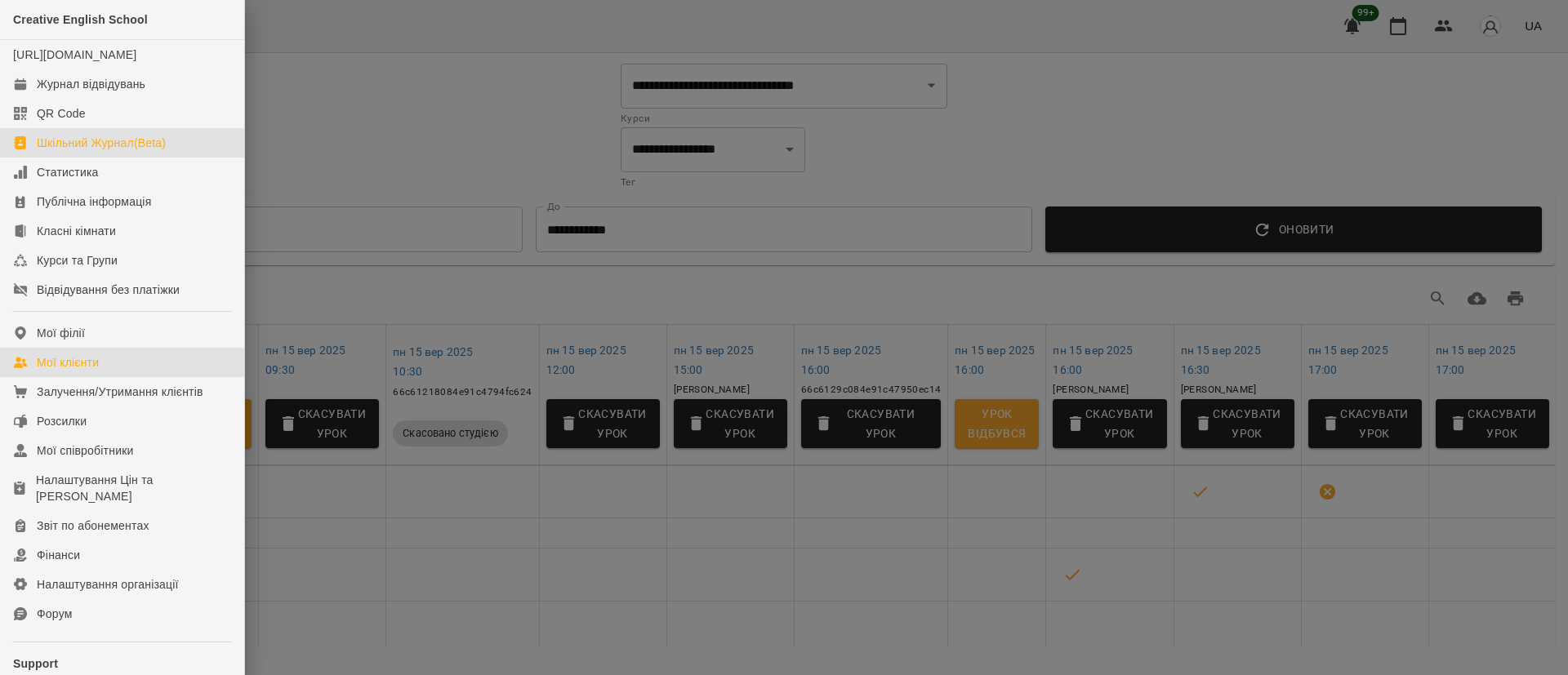
click at [87, 371] on div "Мої клієнти" at bounding box center [67, 362] width 62 height 16
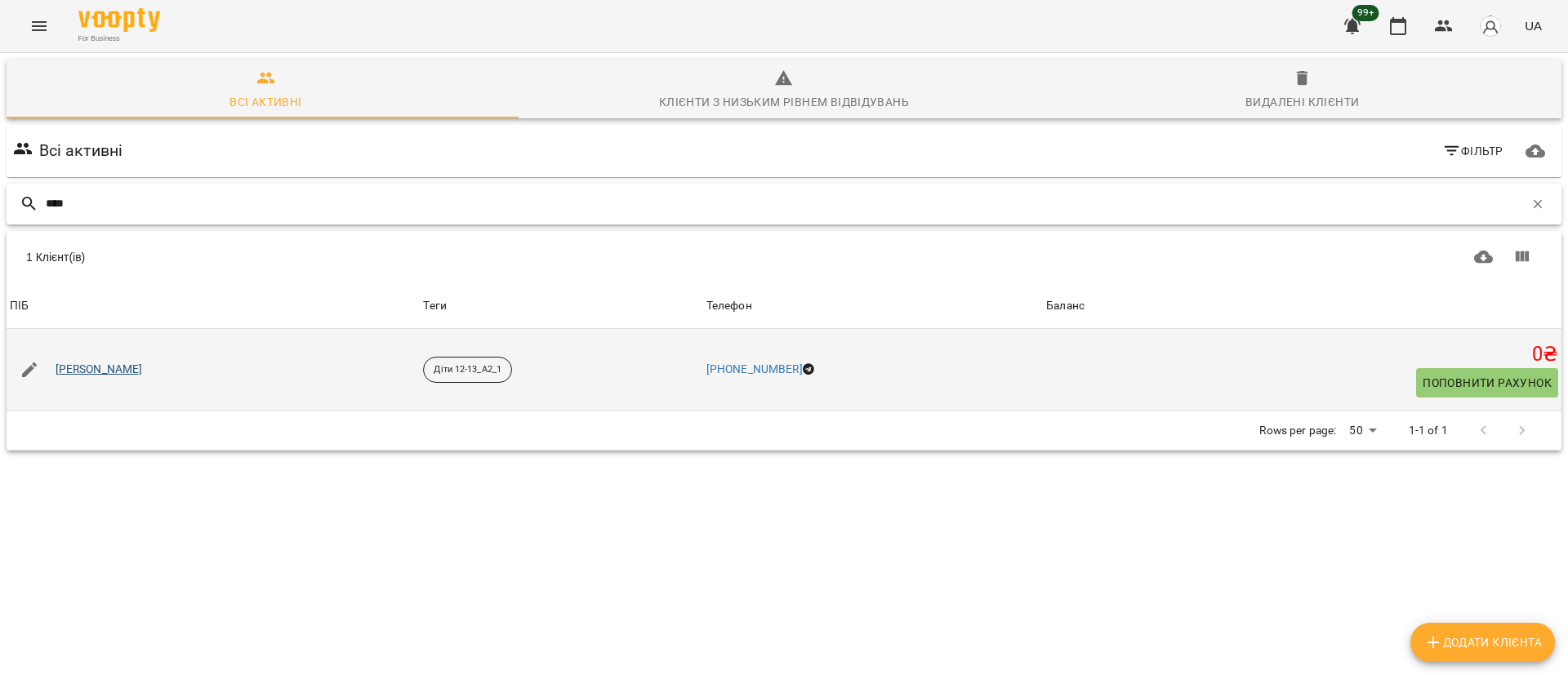
type input "****"
click at [100, 370] on link "[PERSON_NAME]" at bounding box center [99, 370] width 88 height 16
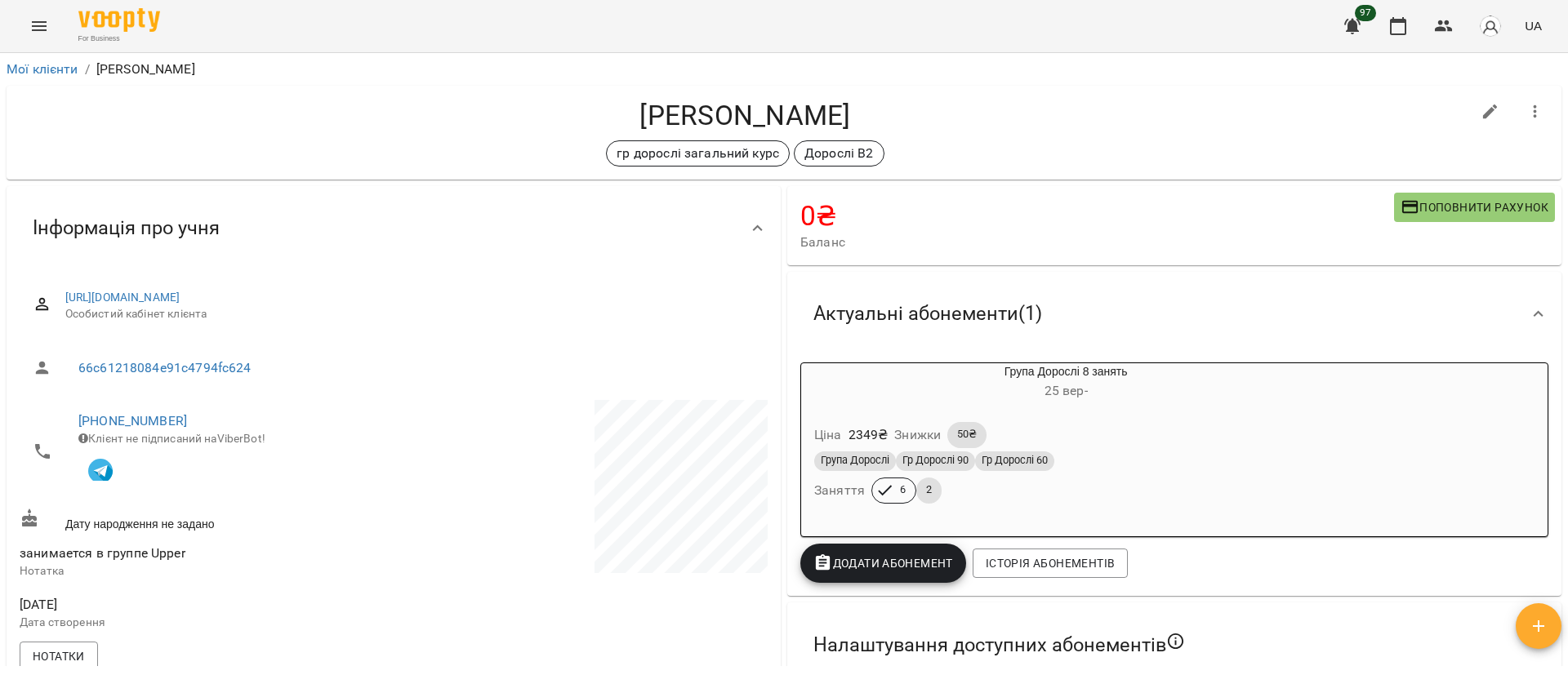
click at [35, 29] on icon "Menu" at bounding box center [39, 26] width 14 height 10
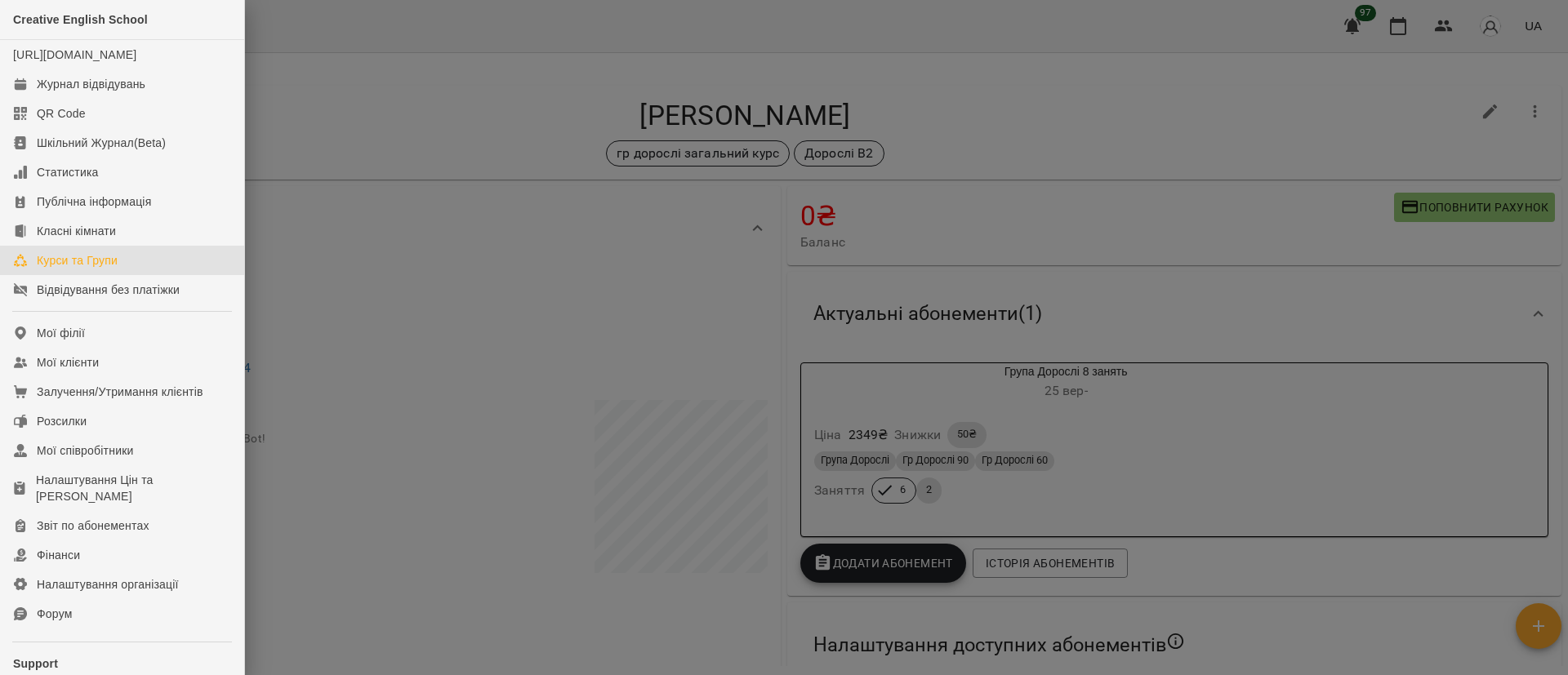
click at [80, 269] on div "Курси та Групи" at bounding box center [77, 260] width 81 height 16
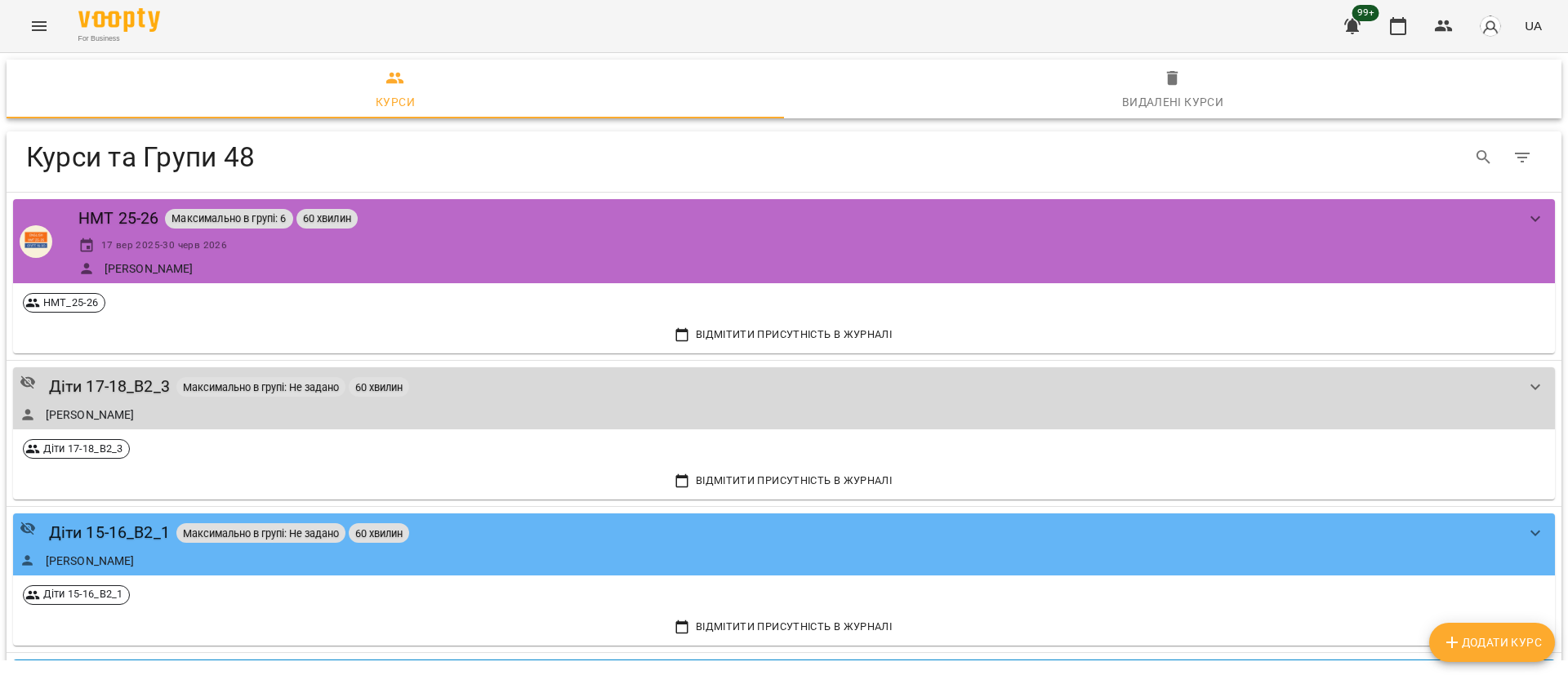
click at [1143, 90] on span "Видалені курси" at bounding box center [1173, 90] width 758 height 44
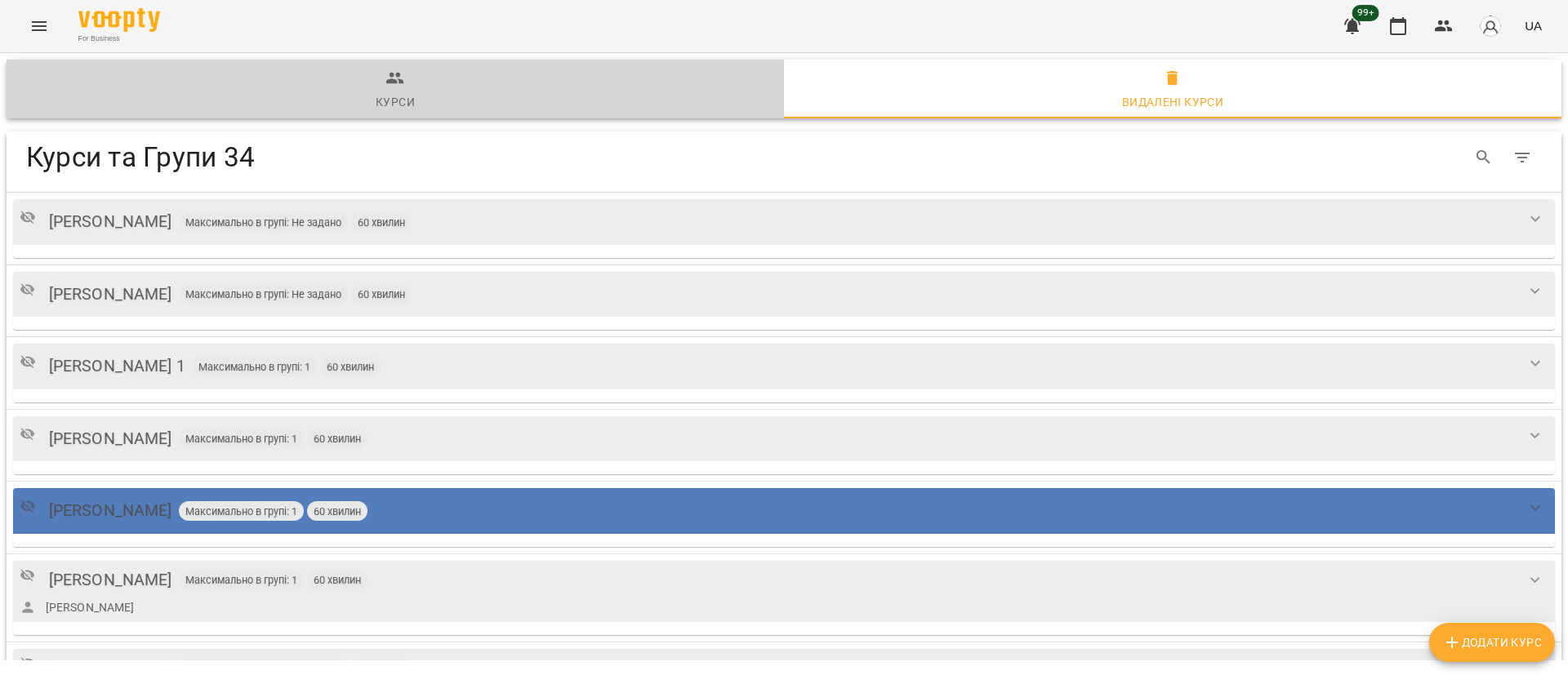
click at [398, 100] on div "Курси" at bounding box center [396, 102] width 39 height 20
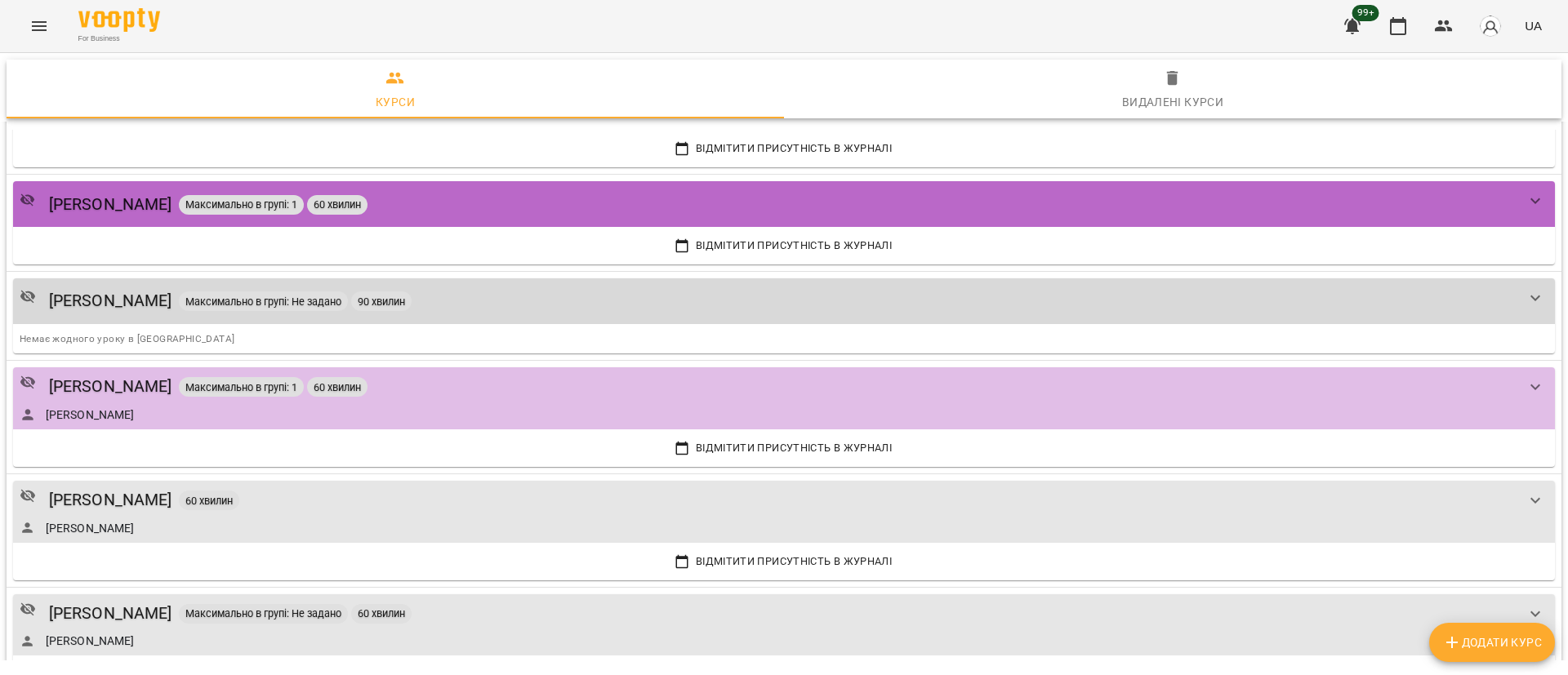
scroll to position [2183, 0]
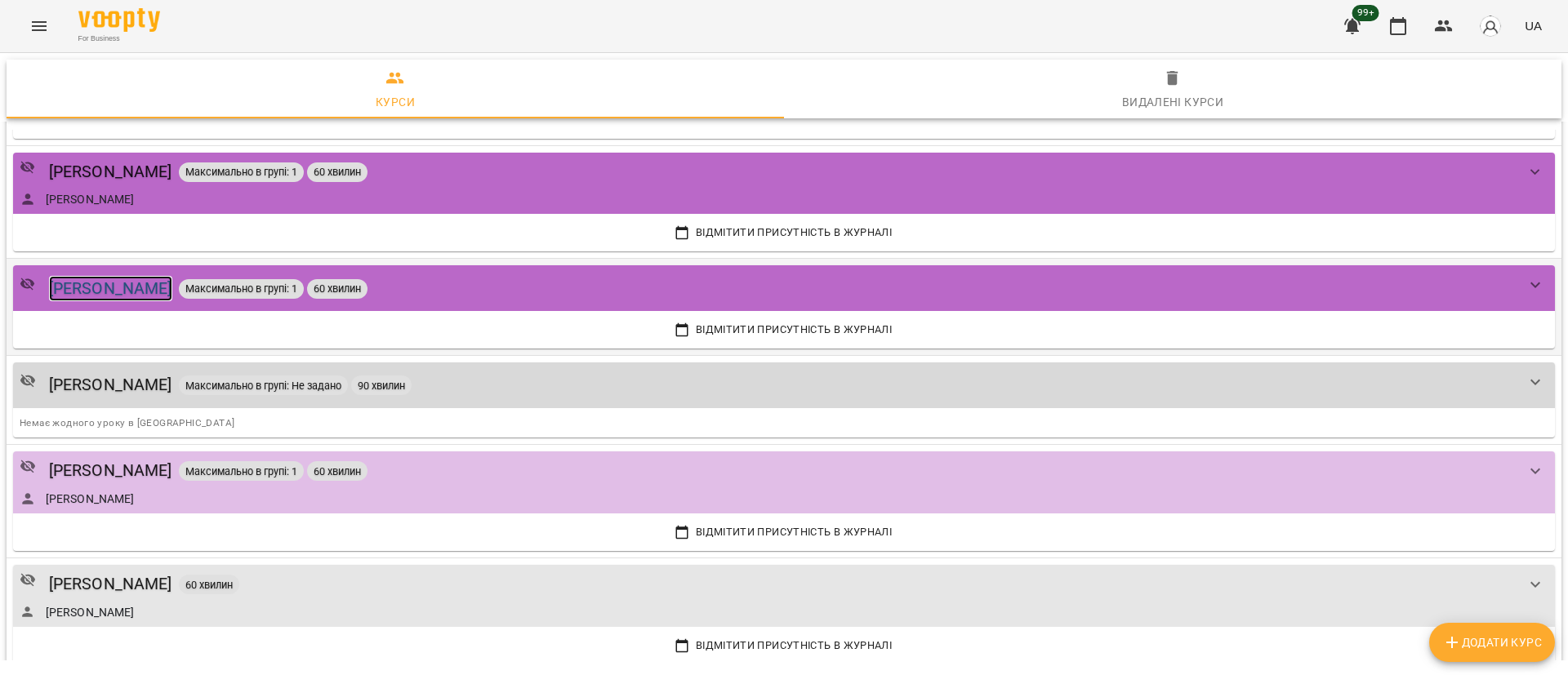
click at [165, 285] on div "[PERSON_NAME]" at bounding box center [111, 288] width 123 height 25
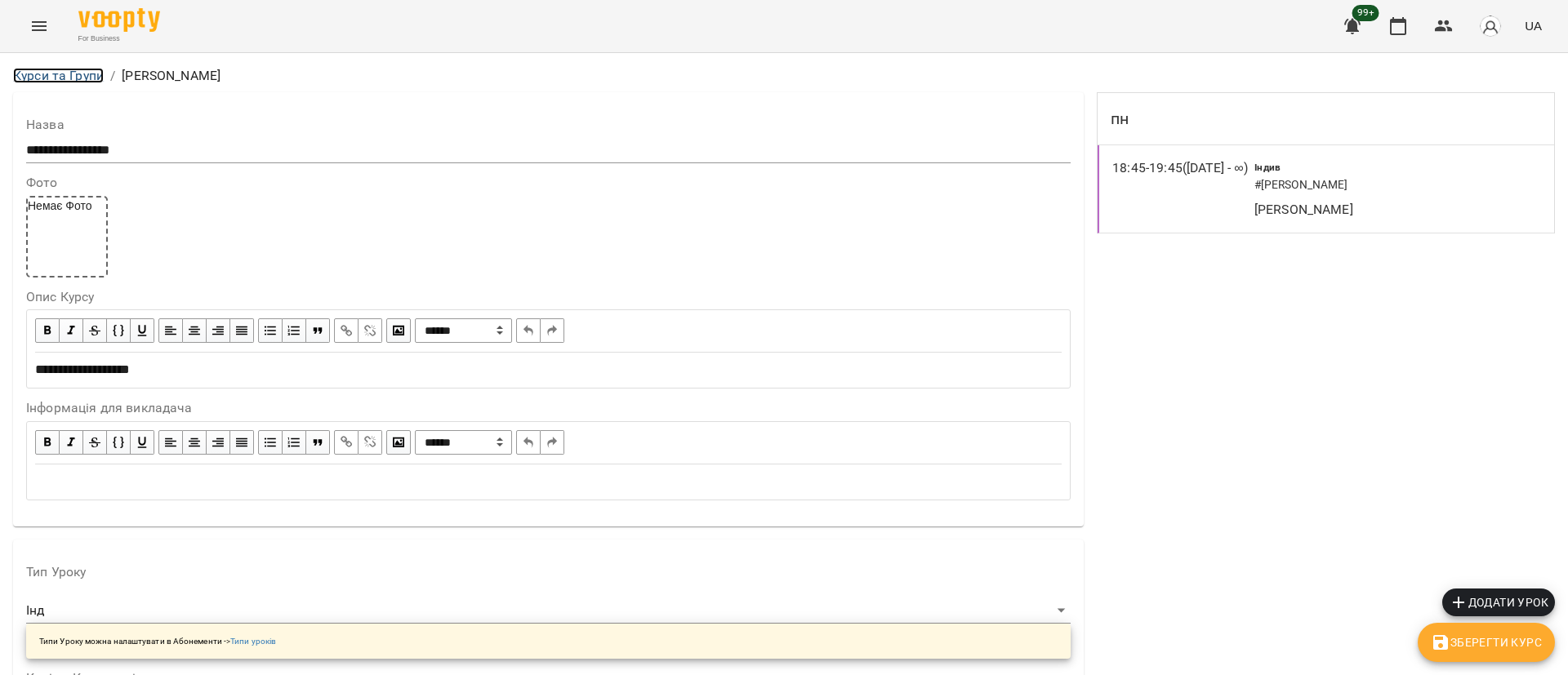
click at [39, 72] on link "Курси та Групи" at bounding box center [58, 75] width 90 height 15
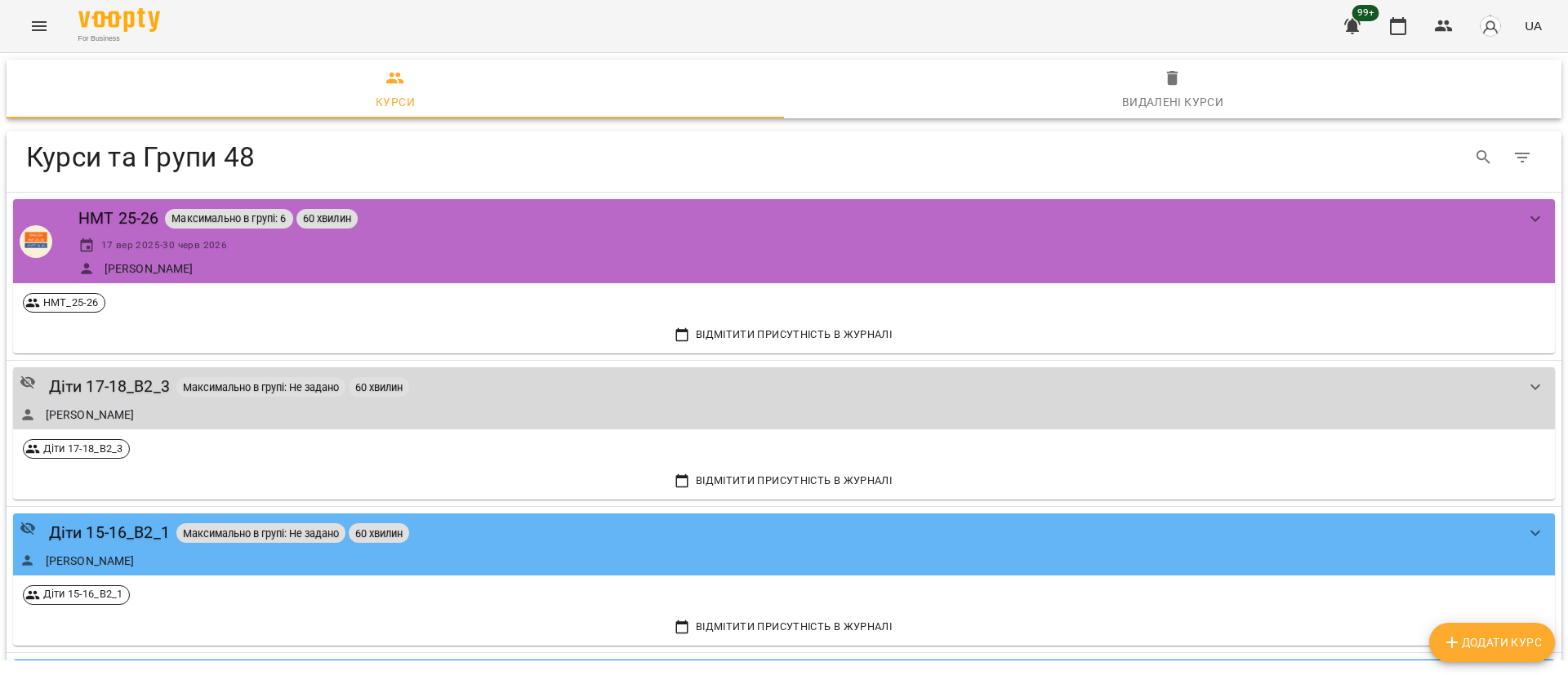
click at [34, 34] on icon "Menu" at bounding box center [39, 26] width 20 height 20
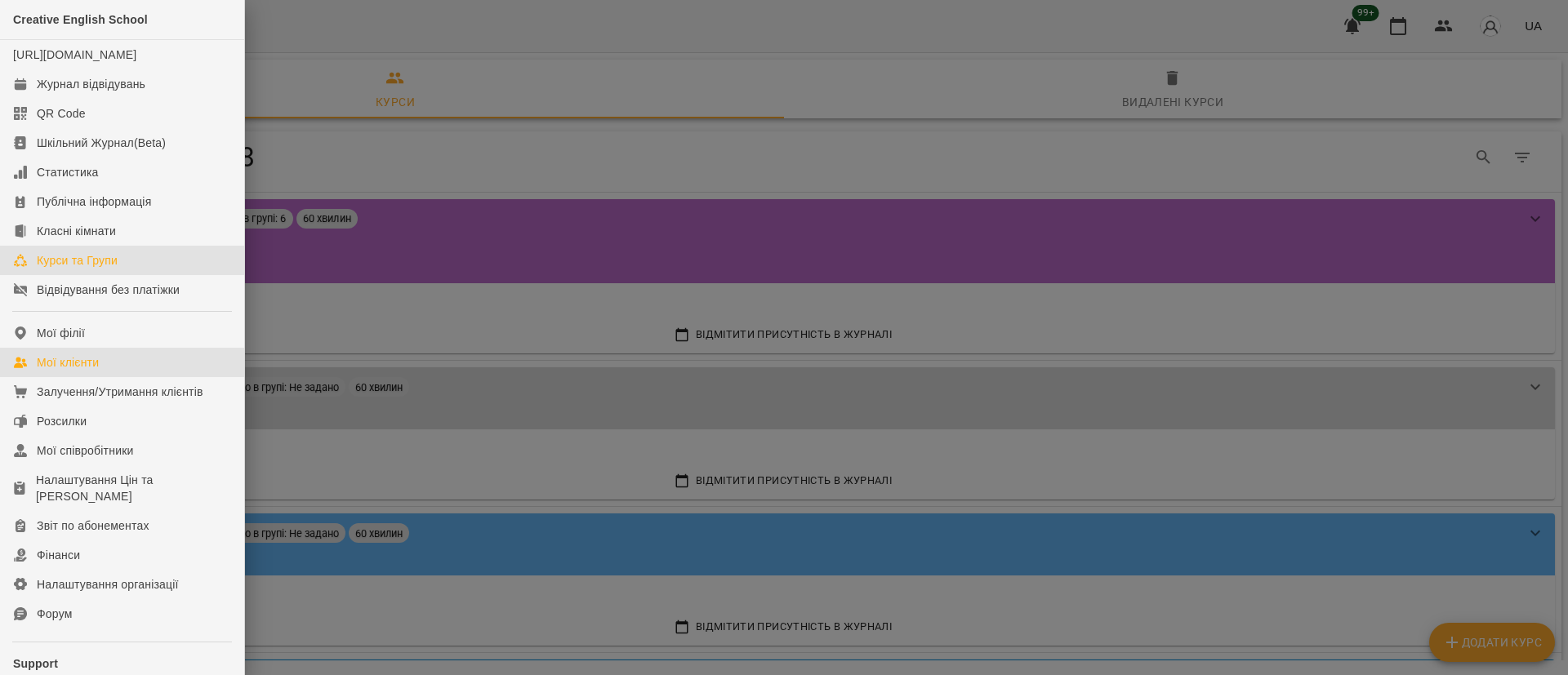
click at [80, 371] on div "Мої клієнти" at bounding box center [67, 362] width 62 height 16
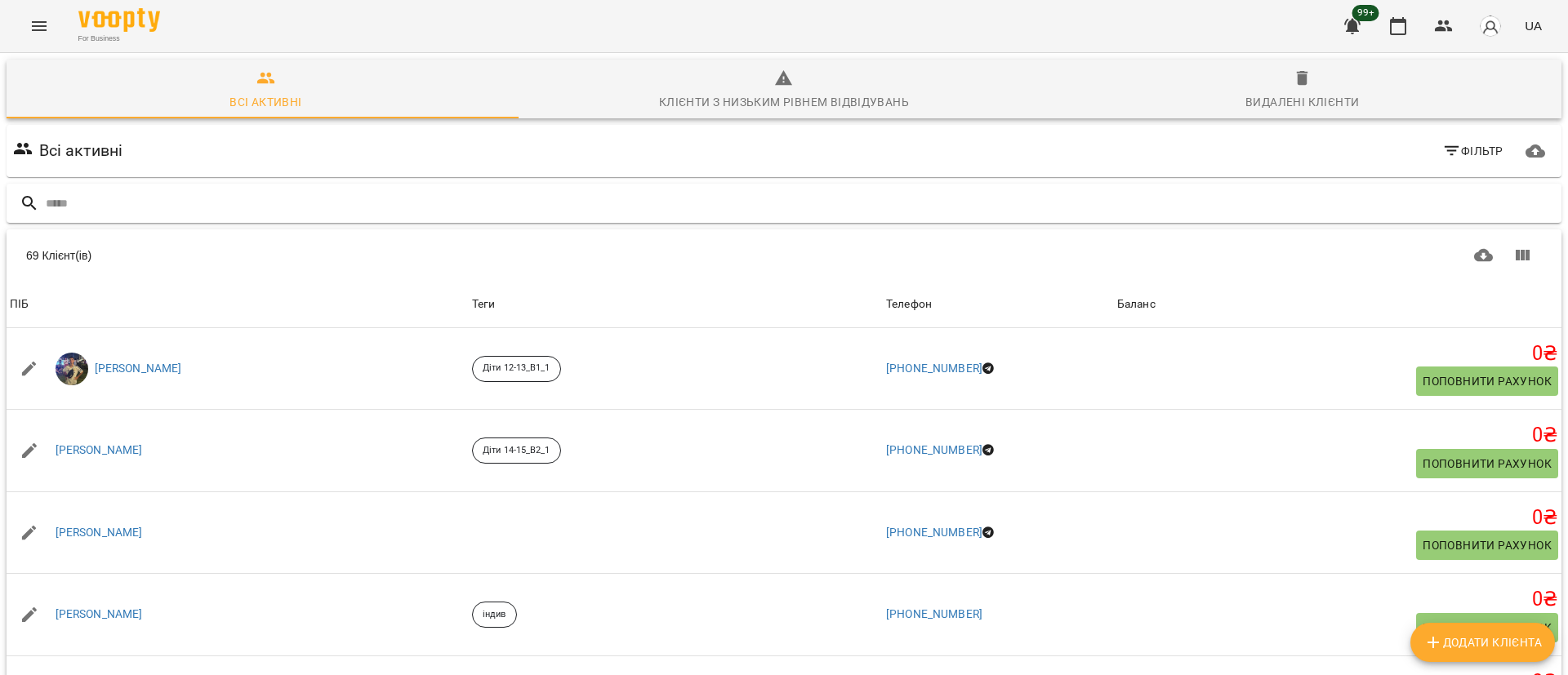
click at [100, 204] on input "text" at bounding box center [800, 204] width 1509 height 27
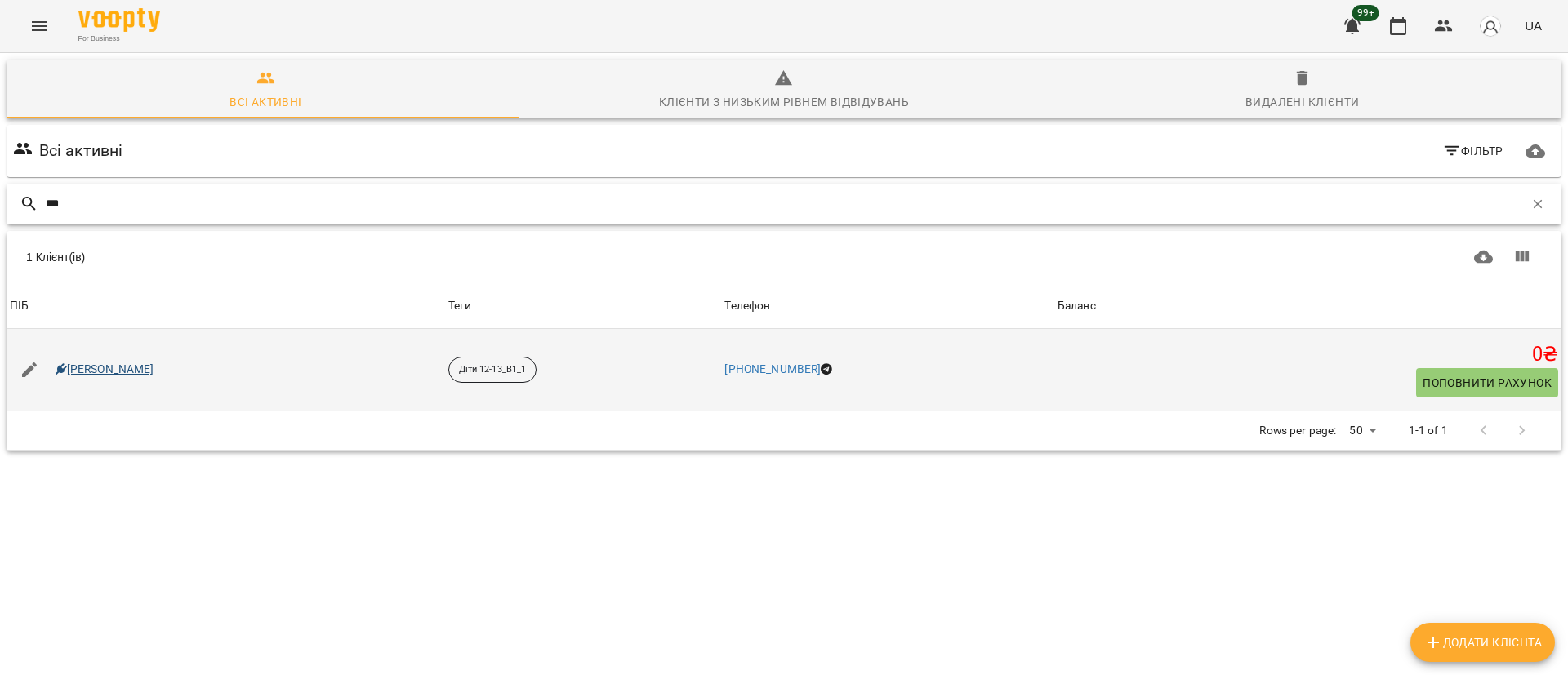
type input "***"
click at [119, 368] on link "[PERSON_NAME]" at bounding box center [105, 370] width 99 height 16
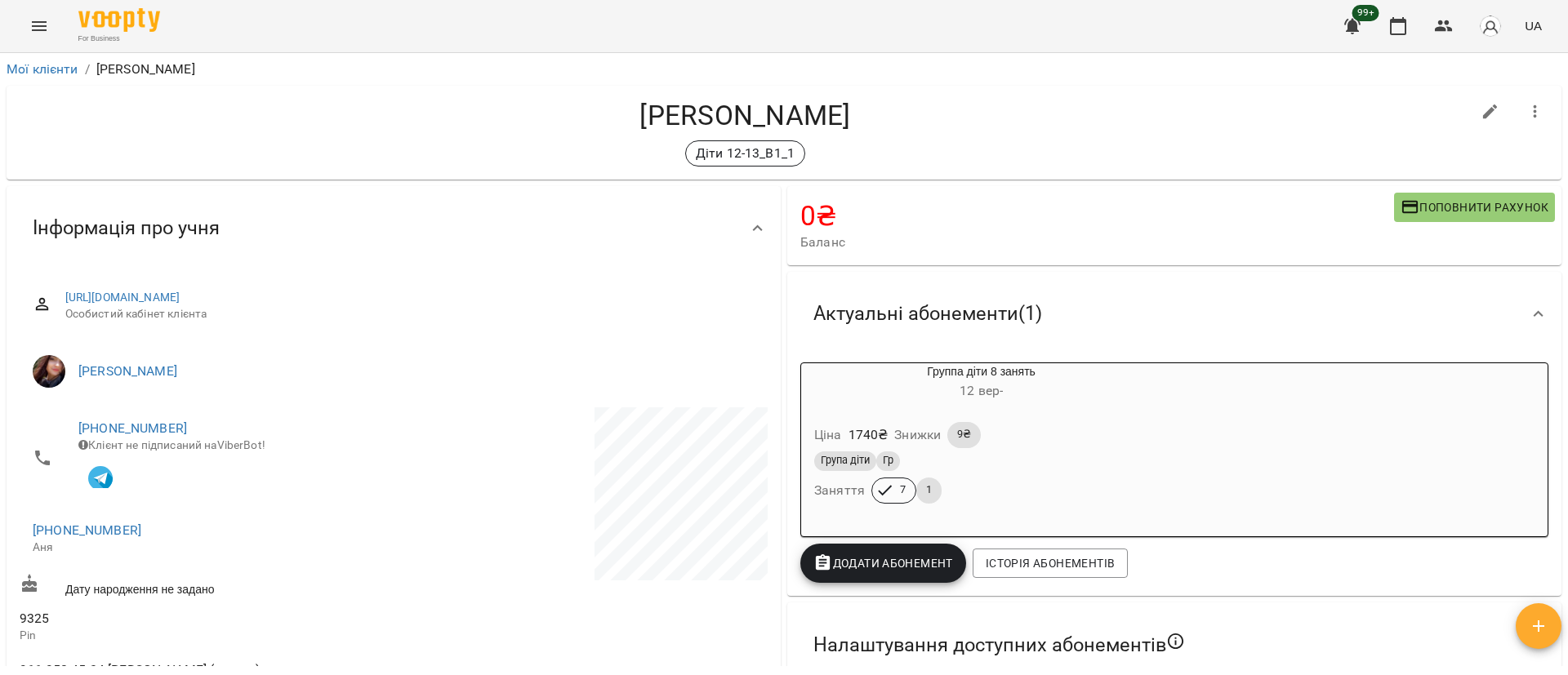
click at [1148, 453] on div "Група діти Гр" at bounding box center [981, 462] width 334 height 20
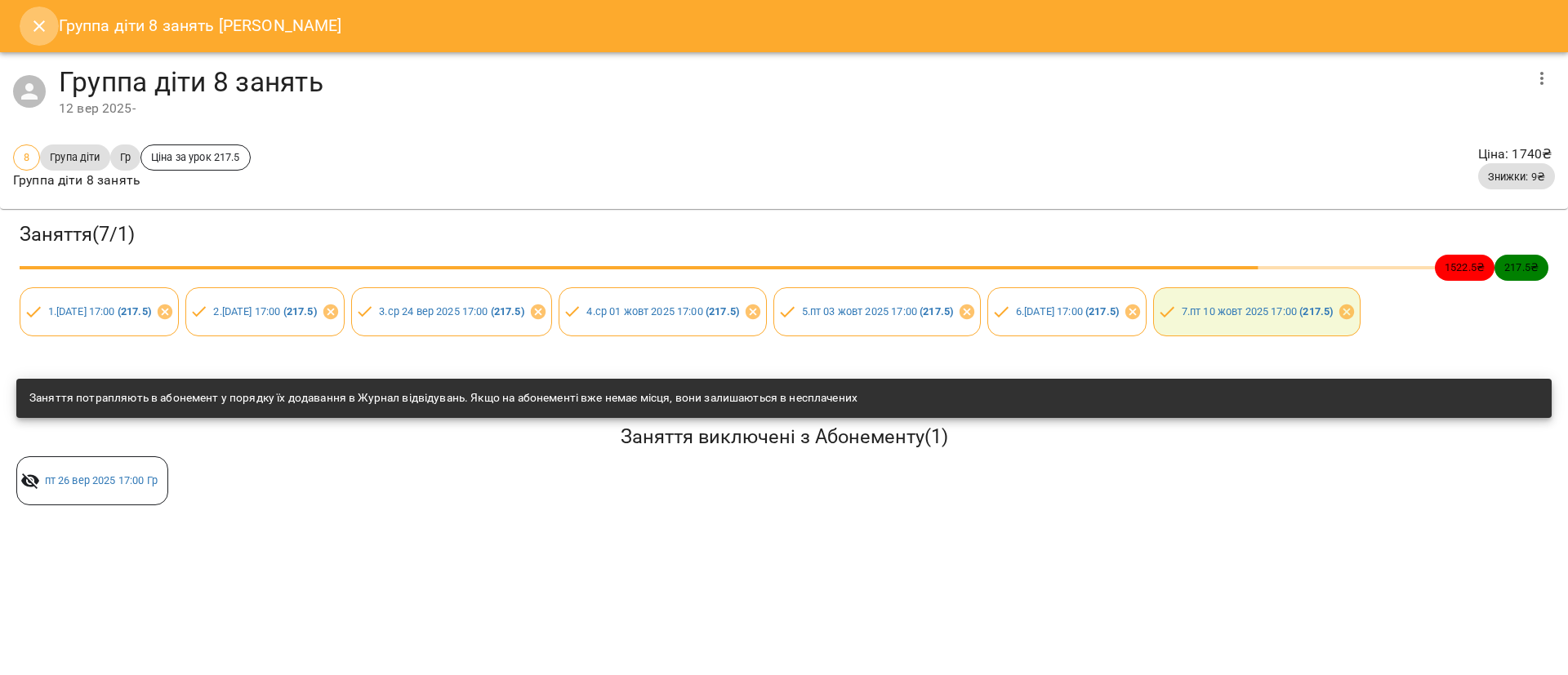
click at [40, 28] on icon "Close" at bounding box center [38, 26] width 12 height 12
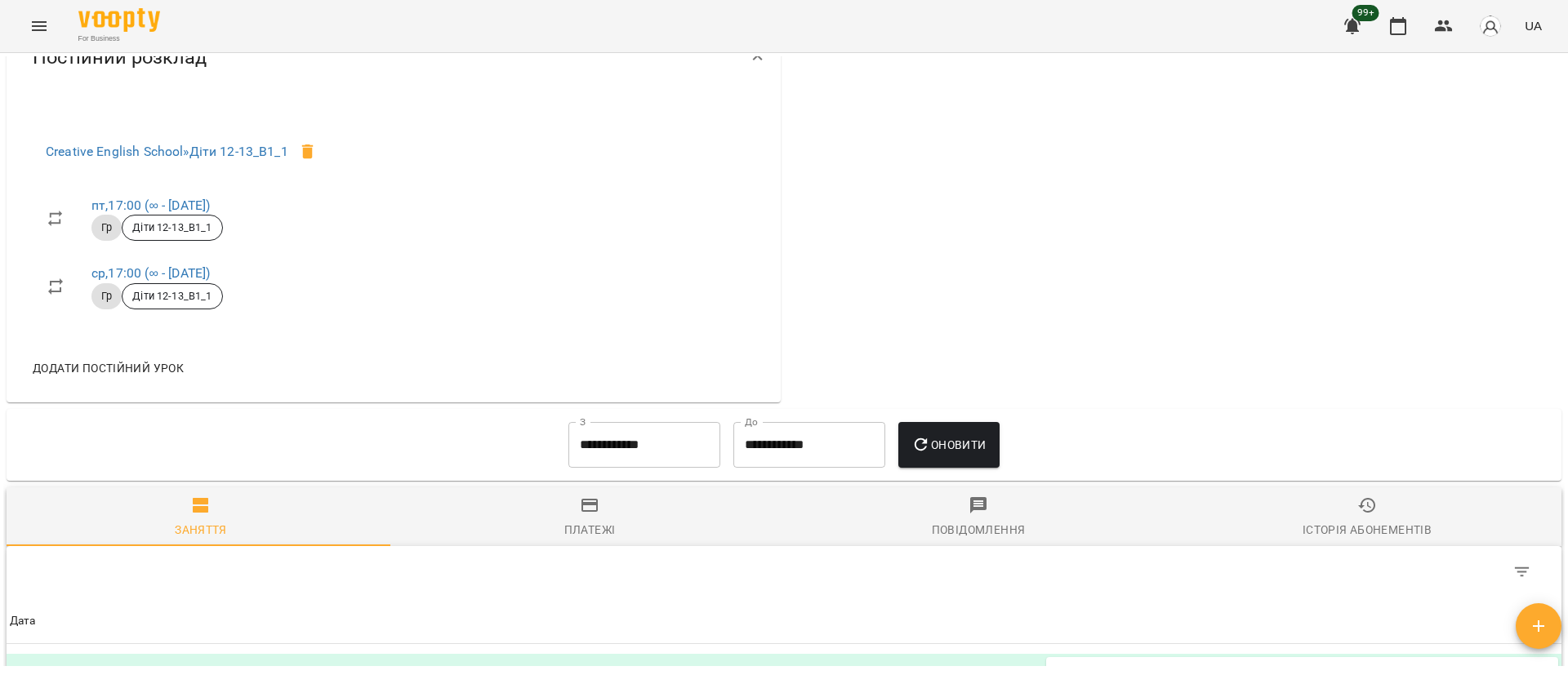
scroll to position [1224, 0]
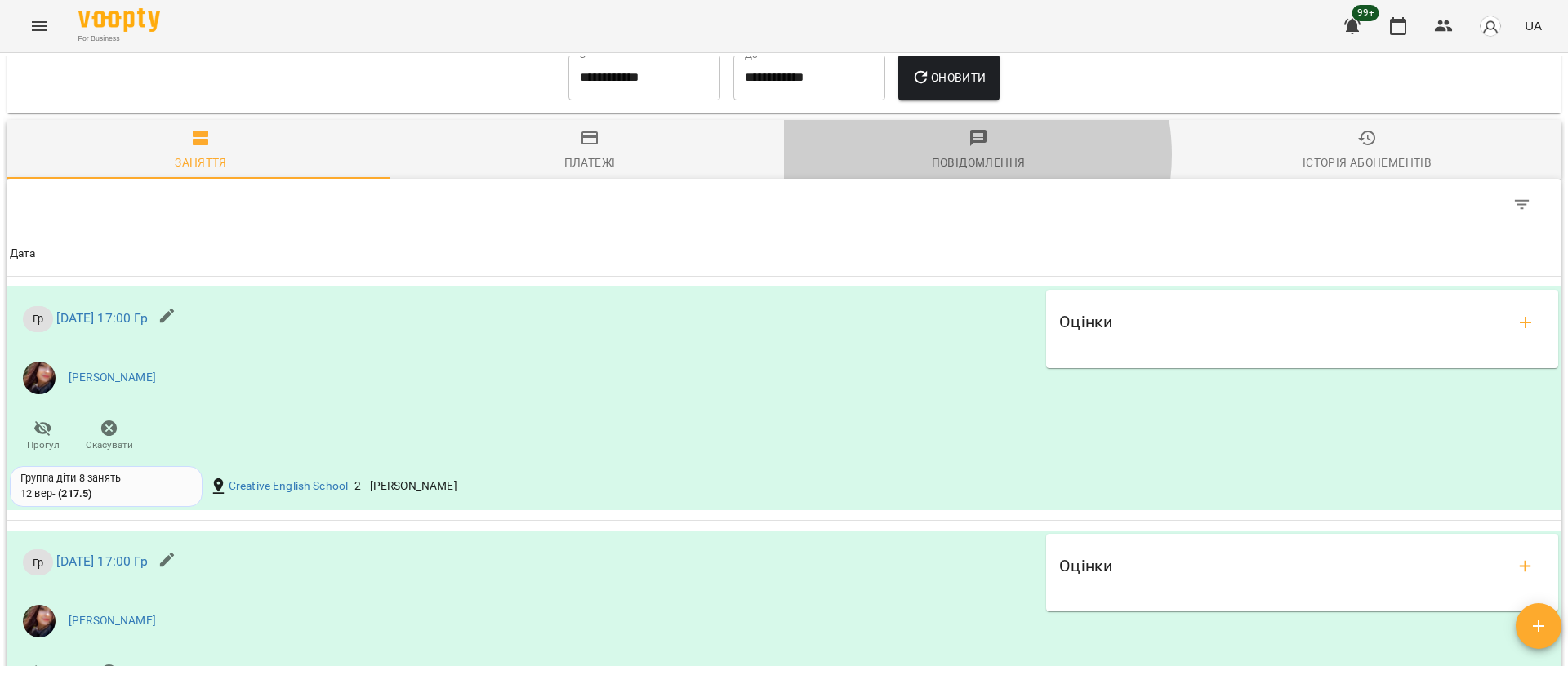
click at [956, 162] on div "Повідомлення" at bounding box center [978, 162] width 94 height 20
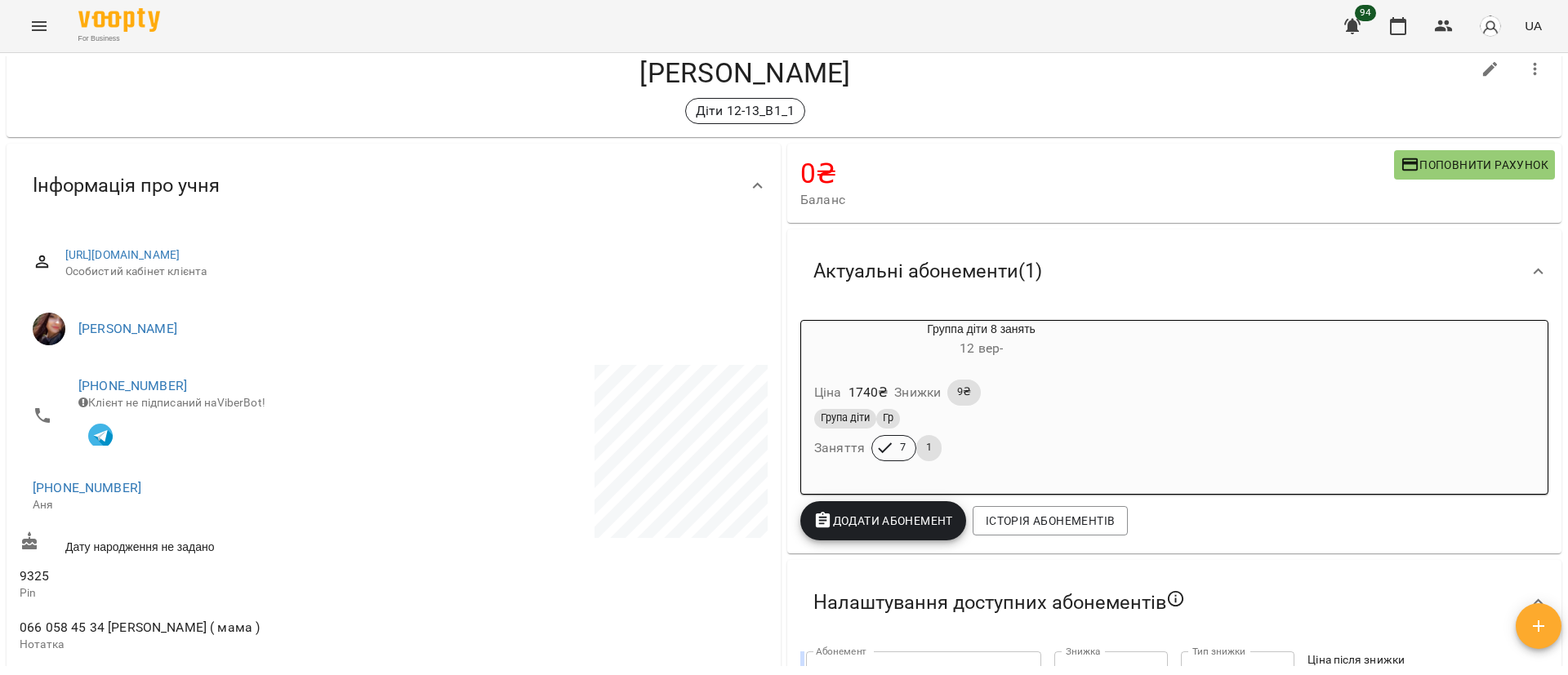
scroll to position [0, 0]
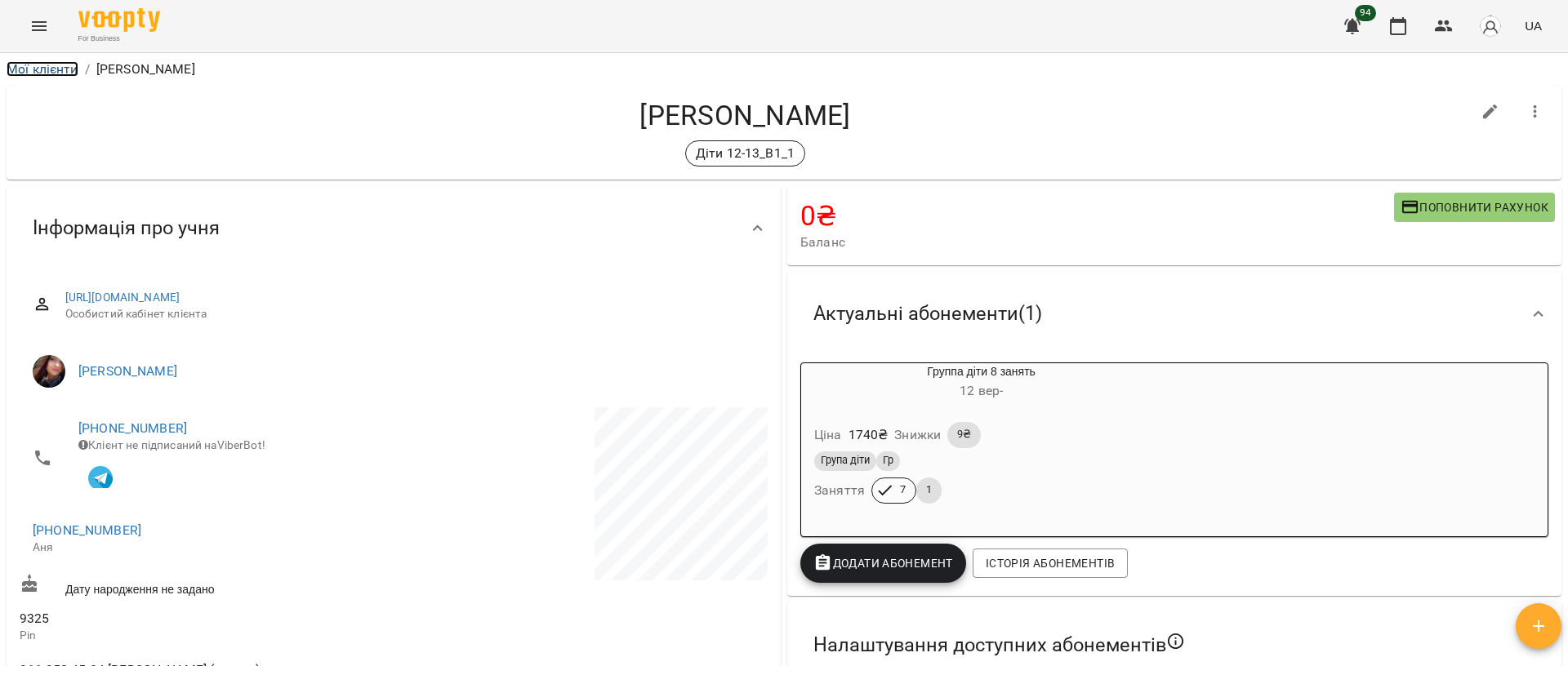
click at [35, 71] on link "Мої клієнти" at bounding box center [42, 69] width 71 height 15
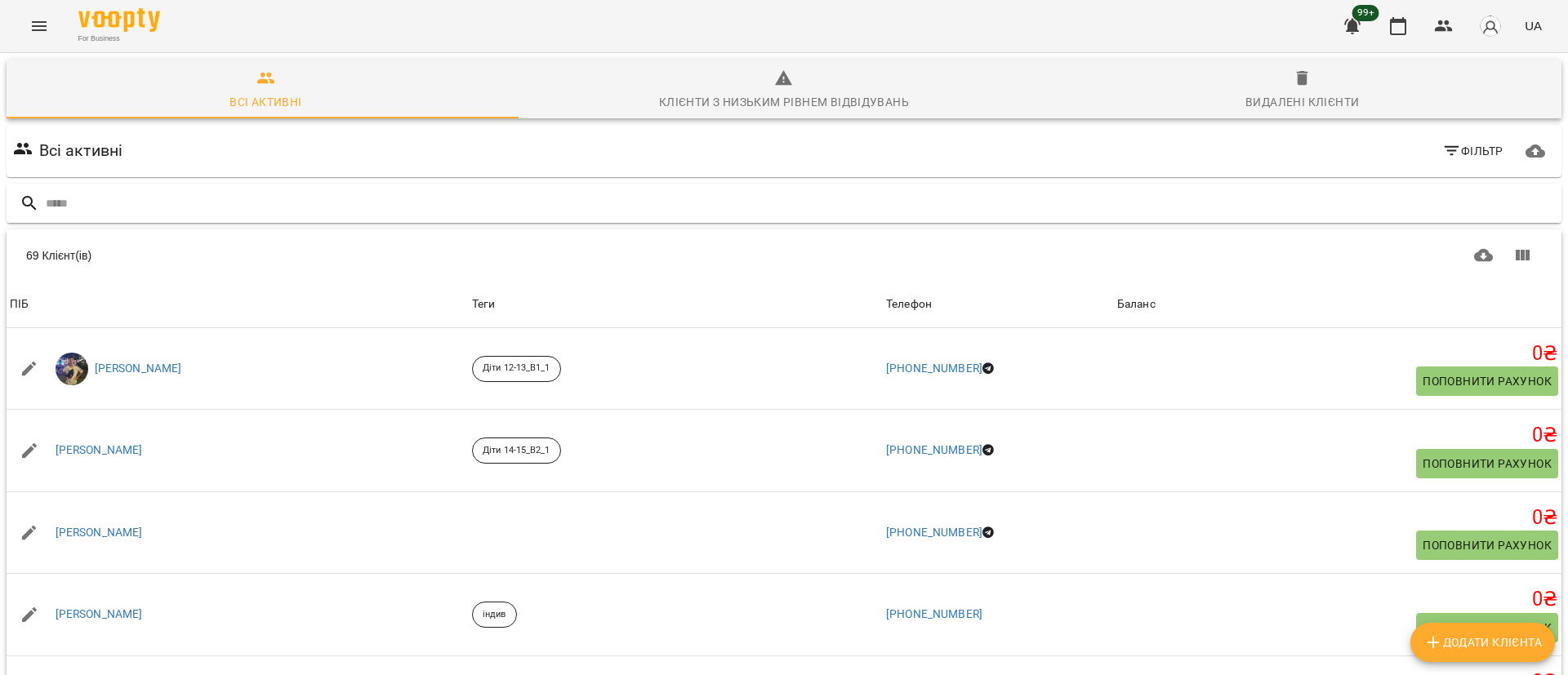
click at [122, 201] on input "text" at bounding box center [800, 204] width 1509 height 27
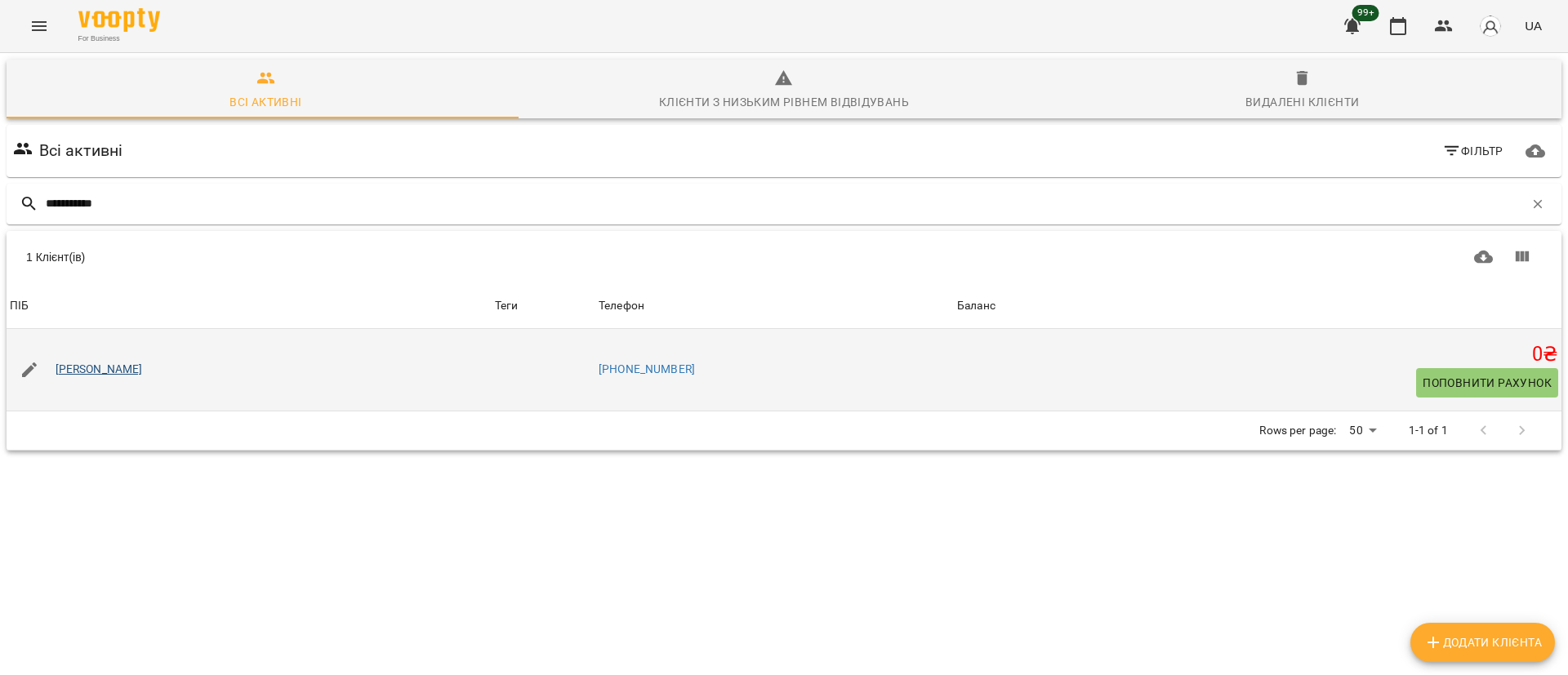
type input "**********"
click at [99, 362] on link "[PERSON_NAME]" at bounding box center [99, 370] width 88 height 16
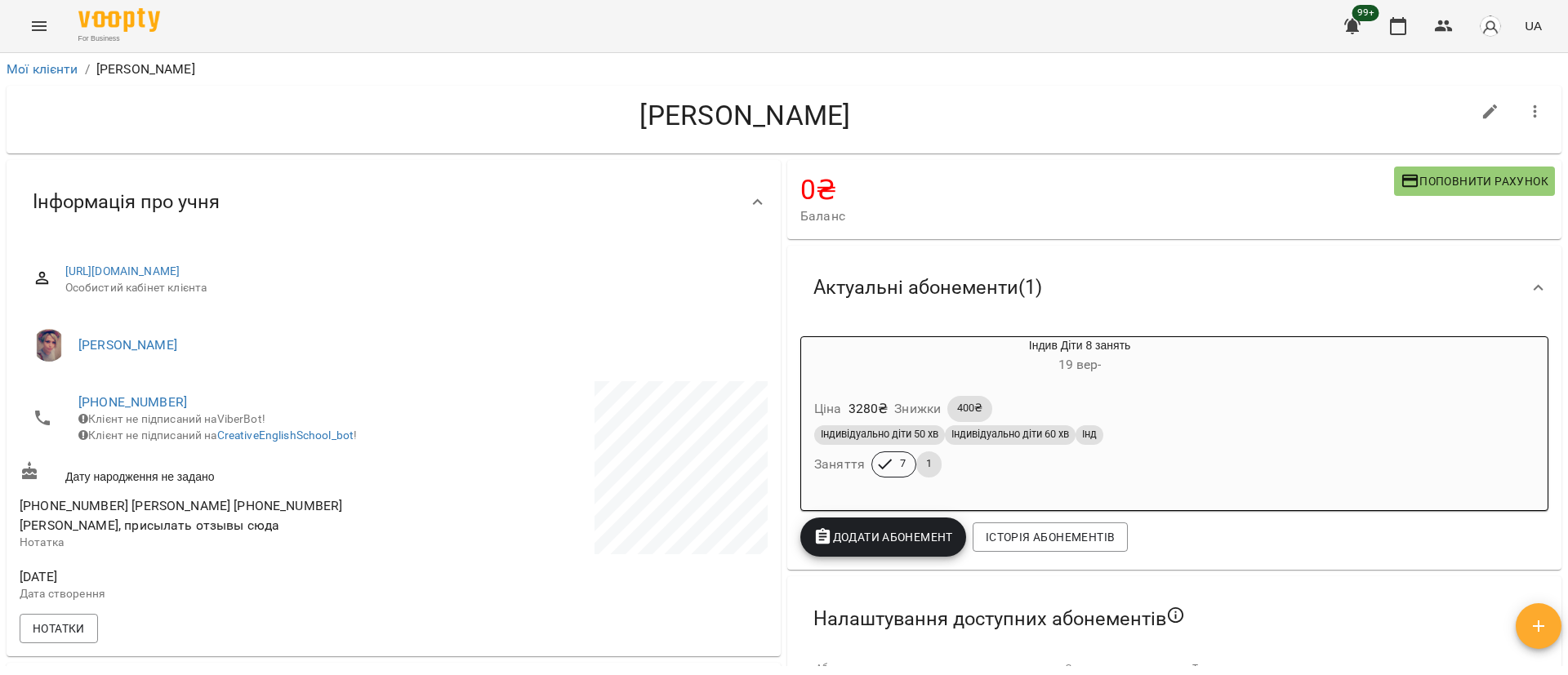
click at [1356, 22] on icon "button" at bounding box center [1353, 26] width 16 height 15
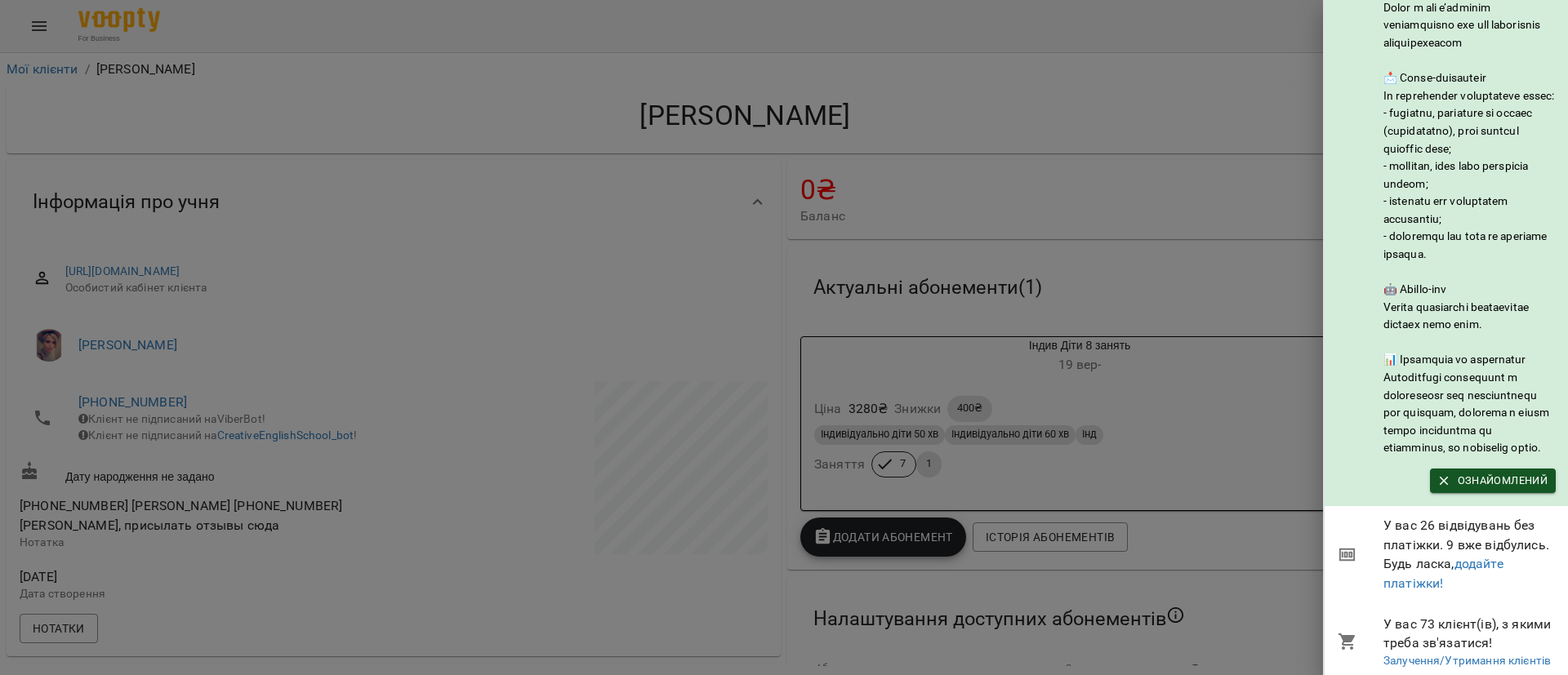
scroll to position [222, 0]
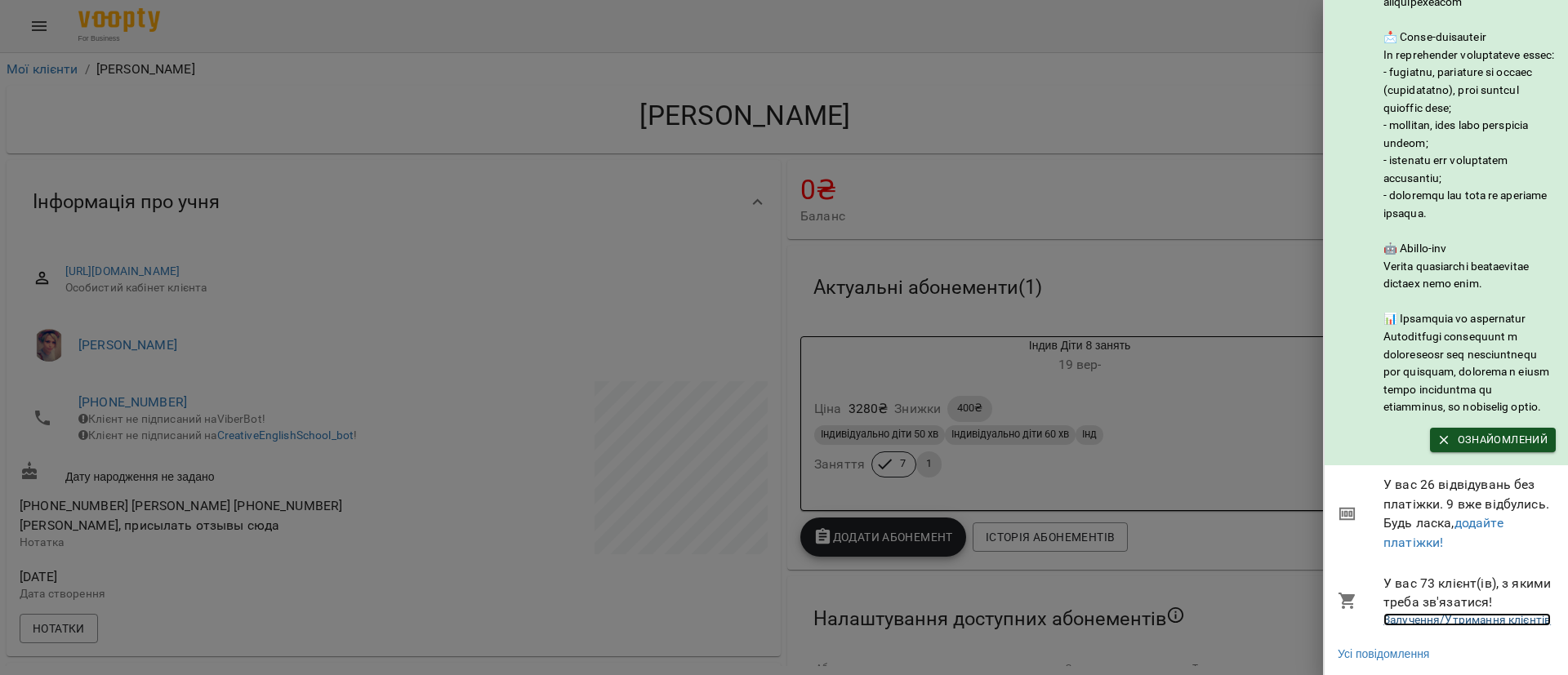
click at [1485, 613] on link "Залучення/Утримання клієнтів" at bounding box center [1467, 620] width 167 height 13
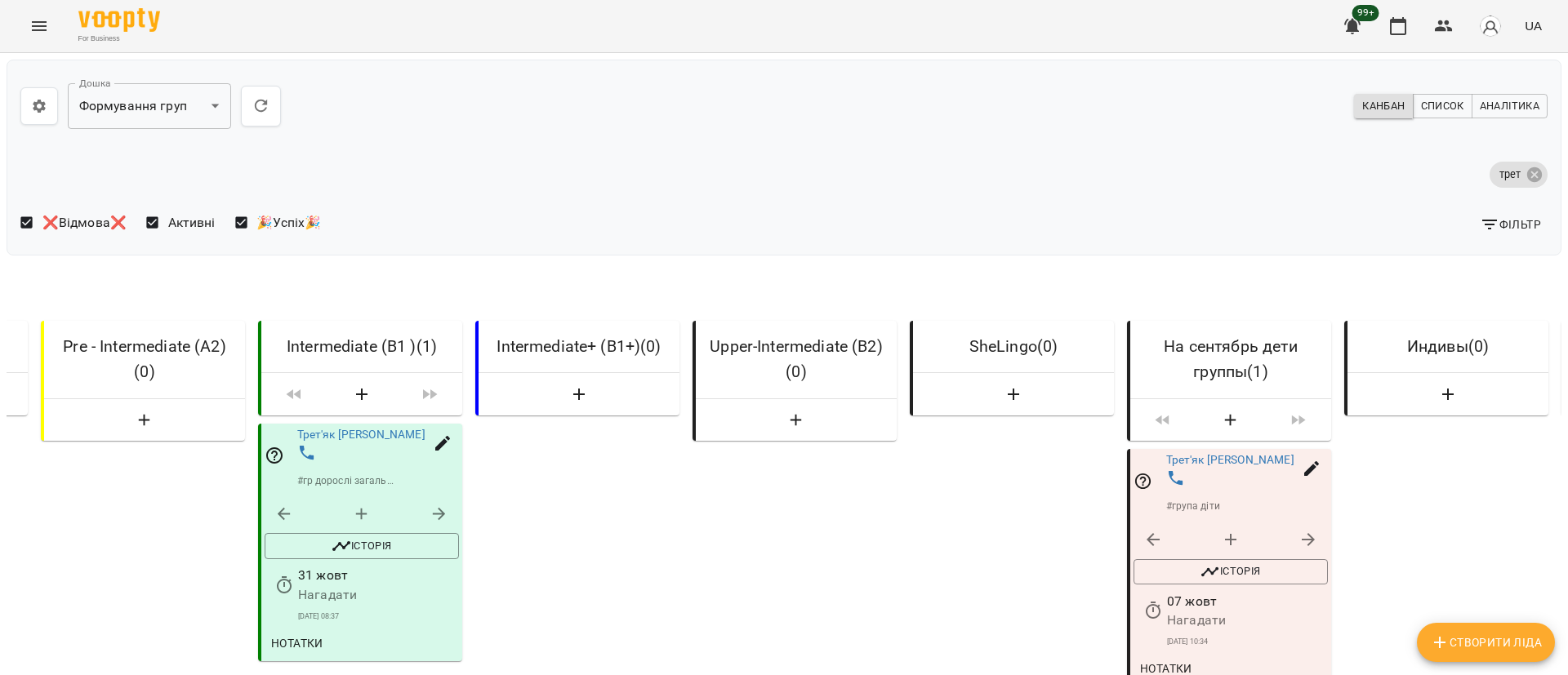
scroll to position [0, 392]
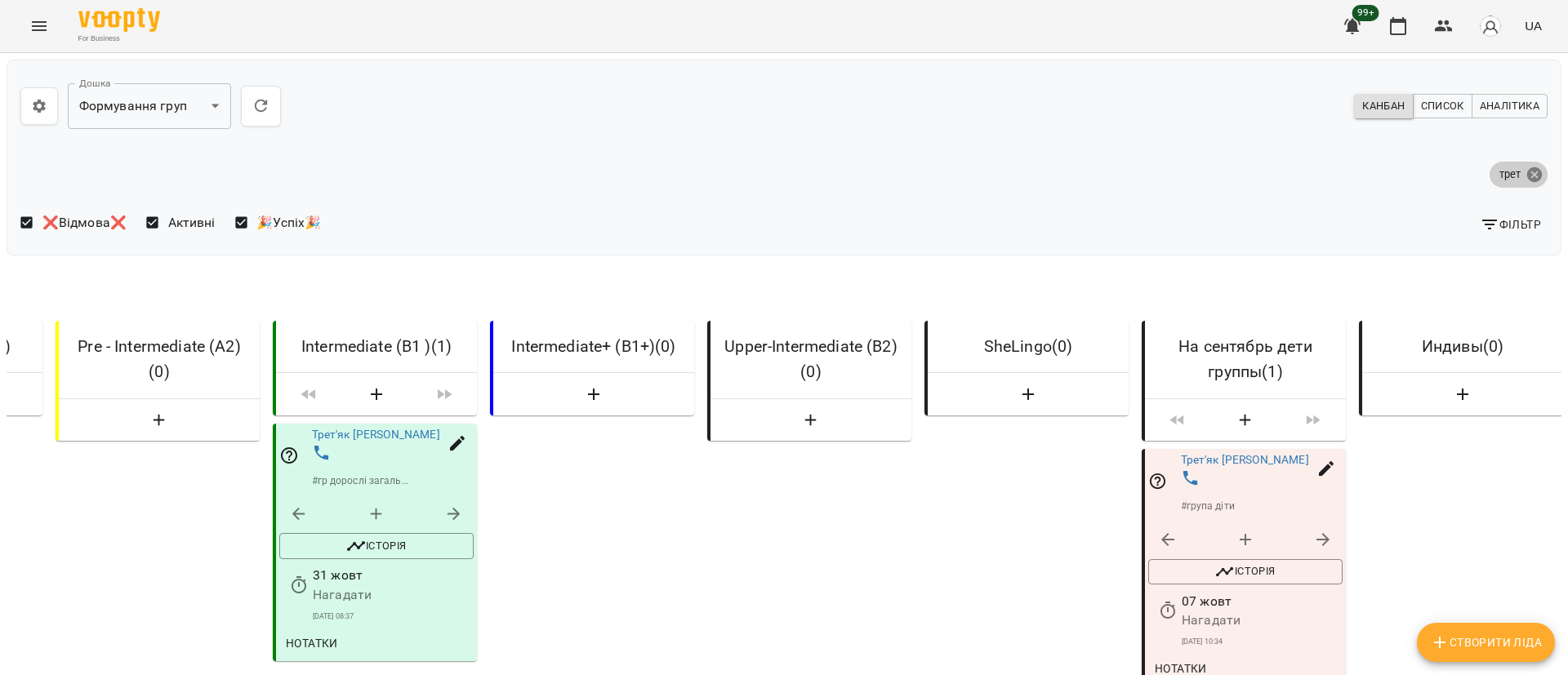
click at [1528, 174] on icon at bounding box center [1535, 173] width 14 height 14
